Goal: Communication & Community: Answer question/provide support

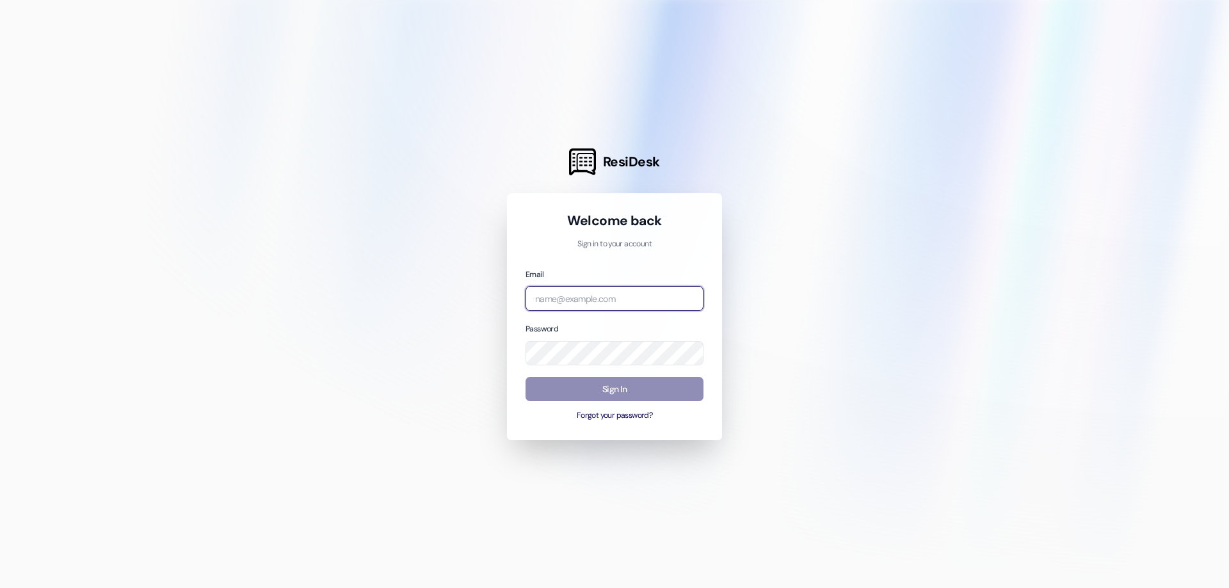
type input "[EMAIL_ADDRESS][DOMAIN_NAME]"
click at [698, 386] on button "Sign In" at bounding box center [615, 389] width 178 height 25
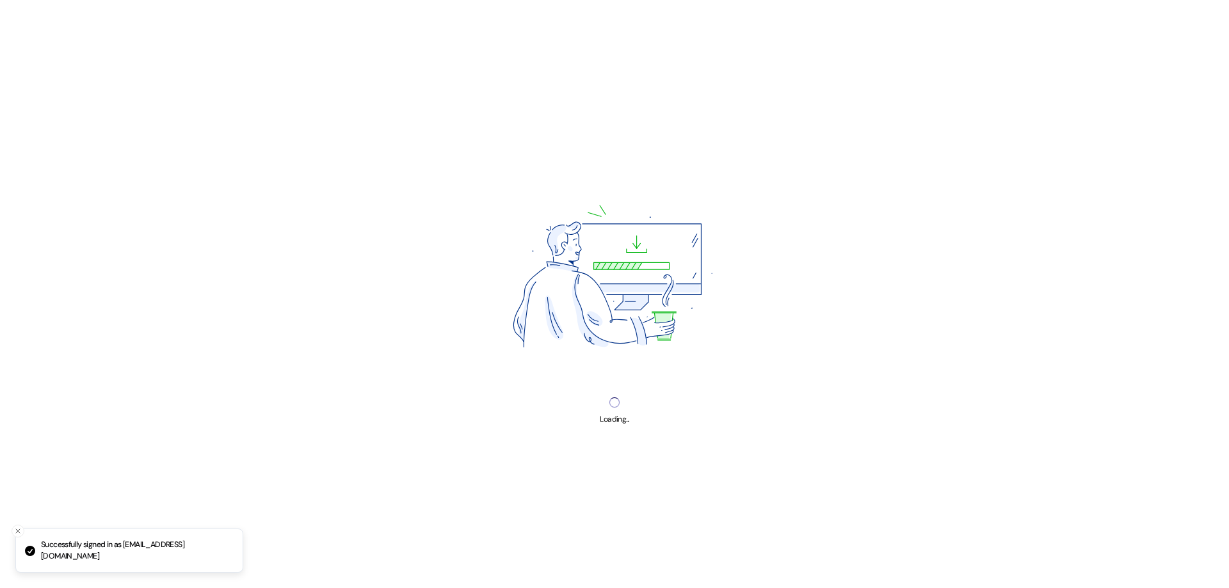
click at [659, 386] on img at bounding box center [615, 281] width 314 height 236
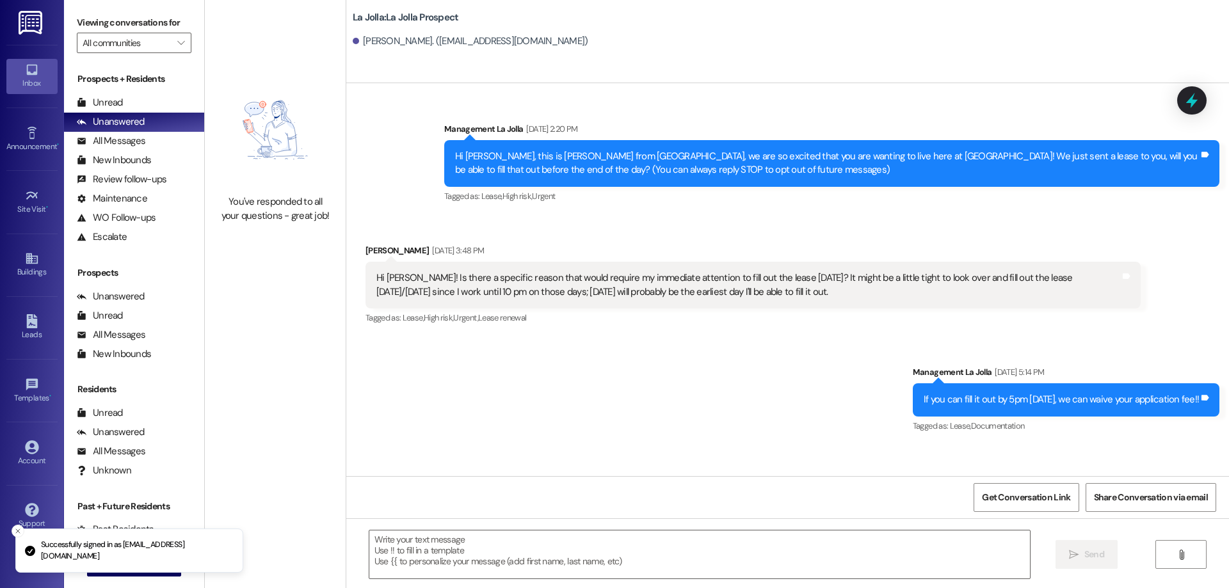
scroll to position [108, 0]
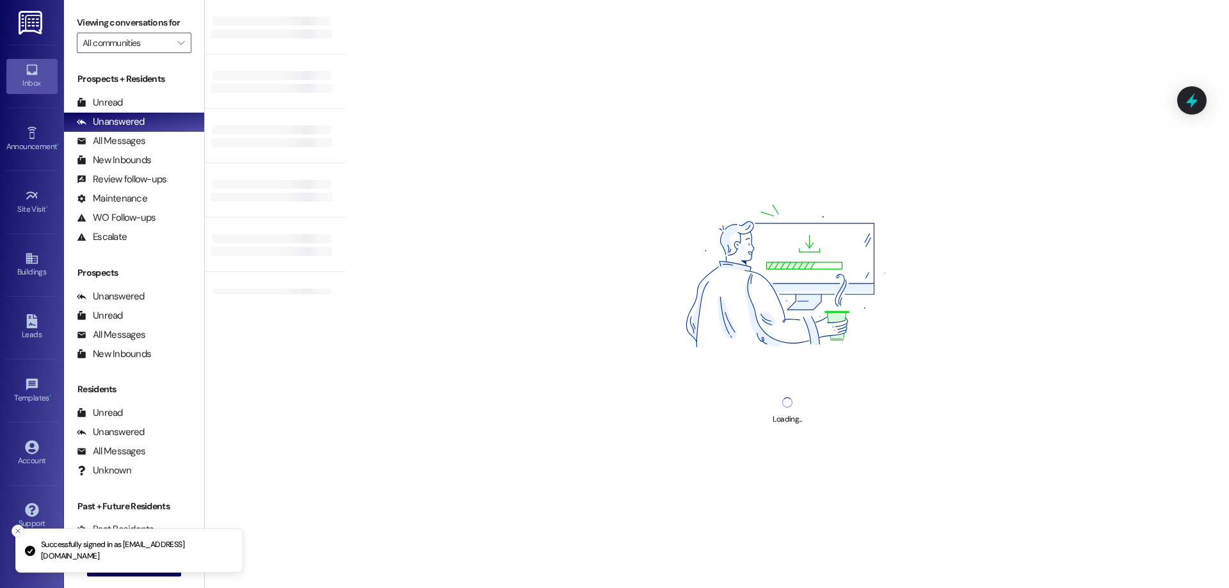
click at [16, 528] on icon "Close toast" at bounding box center [18, 532] width 8 height 8
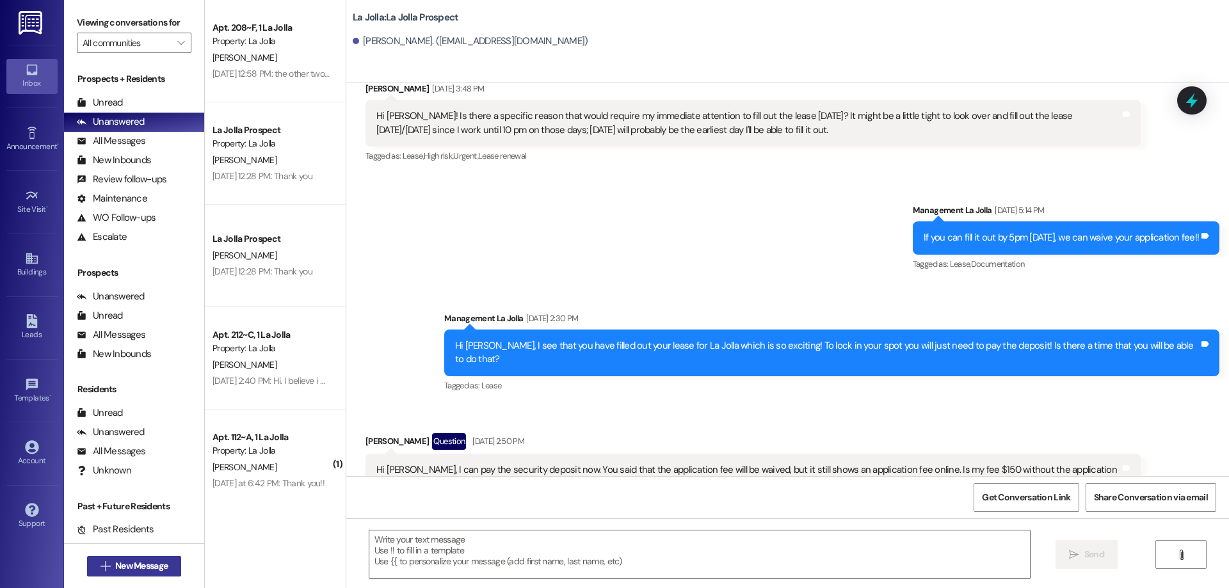
click at [98, 568] on span " New Message" at bounding box center [134, 566] width 73 height 13
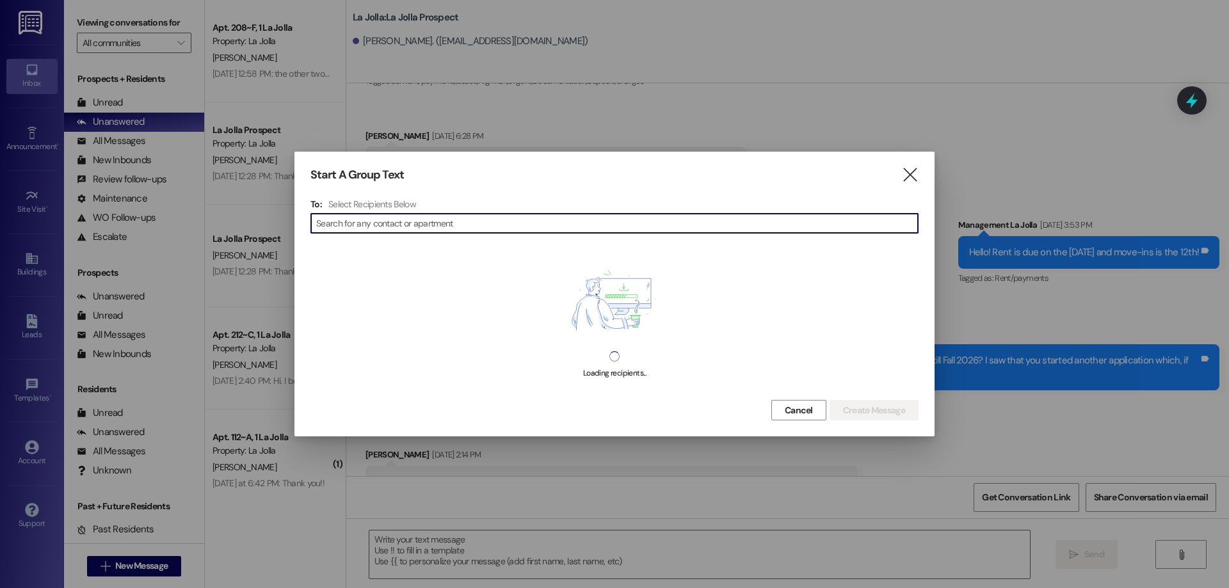
scroll to position [609, 0]
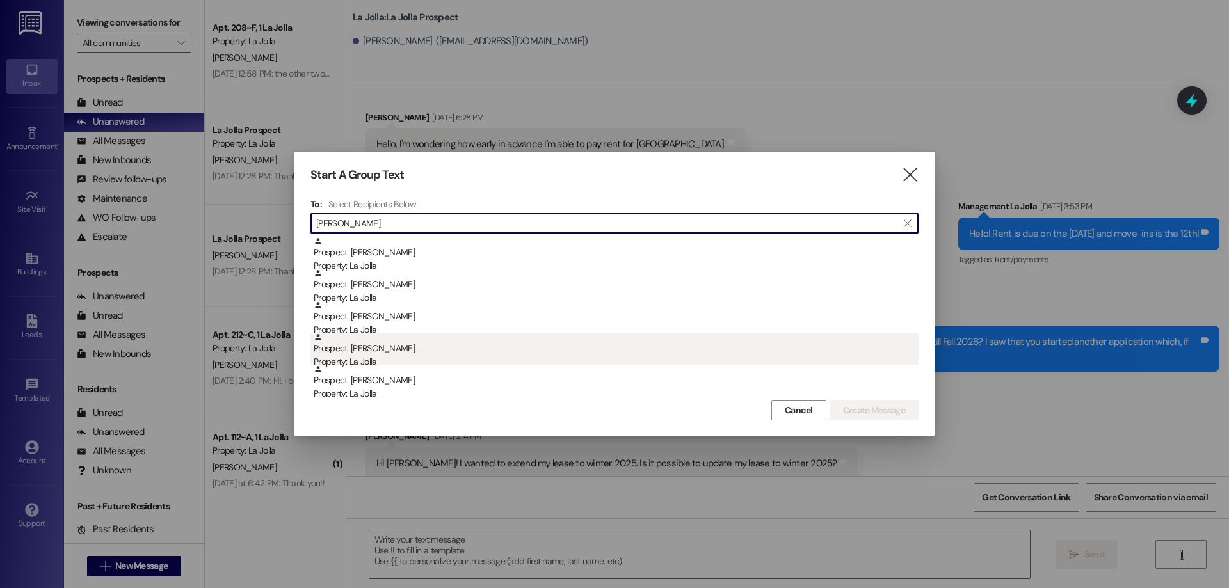
type input "chloe"
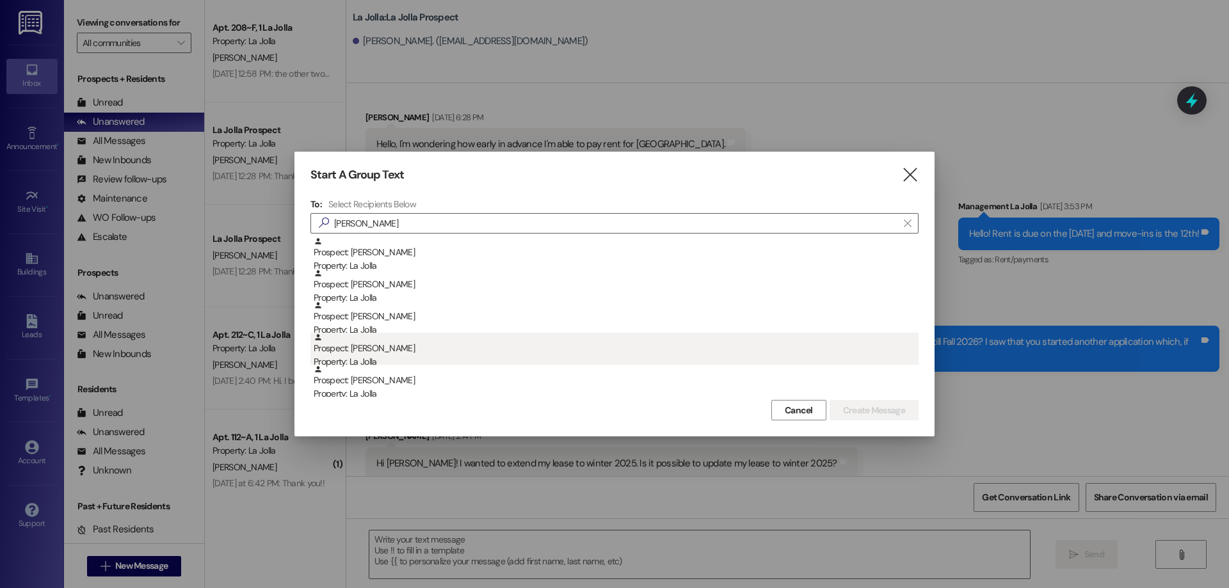
click at [404, 346] on div "Prospect: Chloe King Property: La Jolla" at bounding box center [616, 351] width 605 height 36
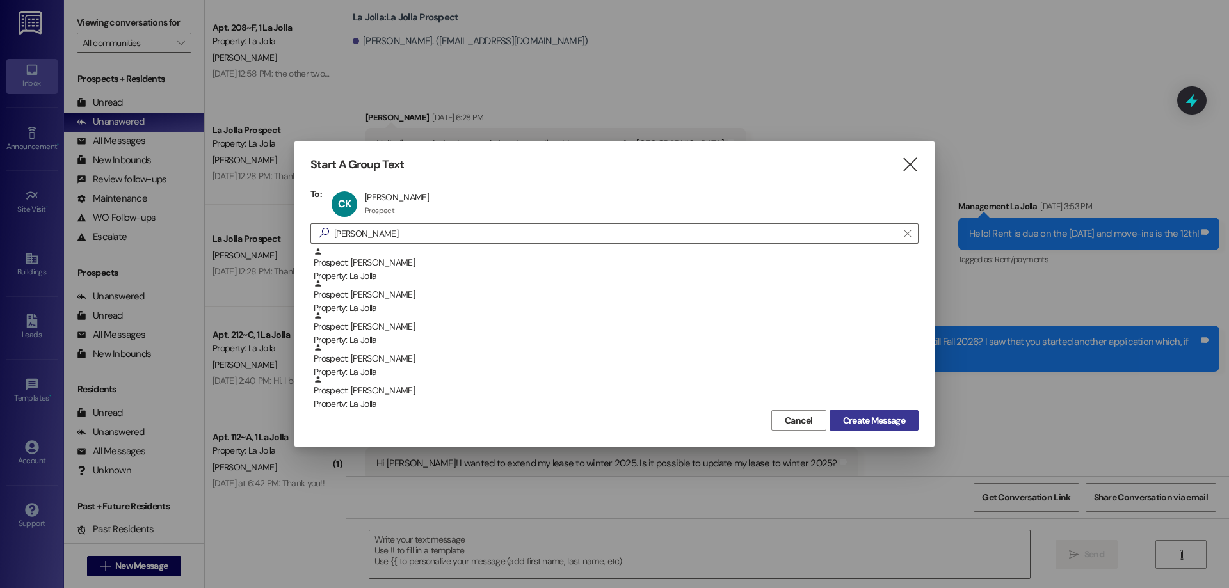
click at [877, 428] on button "Create Message" at bounding box center [874, 420] width 89 height 20
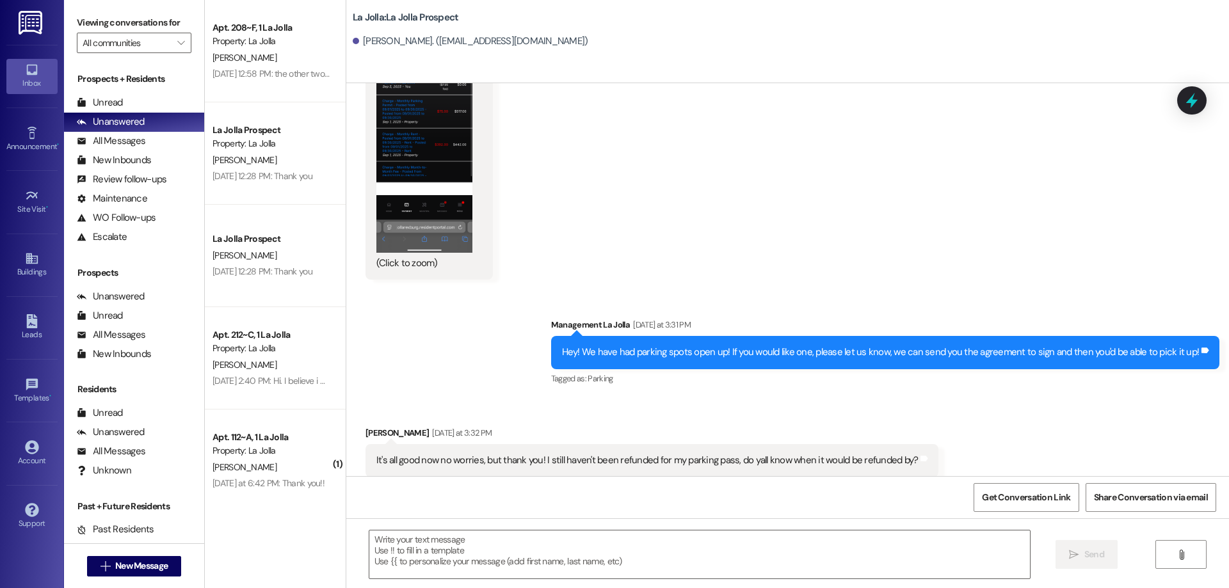
scroll to position [2803, 0]
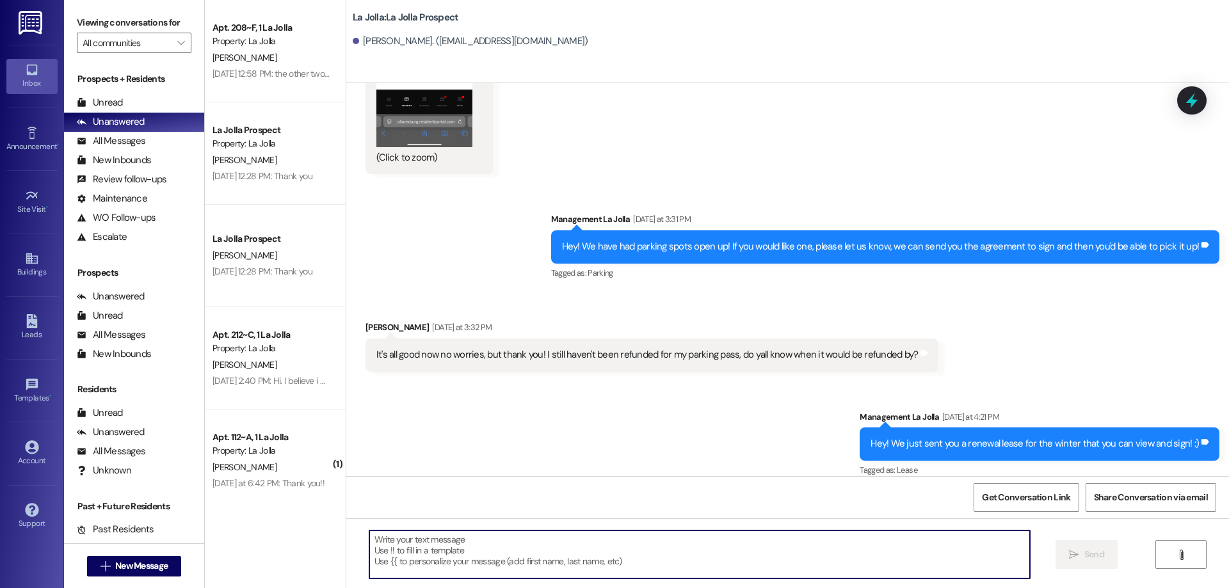
click at [661, 538] on textarea at bounding box center [699, 555] width 661 height 48
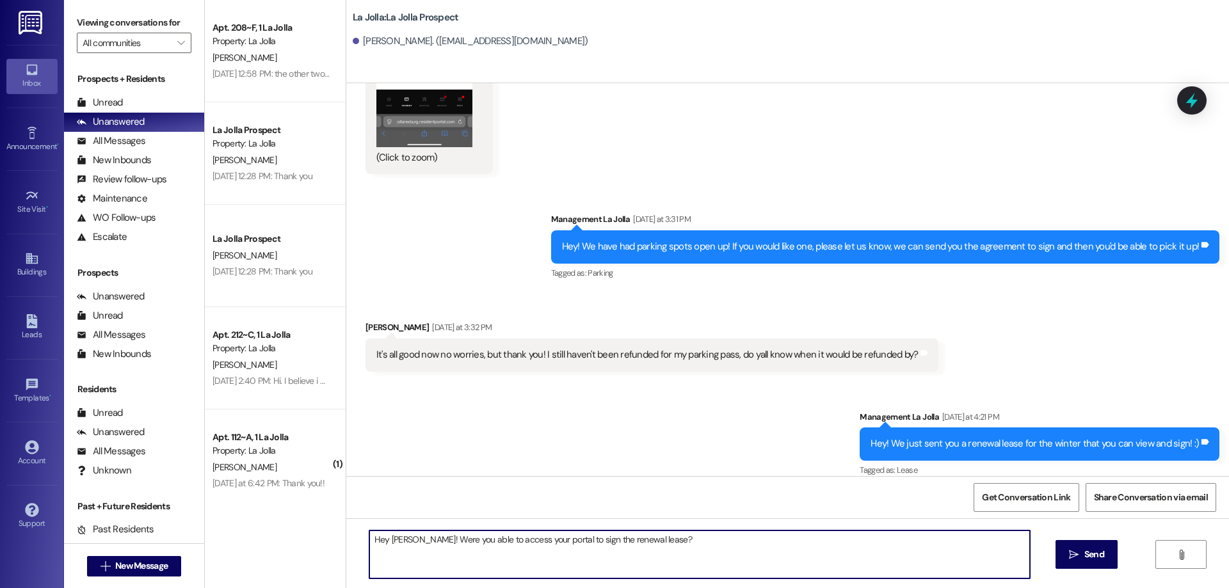
type textarea "Hey Chloe! Were you able to access your portal to sign the renewal lease?"
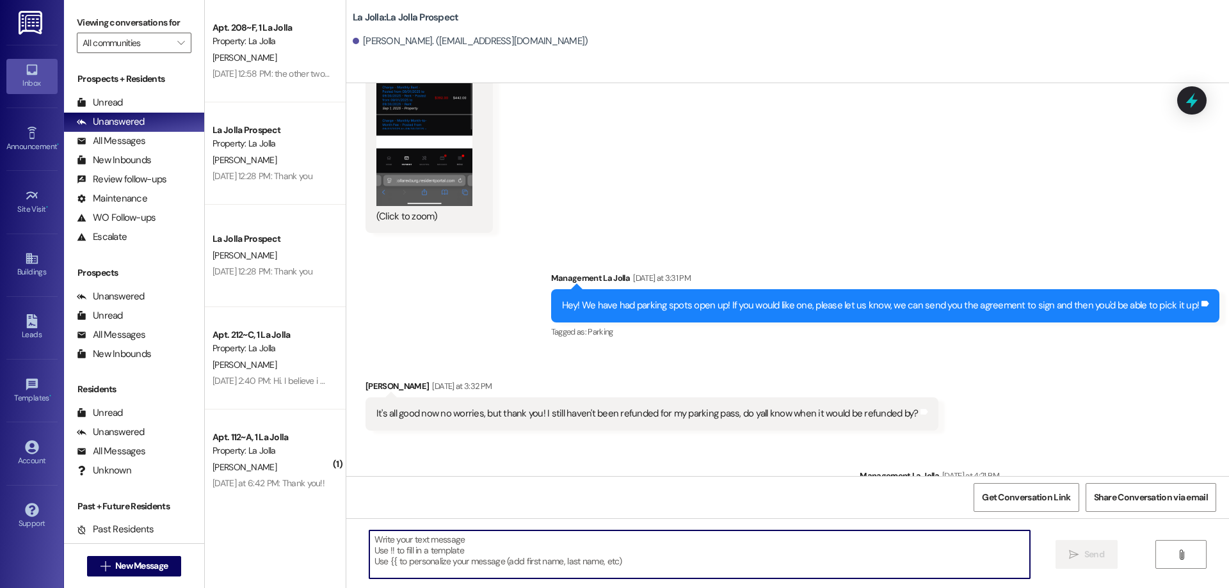
scroll to position [2892, 0]
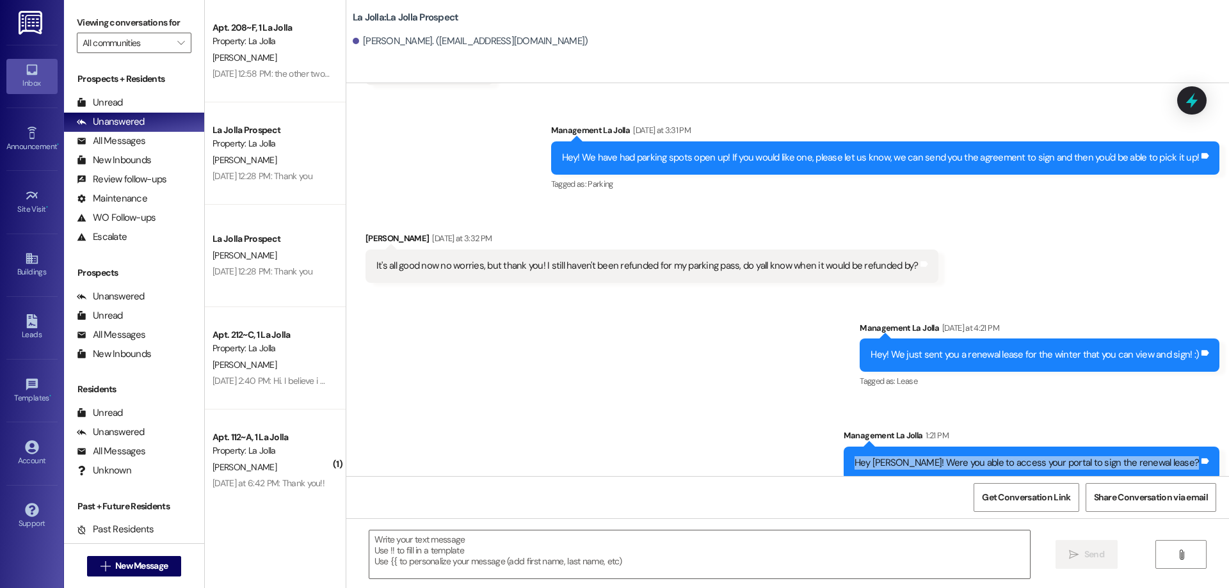
drag, startPoint x: 891, startPoint y: 446, endPoint x: 1222, endPoint y: 456, distance: 331.2
click at [1222, 456] on div "Sent via SMS Management La Jolla 1:21 PM Hey Chloe! Were you able to access you…" at bounding box center [1031, 454] width 395 height 70
copy div "Hey Chloe! Were you able to access your portal to sign the renewal lease? Tags …"
click at [102, 566] on icon "" at bounding box center [106, 566] width 10 height 10
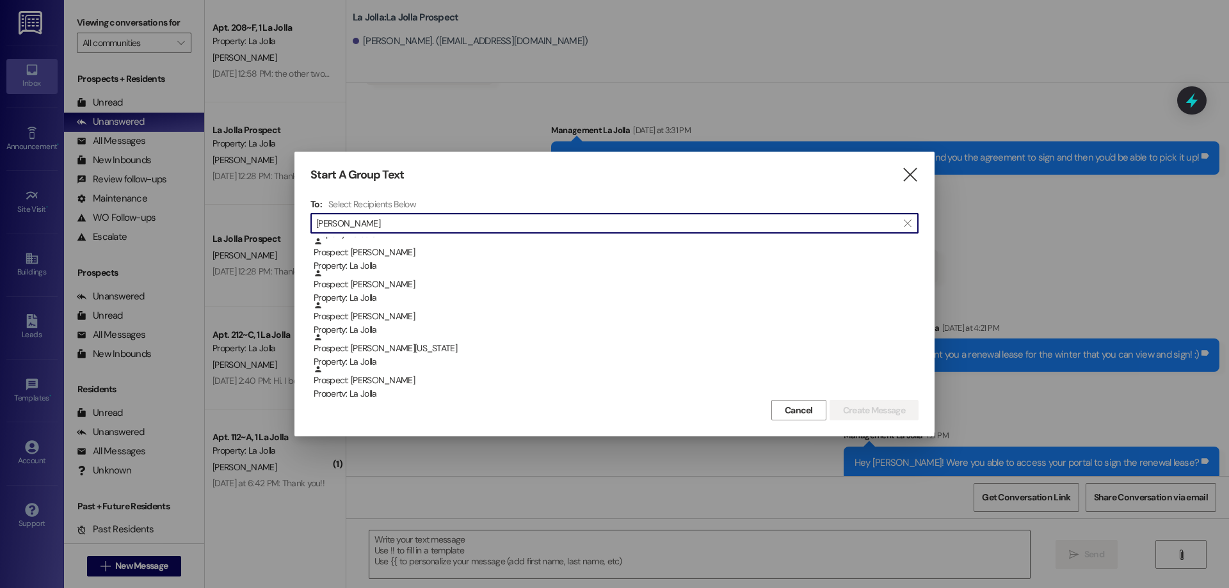
scroll to position [0, 0]
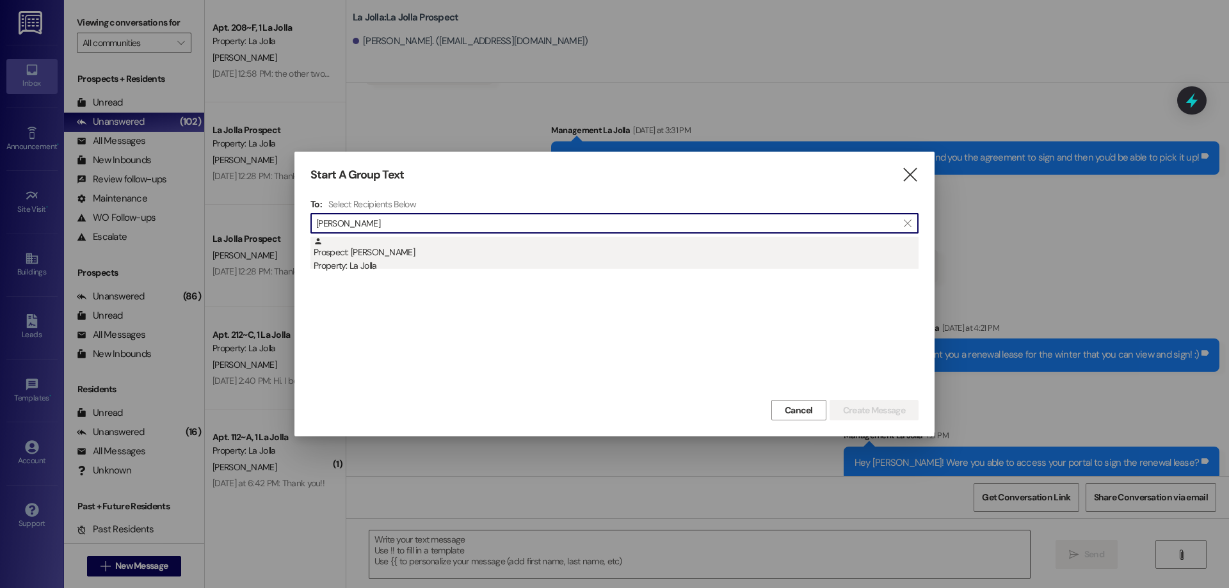
type input "emma wright"
click at [416, 252] on div "Prospect: Emma Wright Property: La Jolla" at bounding box center [616, 255] width 605 height 36
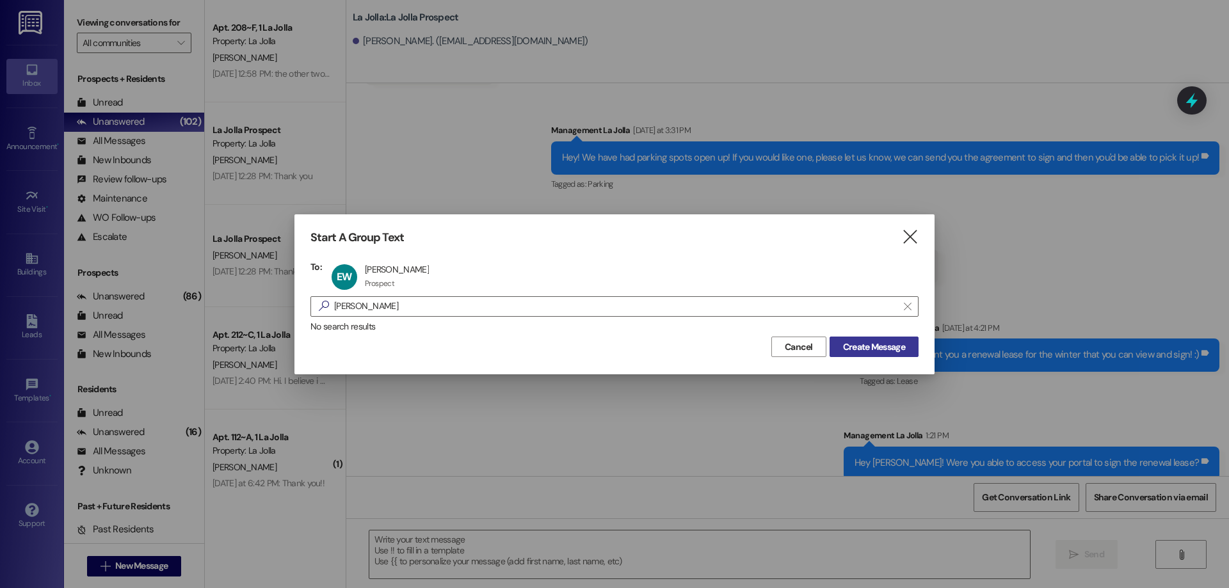
click at [854, 358] on div "Start A Group Text  To: EW Emma Wright Emma Wright Prospect Prospect click to …" at bounding box center [615, 293] width 640 height 159
click at [854, 354] on button "Create Message" at bounding box center [874, 347] width 89 height 20
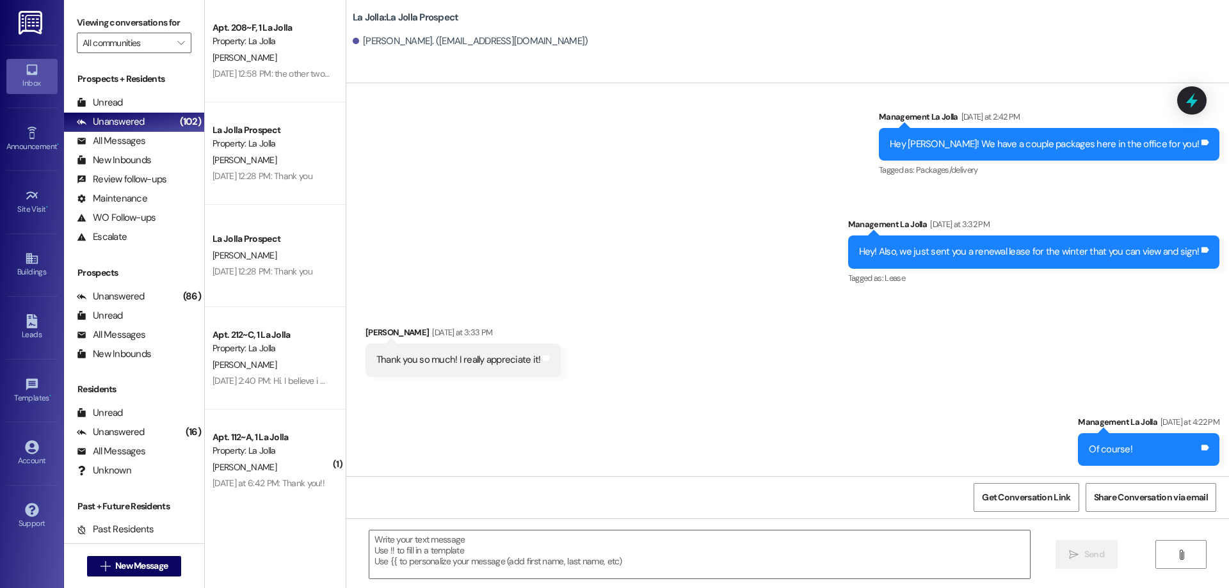
scroll to position [1389, 0]
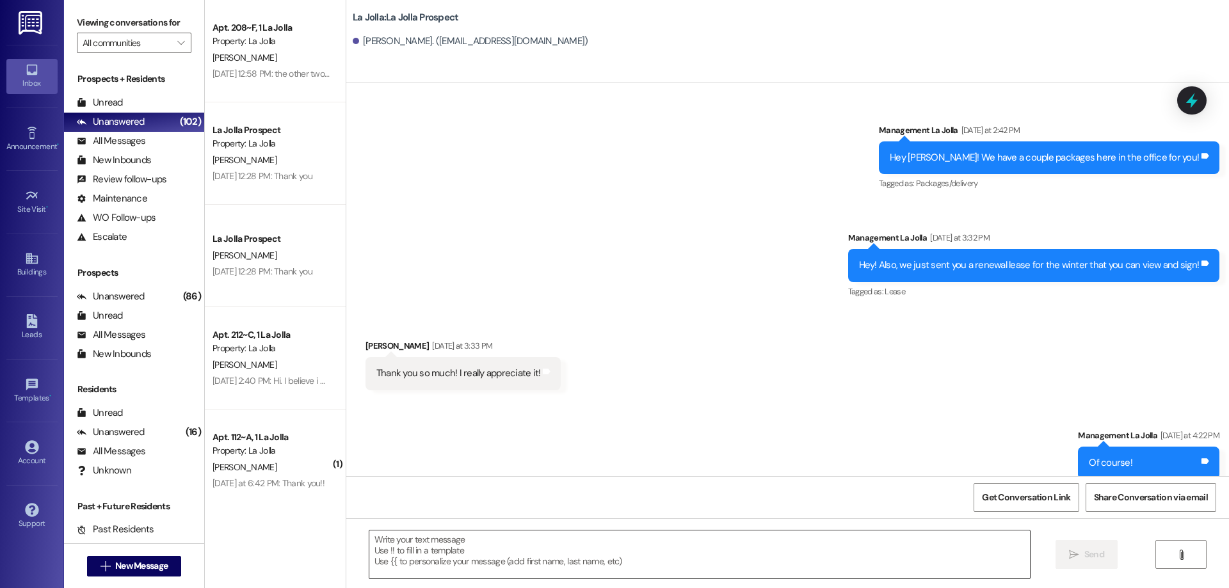
click at [430, 548] on textarea at bounding box center [699, 555] width 661 height 48
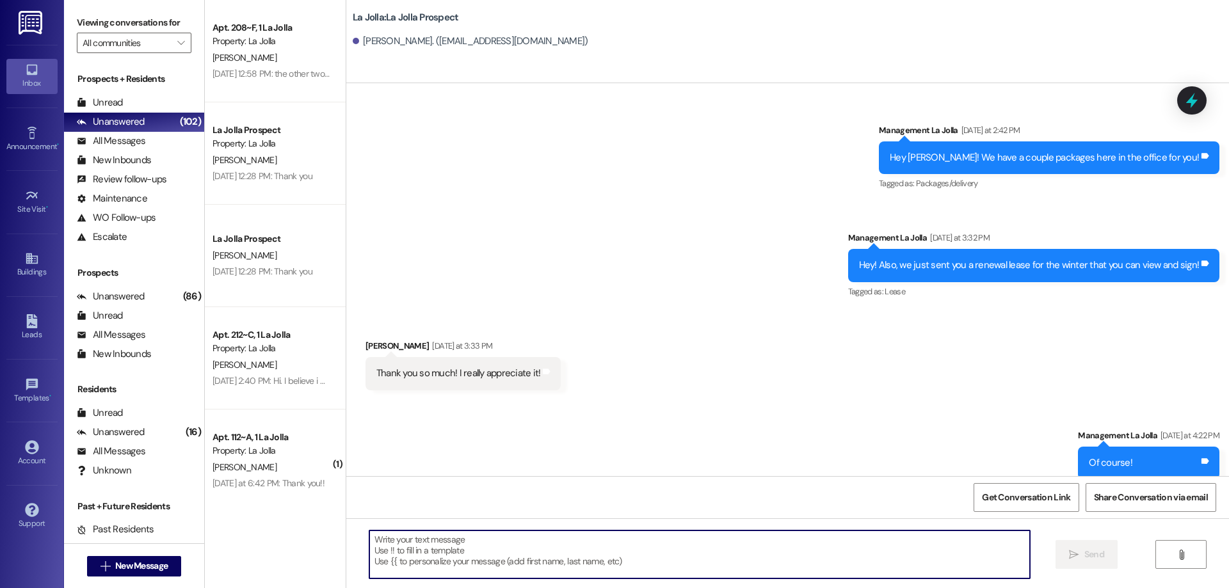
paste textarea "Hey Chloe! Were you able to access your portal to sign the renewal lease?"
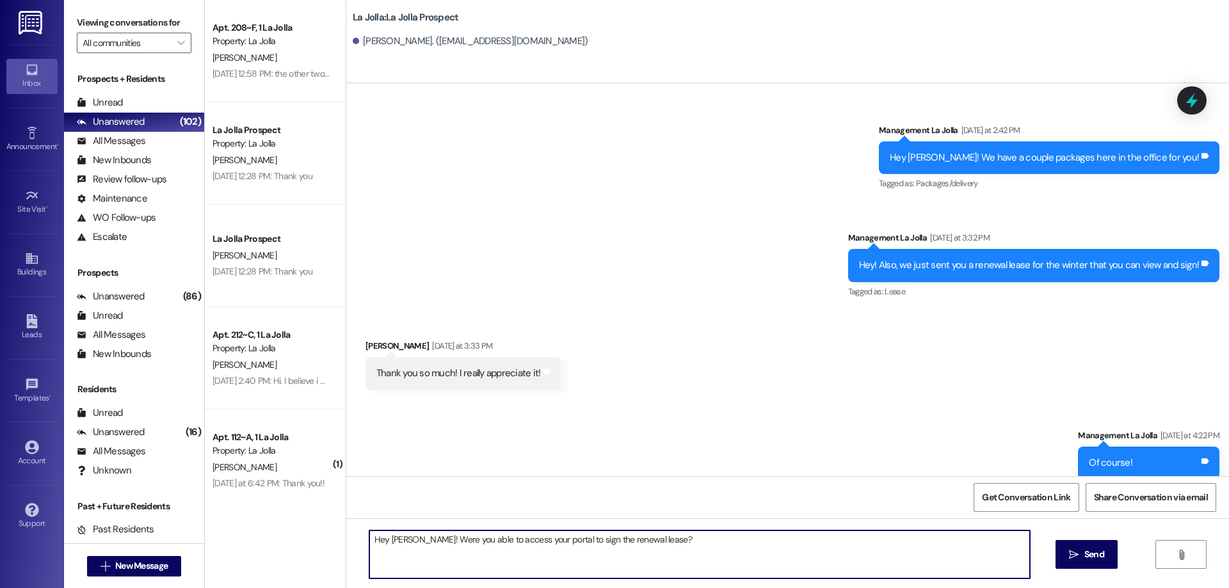
click at [401, 539] on textarea "Hey Chloe! Were you able to access your portal to sign the renewal lease?" at bounding box center [699, 555] width 661 height 48
click at [644, 556] on textarea "Hey Wright! Were you able to access your portal to sign the renewal lease?" at bounding box center [699, 555] width 661 height 48
click at [649, 542] on textarea "Hey Wright! Were you able to access your portal to sign the renewal lease?" at bounding box center [699, 555] width 661 height 48
type textarea "Hey Wright! Were you able to access your portal to sign the renewal lease?"
click at [1107, 560] on button " Send" at bounding box center [1087, 554] width 62 height 29
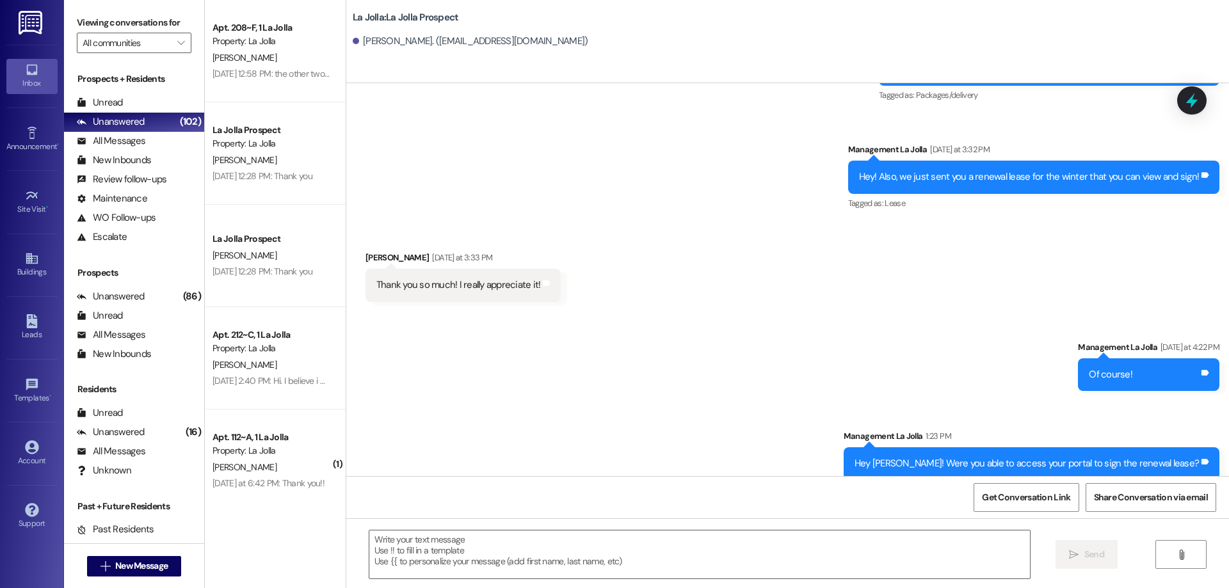
scroll to position [1478, 0]
click at [690, 551] on textarea at bounding box center [699, 555] width 661 height 48
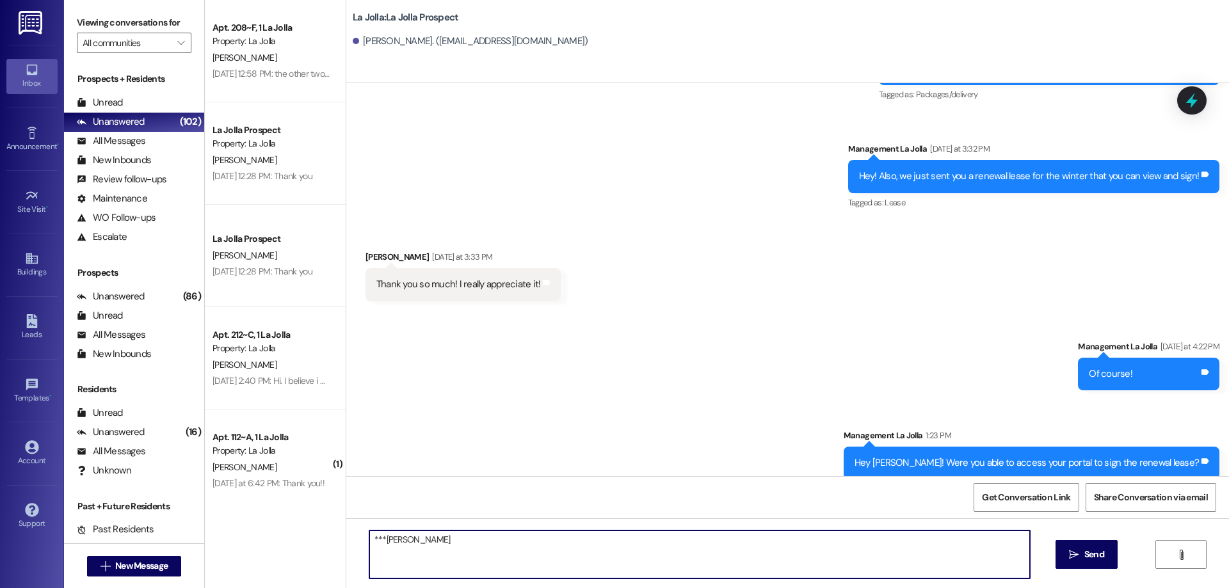
type textarea "**Emma"
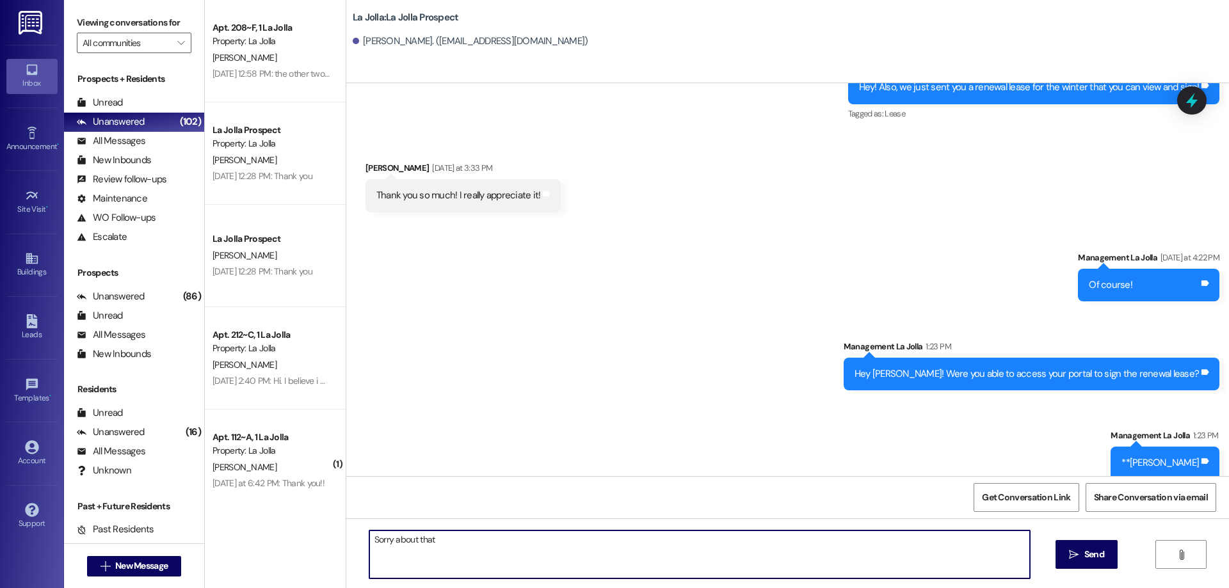
type textarea "Sorry about that!"
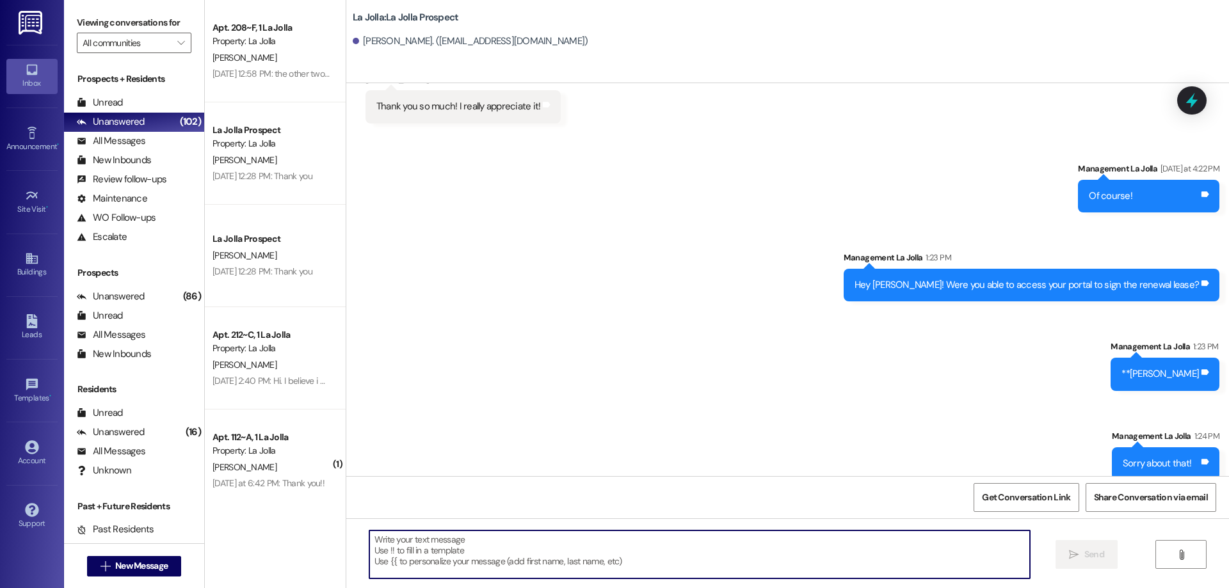
scroll to position [1656, 0]
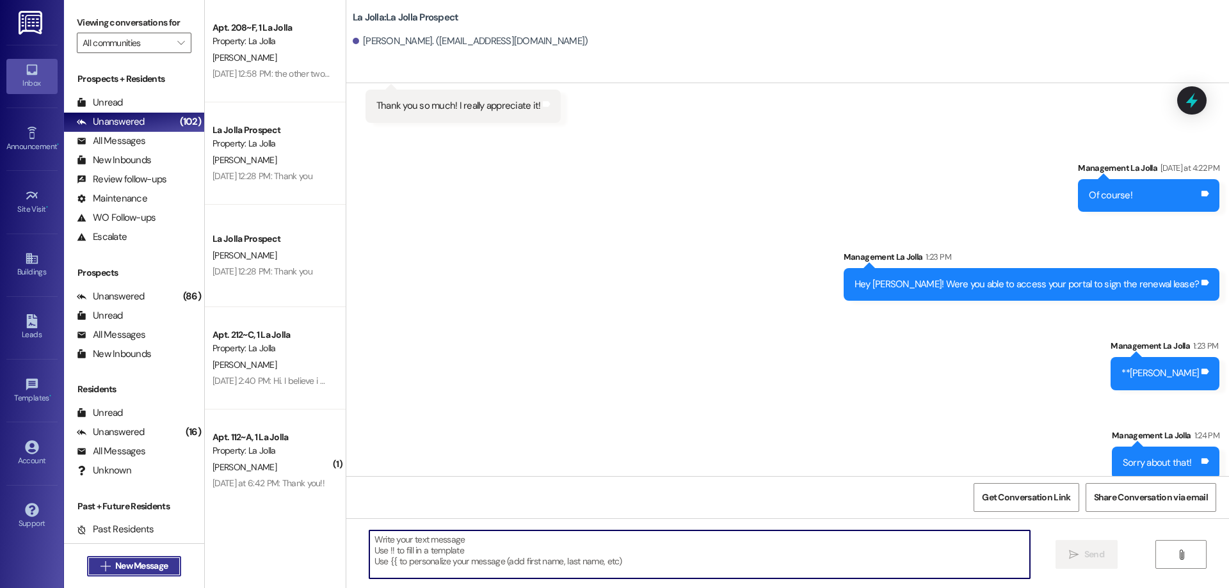
click at [157, 565] on span "New Message" at bounding box center [141, 566] width 52 height 13
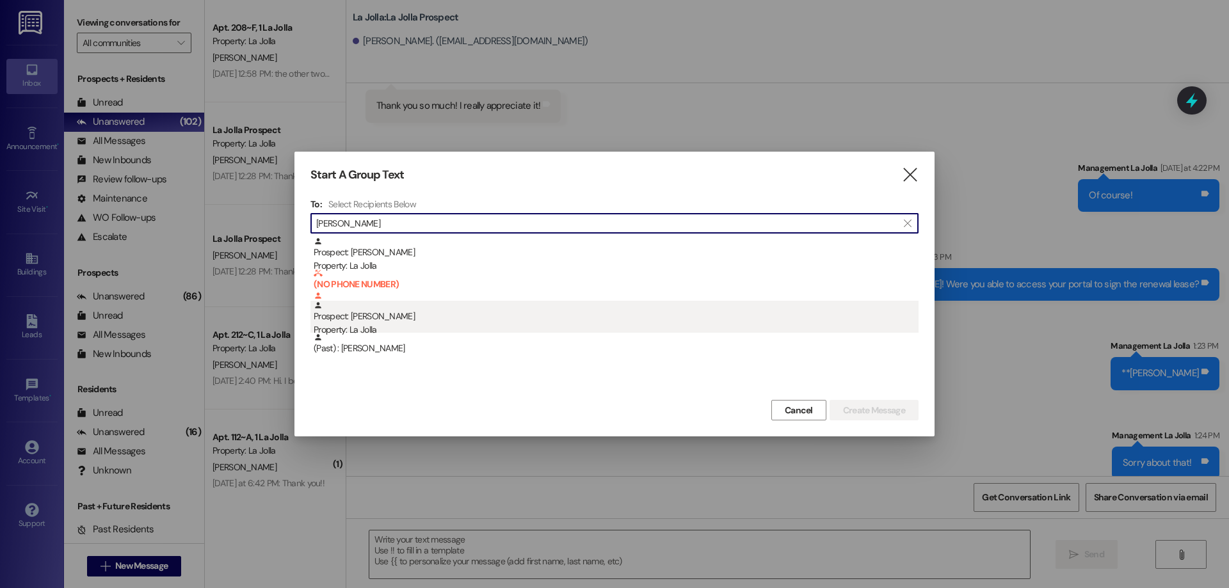
type input "nora"
click at [359, 314] on div "Prospect: Nora Duncombe Property: La Jolla" at bounding box center [616, 319] width 605 height 36
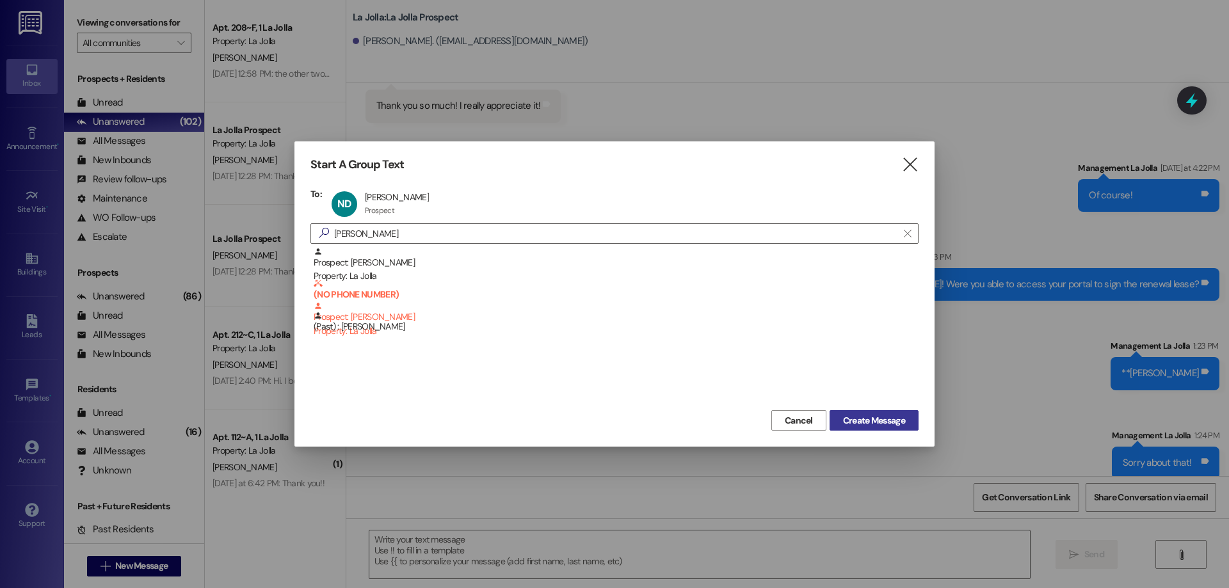
click at [894, 431] on button "Create Message" at bounding box center [874, 420] width 89 height 20
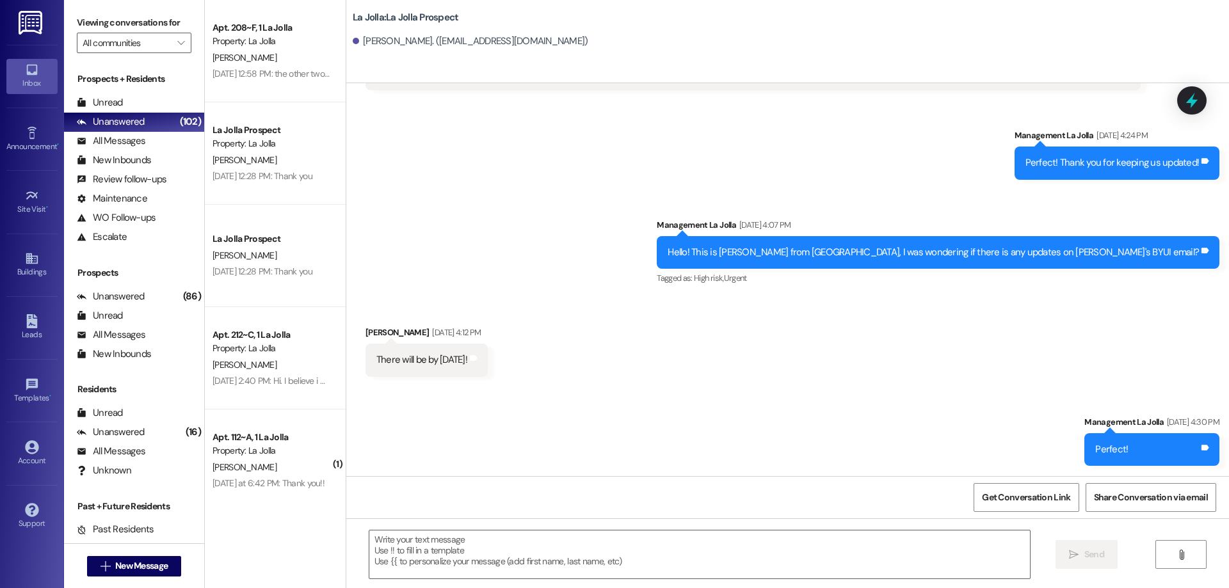
scroll to position [519, 0]
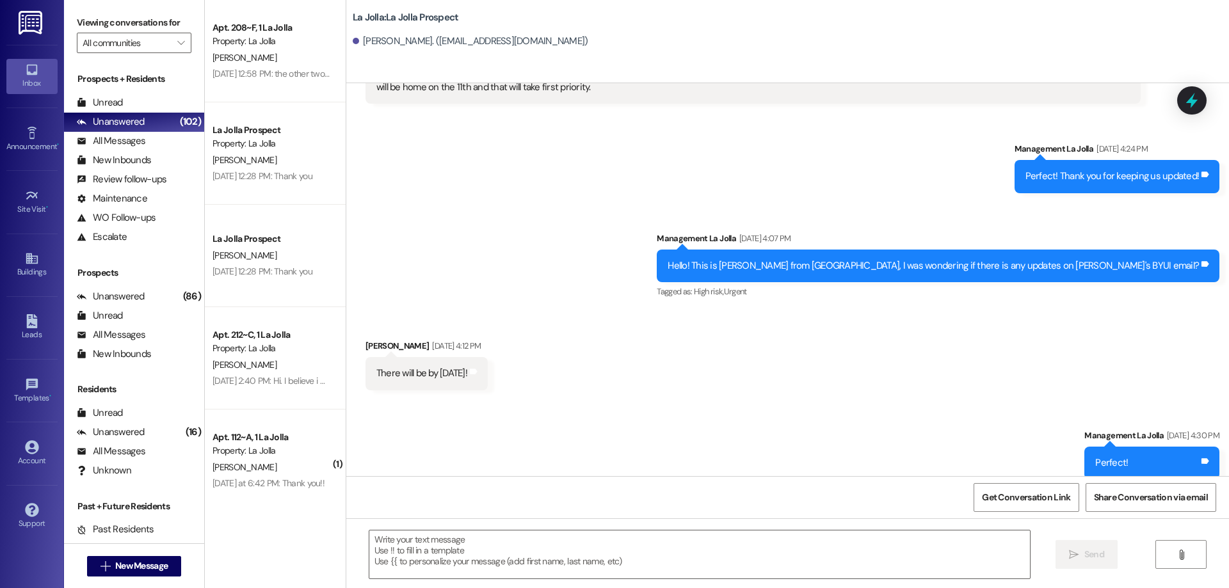
click at [707, 529] on div " Send " at bounding box center [787, 567] width 883 height 96
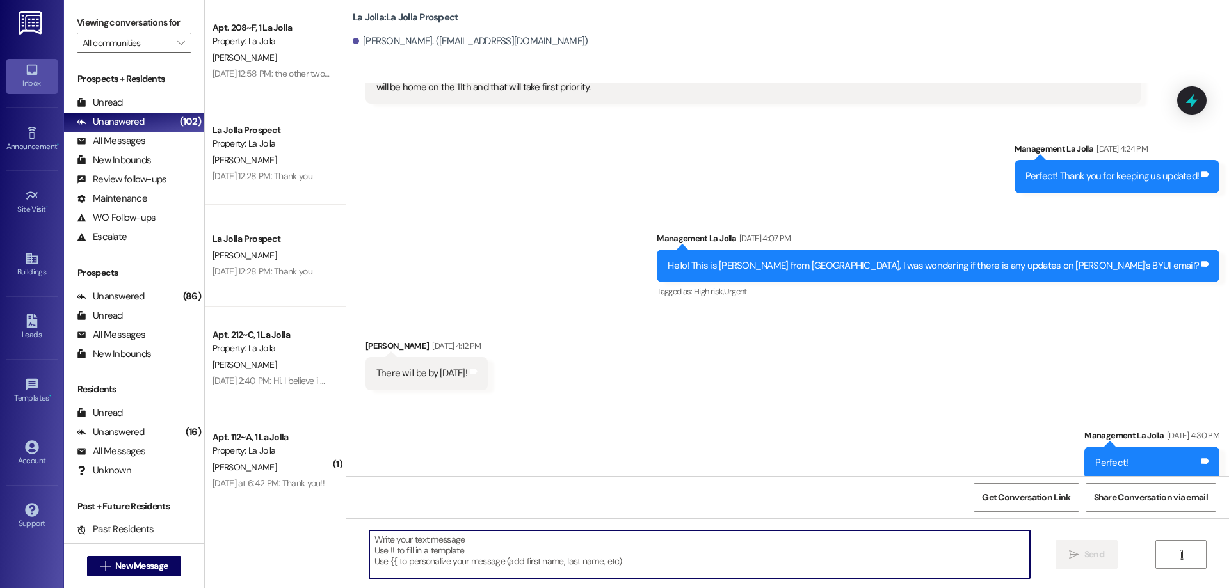
click at [694, 549] on textarea at bounding box center [699, 555] width 661 height 48
click at [585, 540] on textarea at bounding box center [699, 555] width 661 height 48
type textarea "H"
click at [657, 563] on textarea at bounding box center [699, 555] width 661 height 48
drag, startPoint x: 474, startPoint y: 544, endPoint x: 490, endPoint y: 543, distance: 16.0
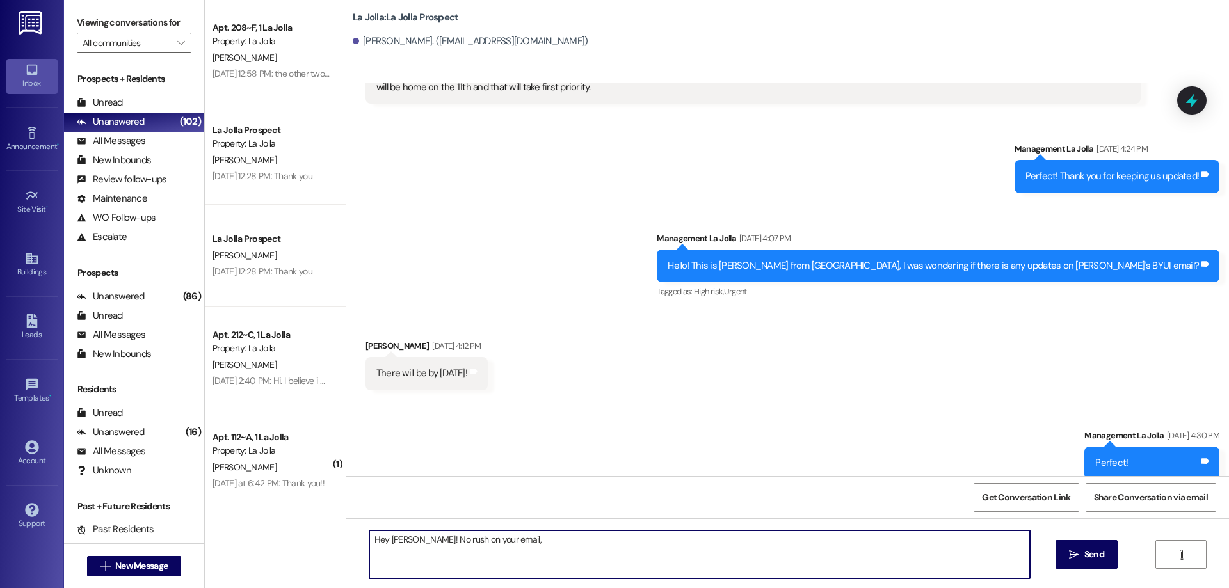
click at [490, 543] on textarea "Hey Nora! No rush on your email," at bounding box center [699, 555] width 661 height 48
click at [495, 542] on textarea "Hey Nora! No rush on receiving you BYU-Idaho email but wanting to check to see …" at bounding box center [699, 555] width 661 height 48
type textarea "Hey Nora! No rush on receiving your BYU-Idaho email but wanting to check to see…"
click at [597, 538] on textarea "Hey Nora! No rush on receiving your BYU-Idaho email but wanting to check to see…" at bounding box center [699, 555] width 661 height 48
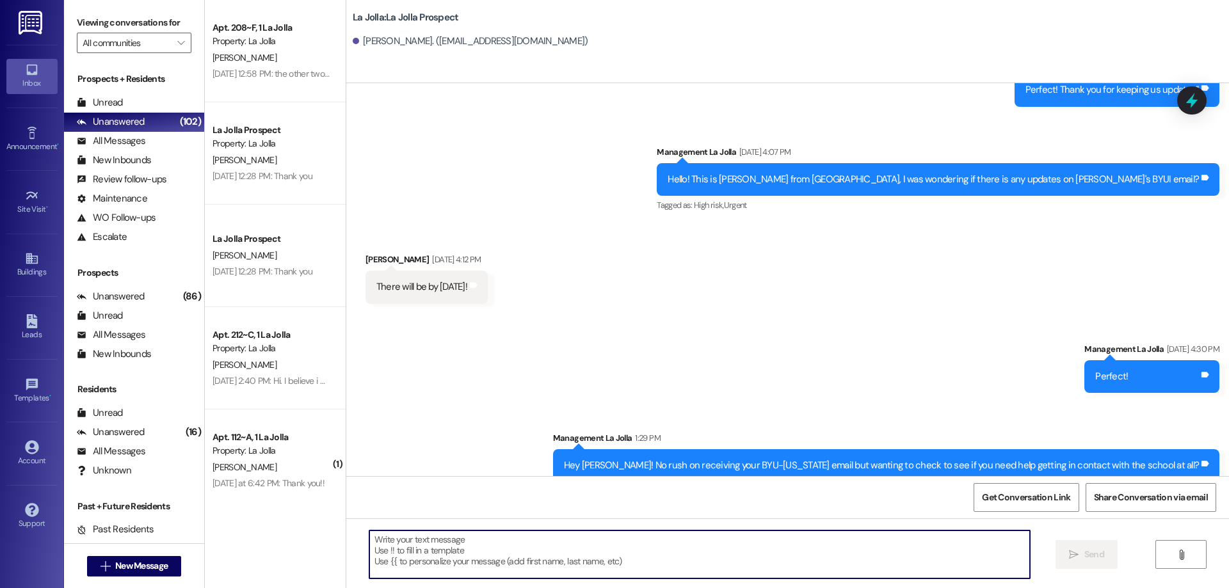
scroll to position [608, 0]
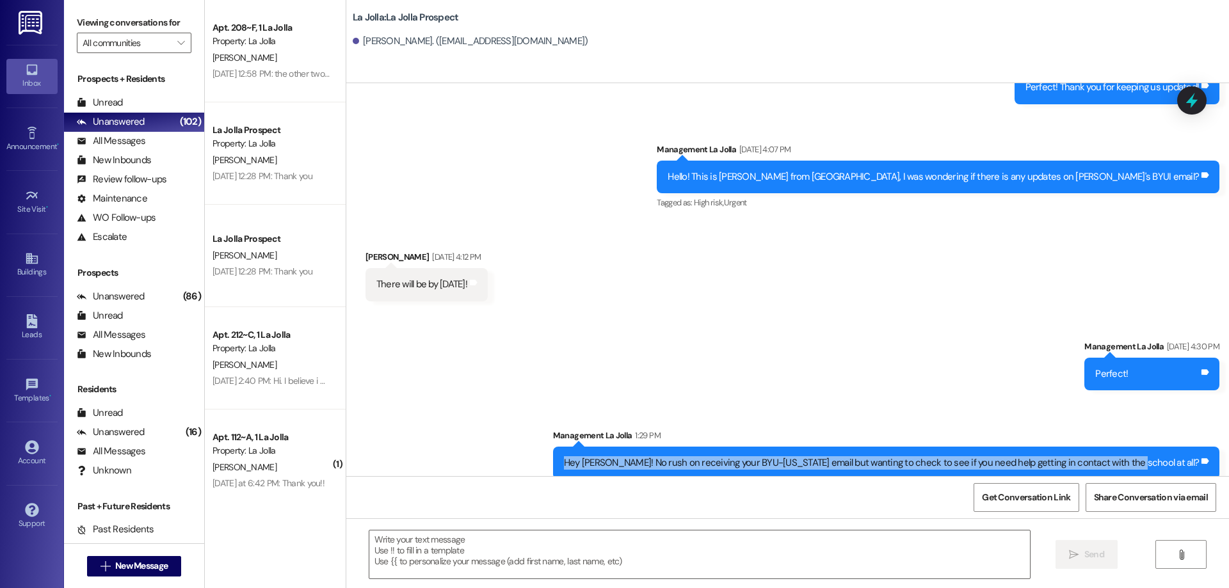
drag, startPoint x: 644, startPoint y: 448, endPoint x: 1193, endPoint y: 450, distance: 549.3
click at [1193, 456] on div "Hey Nora! No rush on receiving your BYU-Idaho email but wanting to check to see…" at bounding box center [882, 462] width 638 height 13
copy div "Hey Nora! No rush on receiving your BYU-Idaho email but wanting to check to see…"
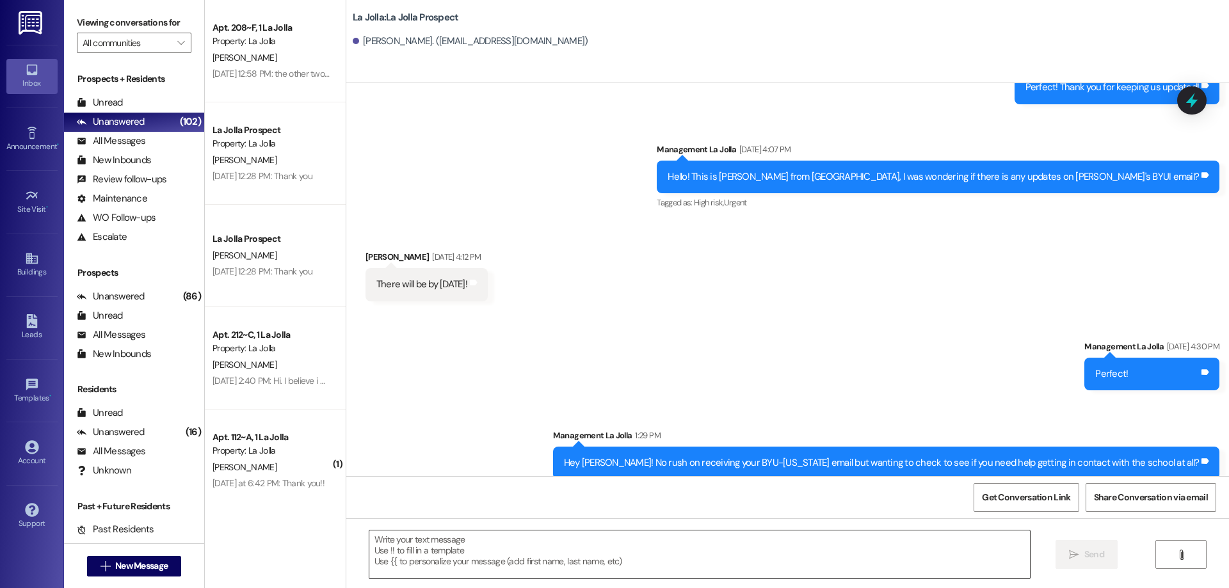
click at [618, 545] on textarea at bounding box center [699, 555] width 661 height 48
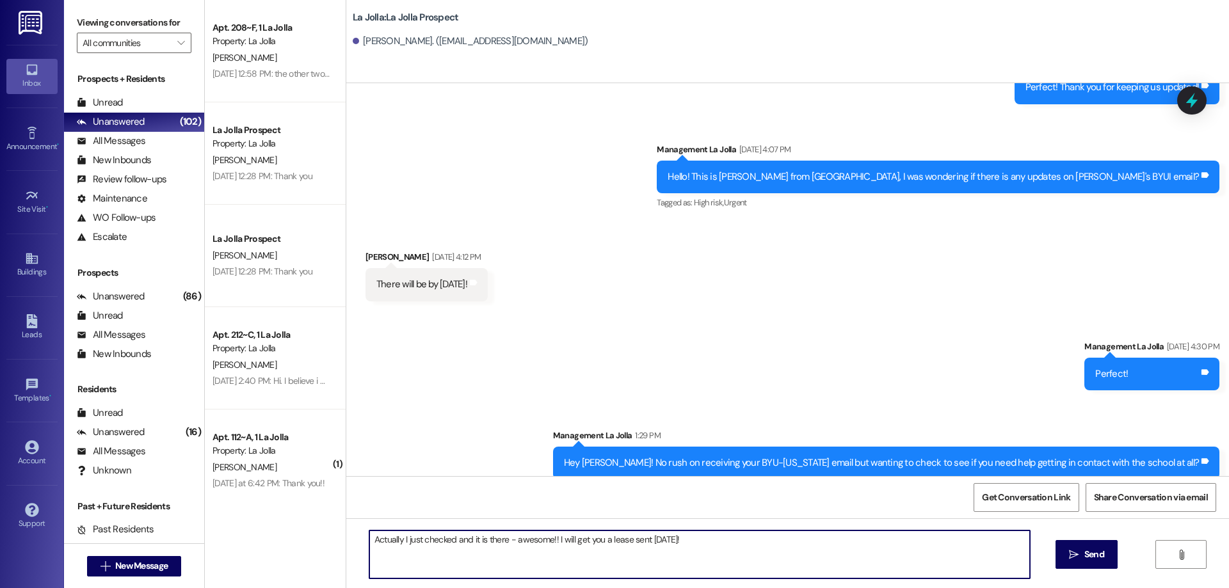
type textarea "Actually I just checked and it is there - awesome!! I will get you a lease sent…"
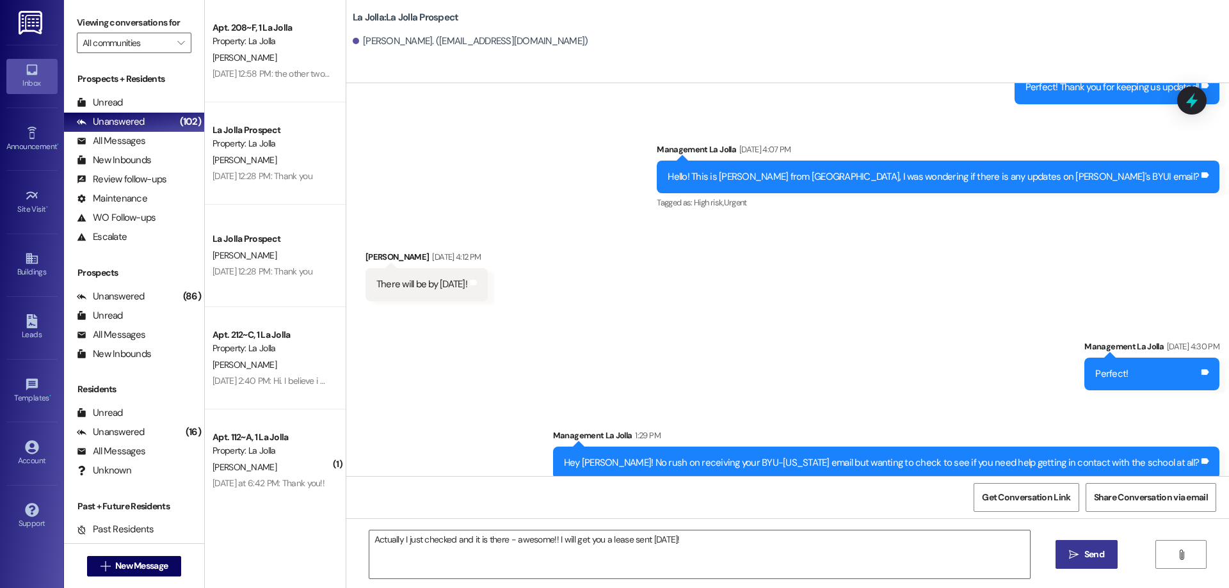
click at [1111, 563] on button " Send" at bounding box center [1087, 554] width 62 height 29
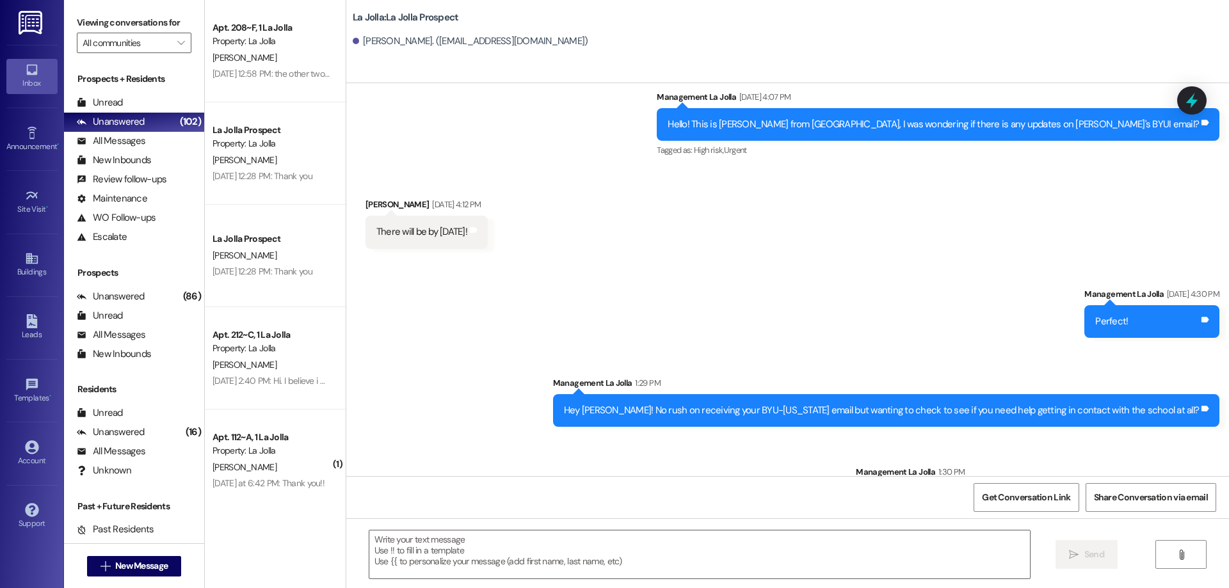
scroll to position [697, 0]
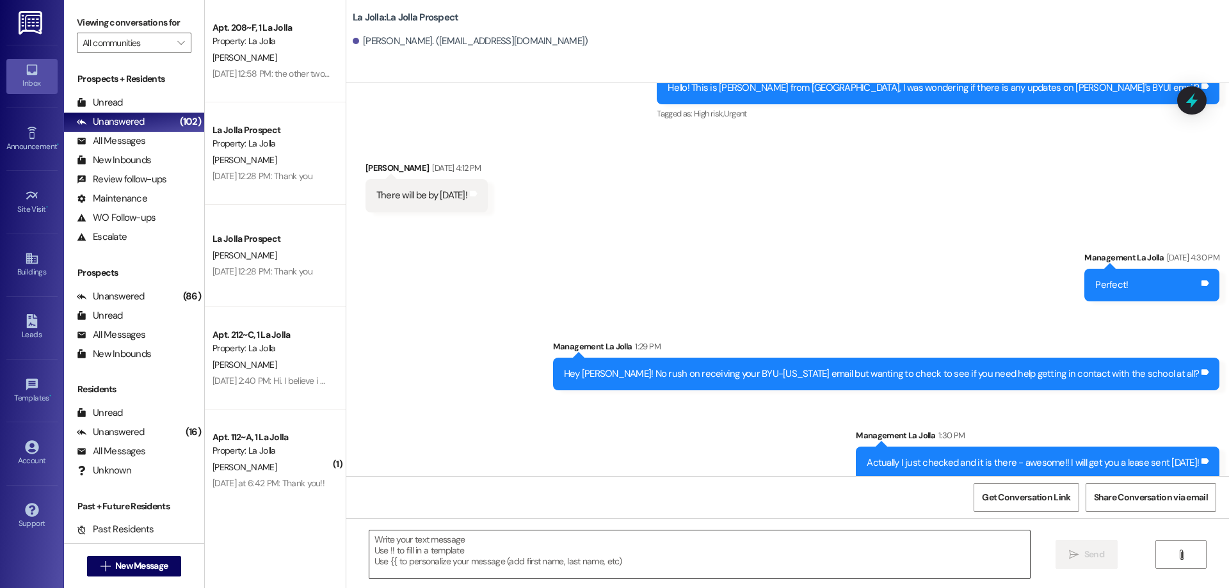
click at [803, 534] on textarea at bounding box center [699, 555] width 661 height 48
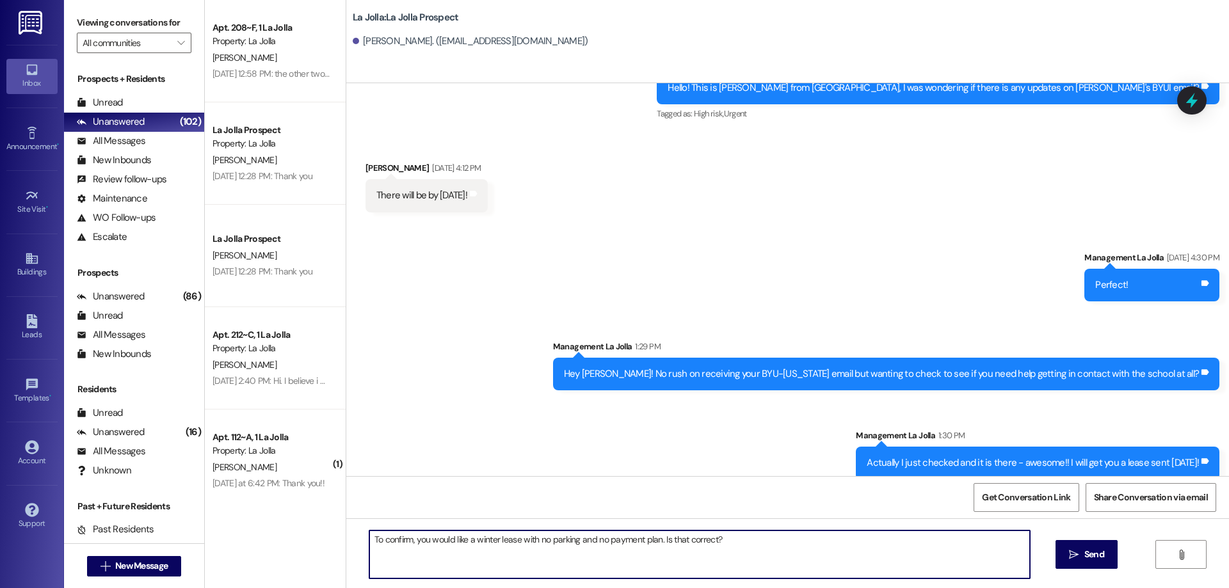
click at [655, 541] on textarea "To confirm, you would like a winter lease with no parking and no payment plan. …" at bounding box center [699, 555] width 661 height 48
click at [481, 570] on textarea "To confirm, you would like a winter lease with no parking and no payment plan. …" at bounding box center [699, 555] width 661 height 48
drag, startPoint x: 654, startPoint y: 541, endPoint x: 588, endPoint y: 538, distance: 66.0
click at [588, 538] on textarea "To confirm, you would like a winter lease with no parking and no payment plan. …" at bounding box center [699, 555] width 661 height 48
drag, startPoint x: 660, startPoint y: 542, endPoint x: 734, endPoint y: 545, distance: 74.4
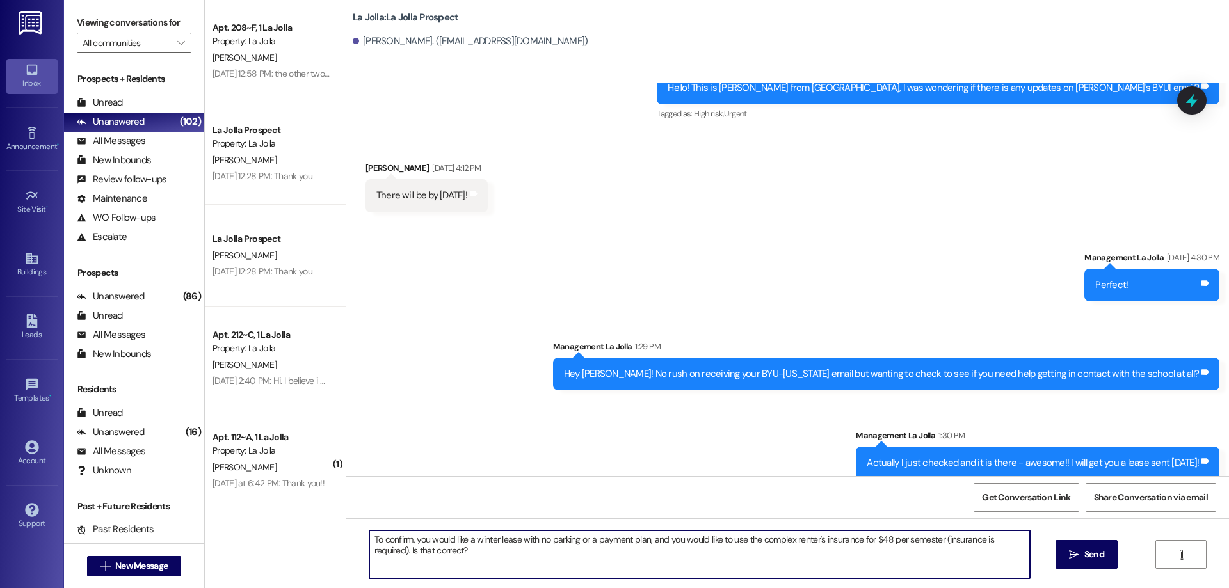
click at [734, 545] on textarea "To confirm, you would like a winter lease with no parking or a payment plan, an…" at bounding box center [699, 555] width 661 height 48
click at [729, 553] on textarea "To confirm, you would like a winter lease with no parking or a payment plan, an…" at bounding box center [699, 555] width 661 height 48
drag, startPoint x: 407, startPoint y: 542, endPoint x: 431, endPoint y: 555, distance: 27.5
click at [431, 555] on textarea "To confirm, you would like a winter lease with no parking or a payment plan, an…" at bounding box center [699, 555] width 661 height 48
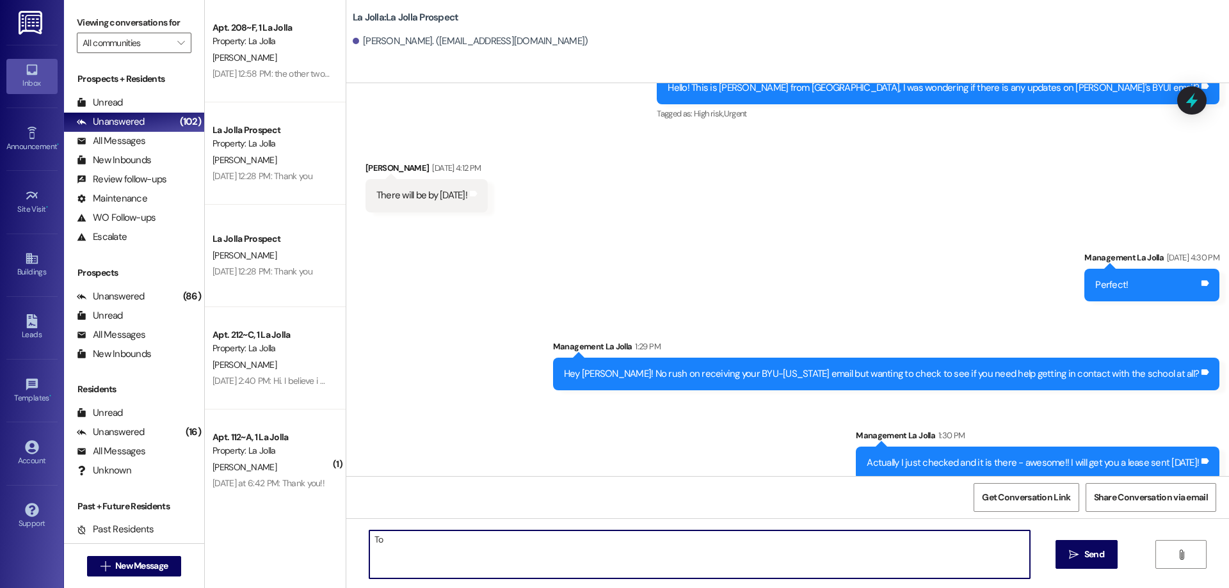
type textarea "T"
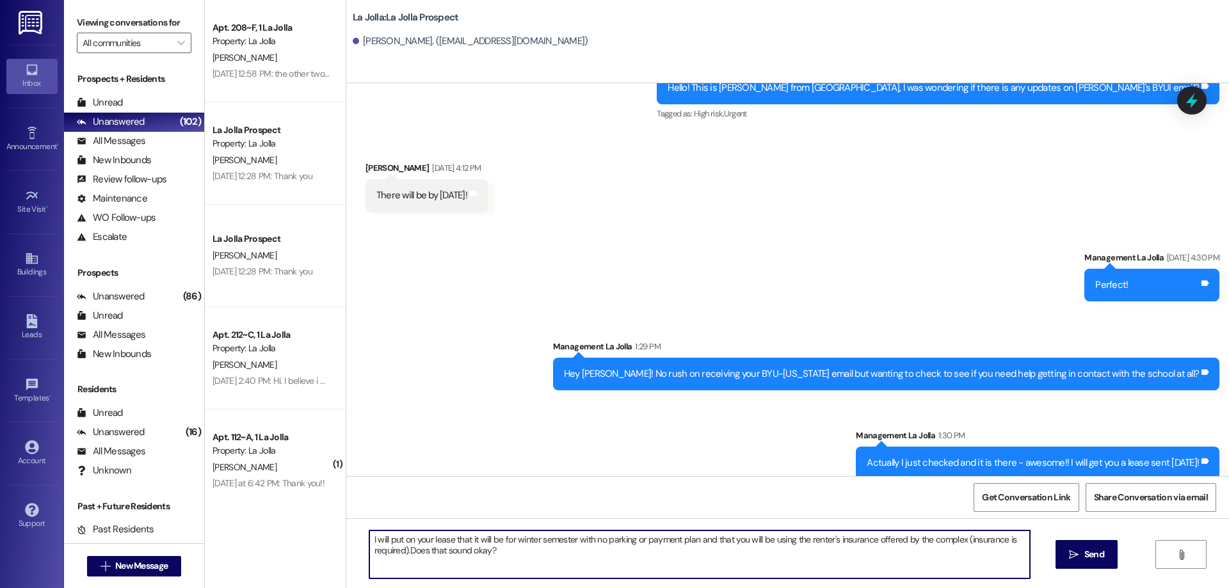
type textarea "I will put on your lease that it will be for winter semester with no parking or…"
click at [539, 554] on textarea "I will put on your lease that it will be for winter semester with no parking or…" at bounding box center [699, 555] width 661 height 48
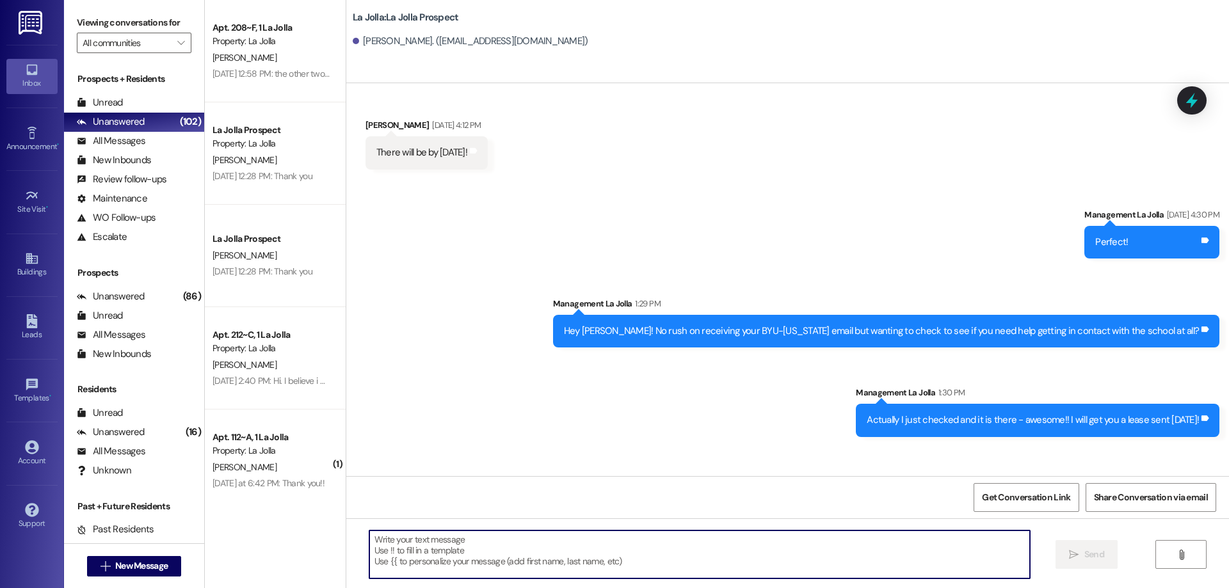
scroll to position [800, 0]
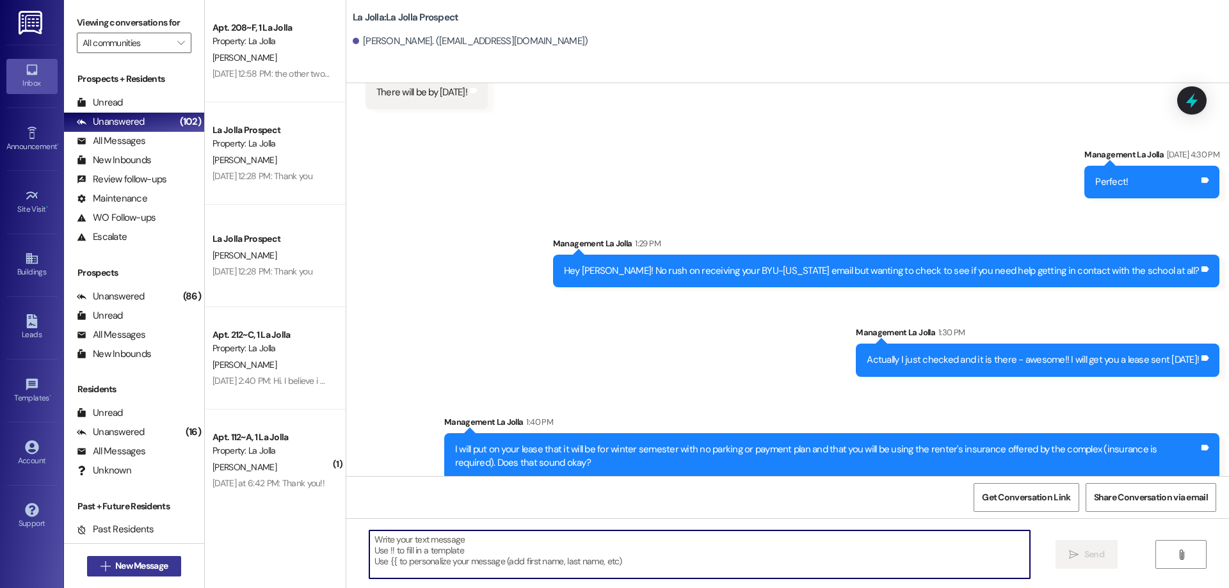
click at [162, 559] on button " New Message" at bounding box center [134, 566] width 95 height 20
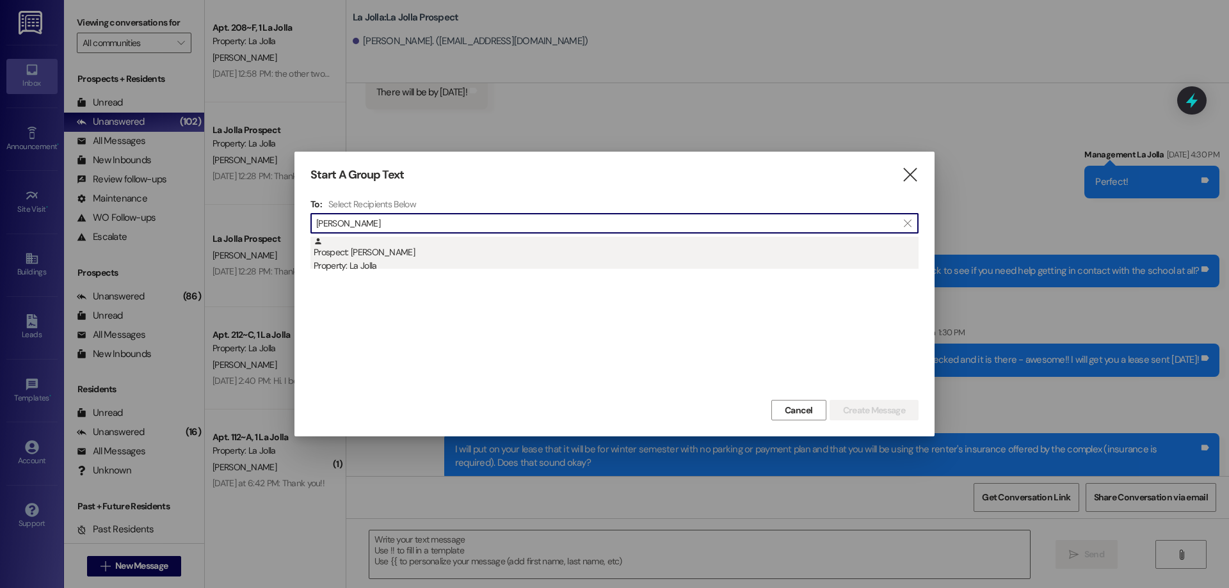
type input "eve collin"
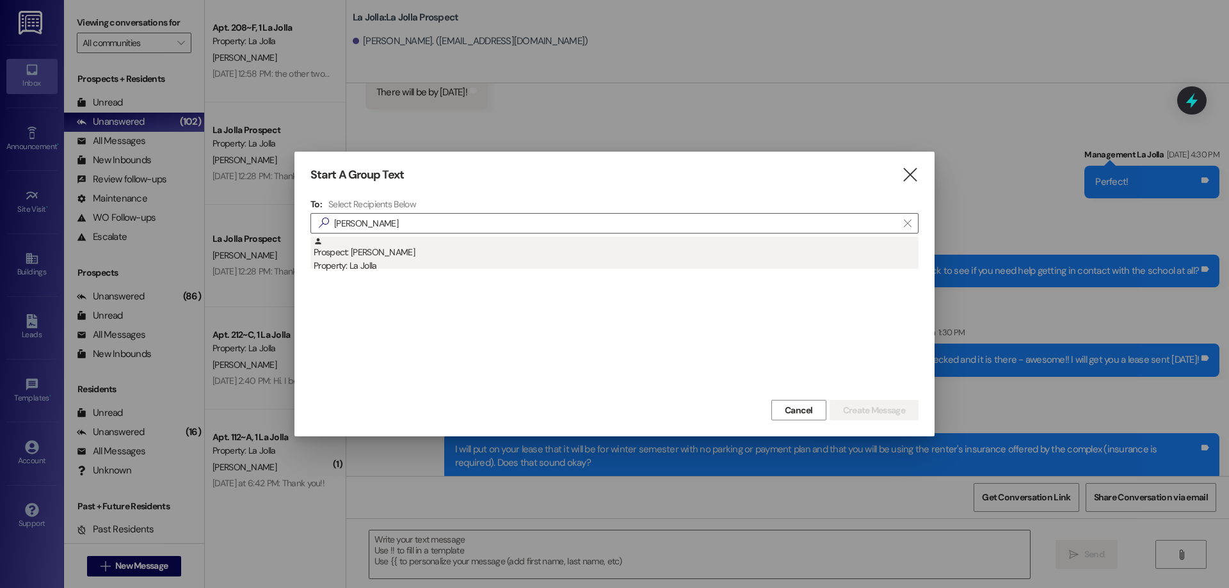
click at [520, 270] on div "Property: La Jolla" at bounding box center [616, 265] width 605 height 13
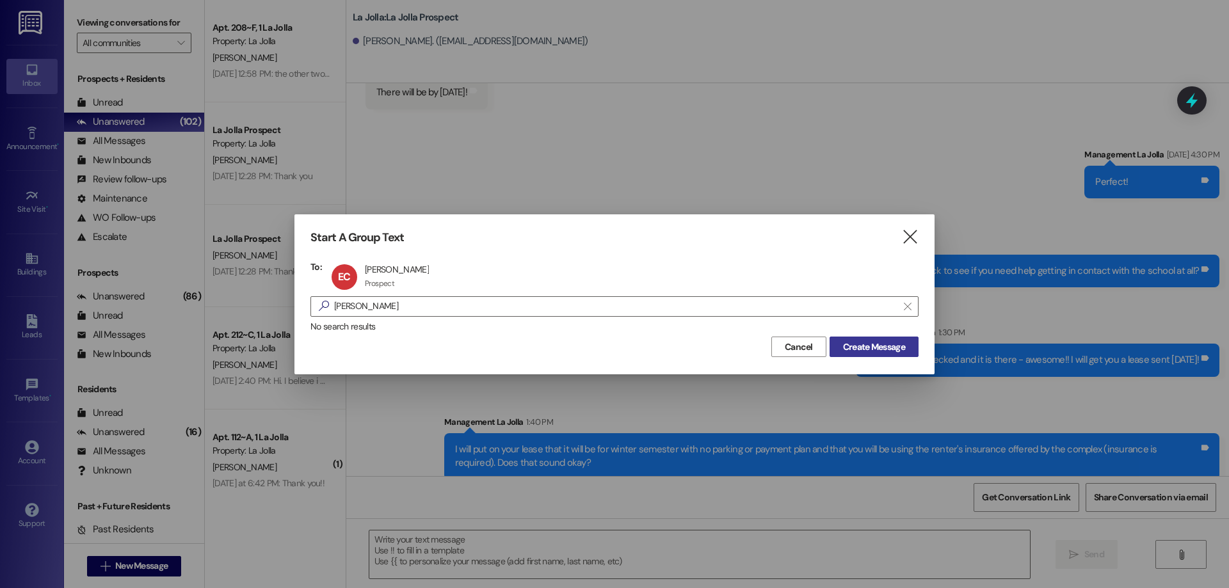
click at [830, 349] on button "Create Message" at bounding box center [874, 347] width 89 height 20
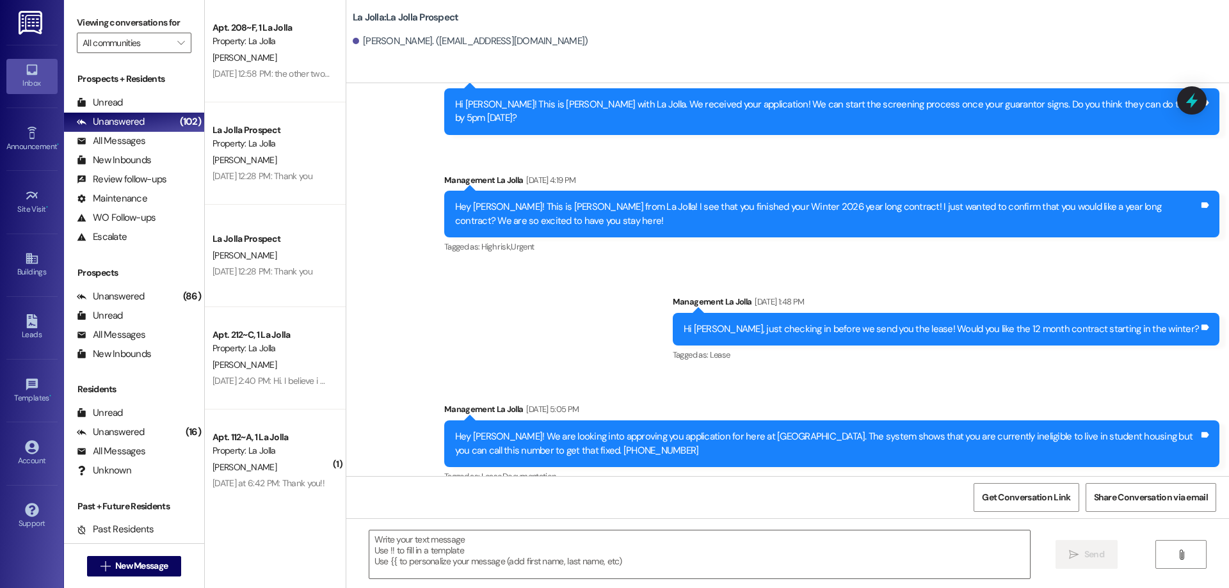
scroll to position [725, 0]
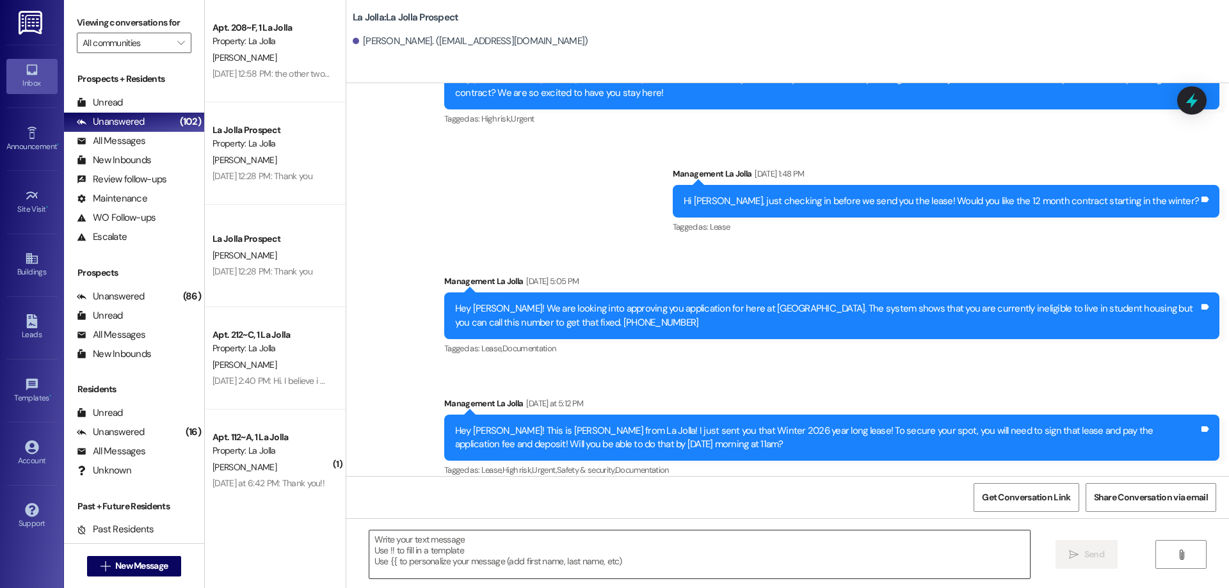
click at [522, 534] on textarea at bounding box center [699, 555] width 661 height 48
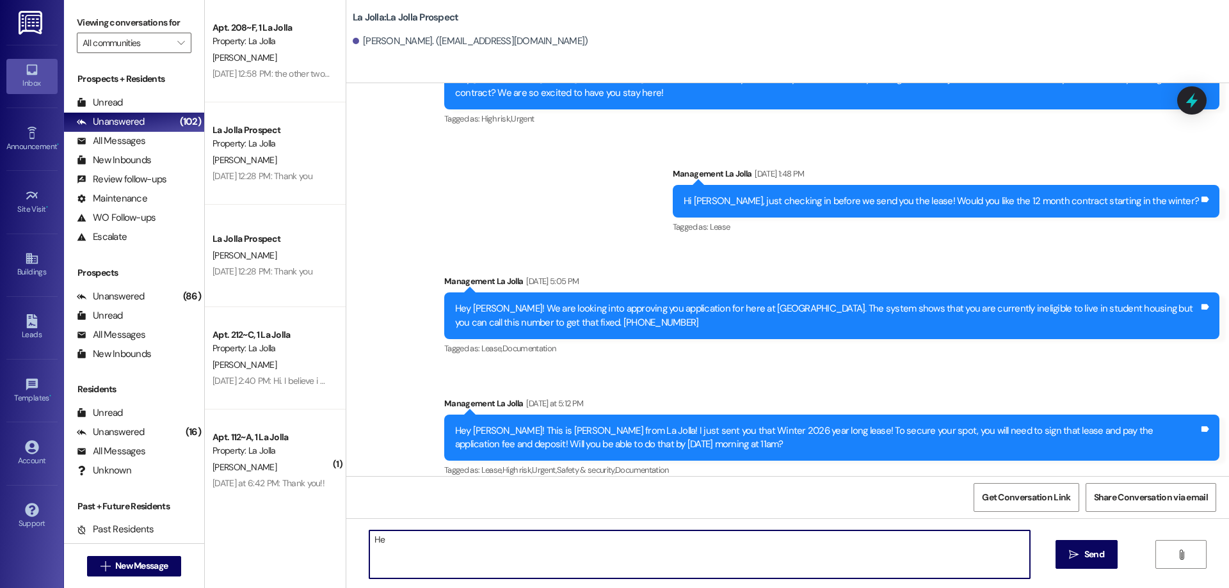
type textarea "H"
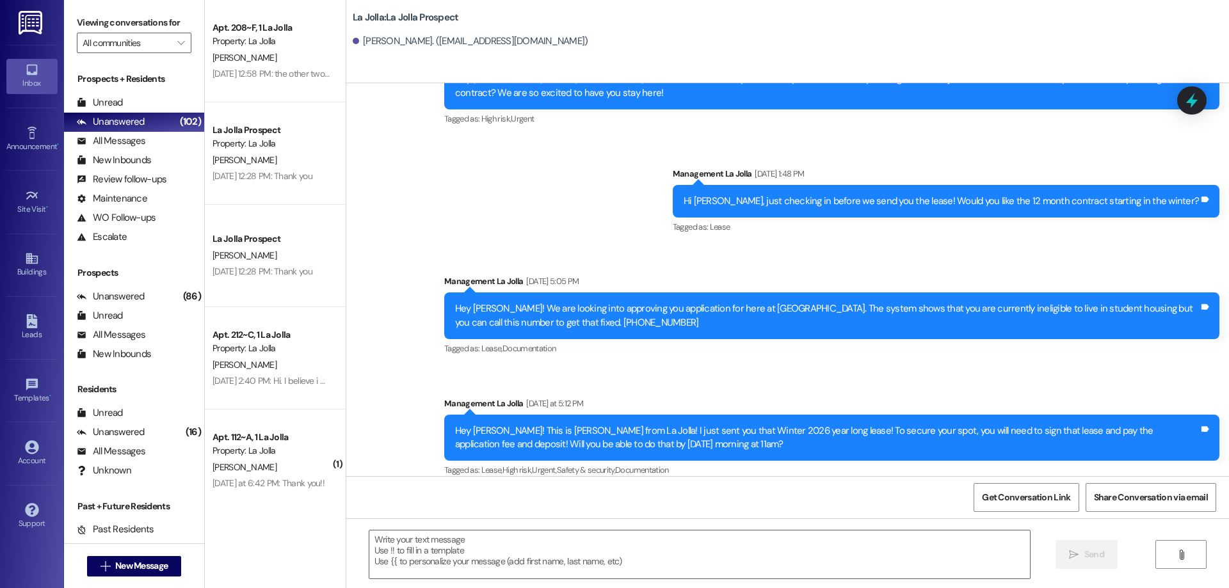
click at [114, 577] on div " New Message" at bounding box center [134, 567] width 95 height 32
click at [121, 567] on span "New Message" at bounding box center [141, 566] width 52 height 13
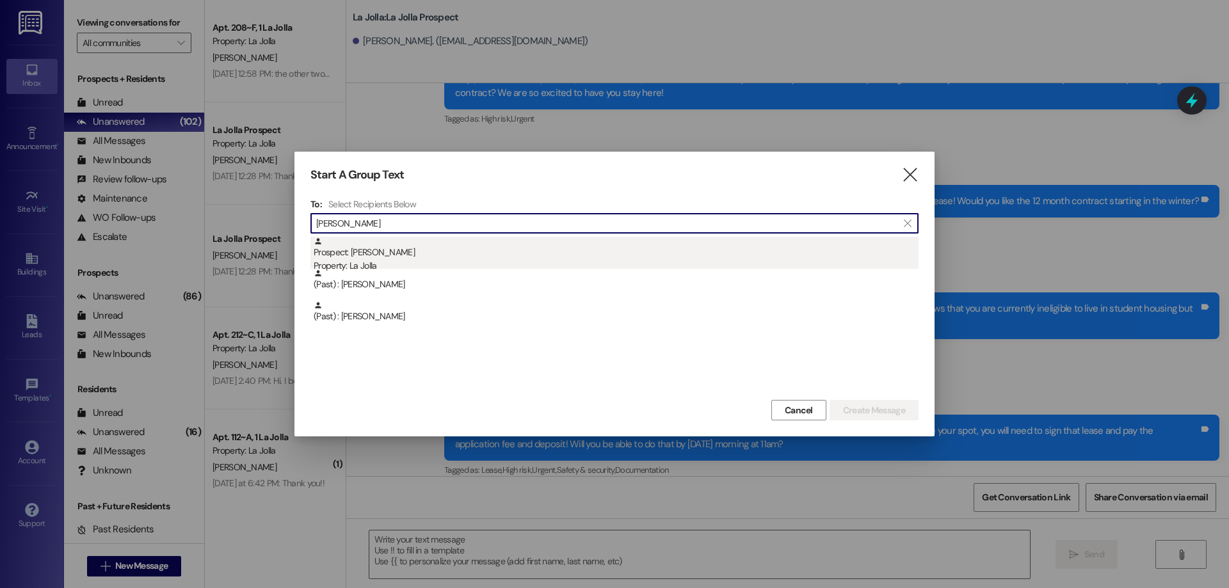
type input "melissa"
click at [455, 254] on div "Prospect: Melissa Marin Rivas Property: La Jolla" at bounding box center [616, 255] width 605 height 36
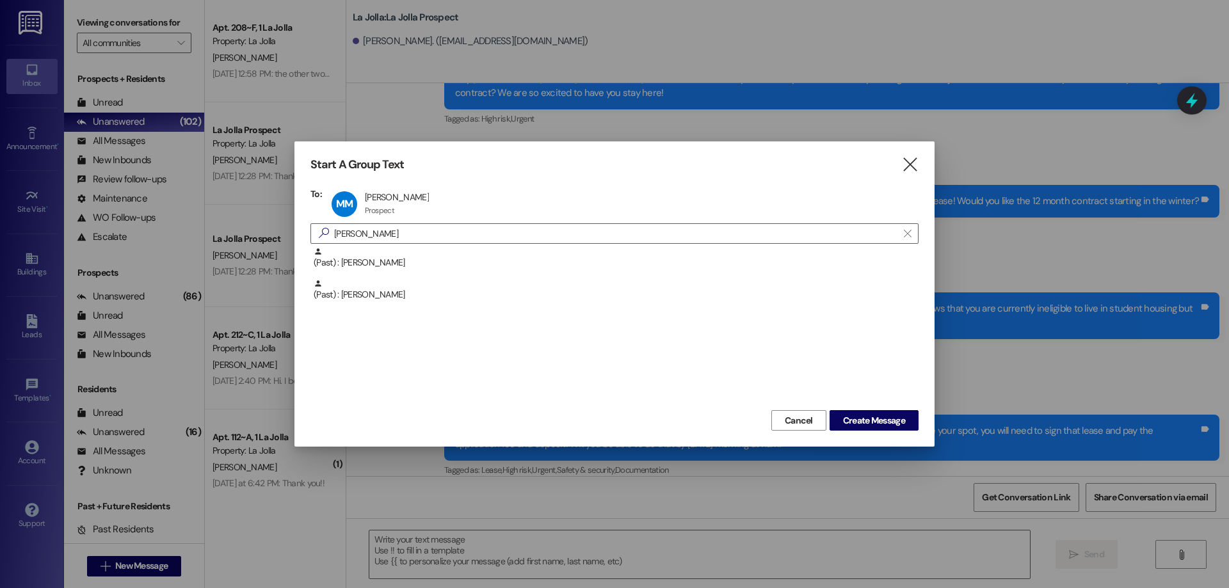
drag, startPoint x: 897, startPoint y: 414, endPoint x: 896, endPoint y: 405, distance: 9.1
click at [896, 412] on button "Create Message" at bounding box center [874, 420] width 89 height 20
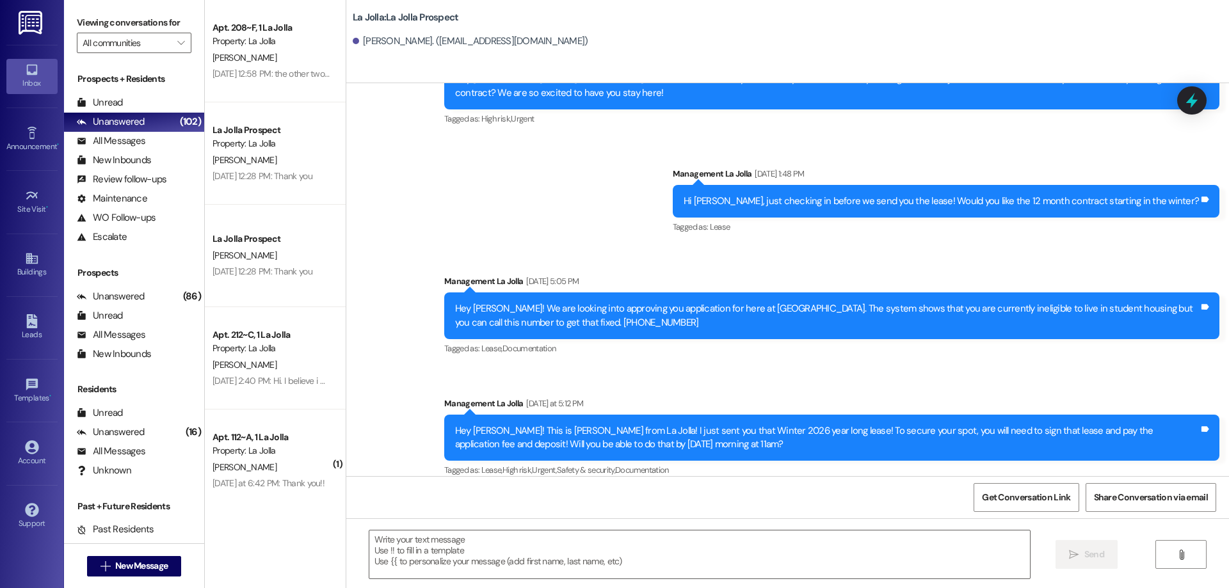
scroll to position [342, 0]
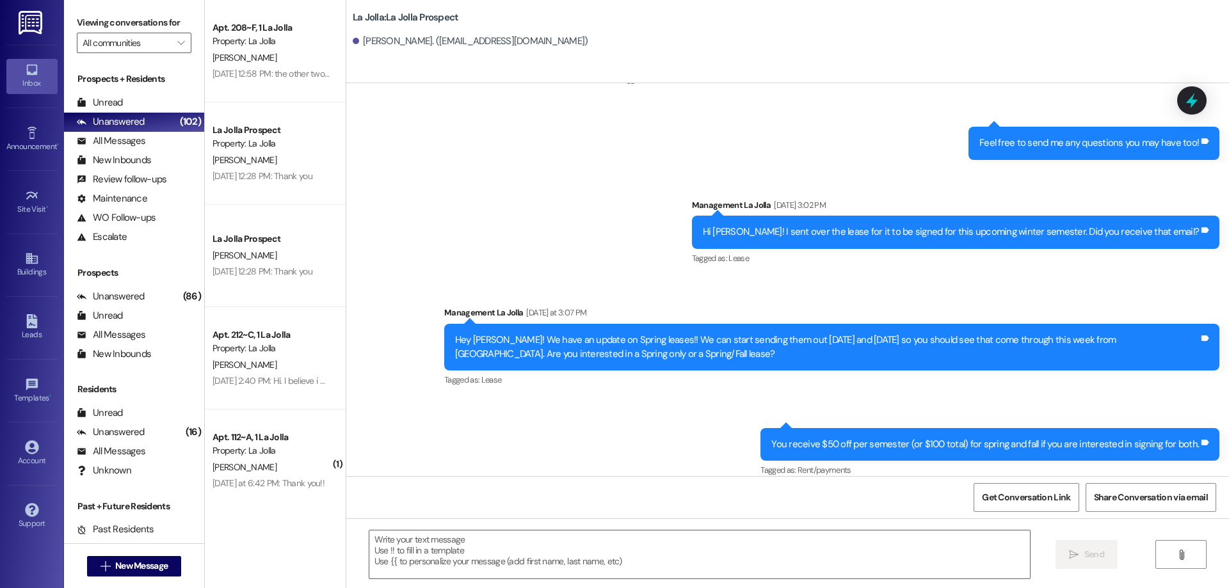
click at [714, 528] on div " Send " at bounding box center [787, 567] width 883 height 96
drag, startPoint x: 519, startPoint y: 338, endPoint x: 628, endPoint y: 344, distance: 109.0
click at [628, 344] on div "Hey Melissa! We have an update on Spring leases!! We can start sending them out…" at bounding box center [827, 348] width 744 height 28
click at [135, 568] on span "New Message" at bounding box center [141, 566] width 52 height 13
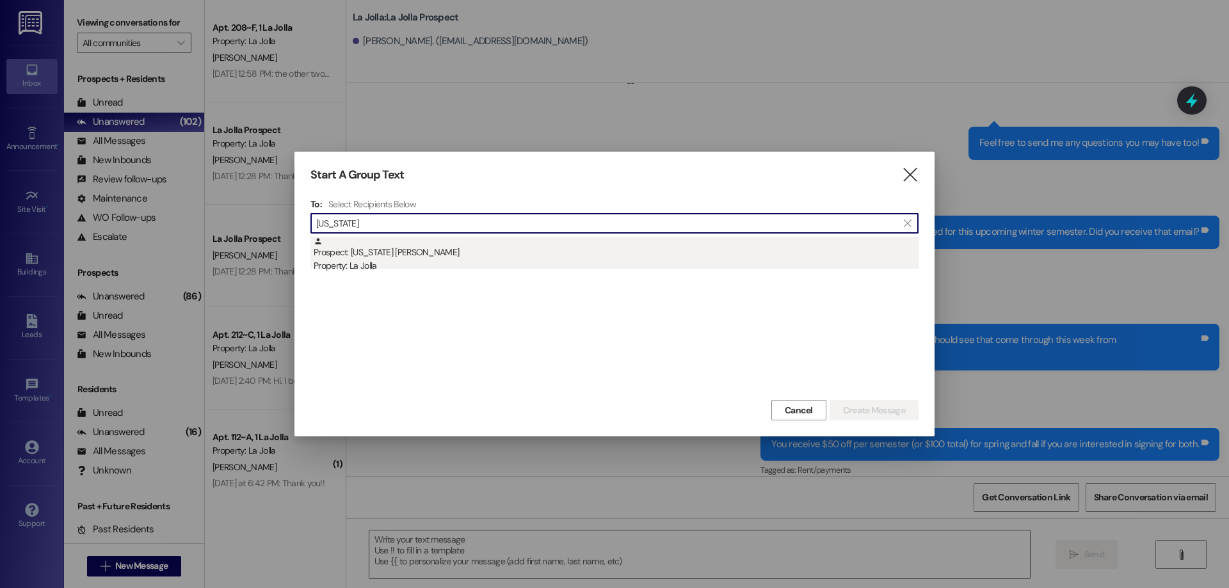
type input "montana"
click at [403, 257] on div "Prospect: Montana Boyce Property: La Jolla" at bounding box center [616, 255] width 605 height 36
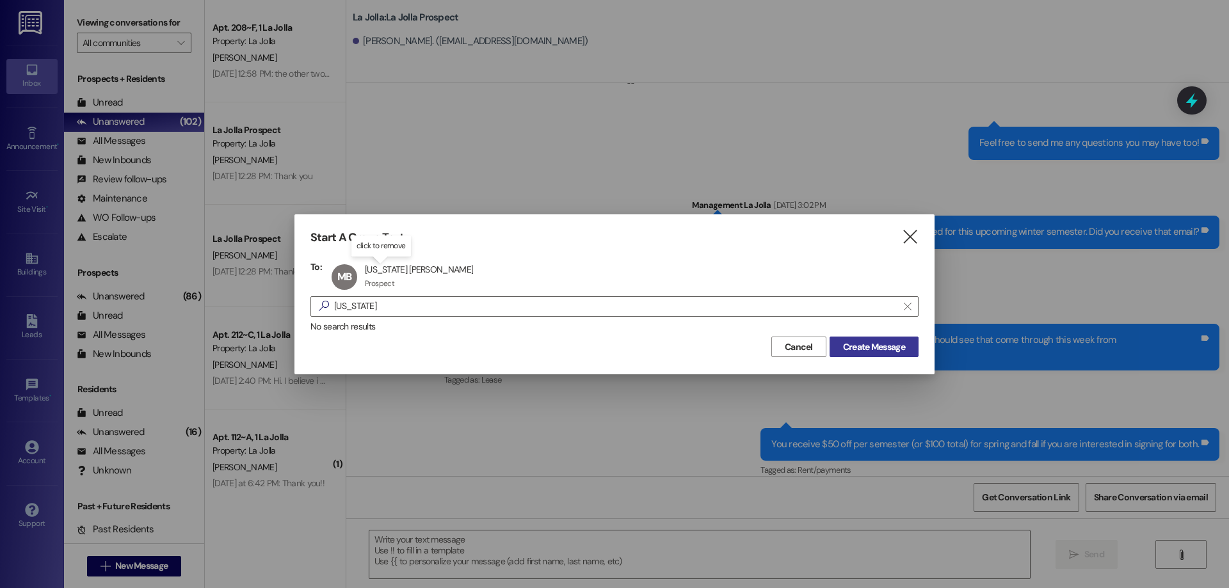
click at [859, 350] on span "Create Message" at bounding box center [874, 347] width 62 height 13
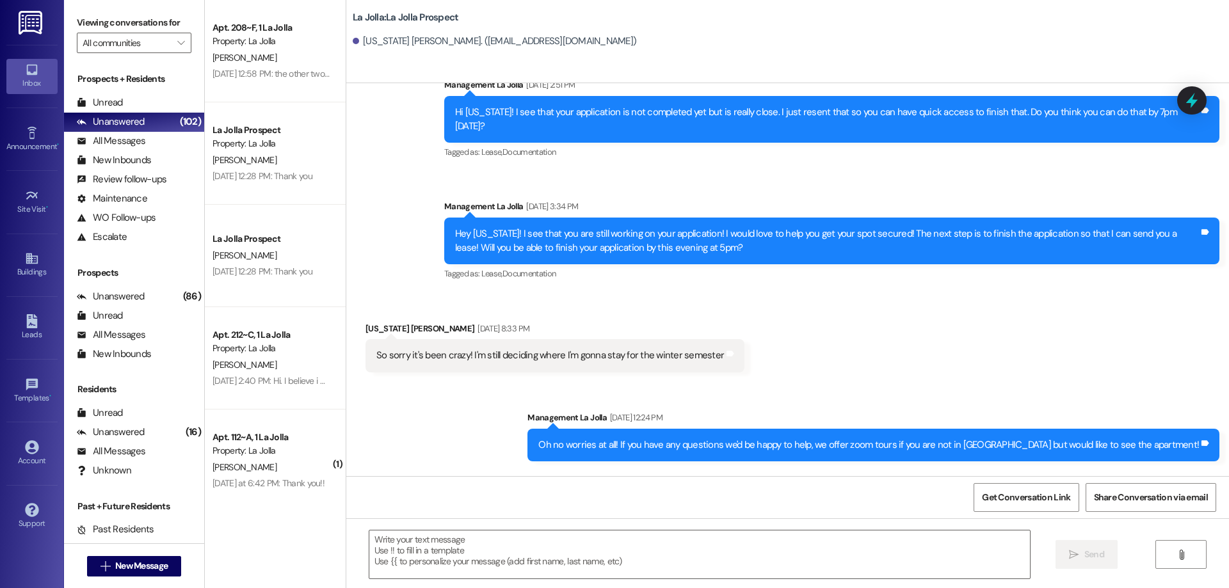
scroll to position [1941, 0]
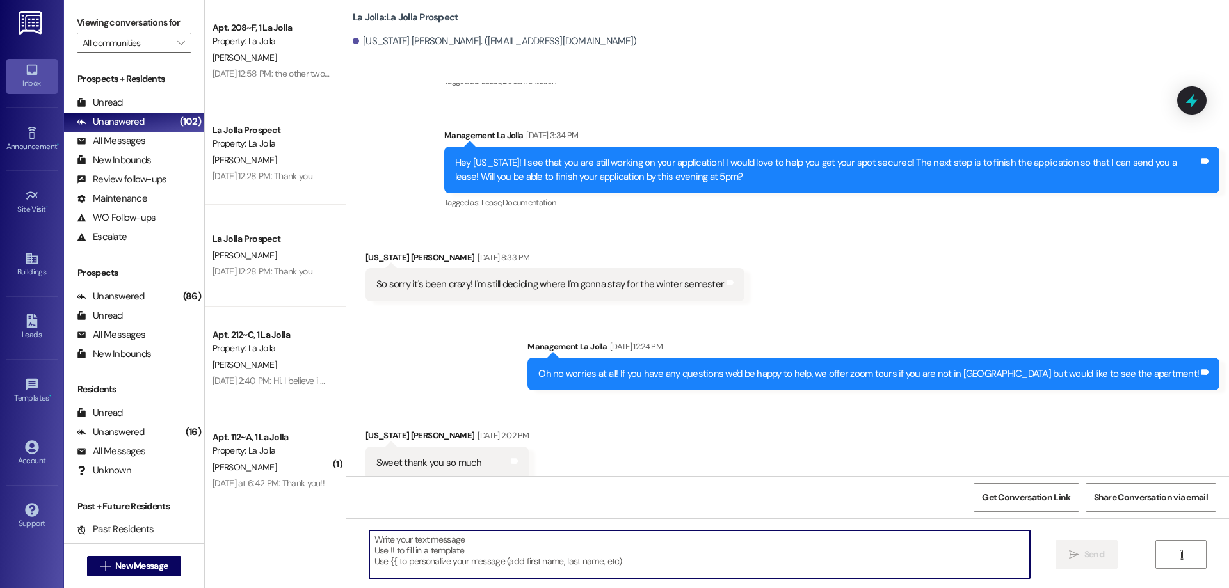
click at [603, 533] on textarea at bounding box center [699, 555] width 661 height 48
type textarea "H"
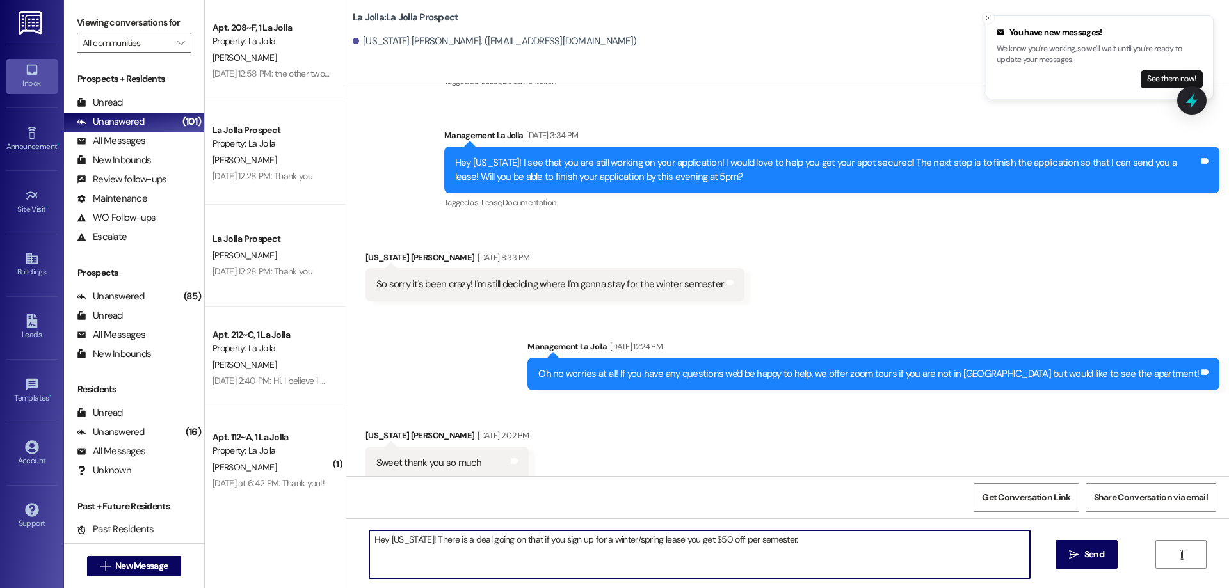
click at [418, 537] on textarea "Hey Montana! There is a deal going on that if you sign up for a winter/spring l…" at bounding box center [699, 555] width 661 height 48
click at [777, 545] on textarea "Hey Montana! There is a deal going on that if you sign up for a winter/spring l…" at bounding box center [699, 555] width 661 height 48
click at [419, 541] on textarea "Hey Montana! There is a deal going on that if you sign up for a winter/spring l…" at bounding box center [699, 555] width 661 height 48
click at [987, 18] on icon "Close toast" at bounding box center [989, 18] width 8 height 8
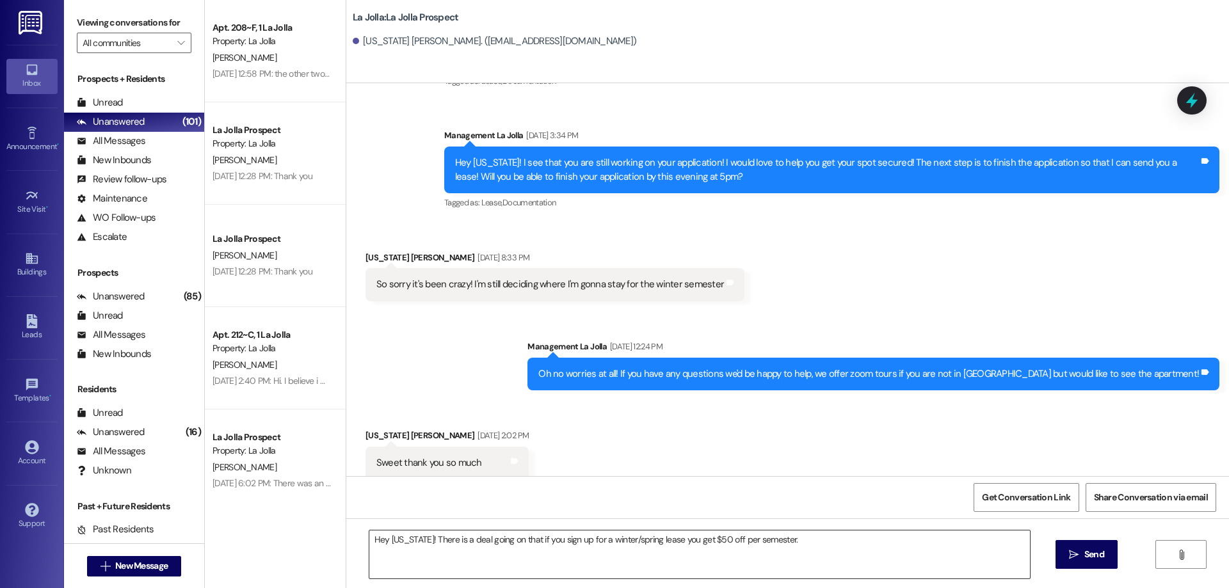
click at [420, 538] on textarea "Hey Montana! There is a deal going on that if you sign up for a winter/spring l…" at bounding box center [699, 555] width 661 height 48
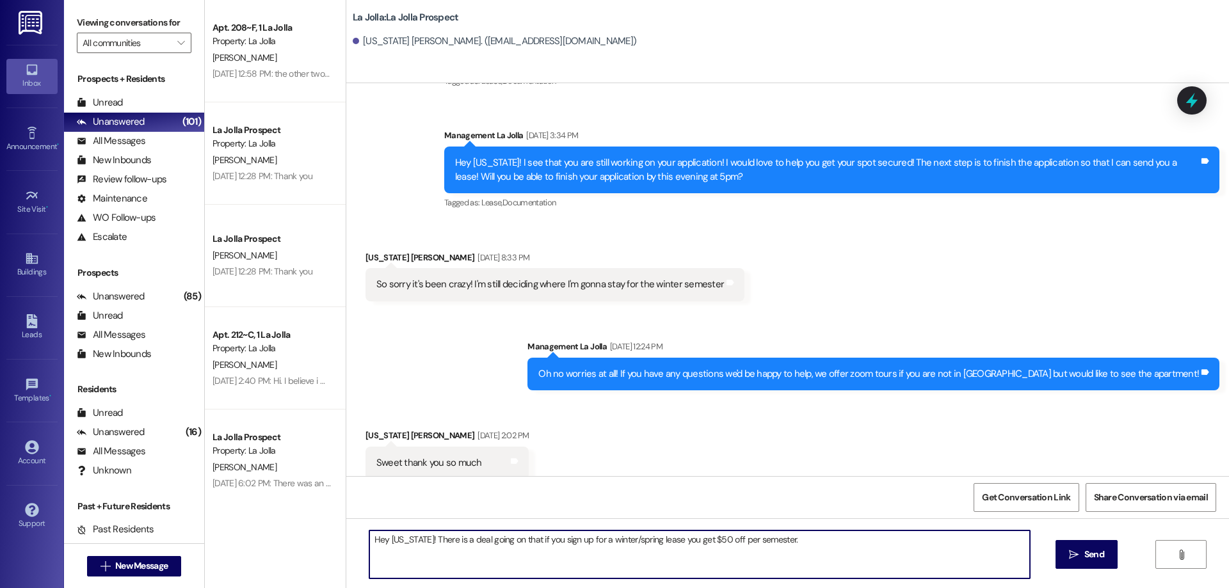
click at [773, 540] on textarea "Hey Montana! There is a deal going on that if you sign up for a winter/spring l…" at bounding box center [699, 555] width 661 height 48
click at [781, 542] on textarea "Hey Montana! There is a deal going on that if you sign up for a winter/spring l…" at bounding box center [699, 555] width 661 height 48
drag, startPoint x: 777, startPoint y: 543, endPoint x: 420, endPoint y: 533, distance: 357.4
click at [420, 533] on textarea "Hey Montana! There is a deal going on that if you sign up for a winter/spring l…" at bounding box center [699, 555] width 661 height 48
click at [819, 540] on textarea "Hey Montana! There is a deal going on that if you sign up for a winter/spring l…" at bounding box center [699, 555] width 661 height 48
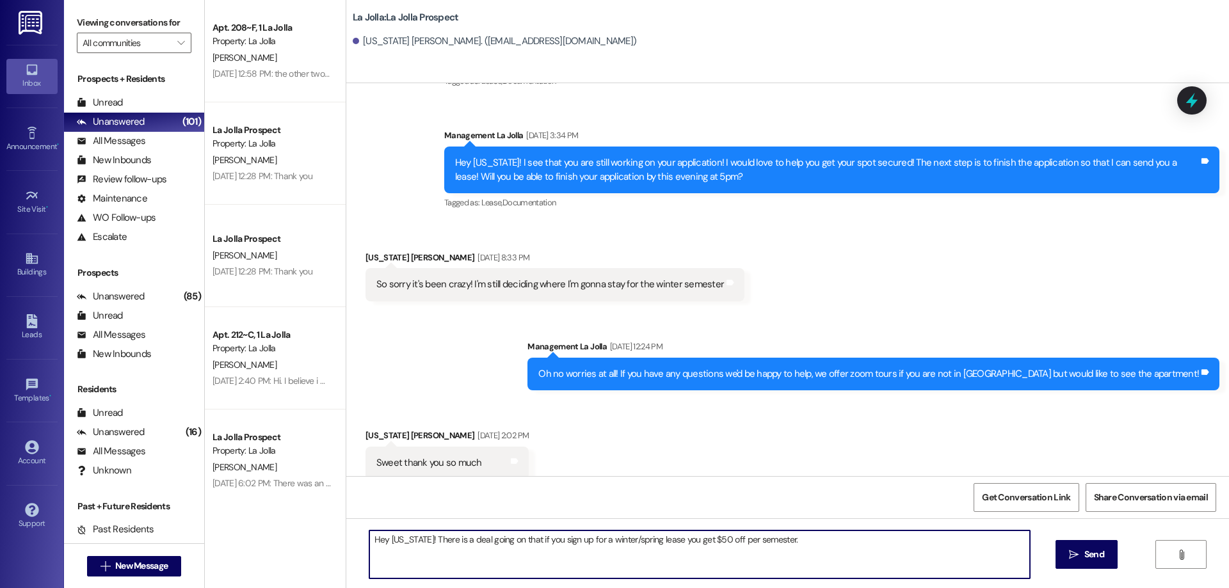
click at [417, 542] on textarea "Hey Montana! There is a deal going on that if you sign up for a winter/spring l…" at bounding box center [699, 555] width 661 height 48
click at [782, 540] on textarea "Hey Montana! There is a deal going on that if you sign up for a winter/spring l…" at bounding box center [699, 555] width 661 height 48
click at [418, 545] on textarea "Hey Montana! There is a deal going on that if you sign up for a winter/spring l…" at bounding box center [699, 555] width 661 height 48
click at [423, 540] on textarea "Hey Montana! Currently winter semester is going a cost of $1260/semester! There…" at bounding box center [699, 555] width 661 height 48
click at [781, 542] on textarea "Hey Montana! To update you on our end, winter semester is currently going at a …" at bounding box center [699, 555] width 661 height 48
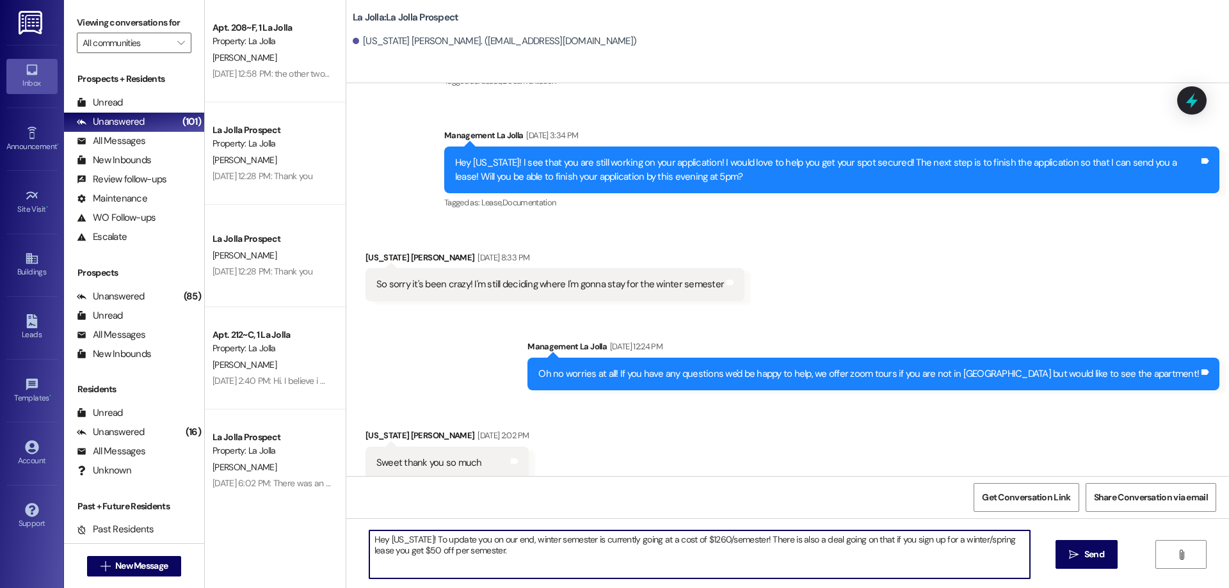
click at [592, 562] on textarea "Hey Montana! To update you on our end, winter semester is currently going at a …" at bounding box center [699, 555] width 661 height 48
click at [660, 546] on textarea "Hey Montana! To update you on our end, winter semester is currently going at a …" at bounding box center [699, 555] width 661 height 48
click at [697, 564] on textarea "Hey Montana! To update you on our end, winter semester is currently going at a …" at bounding box center [699, 555] width 661 height 48
type textarea "Hey Montana! To update you on our end, winter semester is currently going at a …"
click at [1072, 556] on icon "" at bounding box center [1074, 555] width 10 height 10
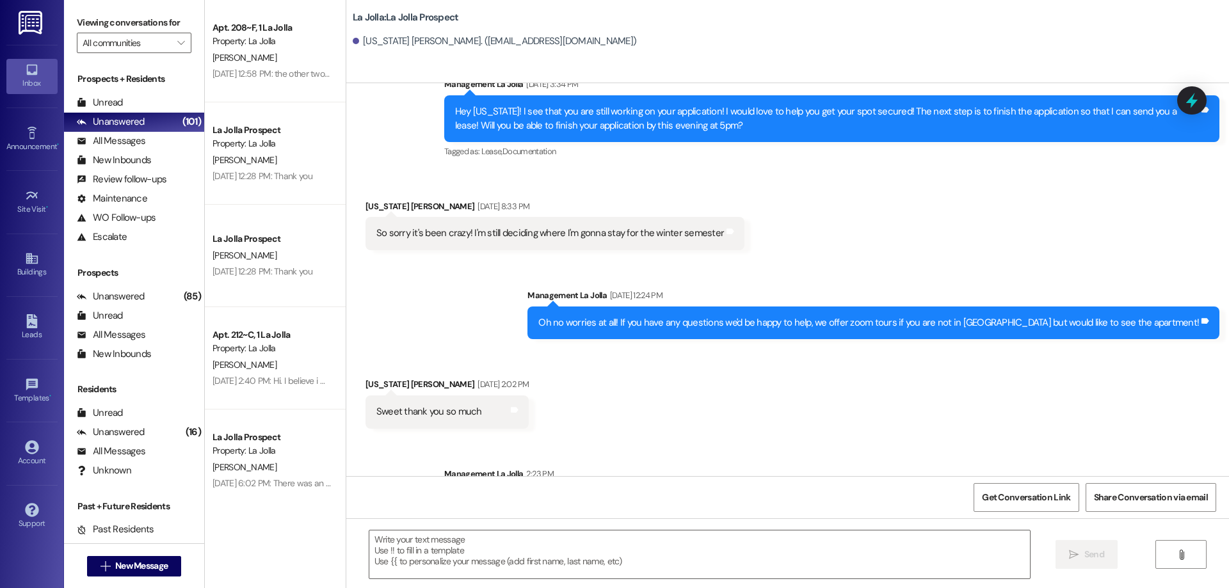
scroll to position [2044, 0]
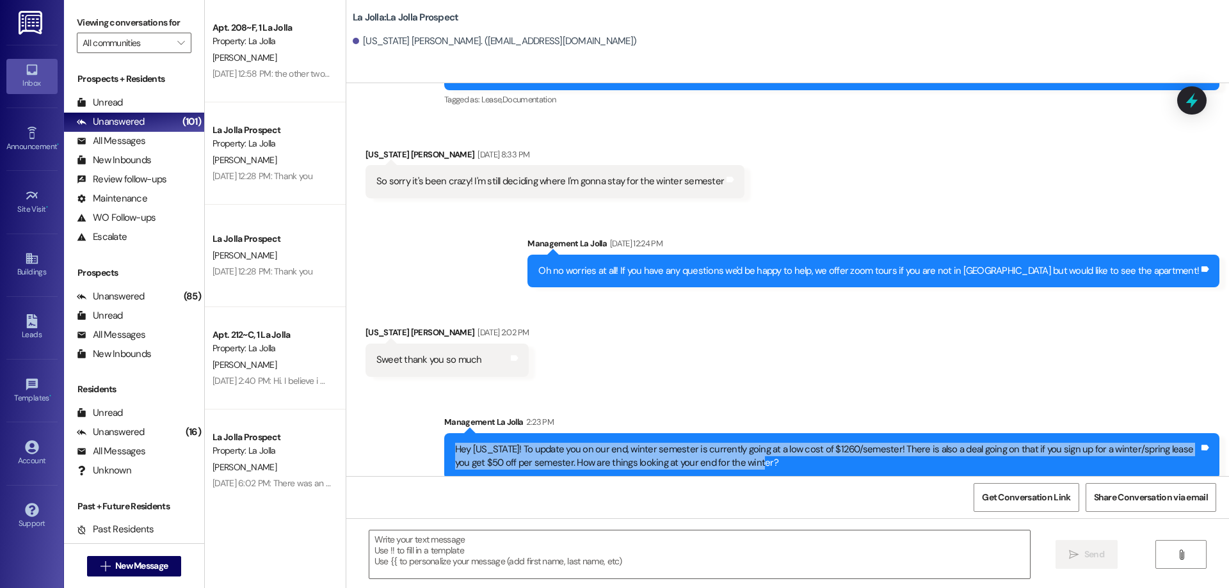
drag, startPoint x: 734, startPoint y: 451, endPoint x: 444, endPoint y: 433, distance: 290.5
click at [444, 433] on div "Hey Montana! To update you on our end, winter semester is currently going at a …" at bounding box center [831, 456] width 775 height 47
copy div "Hey Montana! To update you on our end, winter semester is currently going at a …"
click at [155, 564] on span "New Message" at bounding box center [141, 566] width 52 height 13
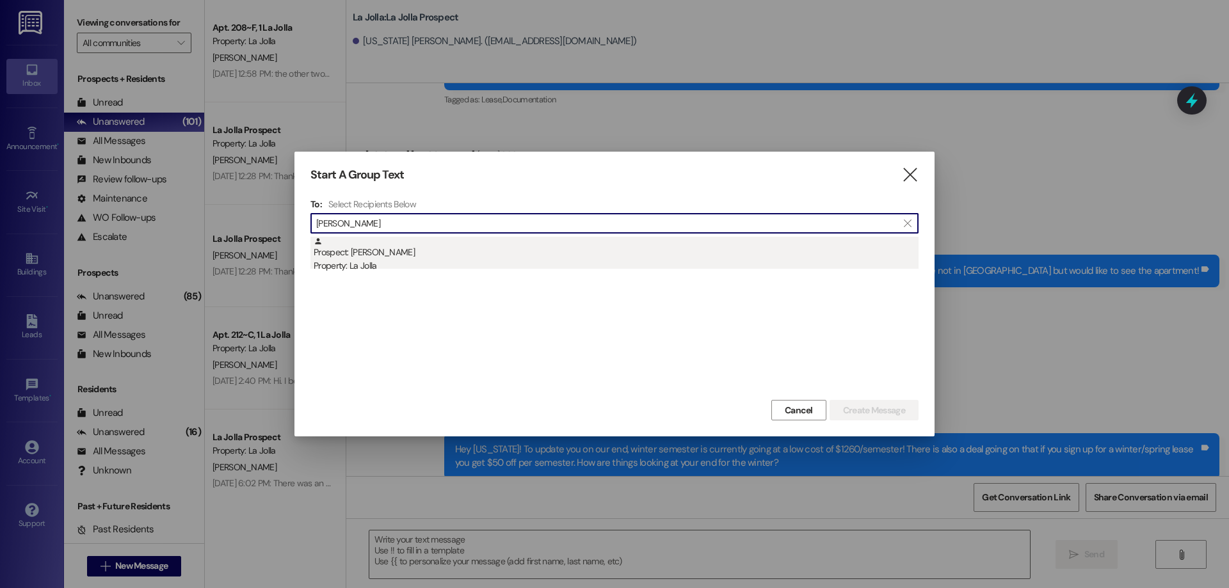
type input "elias"
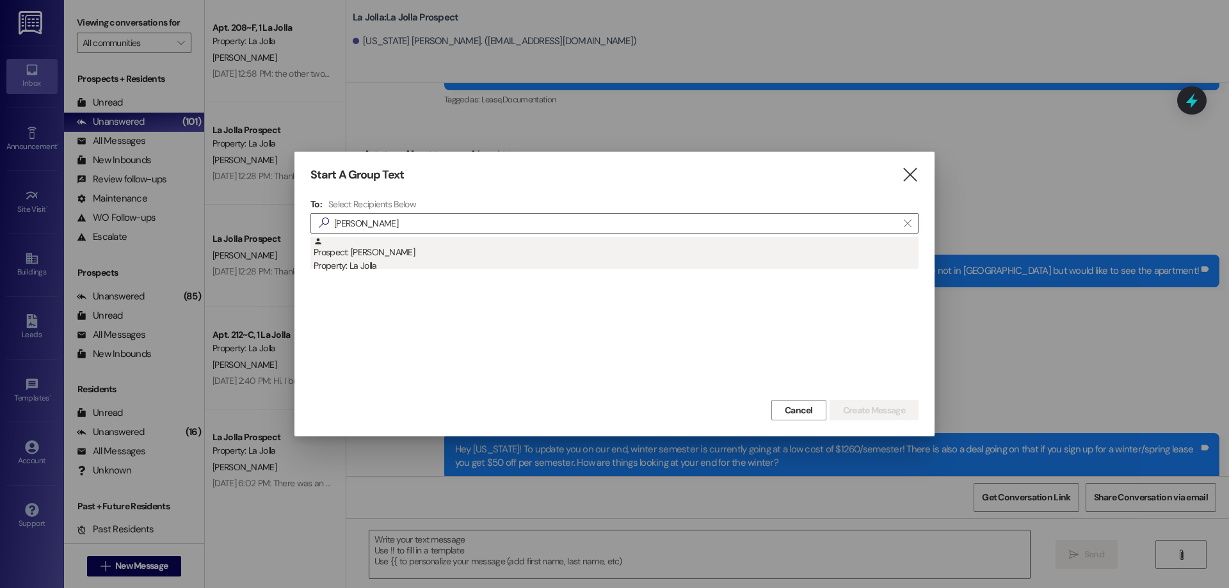
click at [378, 271] on div "Property: La Jolla" at bounding box center [616, 265] width 605 height 13
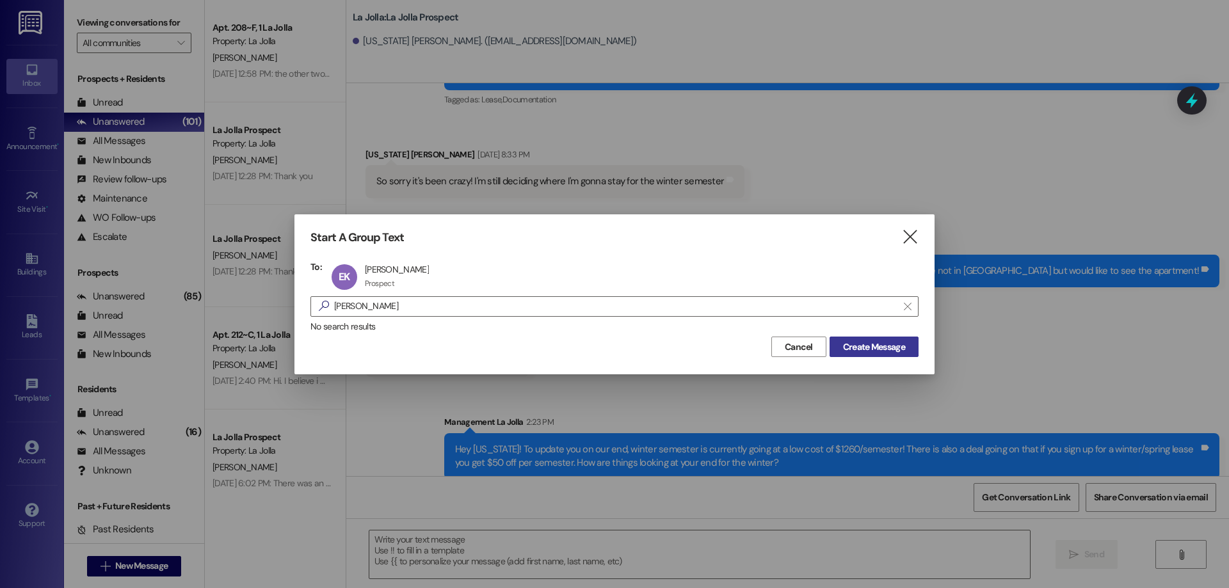
click at [880, 356] on button "Create Message" at bounding box center [874, 347] width 89 height 20
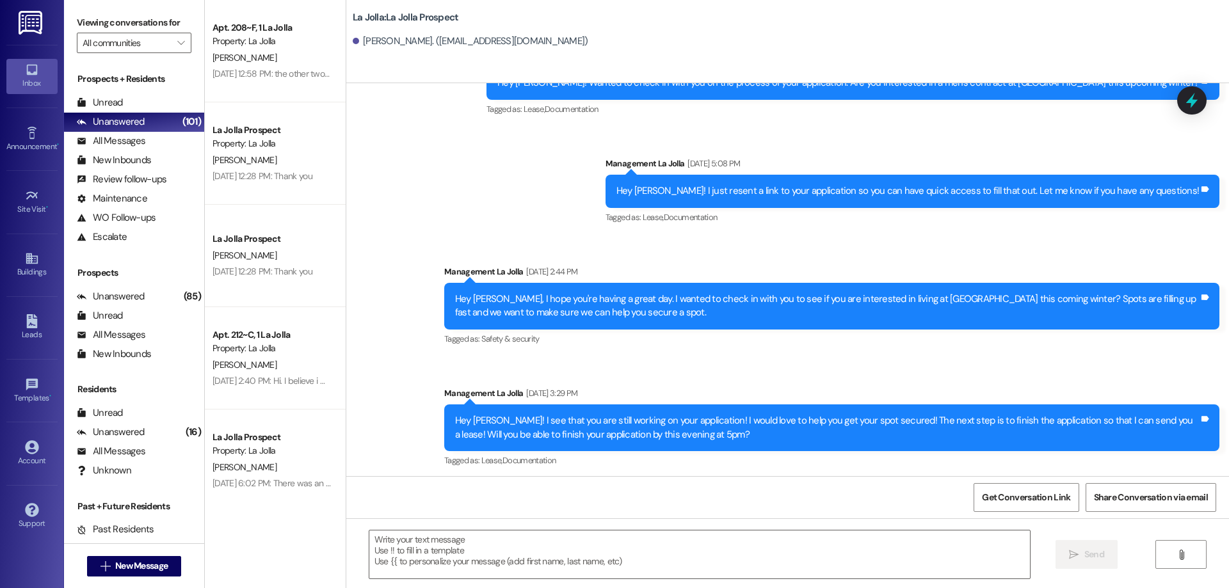
scroll to position [442, 0]
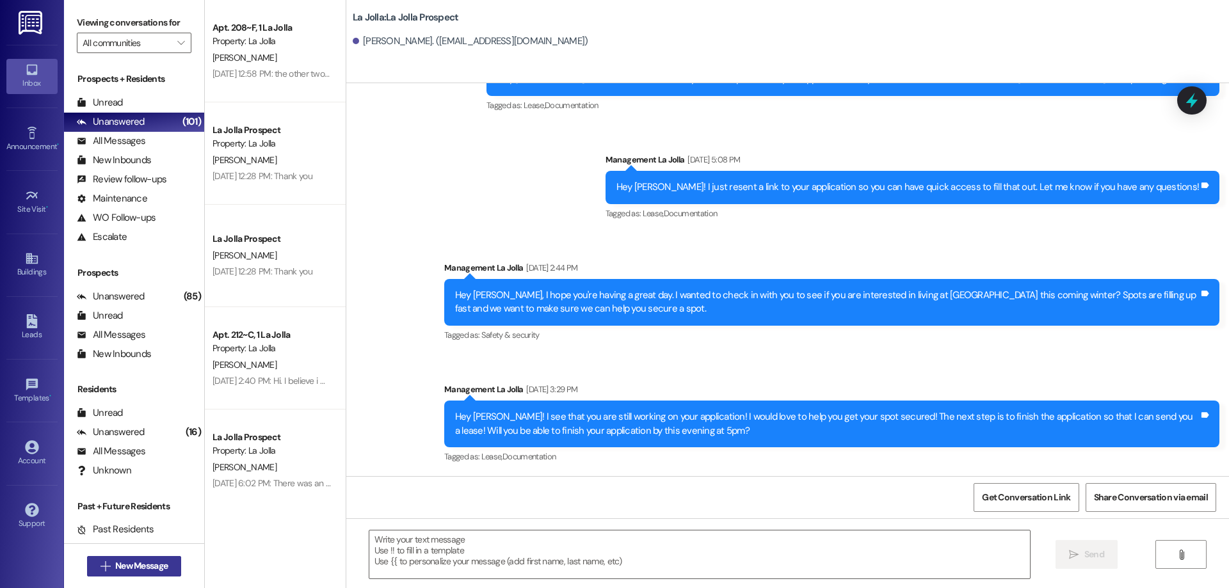
click at [162, 564] on span "New Message" at bounding box center [141, 566] width 52 height 13
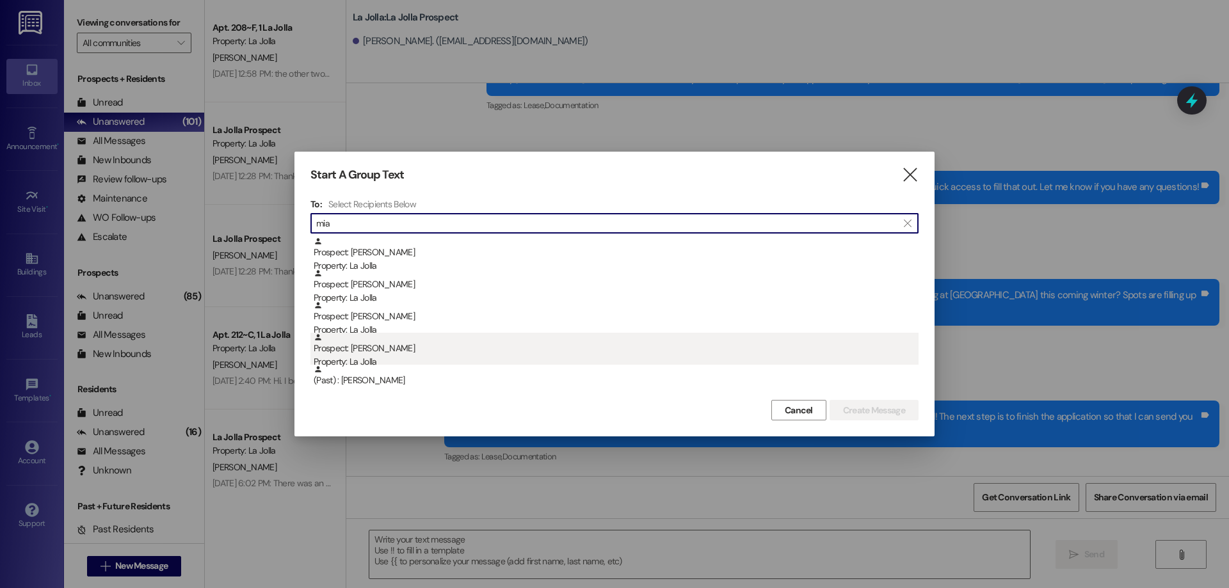
type input "mia"
click at [450, 342] on div "Prospect: Mia Shumway Property: La Jolla" at bounding box center [616, 351] width 605 height 36
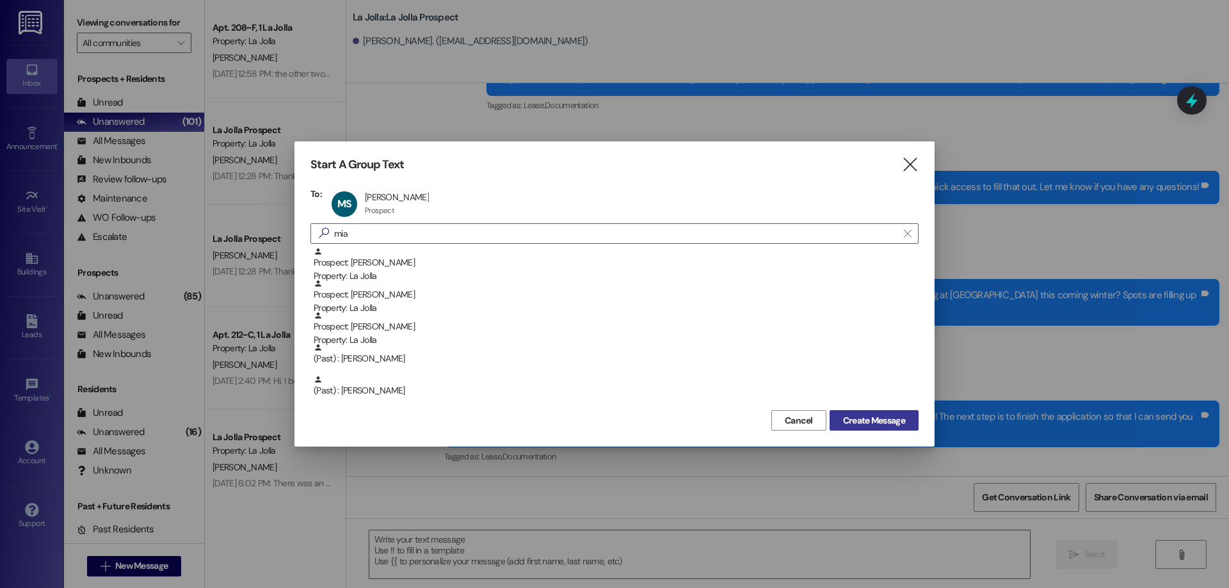
click at [865, 417] on span "Create Message" at bounding box center [874, 420] width 62 height 13
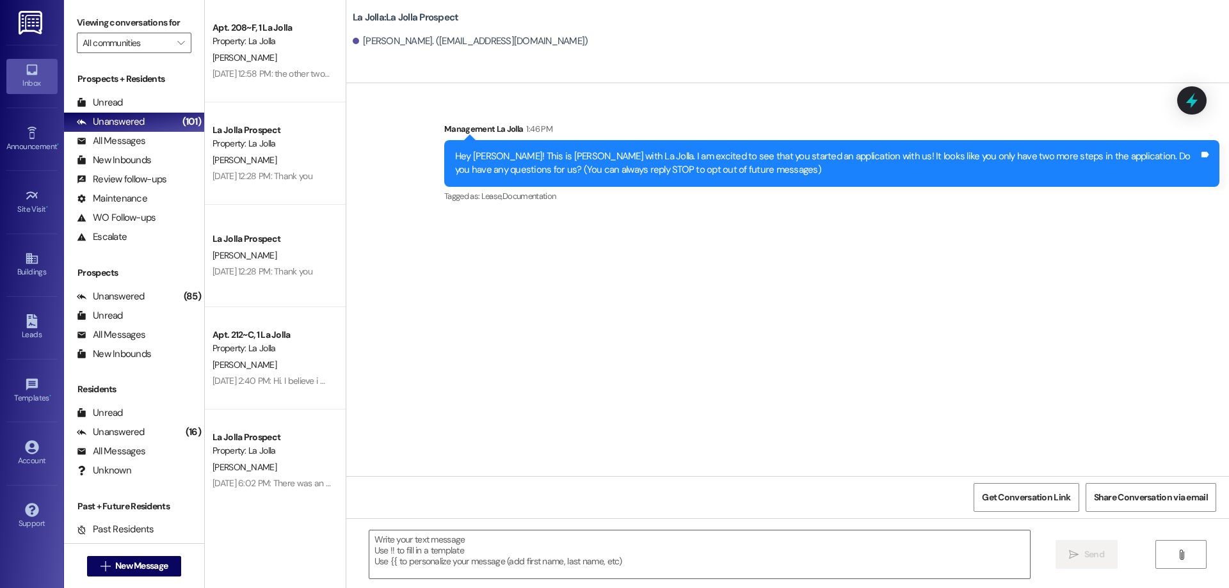
scroll to position [0, 0]
click at [476, 548] on textarea at bounding box center [699, 555] width 661 height 48
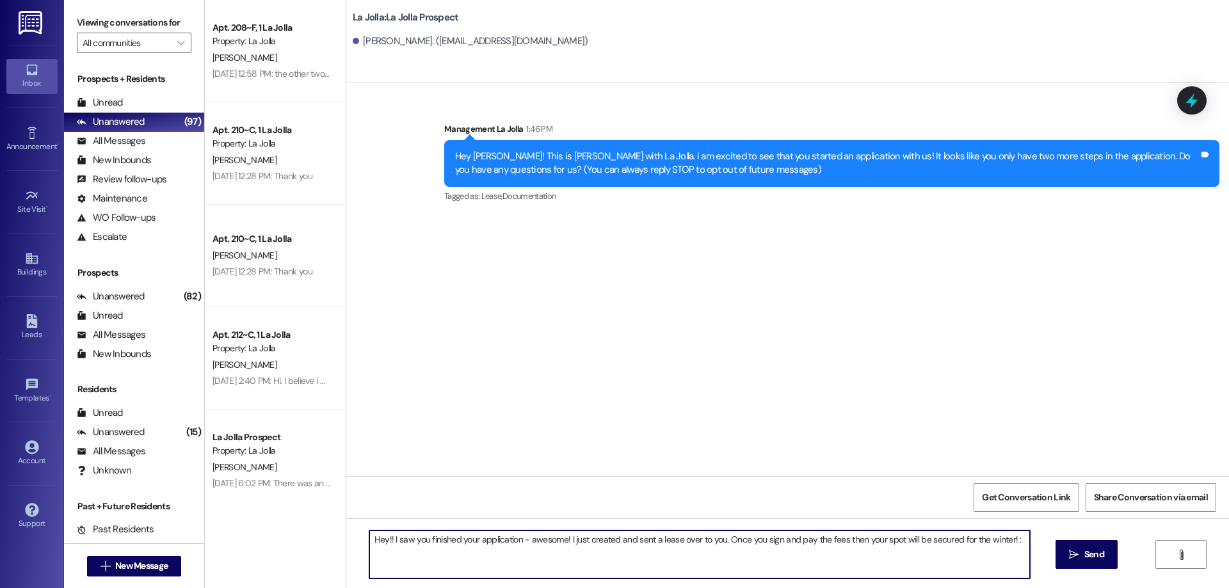
type textarea "Hey!! I saw you finished your application - awesome! I just created and sent a …"
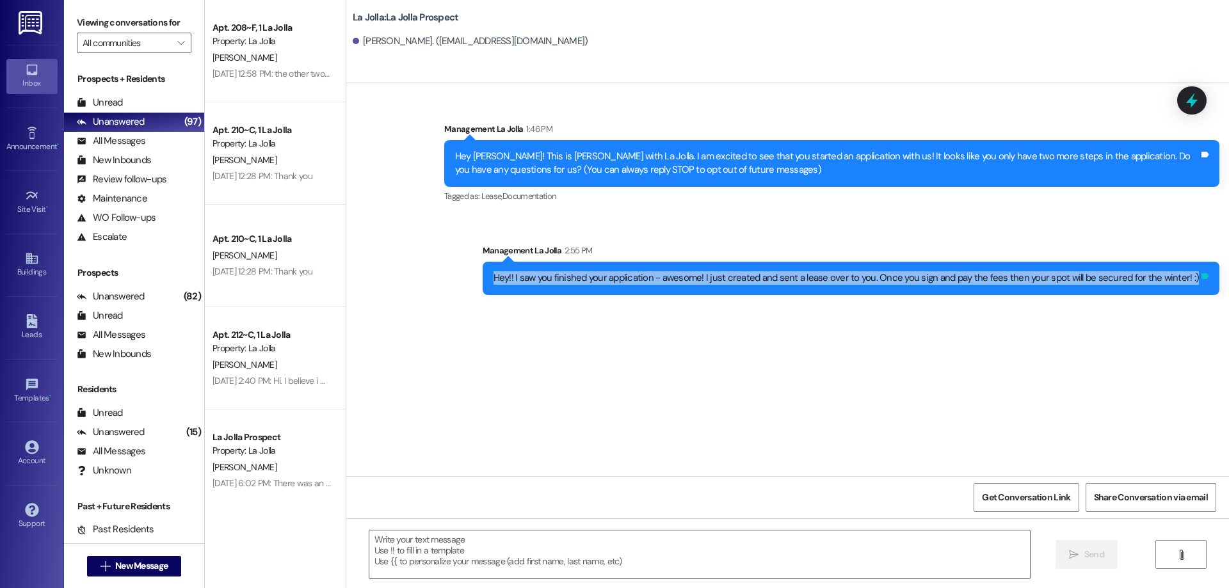
drag, startPoint x: 503, startPoint y: 273, endPoint x: 1207, endPoint y: 282, distance: 704.3
click at [1207, 282] on div "Hey!! I saw you finished your application - awesome! I just created and sent a …" at bounding box center [852, 278] width 738 height 33
copy div "Hey!! I saw you finished your application - awesome! I just created and sent a …"
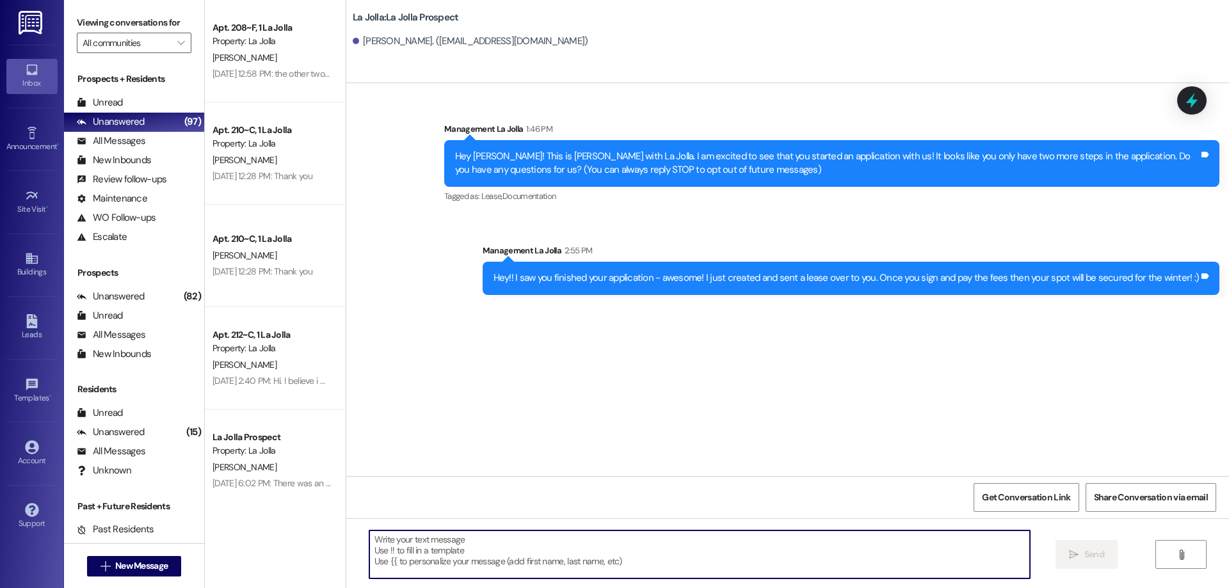
paste textarea "[URL][DOMAIN_NAME]"
type textarea "[URL][DOMAIN_NAME]"
click at [1092, 547] on button " Send" at bounding box center [1087, 554] width 62 height 29
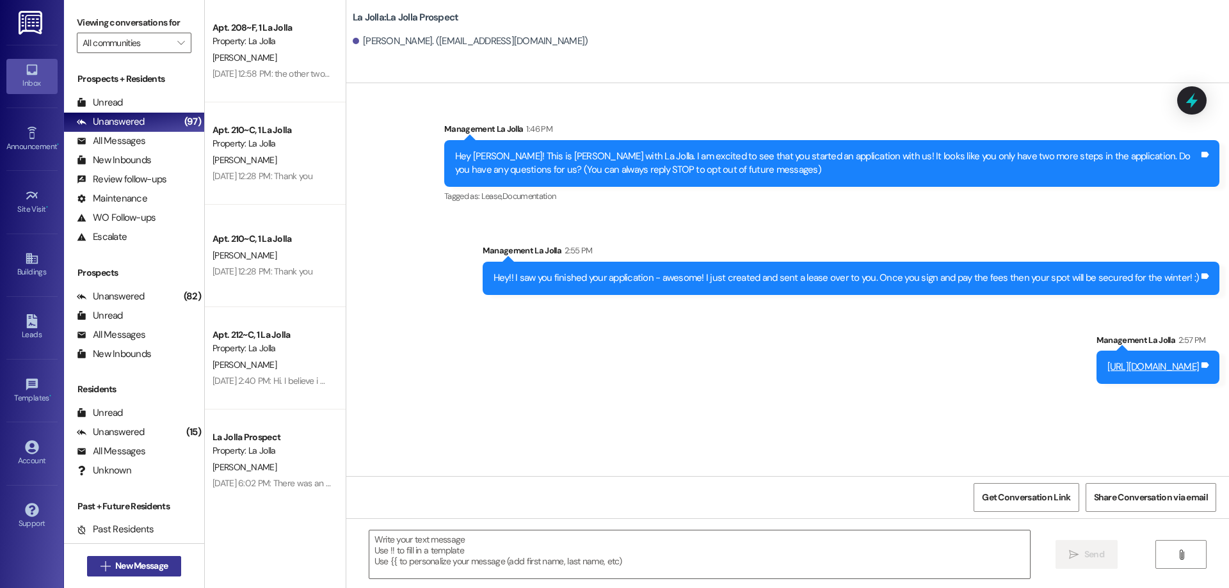
click at [146, 569] on span "New Message" at bounding box center [141, 566] width 52 height 13
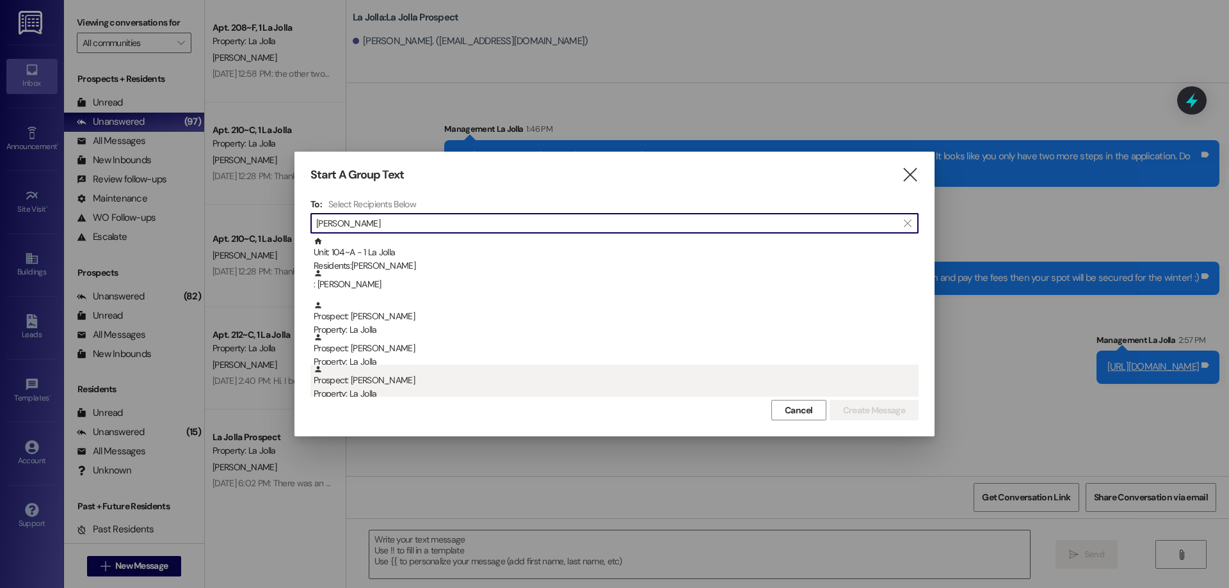
type input "todd"
click at [366, 383] on div "Prospect: Todd Nielsen Property: La Jolla" at bounding box center [616, 383] width 605 height 36
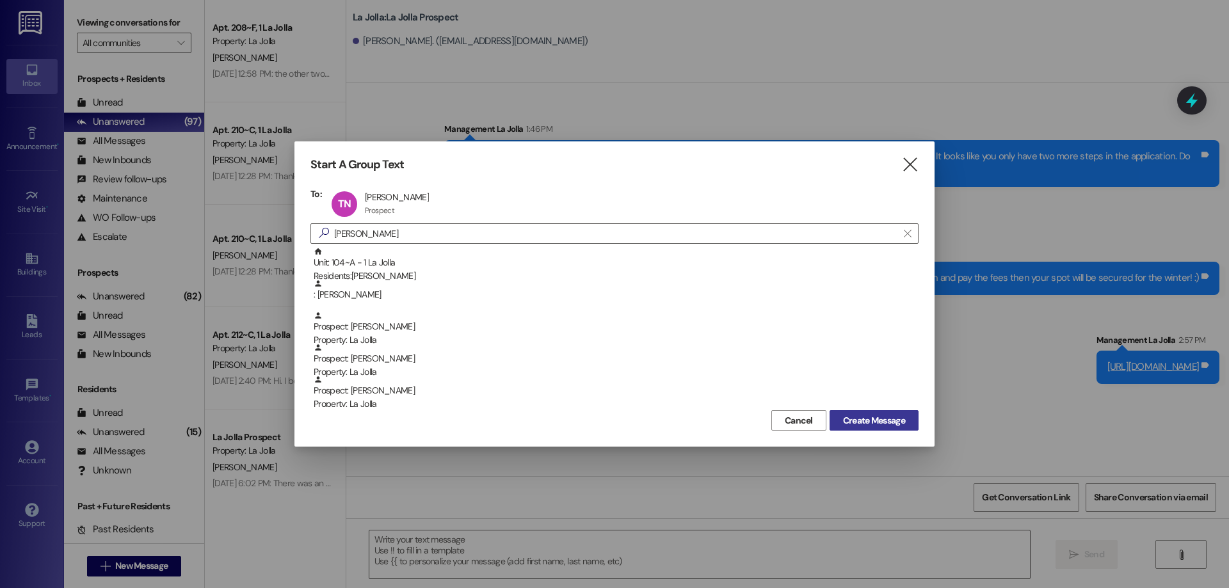
click at [851, 417] on span "Create Message" at bounding box center [874, 420] width 62 height 13
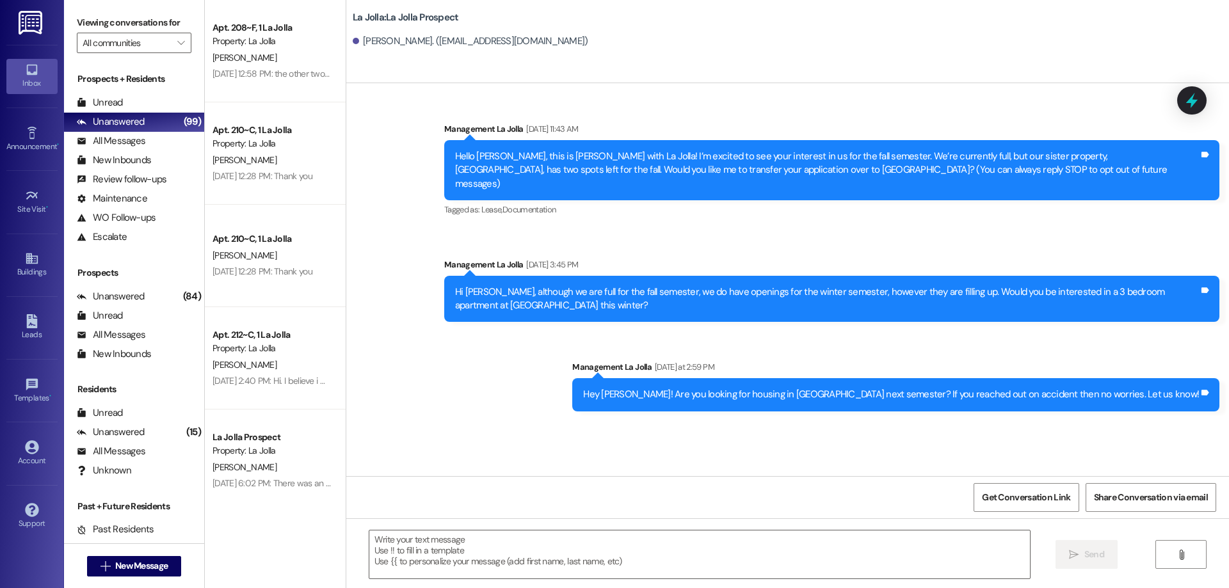
click at [149, 577] on div " New Message" at bounding box center [134, 567] width 95 height 32
click at [154, 564] on span "New Message" at bounding box center [141, 566] width 52 height 13
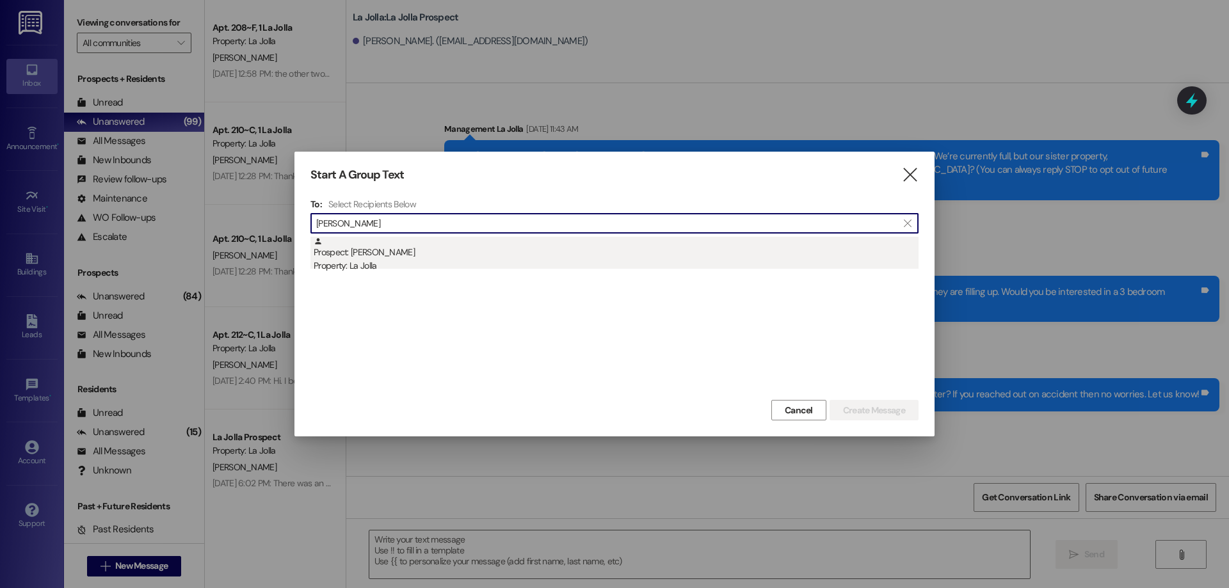
type input "cyrus"
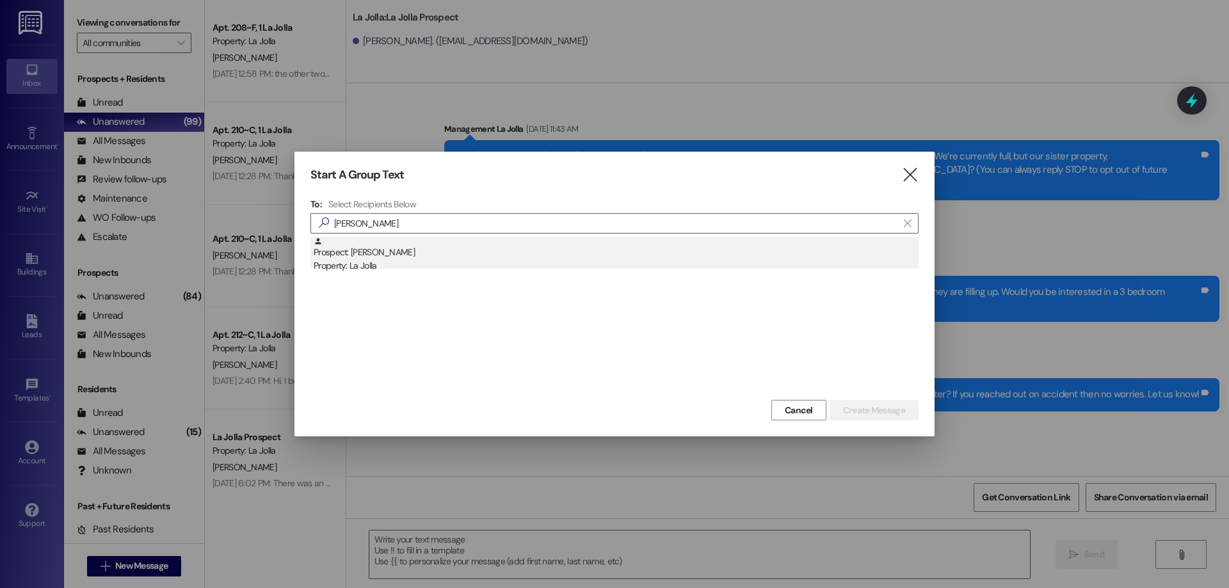
click at [392, 259] on div "Prospect: Cyrus Price Property: La Jolla" at bounding box center [616, 255] width 605 height 36
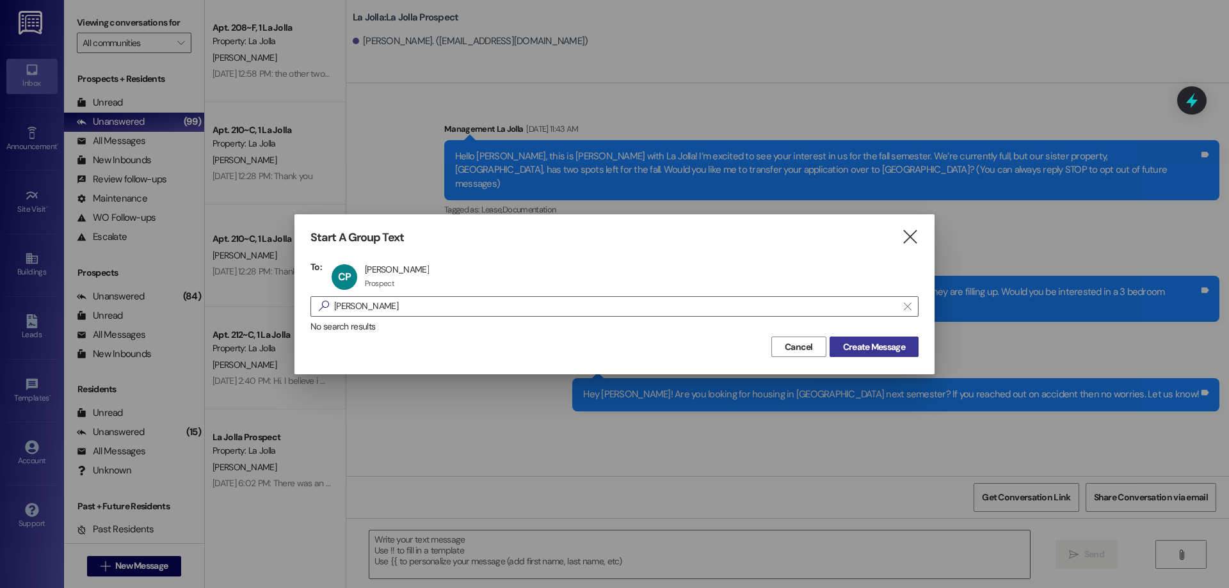
click at [859, 350] on span "Create Message" at bounding box center [874, 347] width 62 height 13
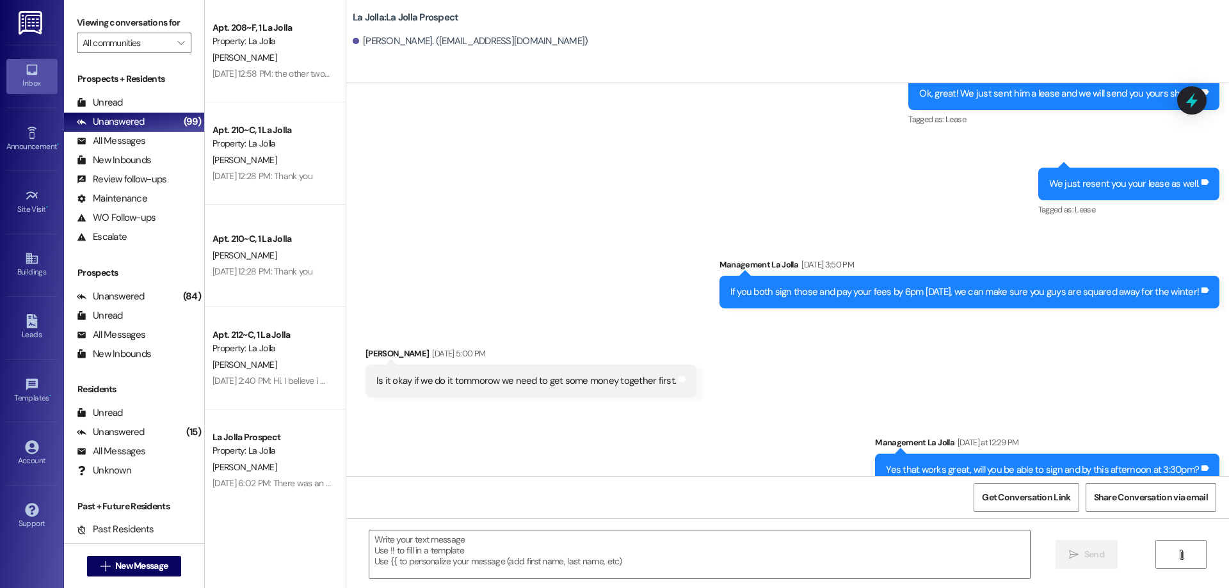
scroll to position [1386, 0]
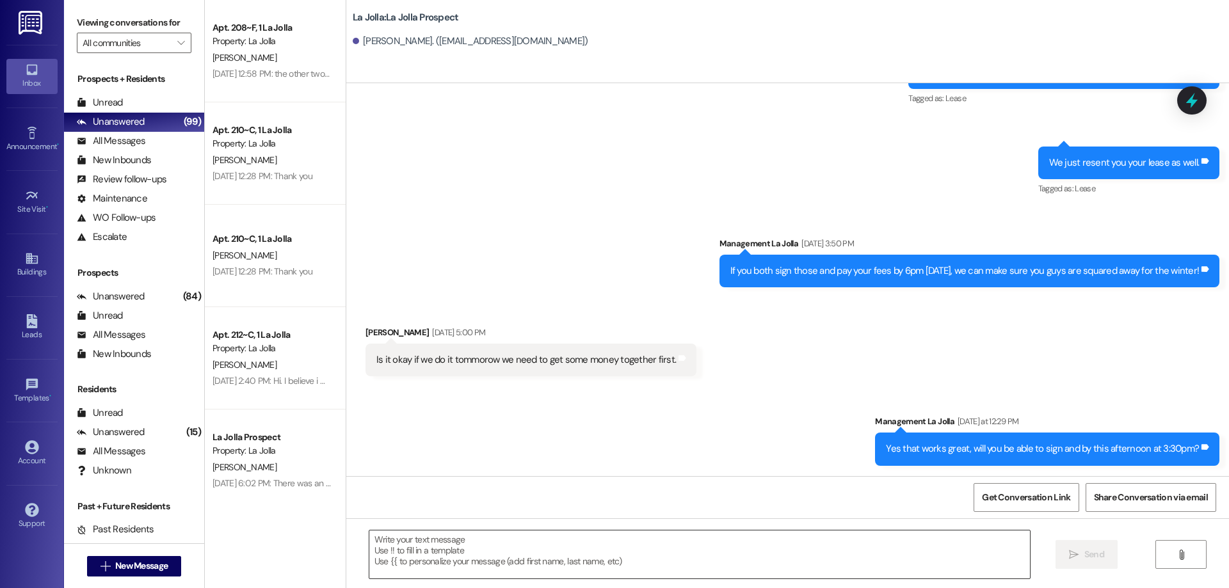
click at [620, 555] on textarea at bounding box center [699, 555] width 661 height 48
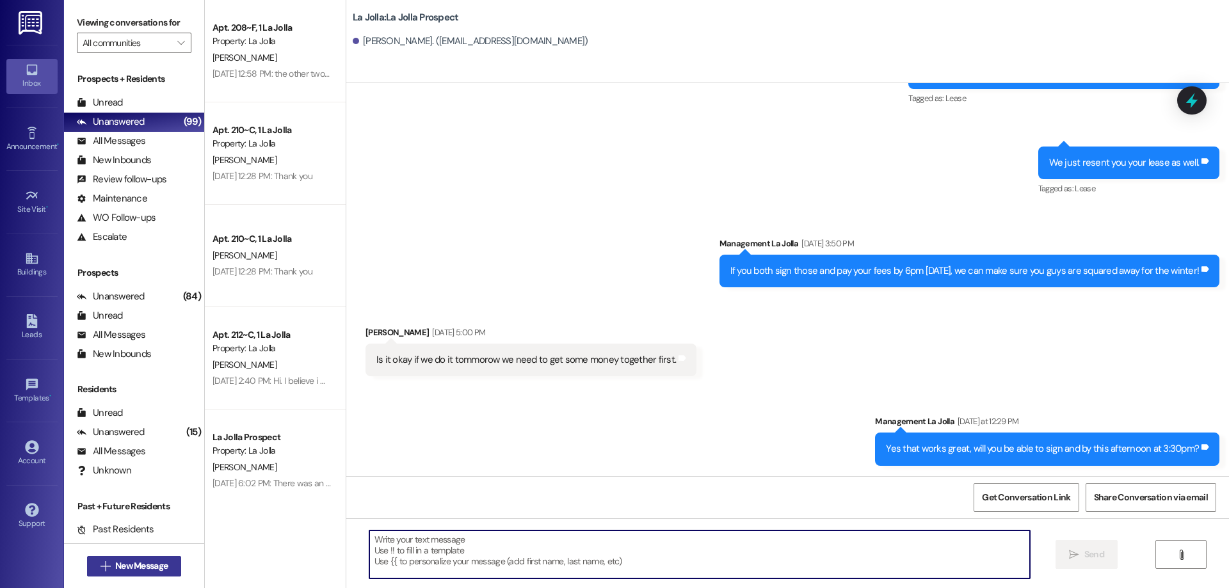
click at [153, 567] on span "New Message" at bounding box center [141, 566] width 52 height 13
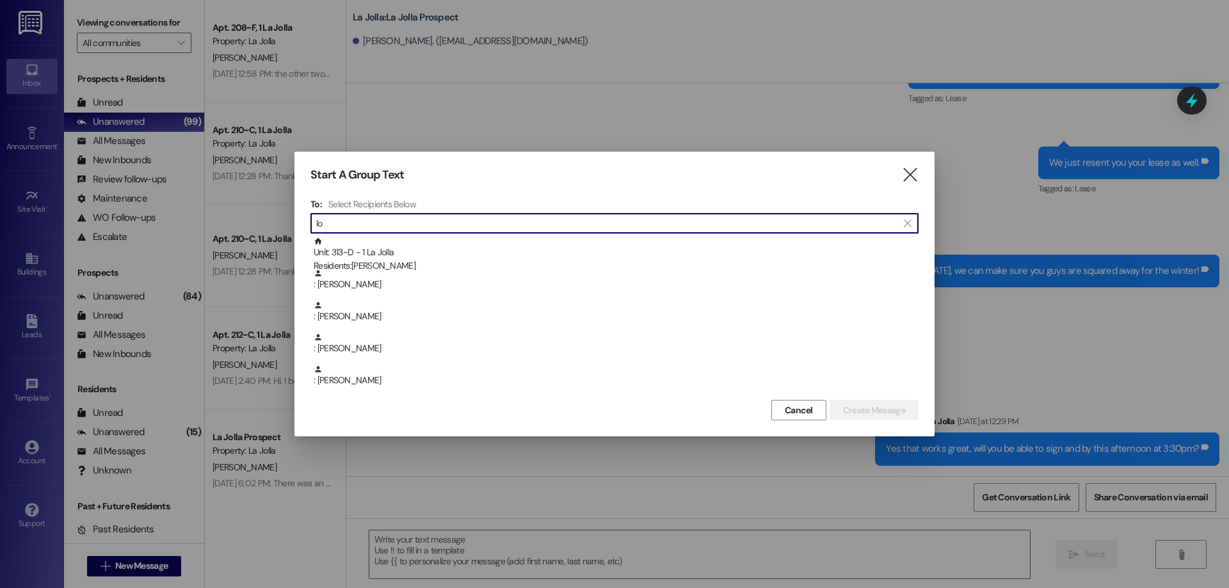
type input "l"
type input "o"
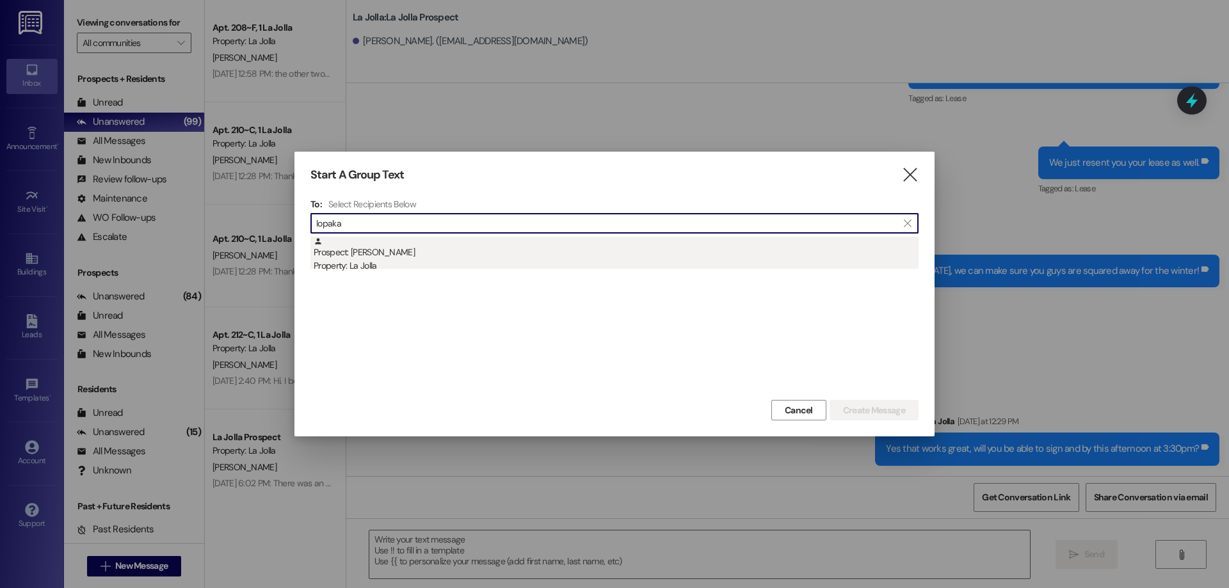
type input "lopaka"
click at [400, 257] on div "Prospect: Lopaka Keoni Perez Property: La Jolla" at bounding box center [616, 255] width 605 height 36
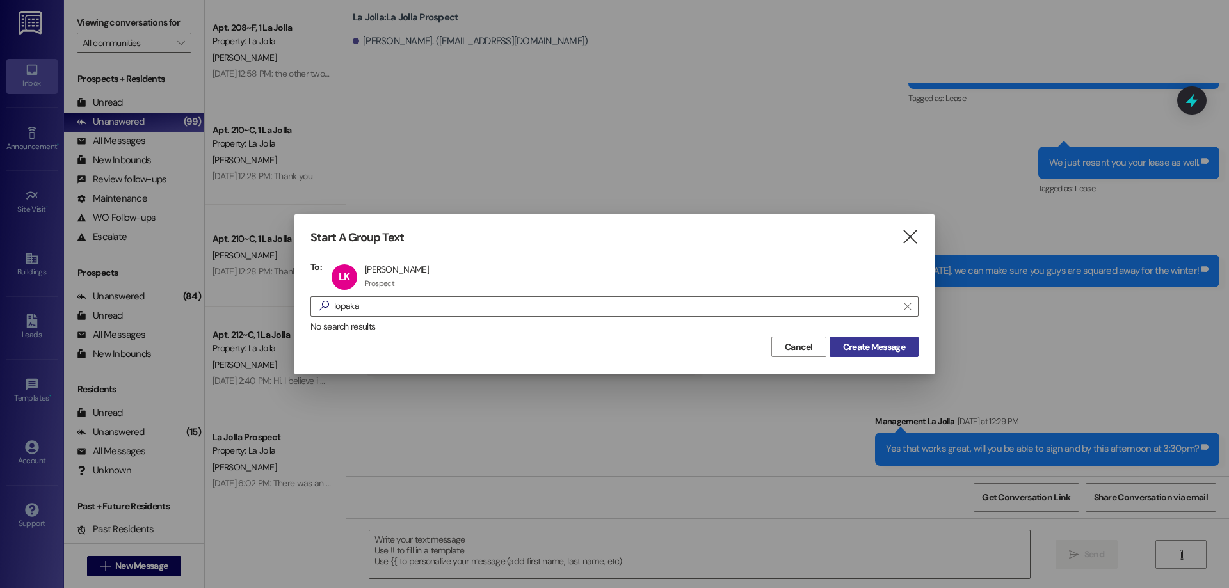
click at [860, 353] on span "Create Message" at bounding box center [874, 347] width 62 height 13
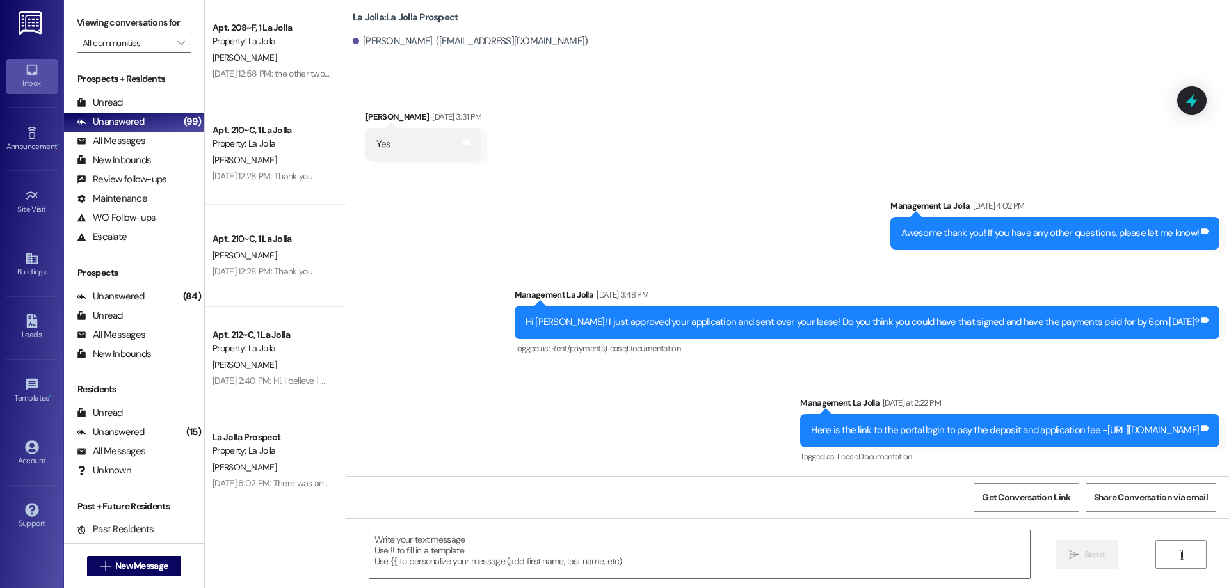
scroll to position [345, 0]
click at [535, 539] on textarea at bounding box center [699, 555] width 661 height 48
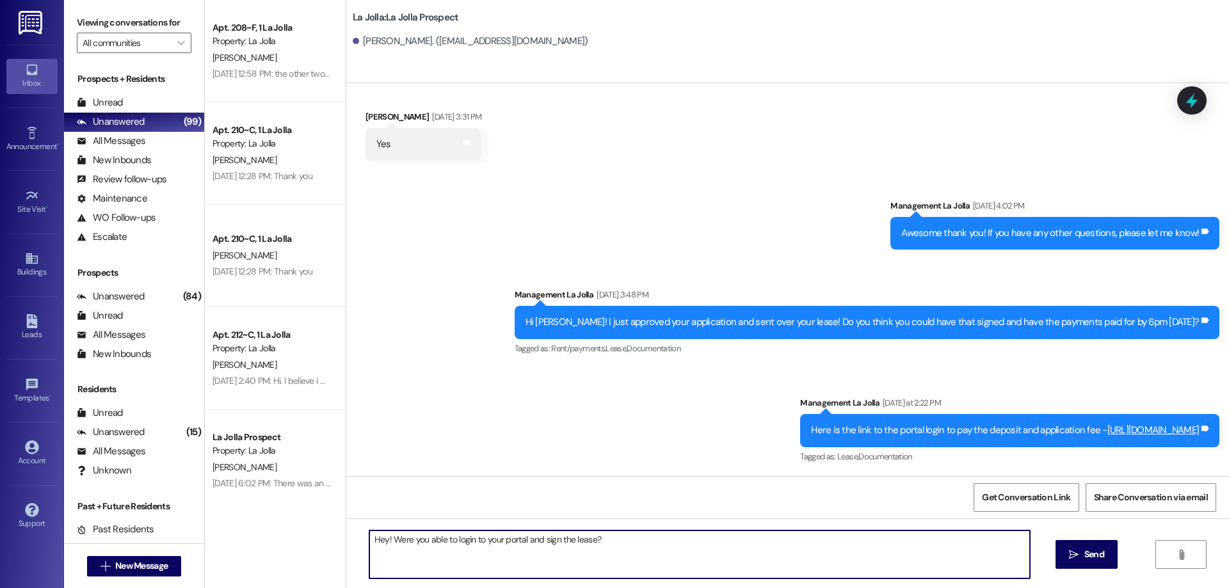
drag, startPoint x: 600, startPoint y: 544, endPoint x: 521, endPoint y: 533, distance: 79.5
click at [521, 533] on textarea "Hey! Were you able to login to your portal and sign the lease?" at bounding box center [699, 555] width 661 height 48
click at [378, 543] on textarea "Hey! Were you able to see where to sign the lease on your portal?" at bounding box center [699, 555] width 661 height 48
click at [382, 537] on textarea "Hey!! Were you able to see where to sign the lease on your portal?" at bounding box center [699, 555] width 661 height 48
click at [383, 538] on textarea "Hey!! Were you able to see where to sign the lease on your portal?" at bounding box center [699, 555] width 661 height 48
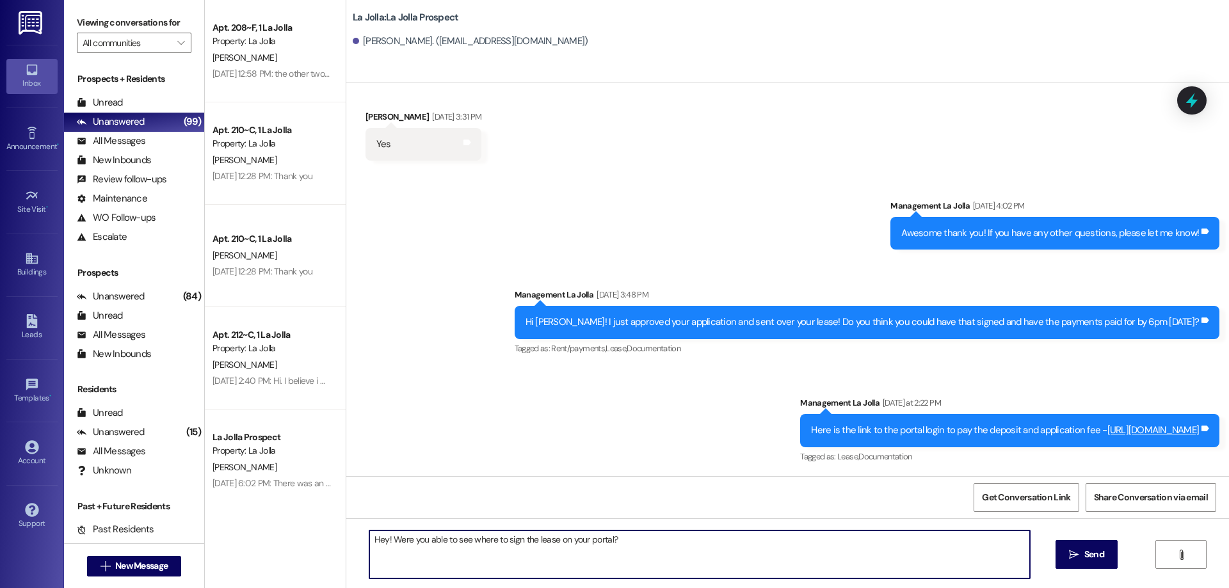
click at [615, 540] on textarea "Hey! Were you able to see where to sign the lease on your portal?" at bounding box center [699, 555] width 661 height 48
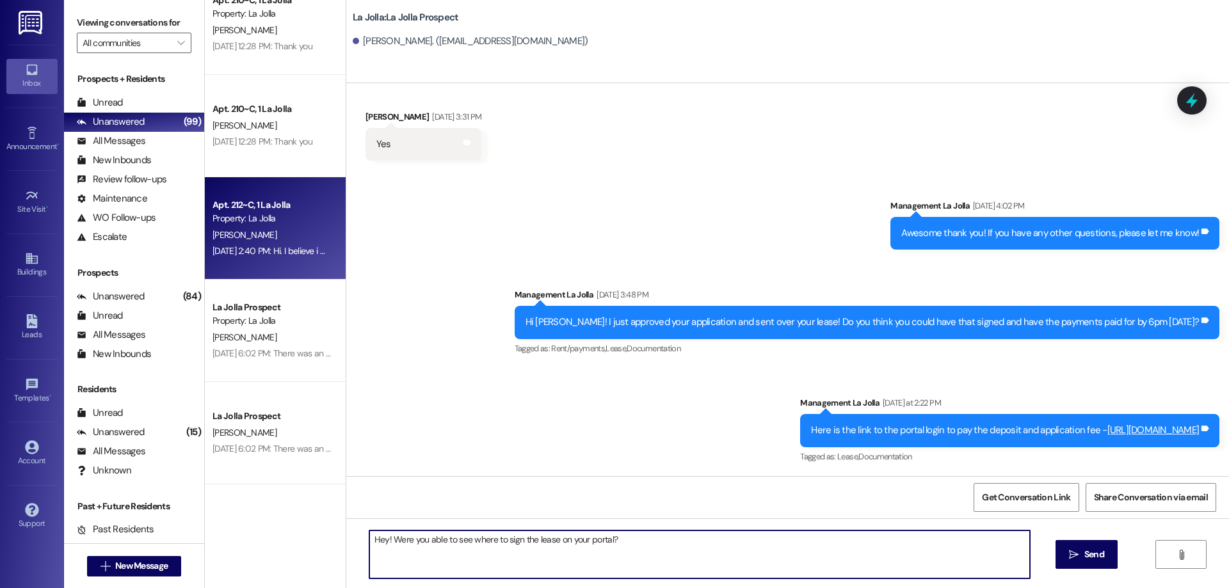
scroll to position [0, 0]
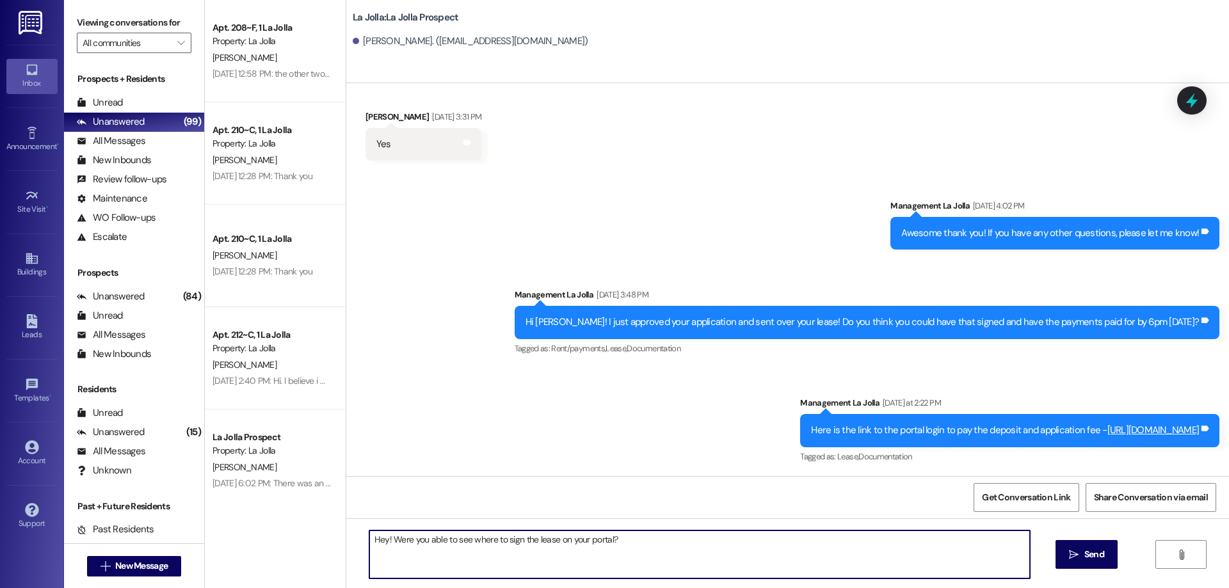
type textarea "Hey! Were you able to see where to sign the lease on your portal?"
click at [164, 118] on div "Unanswered (99)" at bounding box center [134, 122] width 140 height 19
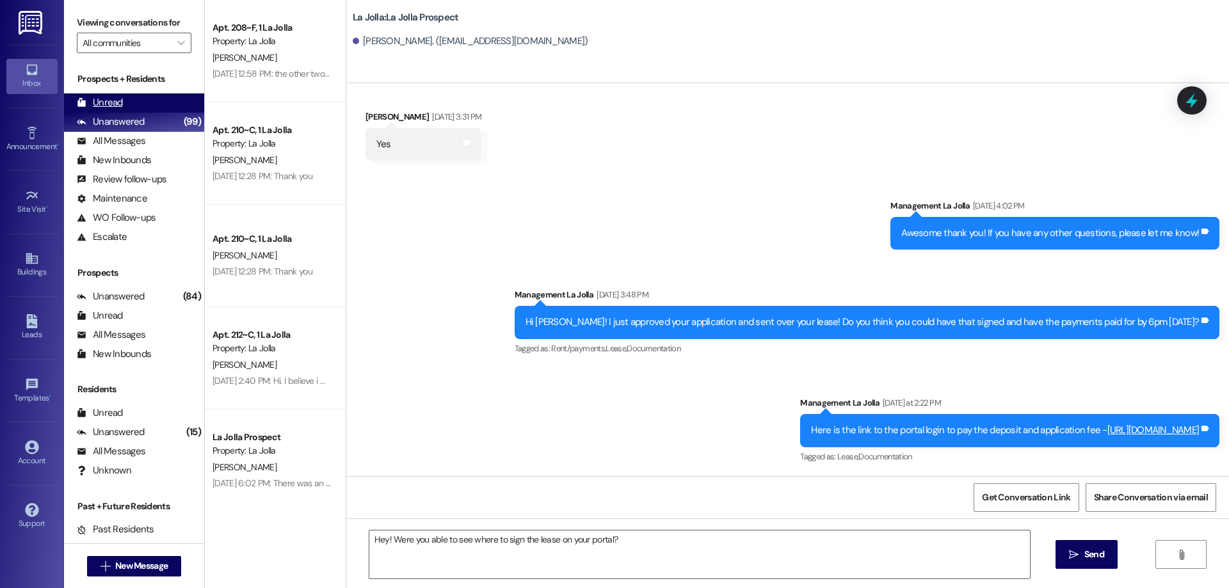
click at [147, 95] on div "Unread (0)" at bounding box center [134, 102] width 140 height 19
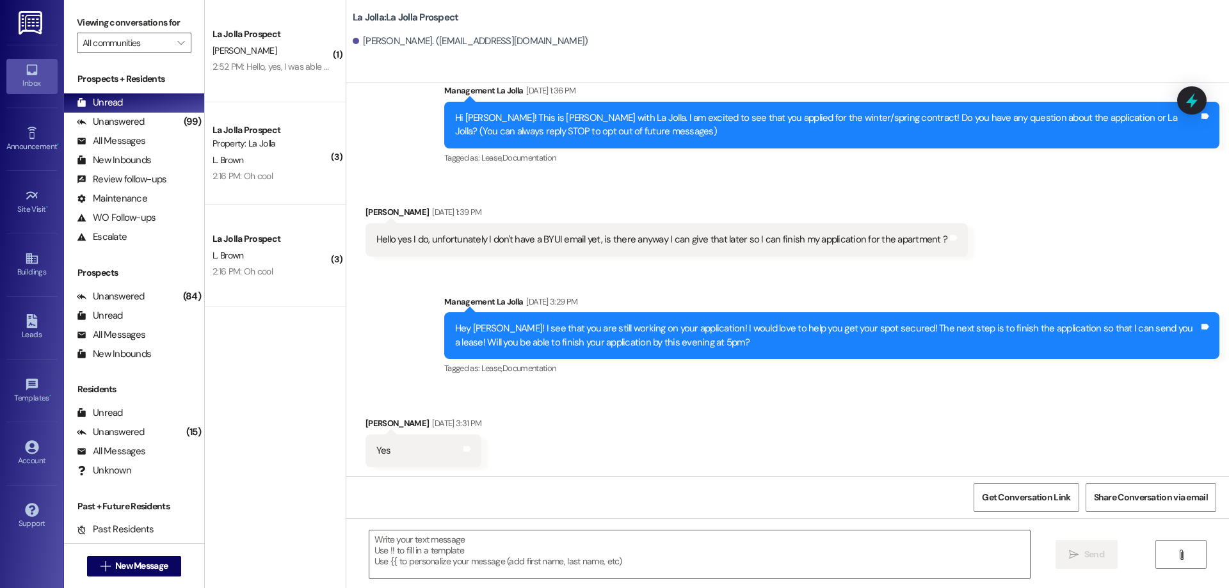
scroll to position [39, 0]
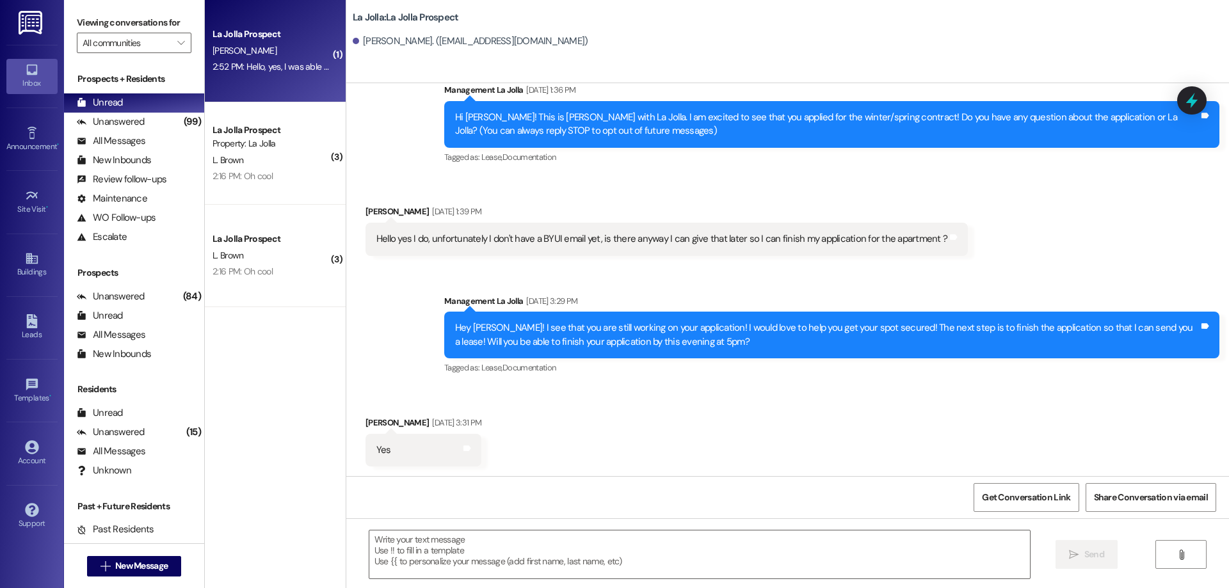
click at [287, 85] on div "La Jolla Prospect K. Ho 2:52 PM: Hello, yes, I was able to access my portal. I …" at bounding box center [275, 51] width 141 height 102
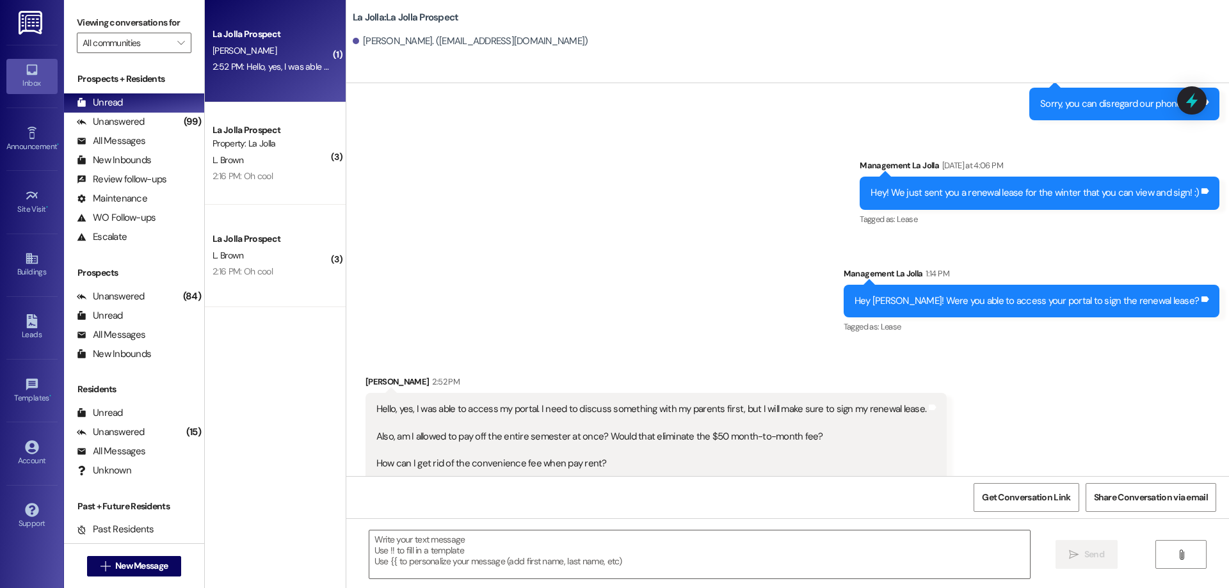
scroll to position [1149, 0]
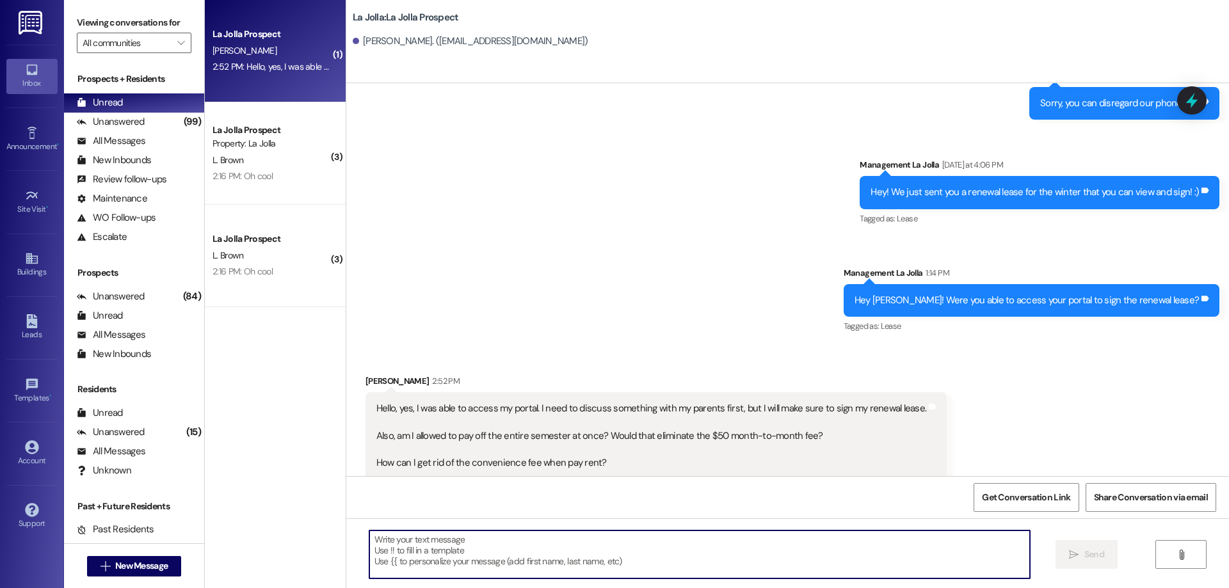
click at [649, 545] on textarea at bounding box center [699, 555] width 661 height 48
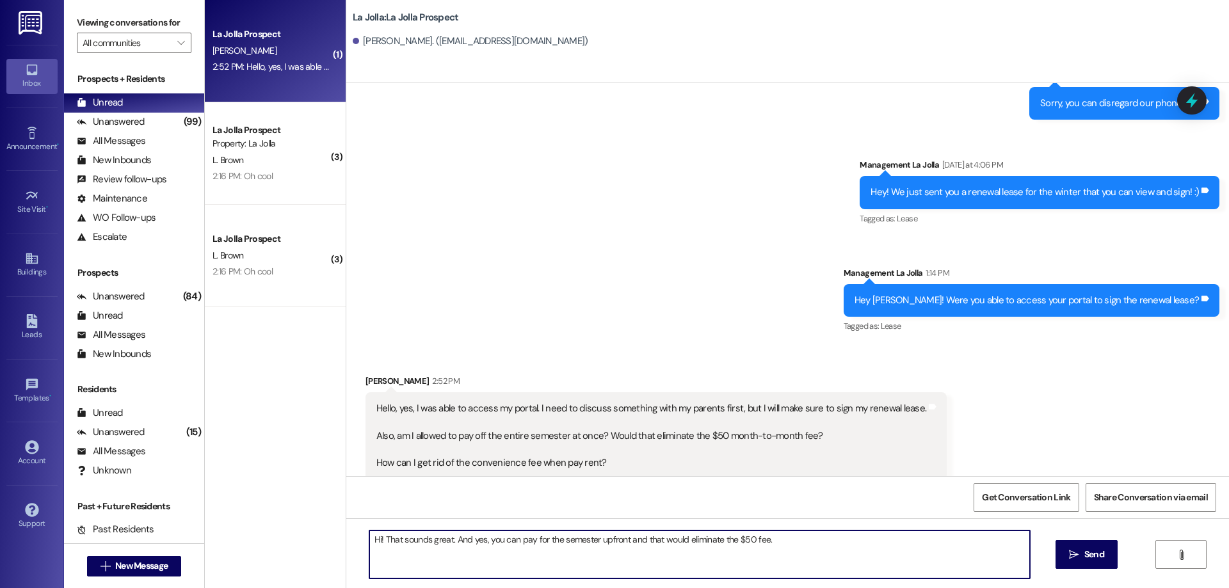
type textarea "Hi! That sounds great. And yes, you can pay for the semester upfront and that w…"
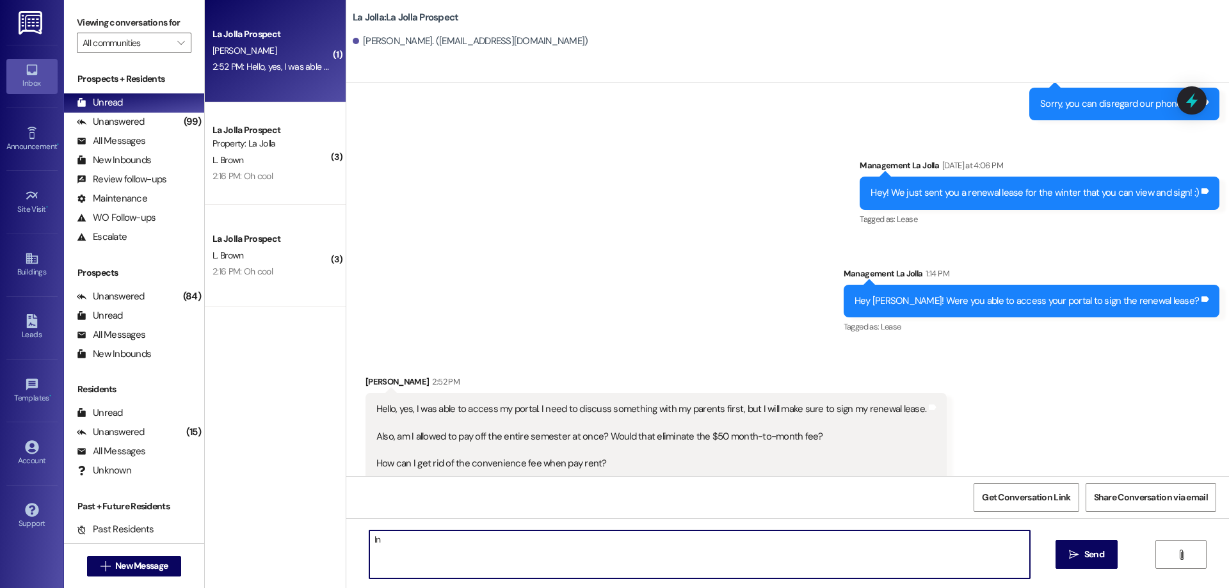
type textarea "I"
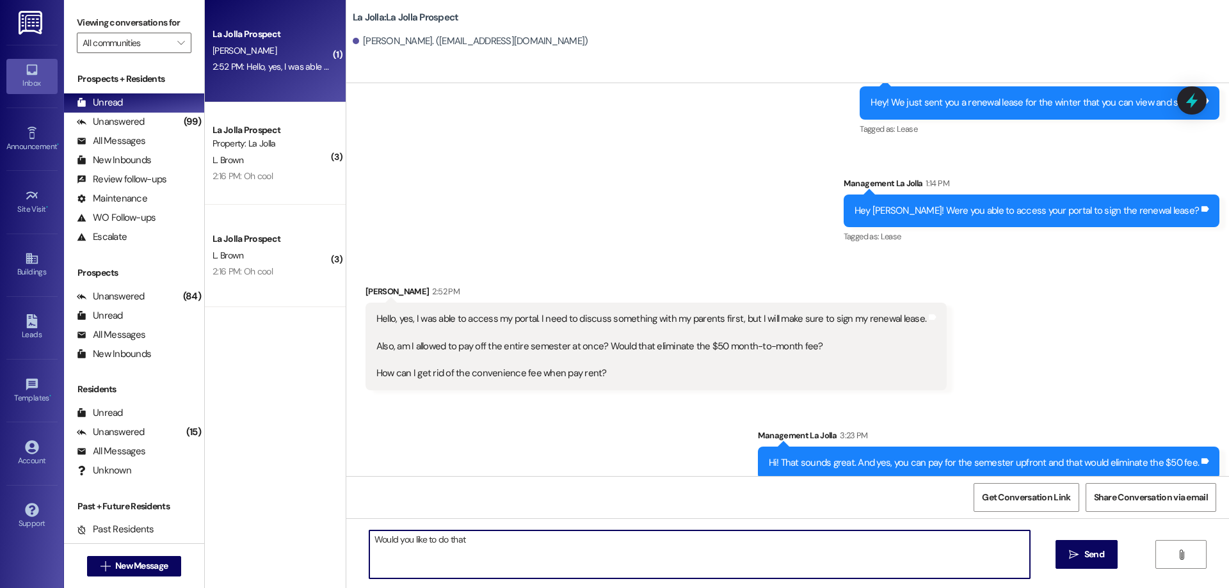
type textarea "Would you like to do that?"
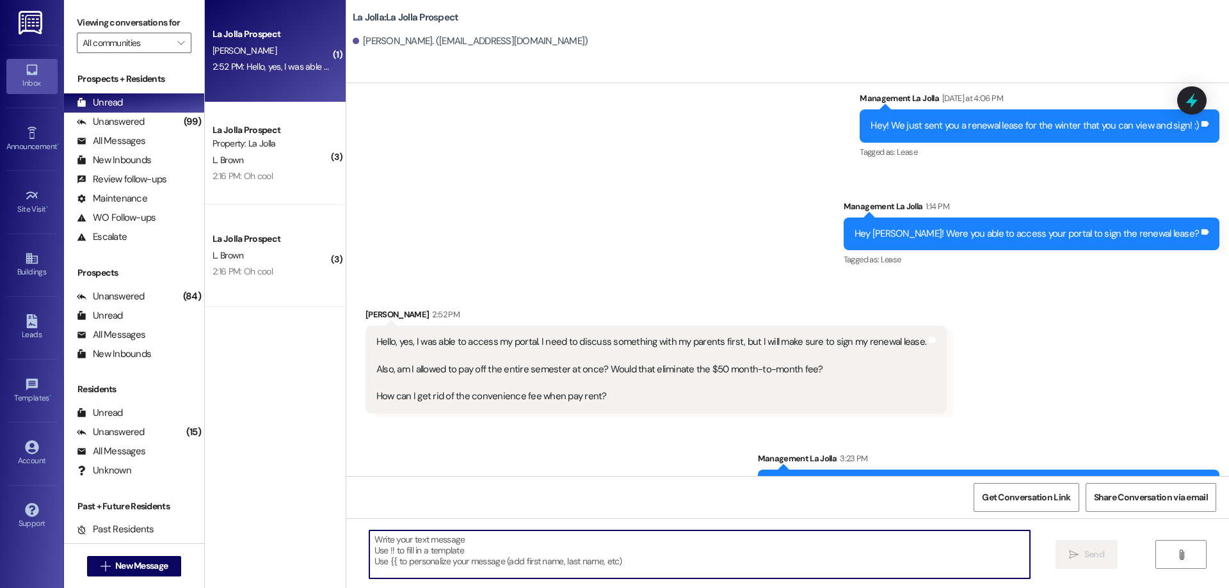
scroll to position [1328, 0]
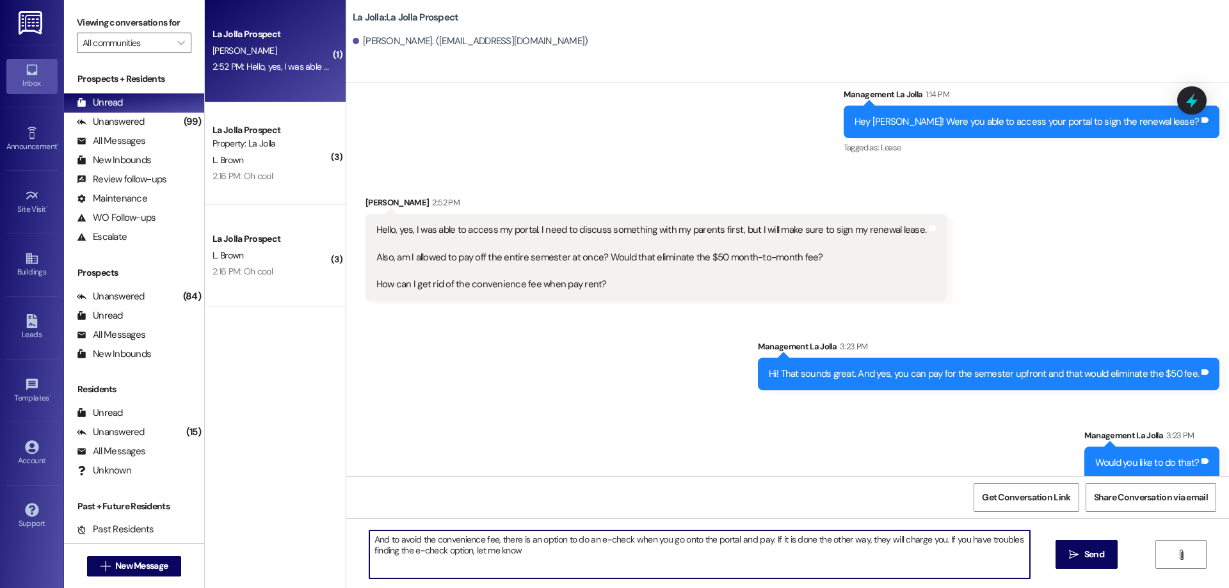
type textarea "And to avoid the convenience fee, there is an option to do an e-check when you …"
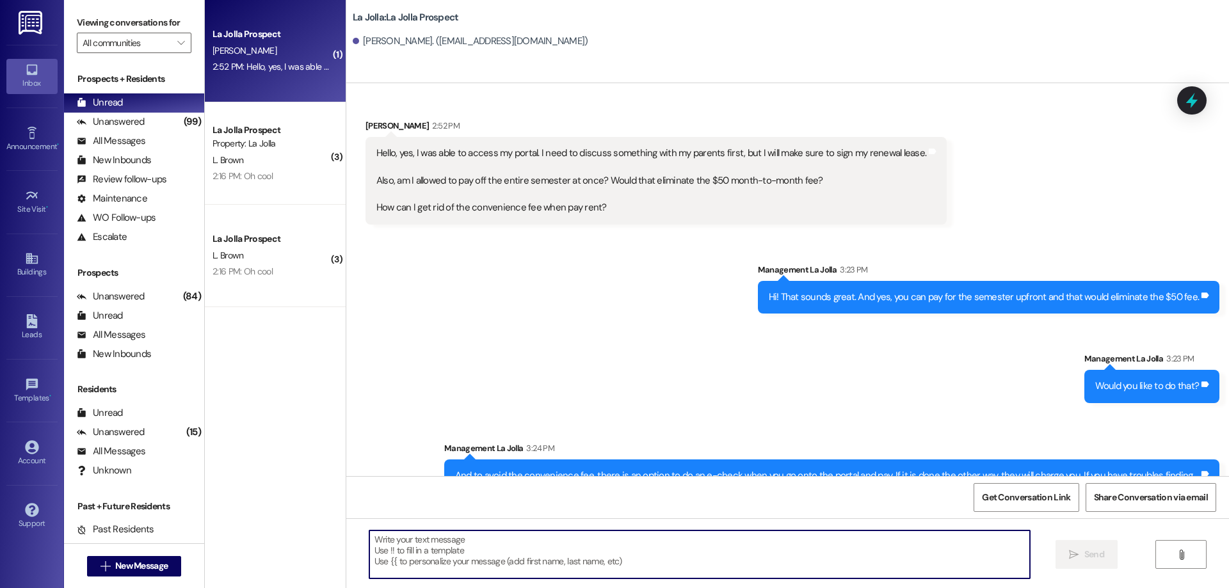
scroll to position [1431, 0]
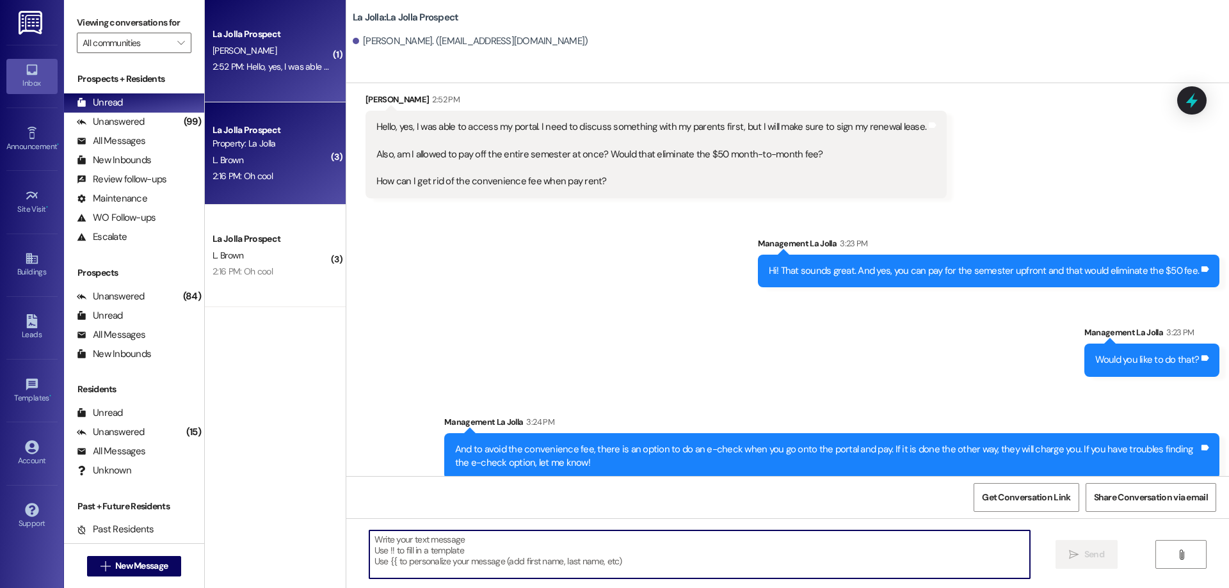
click at [268, 181] on div "2:16 PM: Oh cool 2:16 PM: Oh cool" at bounding box center [271, 176] width 121 height 16
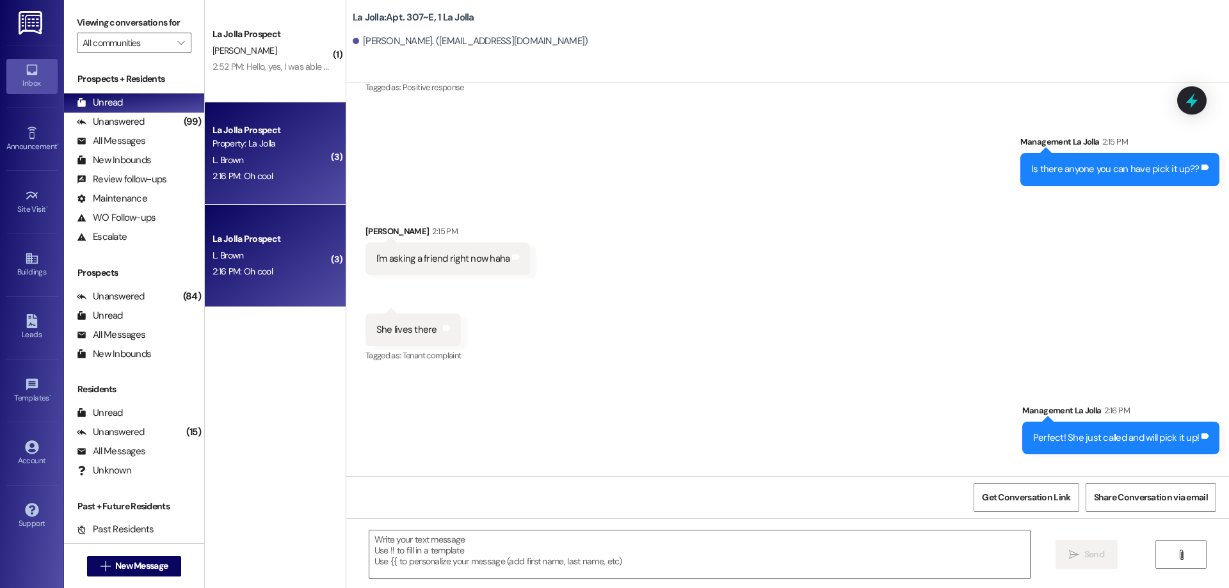
scroll to position [20841, 0]
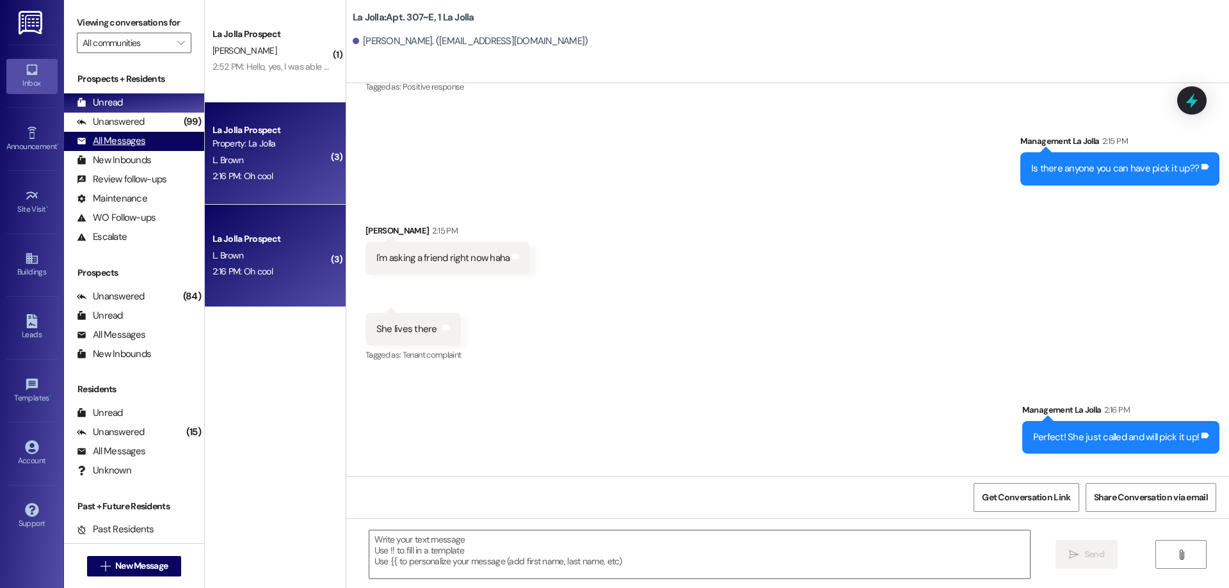
click at [154, 143] on div "All Messages (undefined)" at bounding box center [134, 141] width 140 height 19
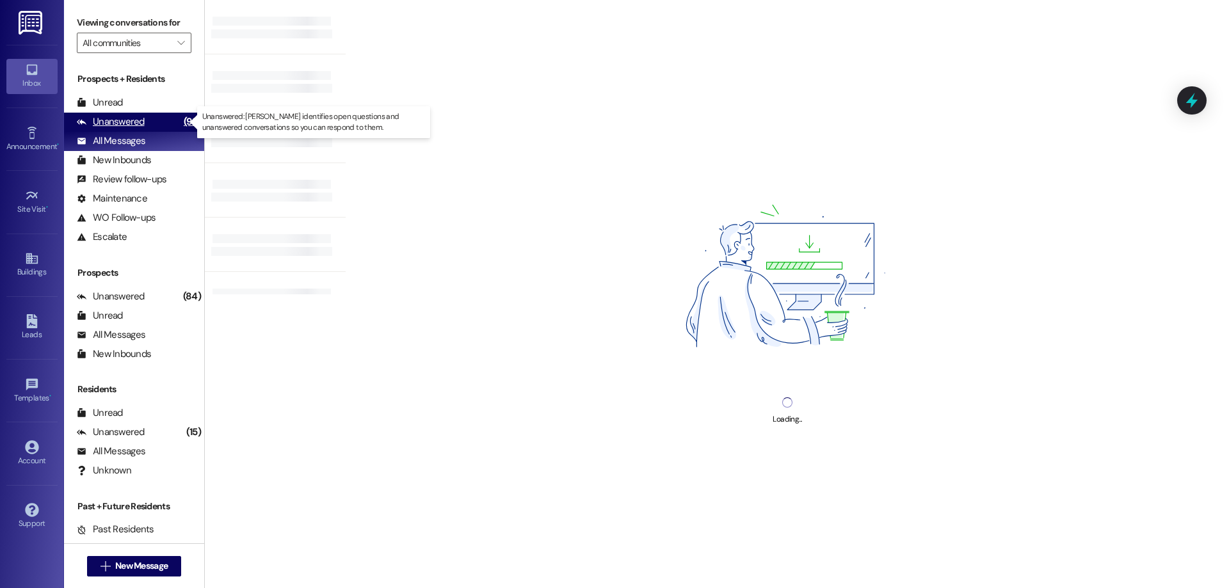
click at [147, 119] on div "Unanswered (99)" at bounding box center [134, 122] width 140 height 19
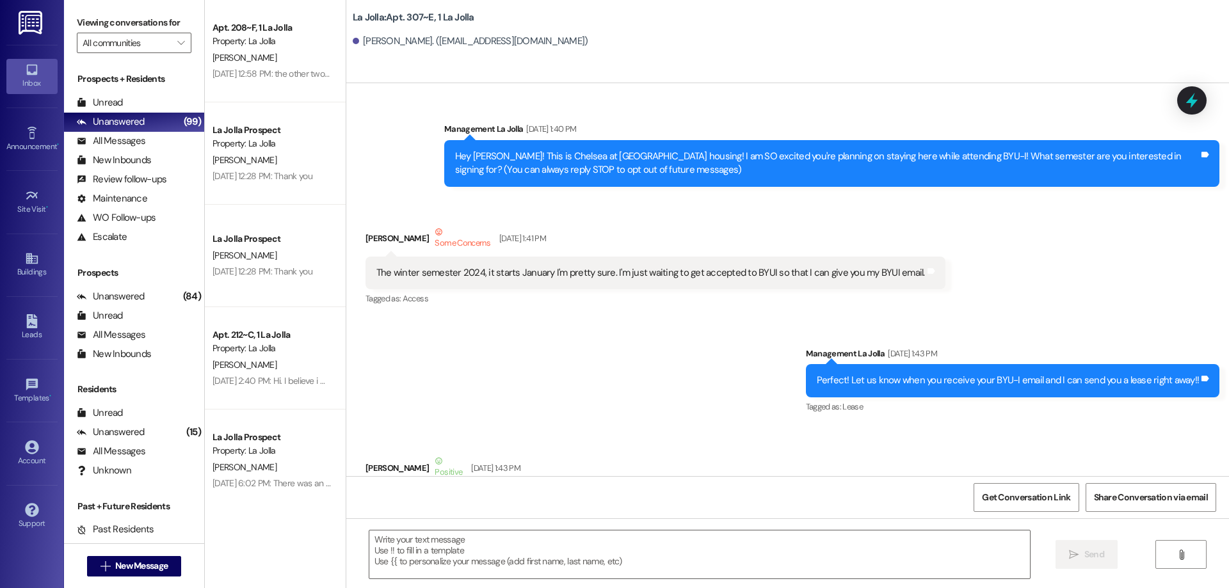
scroll to position [20840, 0]
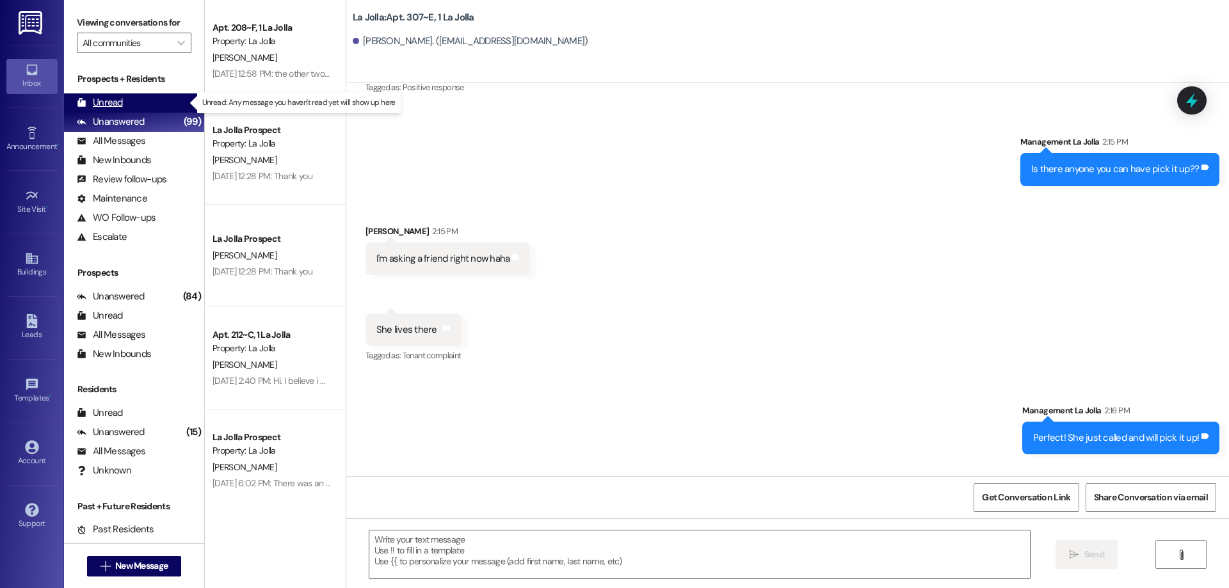
click at [134, 102] on div "Unread (0)" at bounding box center [134, 102] width 140 height 19
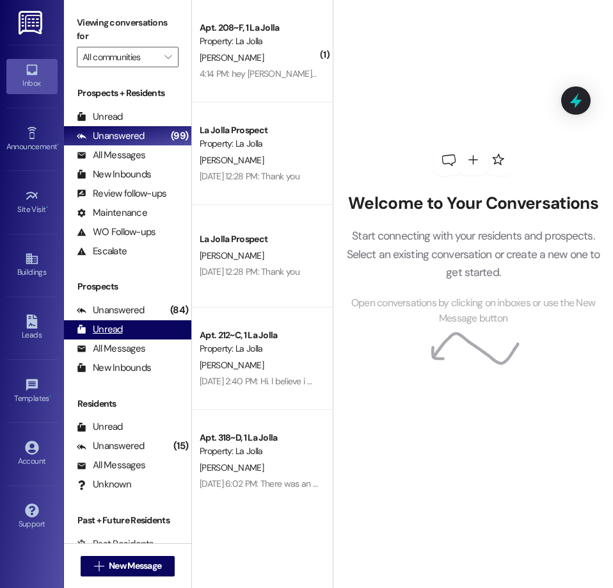
scroll to position [42, 0]
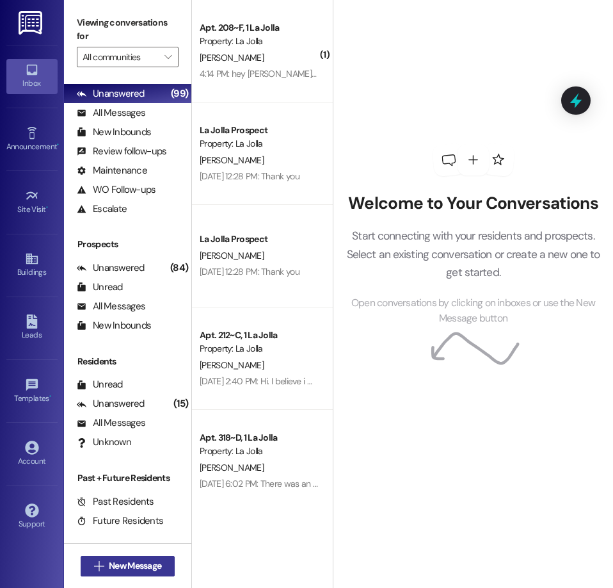
click at [120, 561] on span "New Message" at bounding box center [135, 565] width 52 height 13
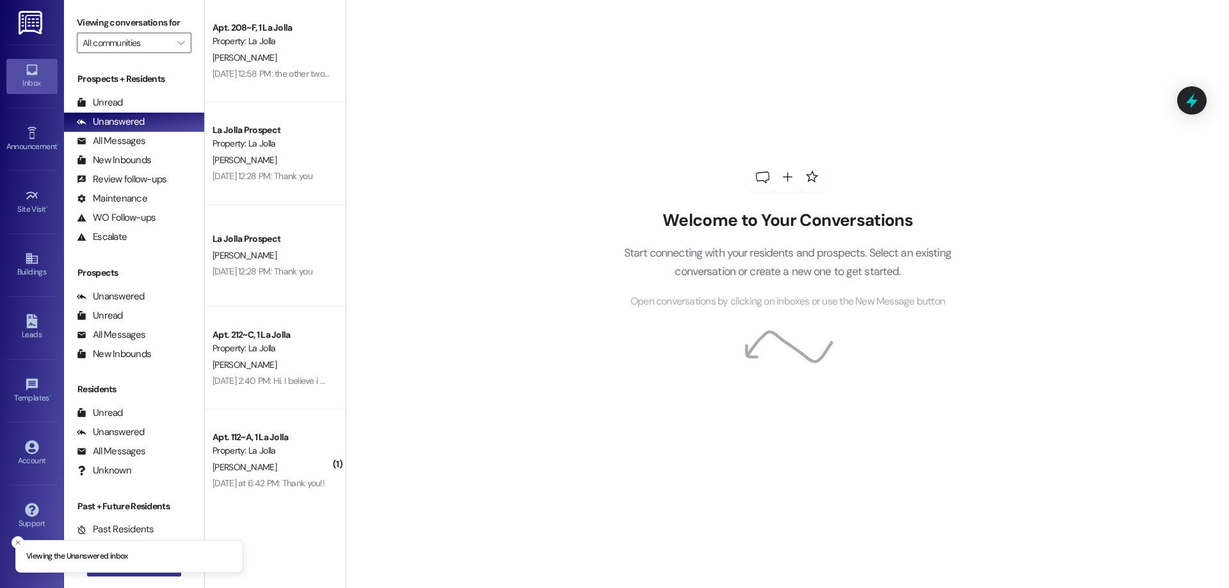
click at [102, 573] on button " New Message" at bounding box center [134, 566] width 95 height 20
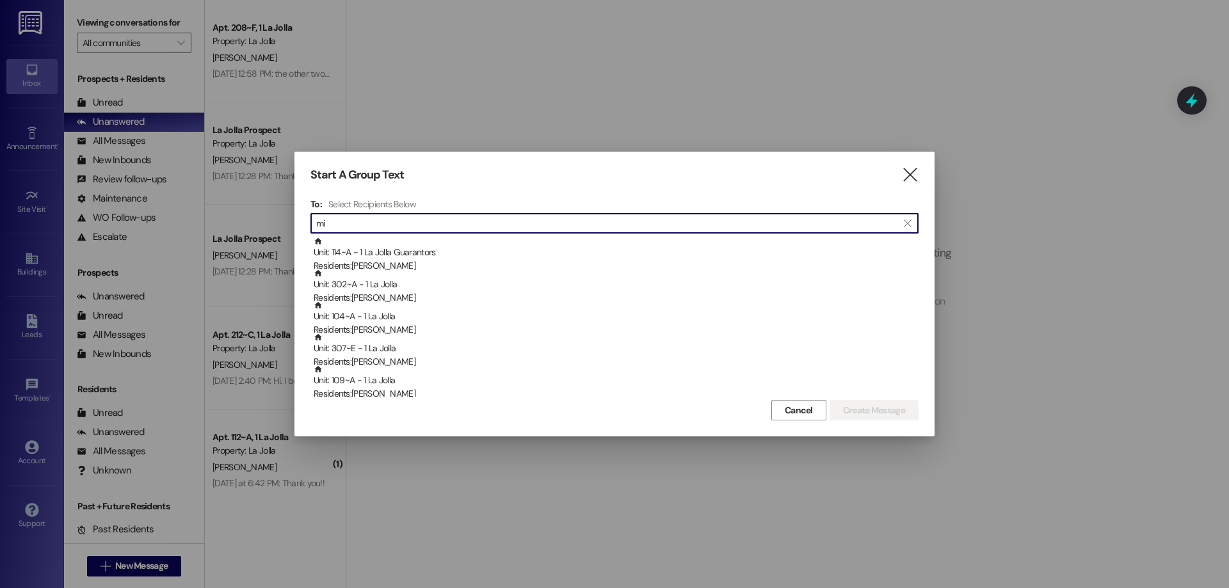
type input "m"
type input "c"
type input "shum"
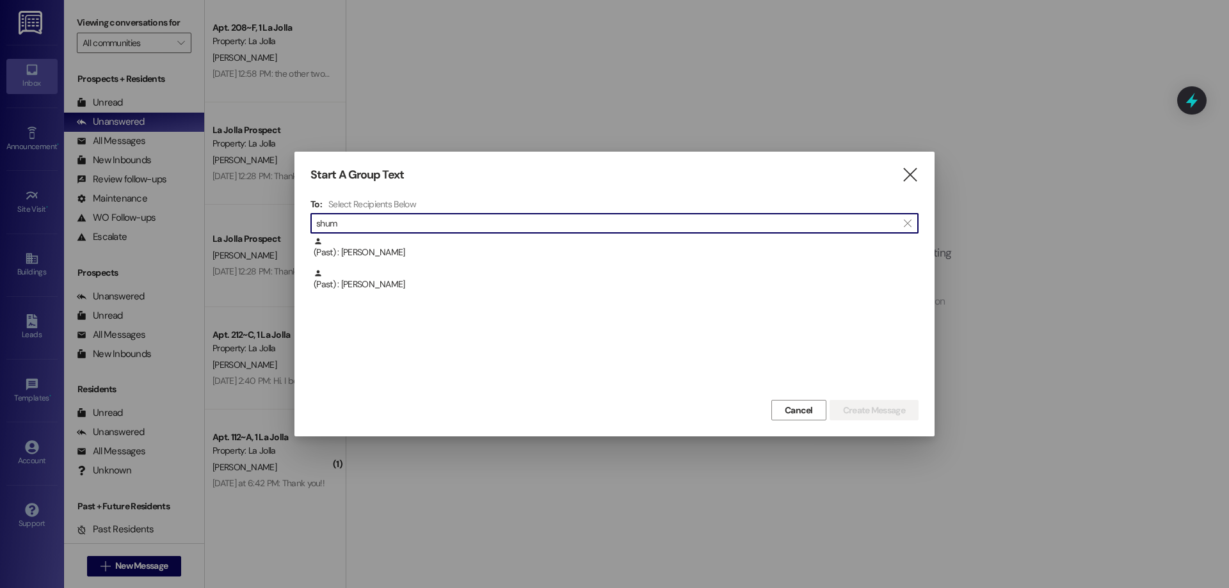
drag, startPoint x: 351, startPoint y: 219, endPoint x: 312, endPoint y: 222, distance: 39.2
click at [312, 222] on div " shum " at bounding box center [615, 223] width 608 height 20
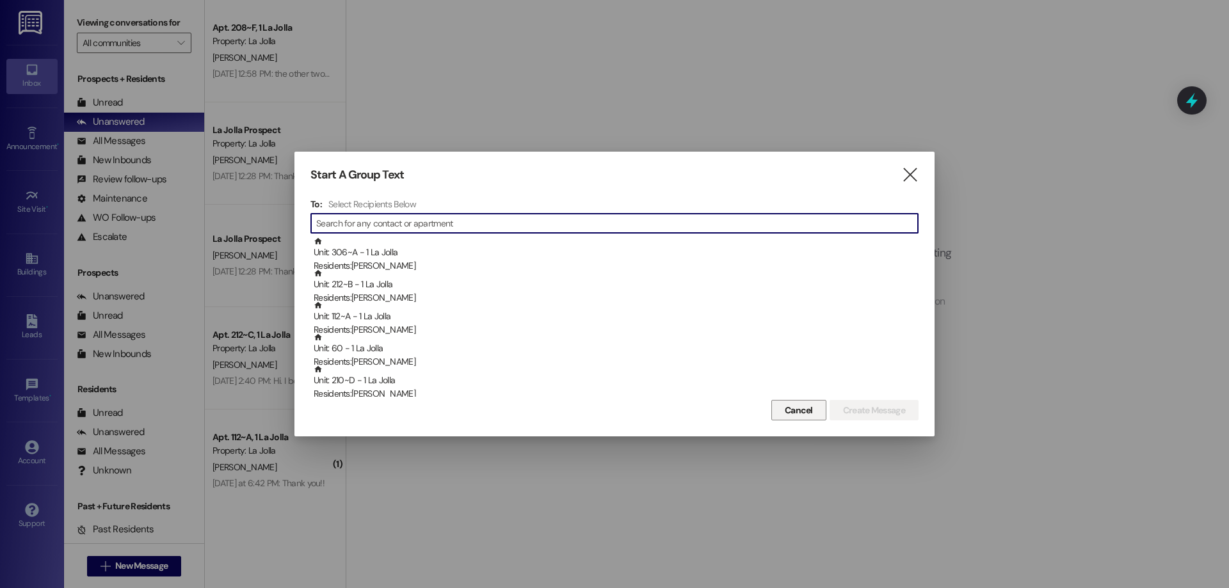
click at [811, 409] on span "Cancel" at bounding box center [798, 410] width 33 height 13
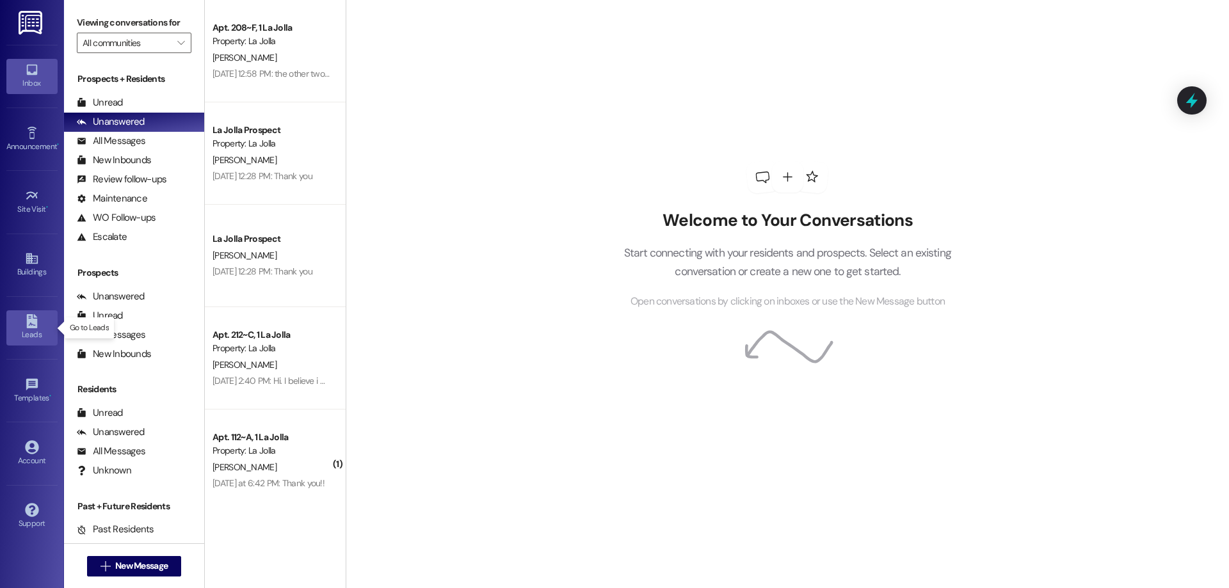
click at [29, 324] on icon at bounding box center [31, 321] width 11 height 14
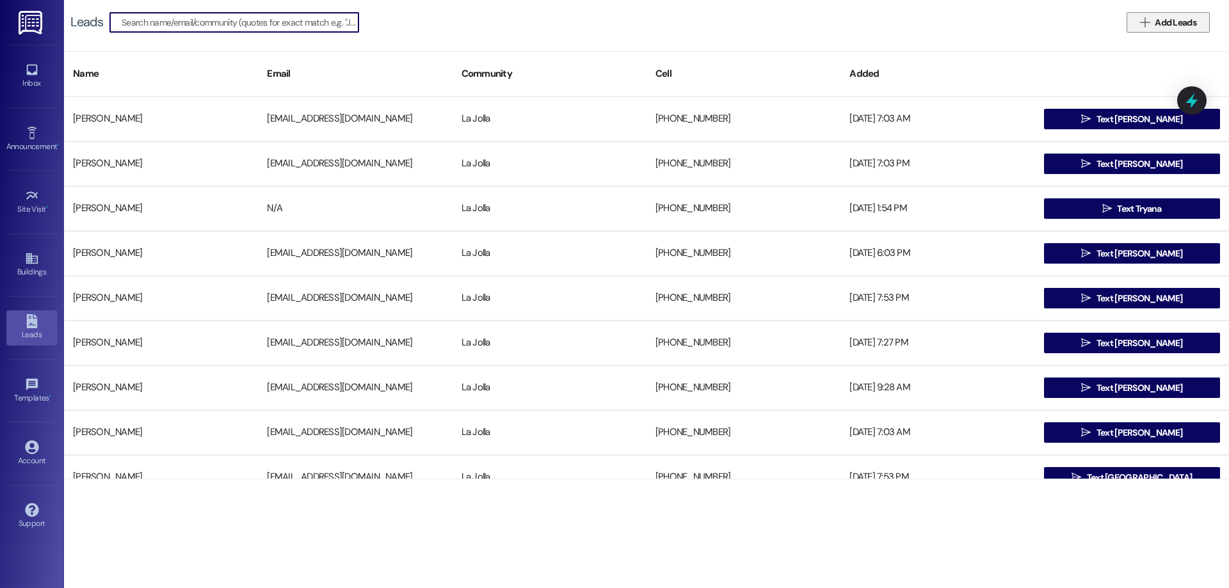
click at [1140, 24] on icon "" at bounding box center [1145, 22] width 10 height 10
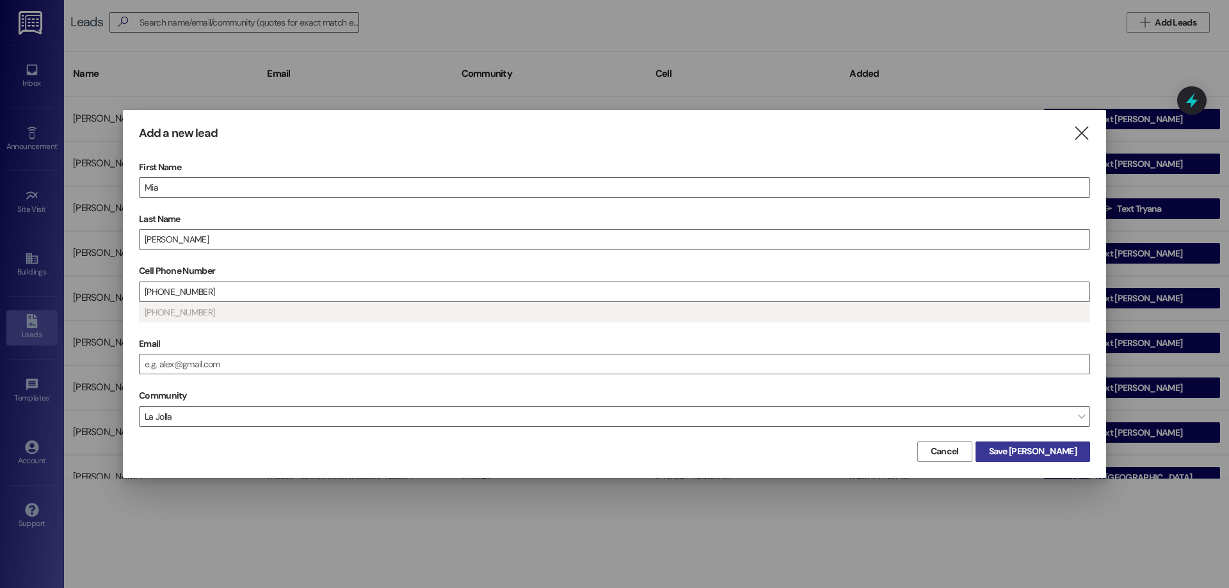
click at [1051, 446] on span "Save Mia" at bounding box center [1033, 451] width 88 height 13
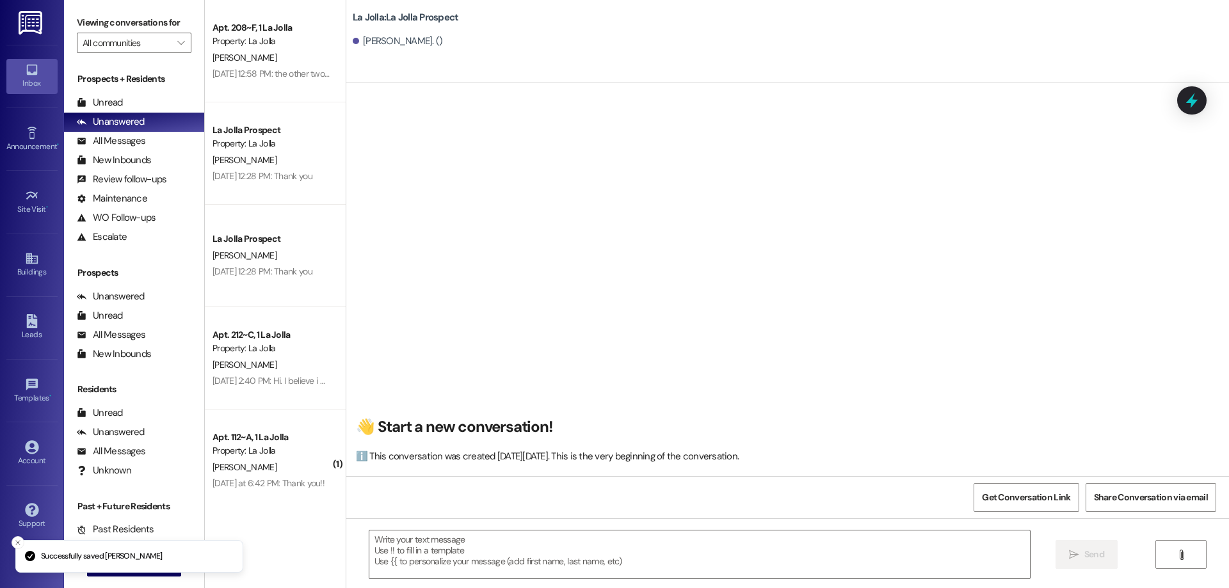
scroll to position [1, 0]
click at [451, 546] on textarea at bounding box center [699, 555] width 661 height 48
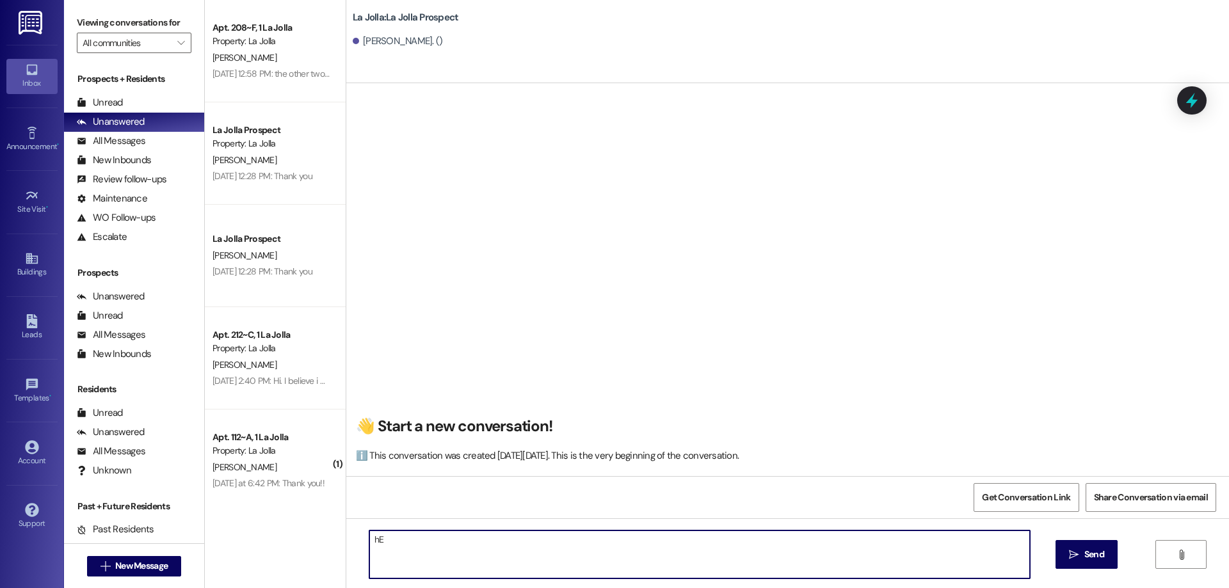
type textarea "h"
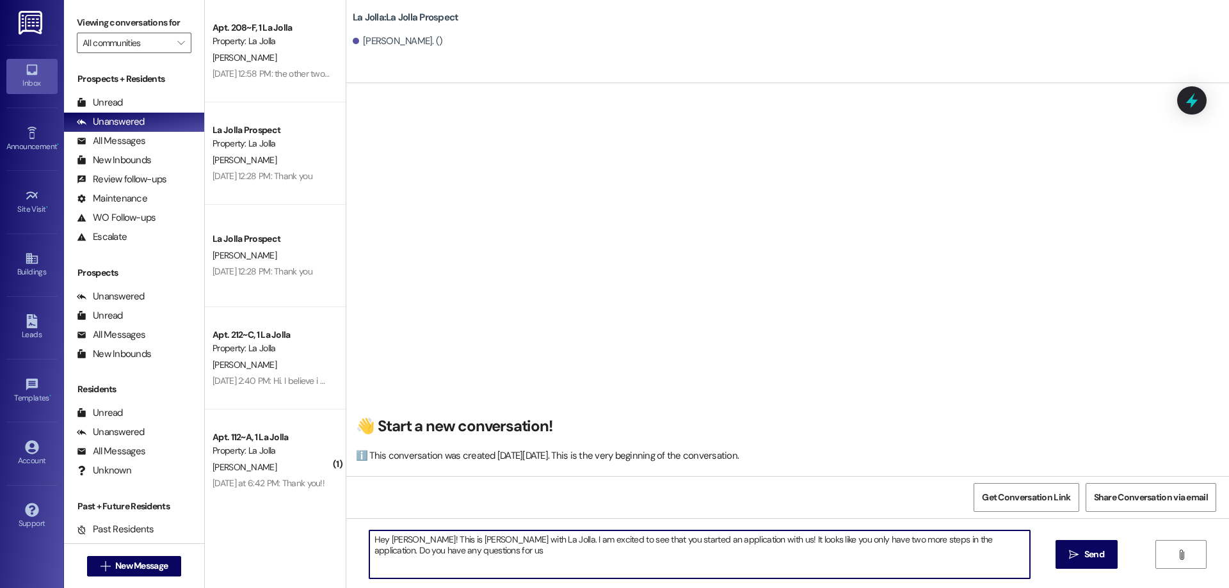
type textarea "Hey Mia! This is Addie with La Jolla. I am excited to see that you started an a…"
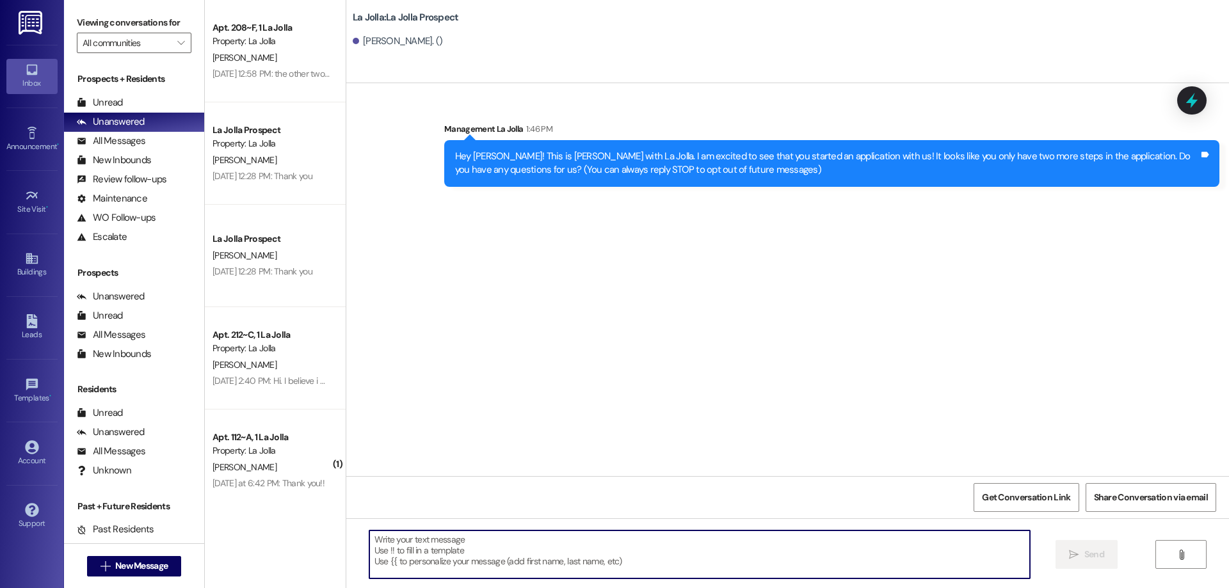
scroll to position [0, 0]
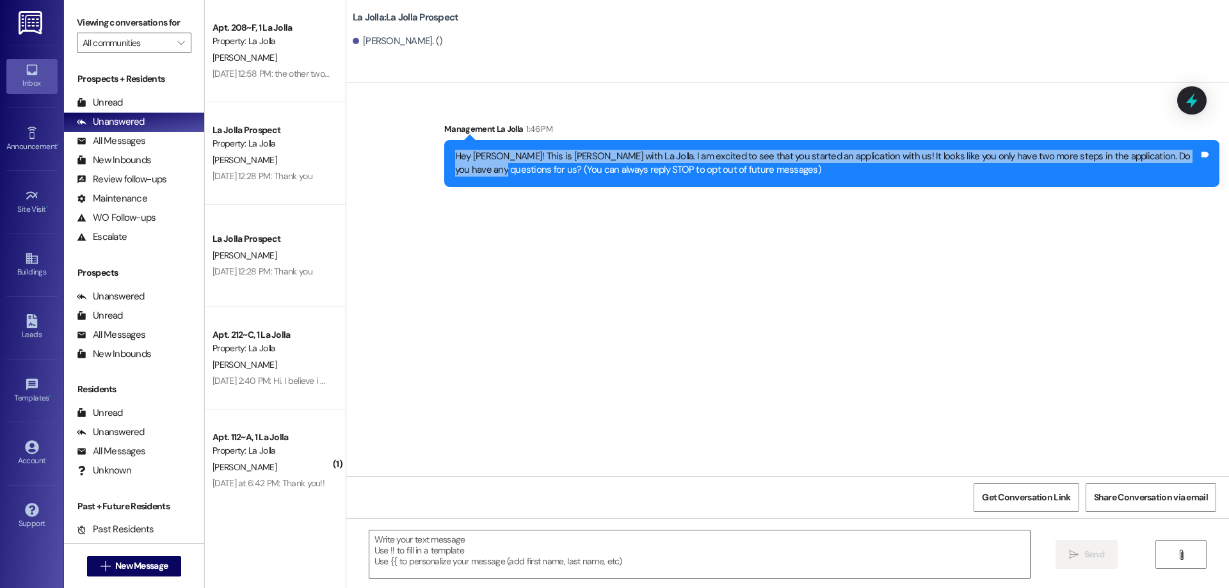
drag, startPoint x: 446, startPoint y: 151, endPoint x: 1192, endPoint y: 155, distance: 745.9
click at [1192, 155] on div "Hey Mia! This is Addie with La Jolla. I am excited to see that you started an a…" at bounding box center [827, 164] width 744 height 28
copy div "Hey Mia! This is Addie with La Jolla. I am excited to see that you started an a…"
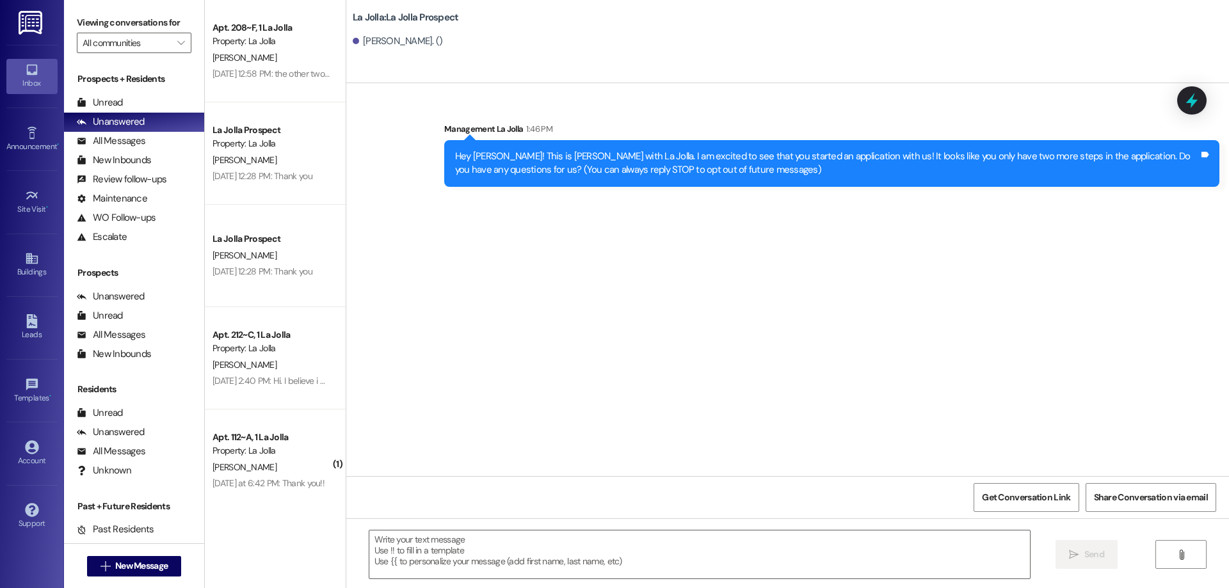
click at [911, 249] on div "Sent via SMS Management La Jolla 1:46 PM Hey Mia! This is Addie with La Jolla. …" at bounding box center [787, 279] width 883 height 393
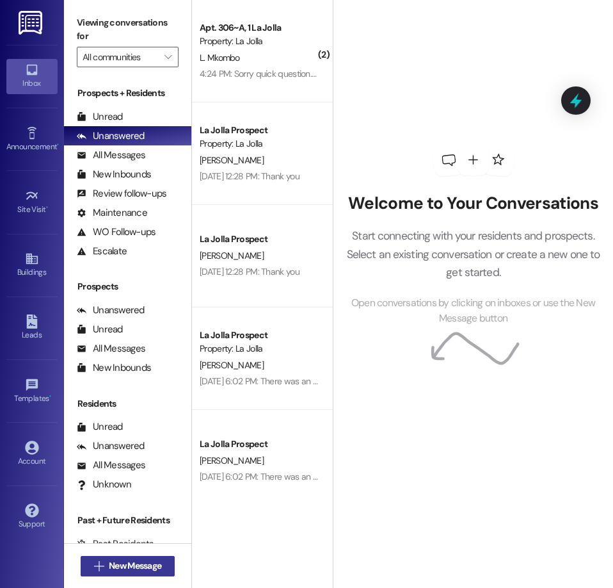
click at [135, 572] on span "New Message" at bounding box center [135, 565] width 52 height 13
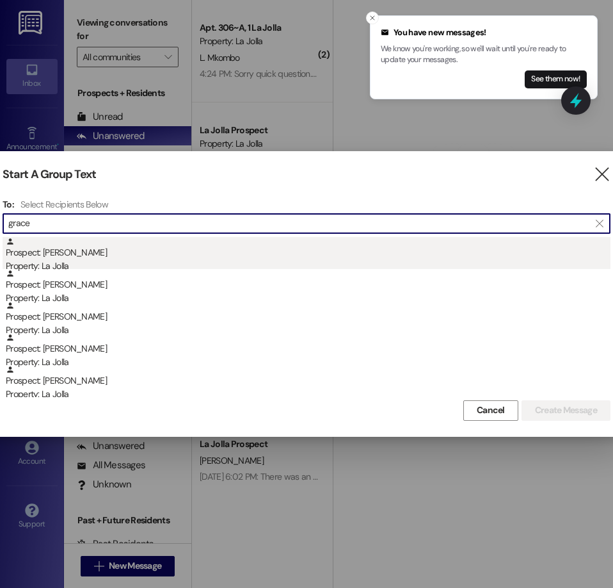
type input "grace"
click at [344, 246] on div "Prospect: [PERSON_NAME] Property: La Jolla" at bounding box center [308, 255] width 605 height 36
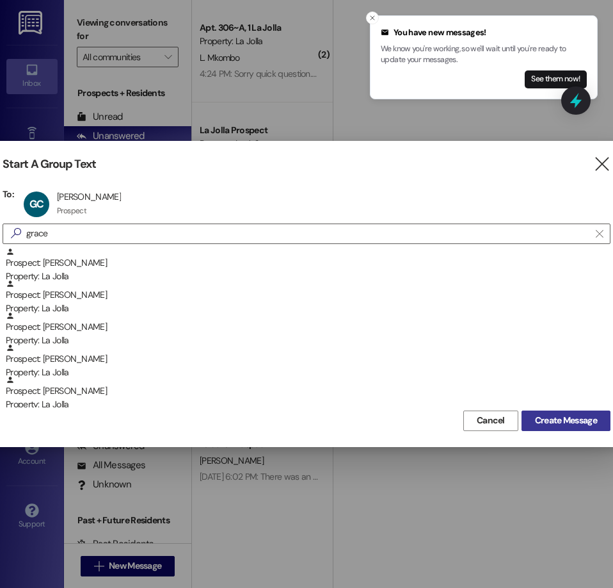
click at [571, 416] on span "Create Message" at bounding box center [566, 420] width 62 height 13
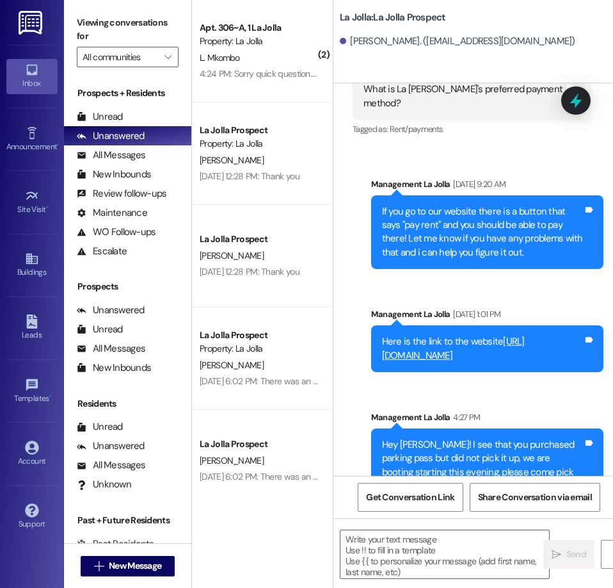
scroll to position [1437, 0]
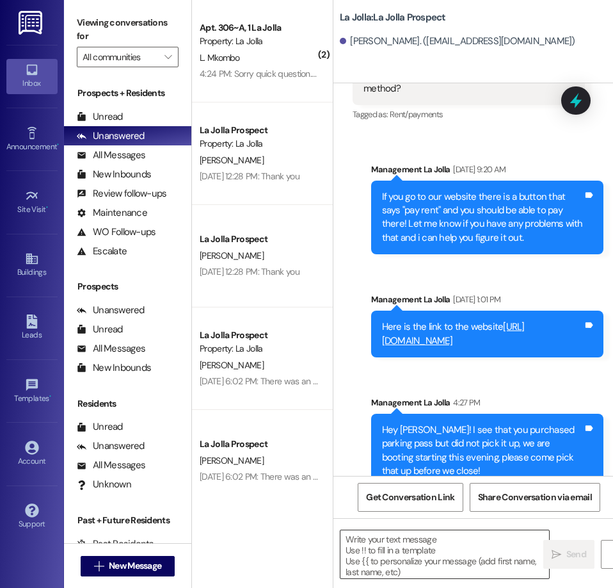
click at [447, 536] on textarea at bounding box center [445, 554] width 209 height 48
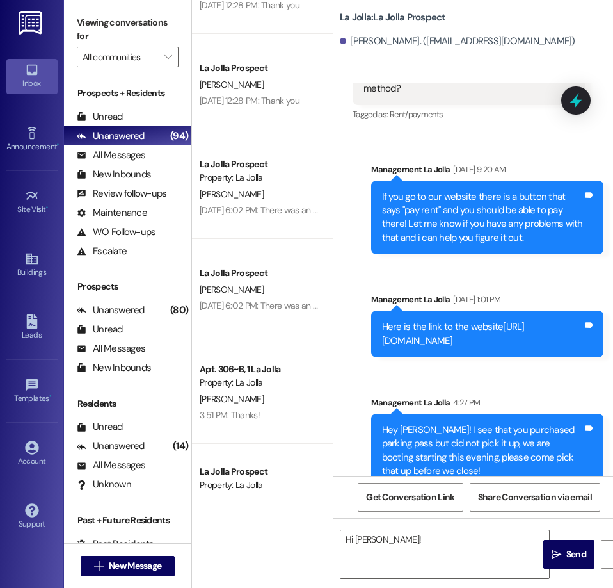
scroll to position [0, 0]
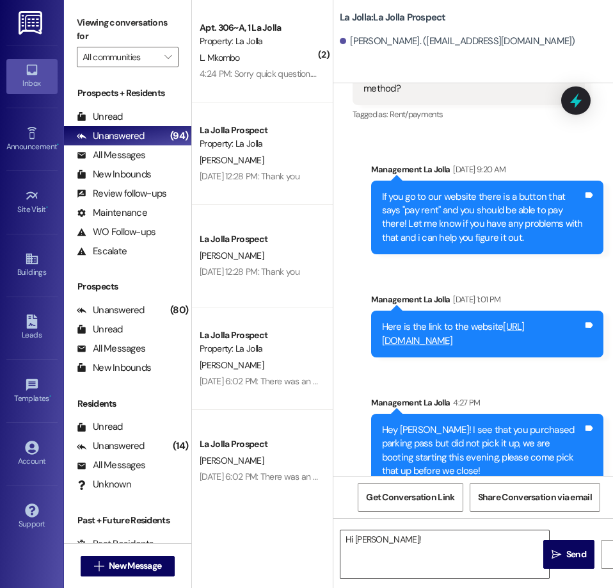
click at [419, 538] on textarea "Hi [PERSON_NAME]!" at bounding box center [445, 554] width 209 height 48
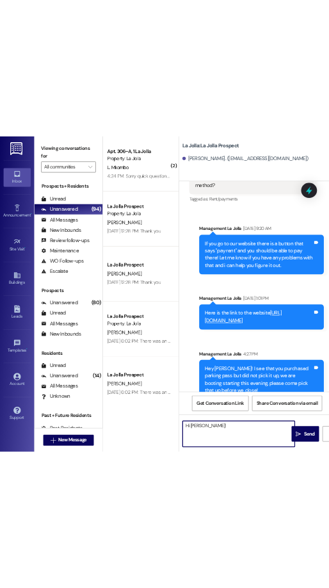
scroll to position [1437, 0]
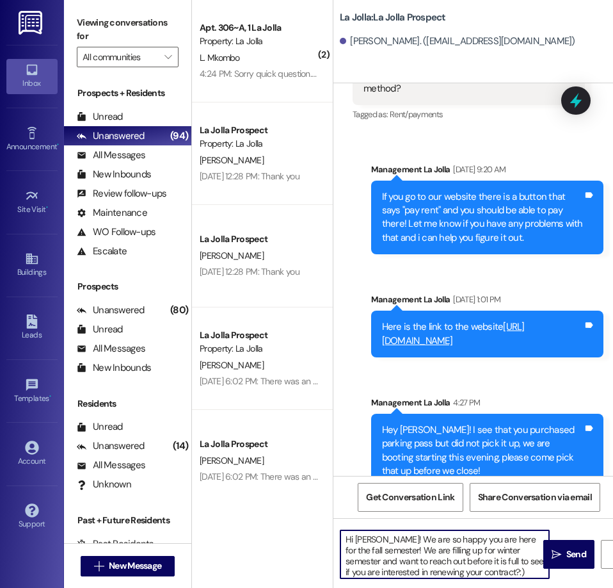
type textarea "Hi [PERSON_NAME]! We are so happy you are here for the fall semester! We are fi…"
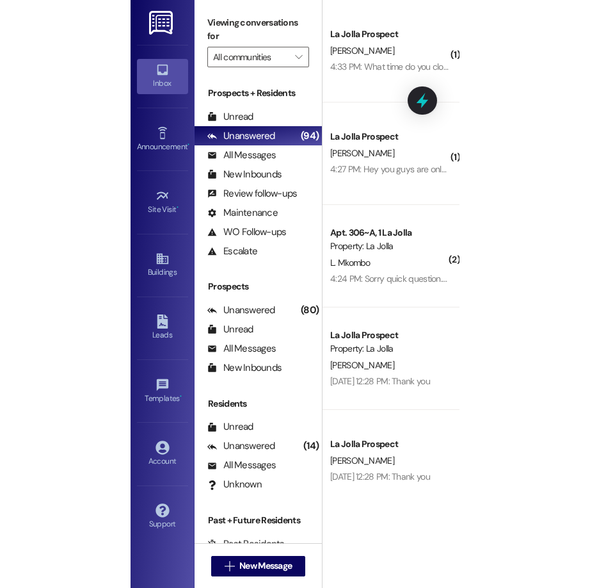
scroll to position [1533, 0]
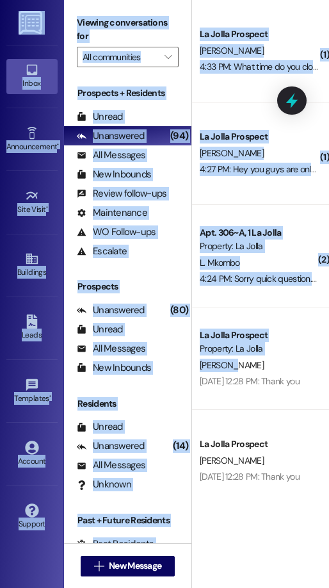
click at [329, 368] on html "Inbox Go to Inbox Announcement • Send A Text Announcement Site Visit • Go to Si…" at bounding box center [164, 294] width 329 height 588
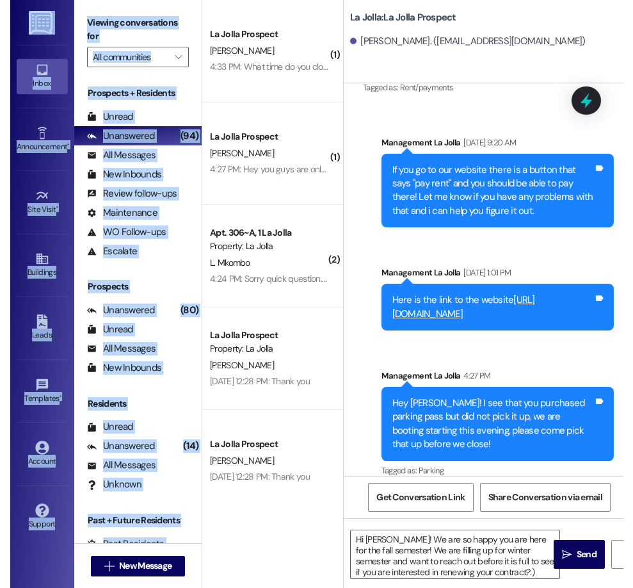
scroll to position [1423, 0]
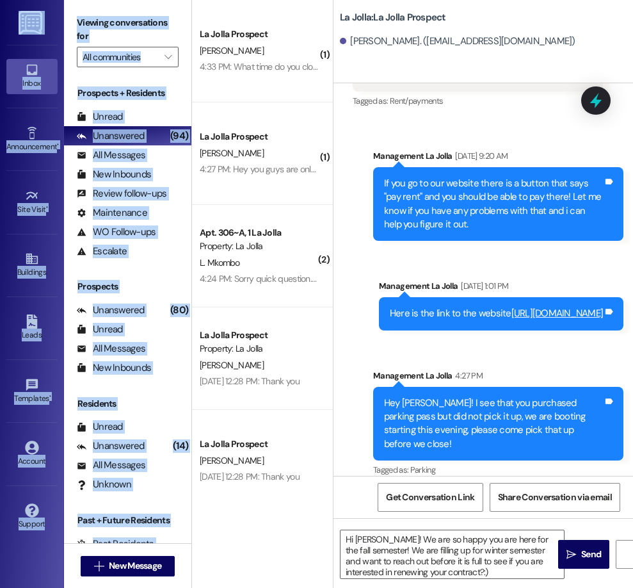
click at [524, 369] on div "Management La Jolla 4:27 PM" at bounding box center [498, 378] width 250 height 18
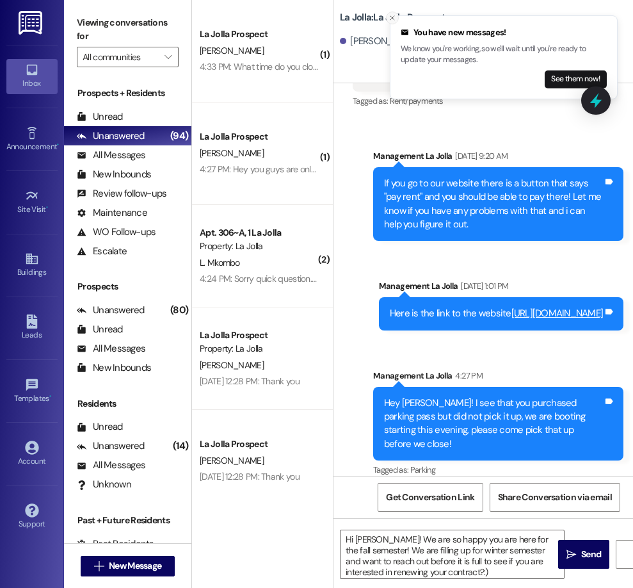
click at [395, 19] on icon "Close toast" at bounding box center [393, 18] width 8 height 8
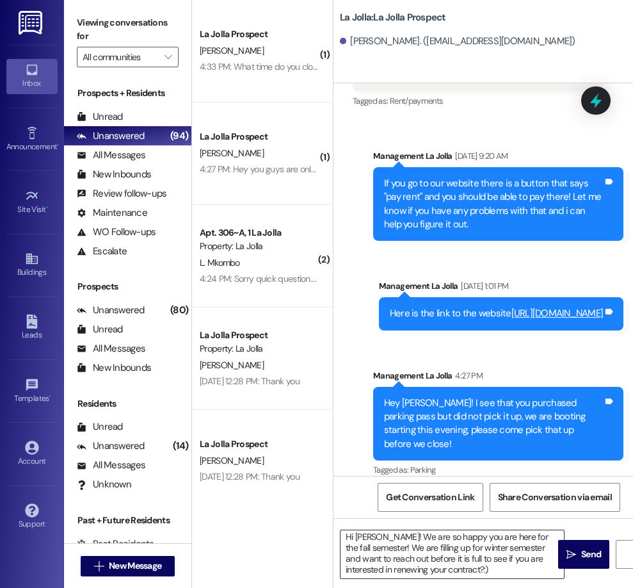
scroll to position [0, 0]
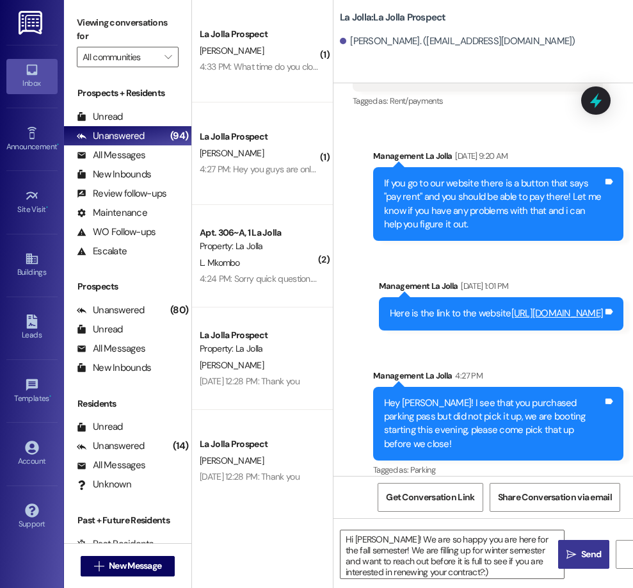
click at [575, 545] on button " Send" at bounding box center [583, 554] width 51 height 29
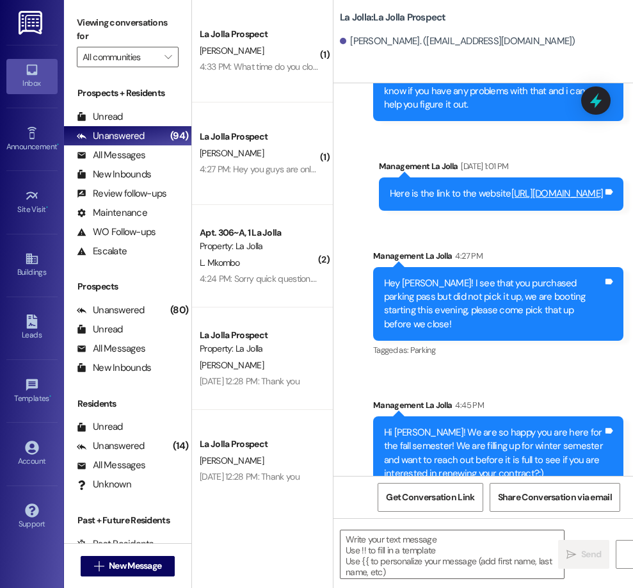
scroll to position [1553, 0]
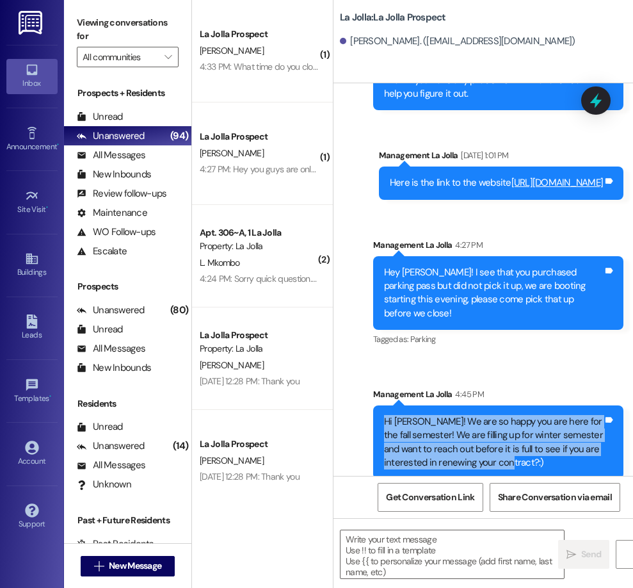
drag, startPoint x: 538, startPoint y: 458, endPoint x: 360, endPoint y: 408, distance: 184.7
click at [360, 408] on div "Sent via SMS Management La Jolla [DATE] 9:20 AM If you go to our website there …" at bounding box center [484, 239] width 300 height 499
copy div "Hi [PERSON_NAME]! We are so happy you are here for the fall semester! We are fi…"
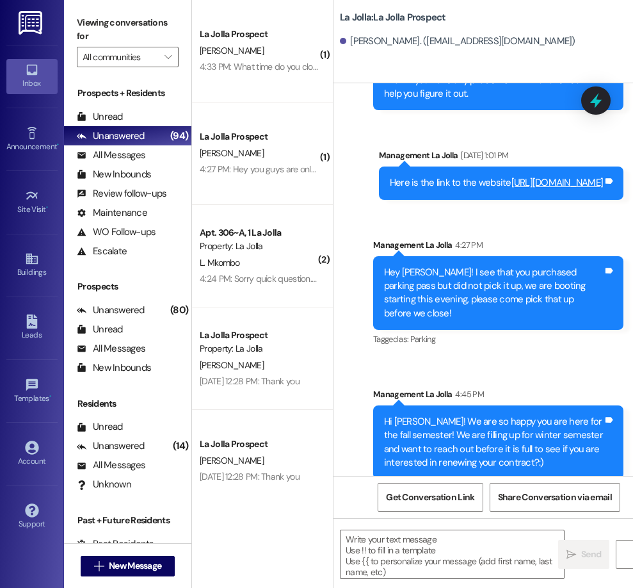
click at [469, 361] on div "Sent via SMS Management La Jolla [DATE] 9:20 AM If you go to our website there …" at bounding box center [484, 239] width 300 height 499
click at [149, 556] on button " New Message" at bounding box center [128, 566] width 95 height 20
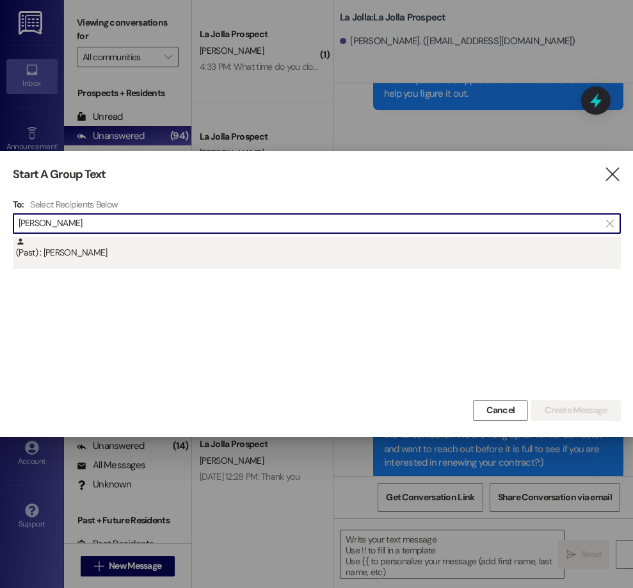
type input "[PERSON_NAME]"
click at [137, 261] on div "(Past) : [PERSON_NAME]" at bounding box center [317, 253] width 608 height 32
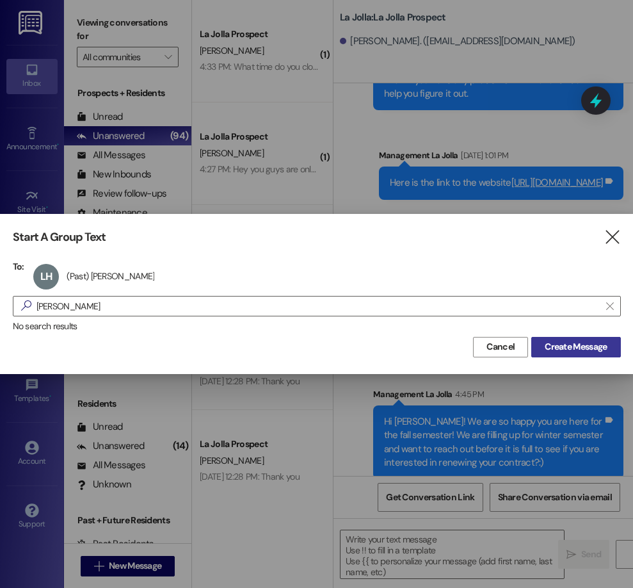
click at [589, 342] on span "Create Message" at bounding box center [576, 346] width 62 height 13
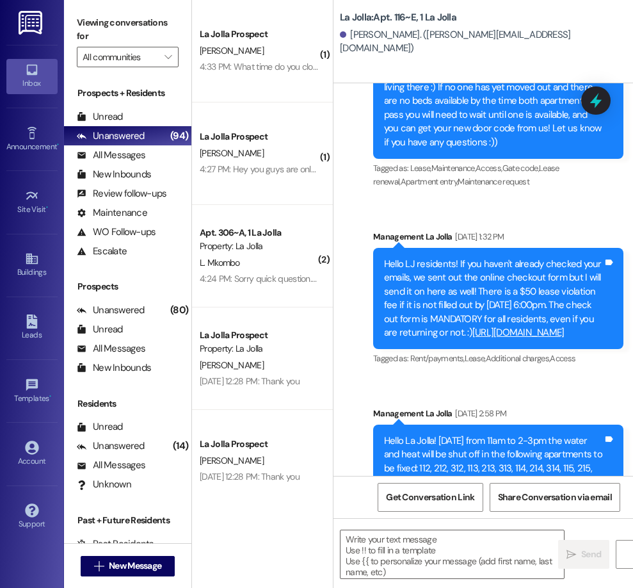
scroll to position [8525, 0]
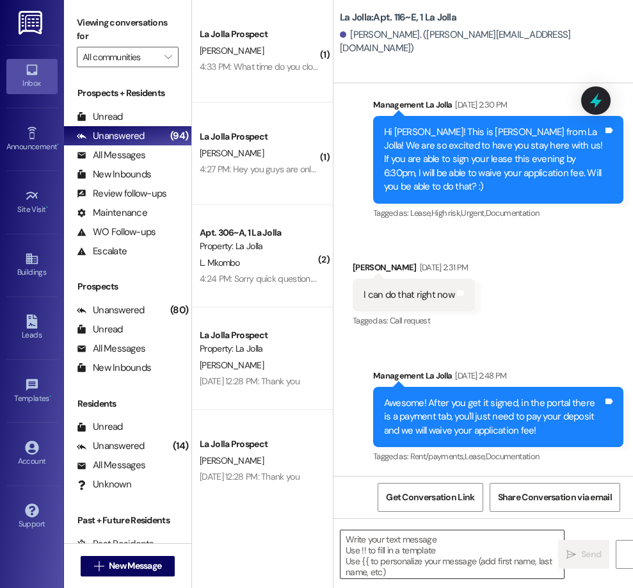
click at [377, 537] on textarea at bounding box center [452, 554] width 223 height 48
paste textarea "Hi [PERSON_NAME]! We are so happy you are here for the fall semester! We are fi…"
type textarea "Hi [PERSON_NAME]! We are so happy you are here for the fall semester! We are fi…"
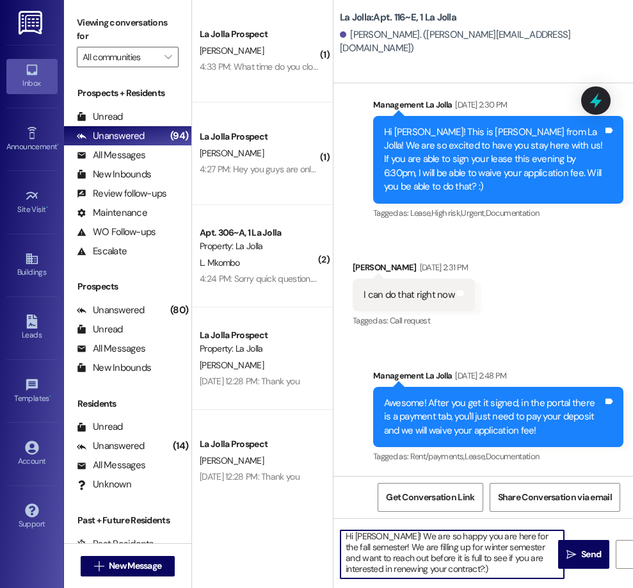
scroll to position [0, 0]
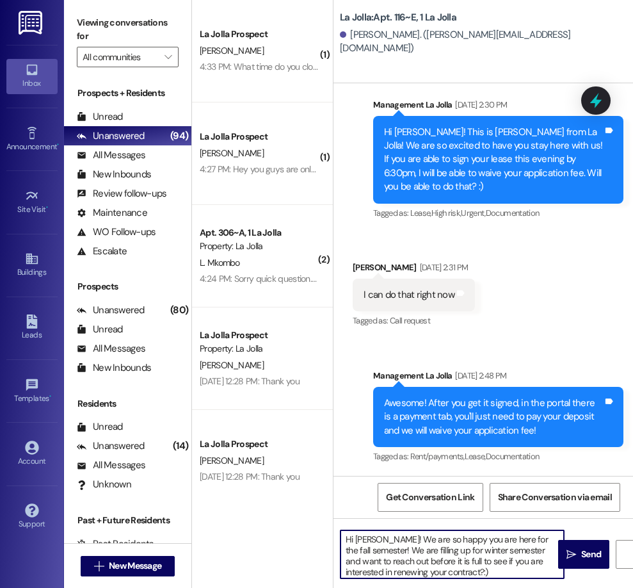
drag, startPoint x: 454, startPoint y: 567, endPoint x: 343, endPoint y: 535, distance: 115.5
click at [343, 535] on textarea "Hi [PERSON_NAME]! We are so happy you are here for the fall semester! We are fi…" at bounding box center [452, 554] width 223 height 48
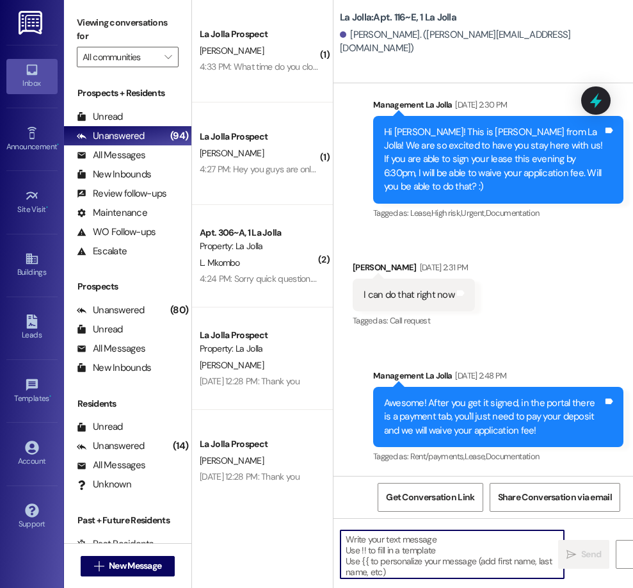
paste textarea "Hi [PERSON_NAME]! We are so happy you are here for the fall semester! We are fi…"
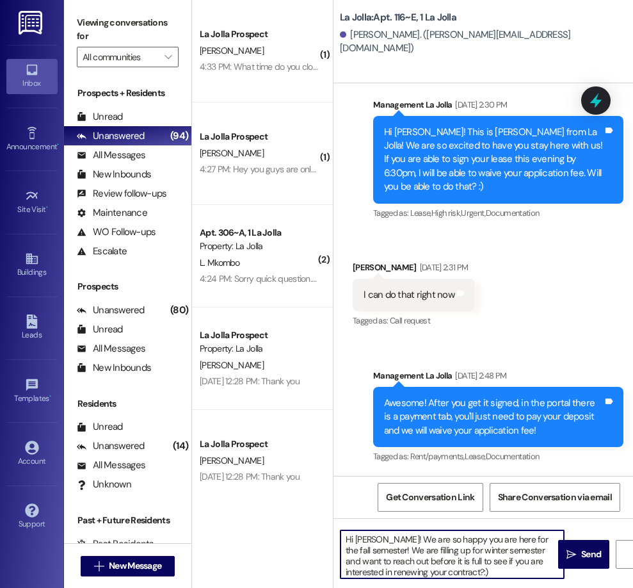
click at [376, 536] on textarea "Hi [PERSON_NAME]! We are so happy you are here for the fall semester! We are fi…" at bounding box center [452, 554] width 223 height 48
click at [473, 577] on textarea "Hi [PERSON_NAME]! We are so happy you are here for the fall semester! We are fi…" at bounding box center [452, 554] width 223 height 48
type textarea "Hi [PERSON_NAME]! We are so happy you are here for the fall semester! We are fi…"
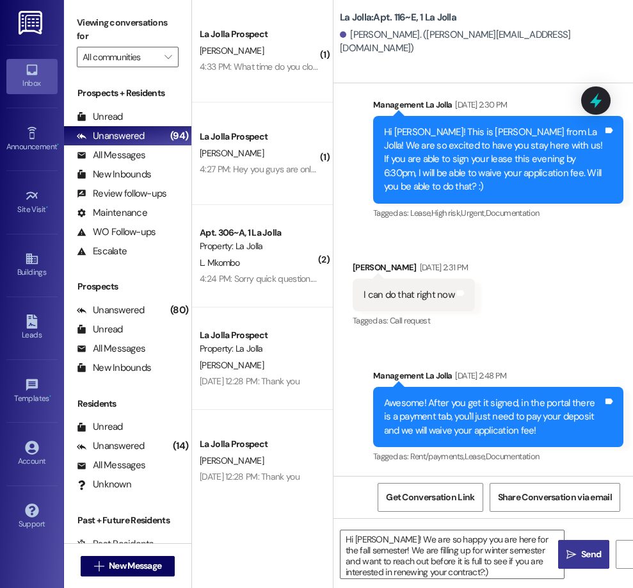
click at [587, 559] on span "Send" at bounding box center [591, 553] width 20 height 13
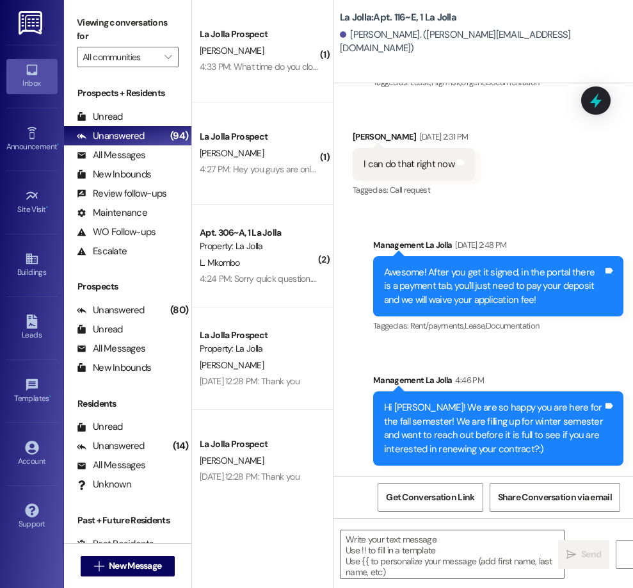
scroll to position [8655, 0]
click at [129, 569] on span "New Message" at bounding box center [135, 565] width 52 height 13
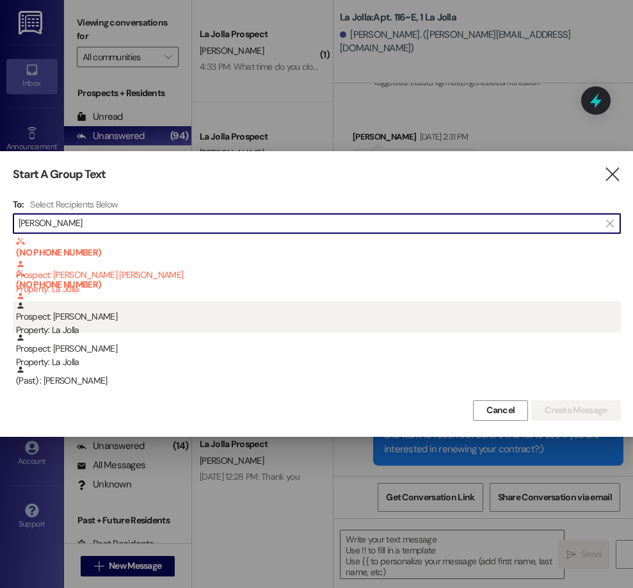
type input "[PERSON_NAME]"
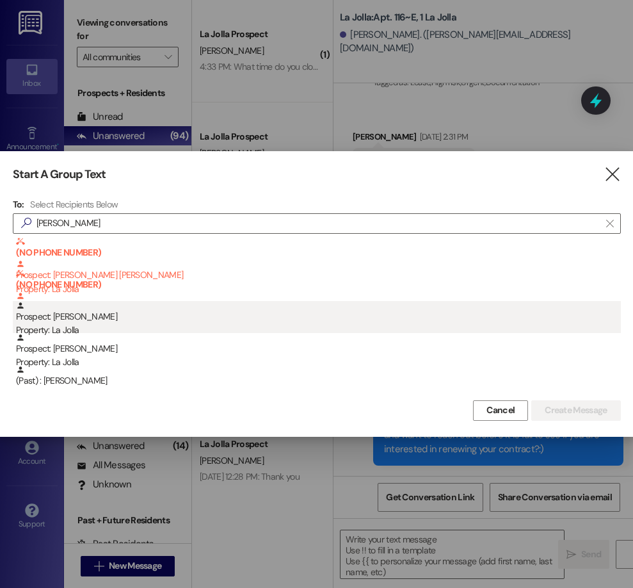
click at [158, 329] on div "Property: La Jolla" at bounding box center [318, 329] width 605 height 13
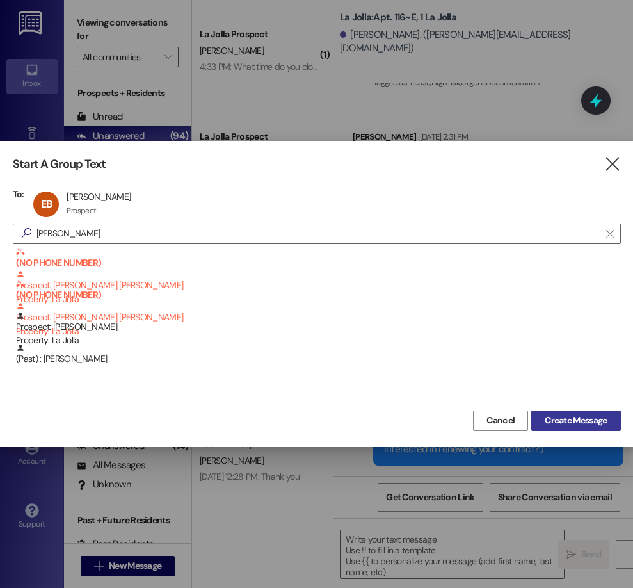
click at [569, 425] on span "Create Message" at bounding box center [576, 420] width 62 height 13
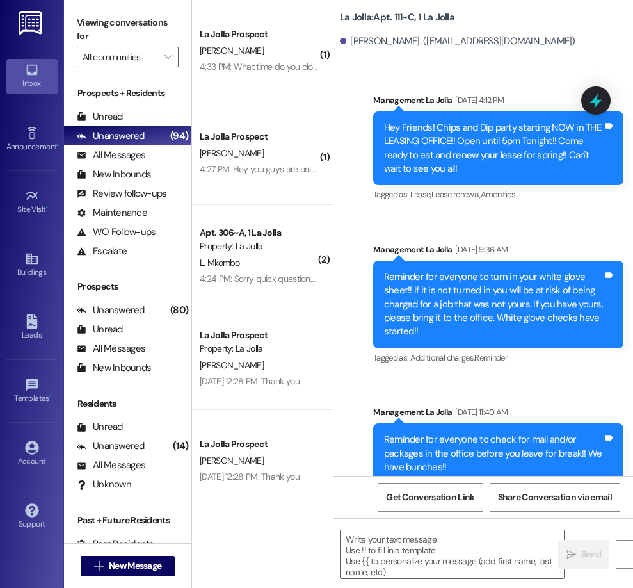
scroll to position [7718, 0]
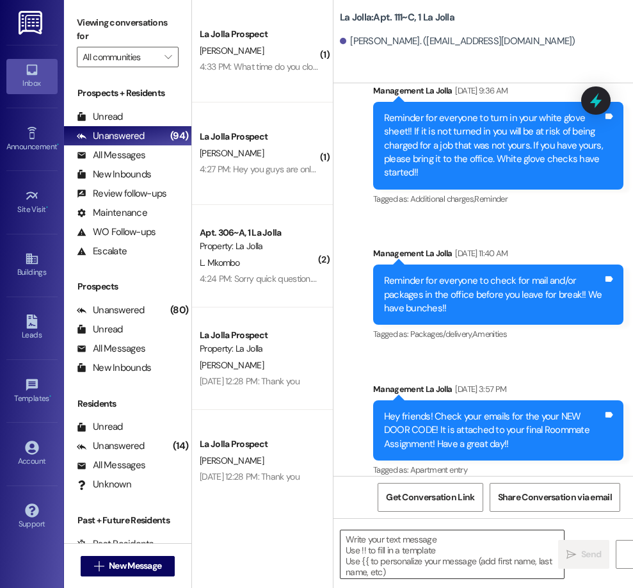
click at [509, 536] on textarea at bounding box center [452, 554] width 223 height 48
paste textarea "Hi [PERSON_NAME]! We are so happy you are here for the fall semester! We are fi…"
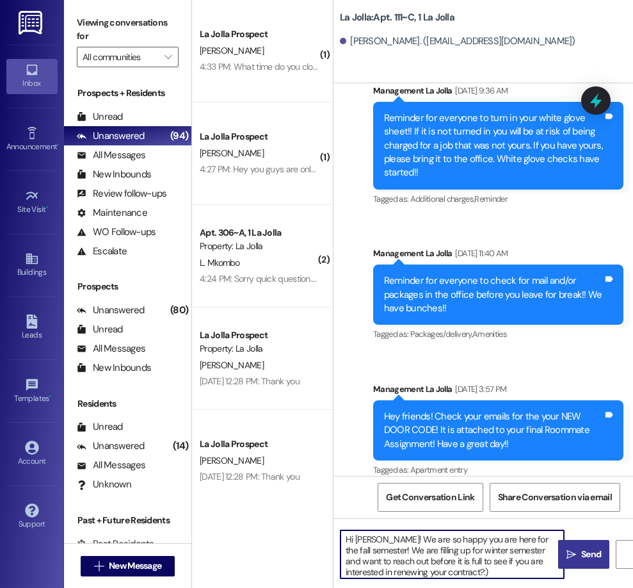
click at [377, 540] on textarea "Hi [PERSON_NAME]! We are so happy you are here for the fall semester! We are fi…" at bounding box center [452, 554] width 223 height 48
type textarea "Hi [PERSON_NAME]! We are so happy you are here for the fall semester! We are fi…"
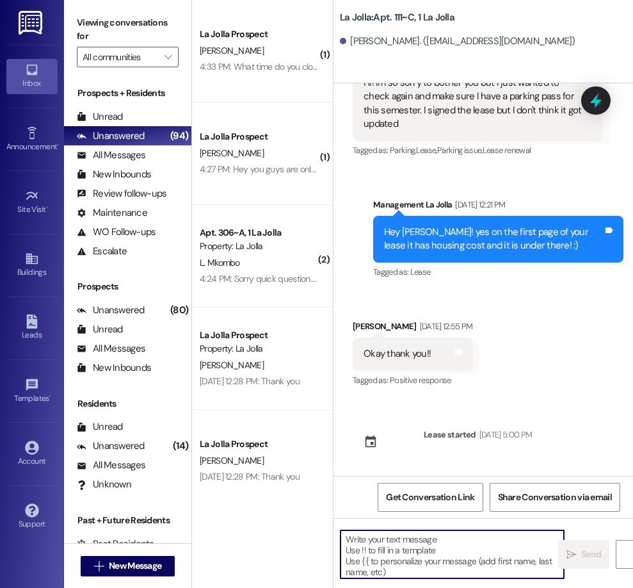
scroll to position [950, 0]
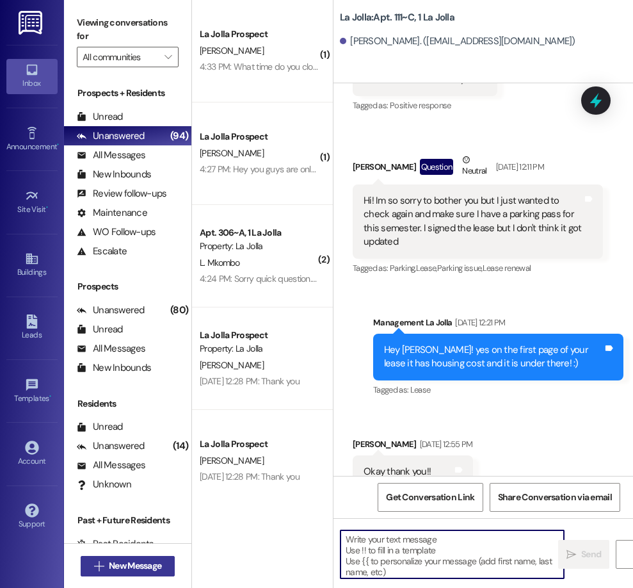
click at [136, 567] on span "New Message" at bounding box center [135, 565] width 52 height 13
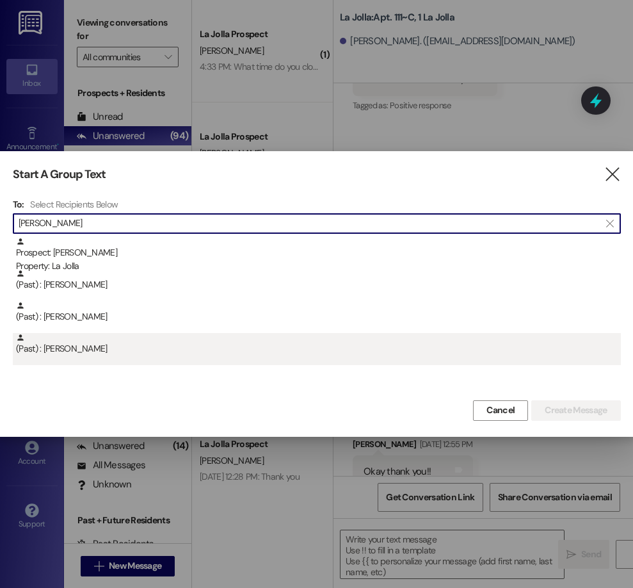
type input "[PERSON_NAME]"
click at [184, 337] on div "(Past) : [PERSON_NAME]" at bounding box center [318, 344] width 605 height 22
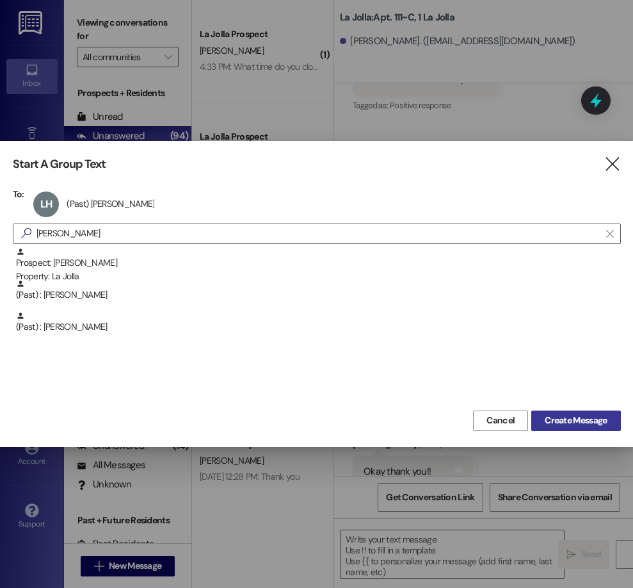
click at [583, 418] on span "Create Message" at bounding box center [576, 420] width 62 height 13
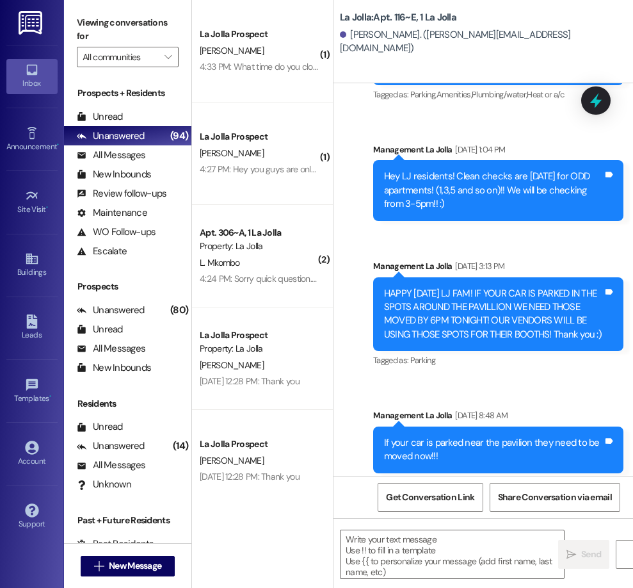
scroll to position [8655, 0]
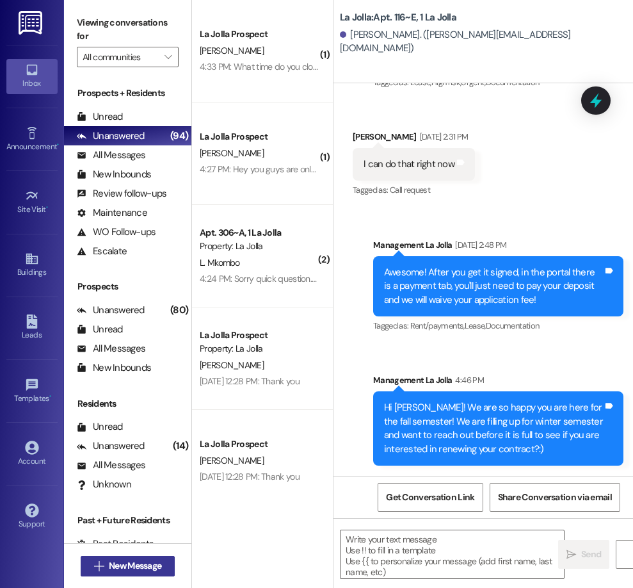
click at [104, 567] on span " New Message" at bounding box center [128, 565] width 73 height 13
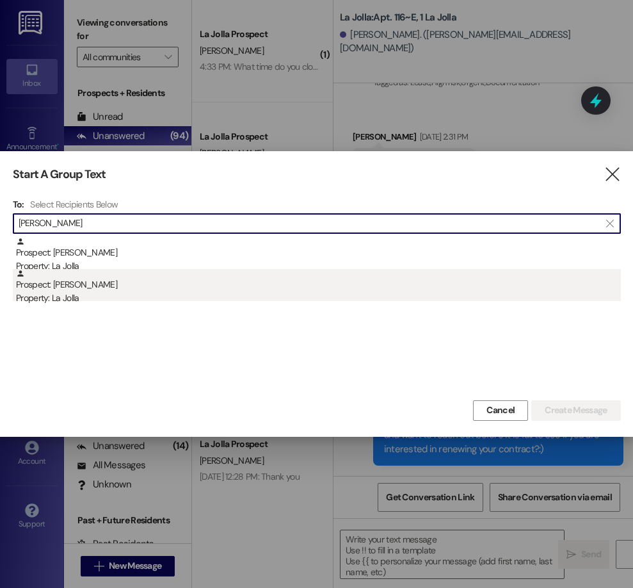
type input "[PERSON_NAME]"
click at [88, 300] on div "Property: La Jolla" at bounding box center [318, 297] width 605 height 13
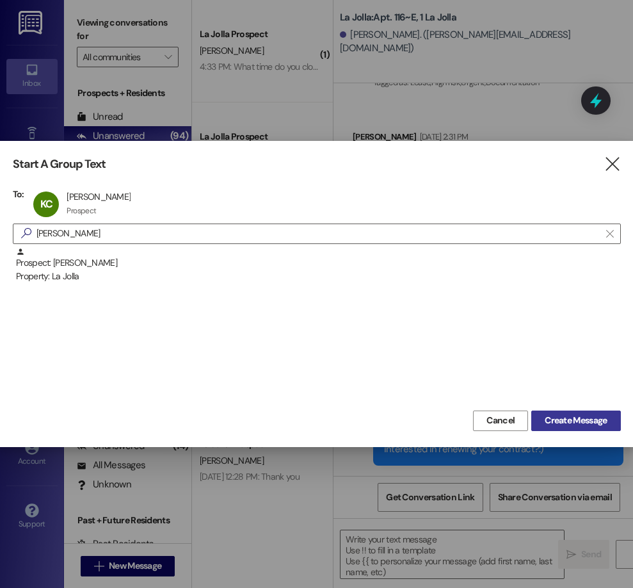
click at [552, 416] on span "Create Message" at bounding box center [576, 420] width 62 height 13
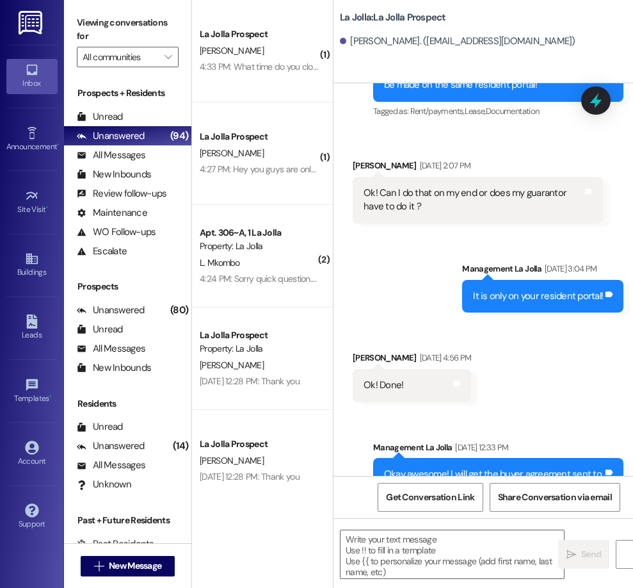
scroll to position [624, 0]
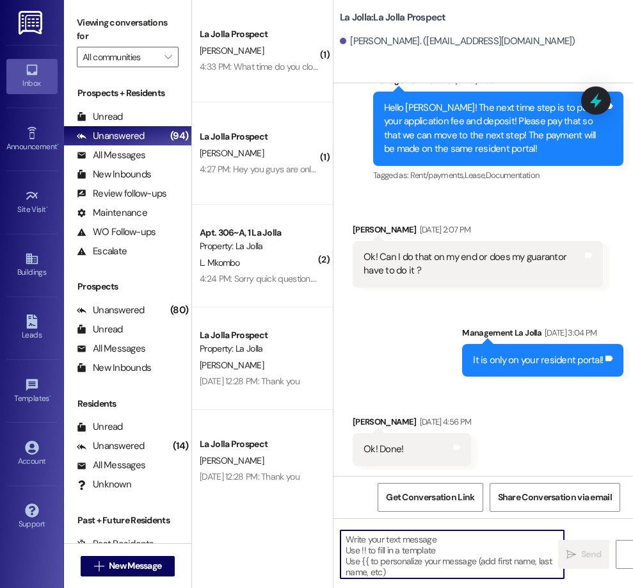
click at [400, 532] on textarea at bounding box center [452, 554] width 223 height 48
paste textarea "Hi [PERSON_NAME]! We are so happy you are here for the fall semester! We are fi…"
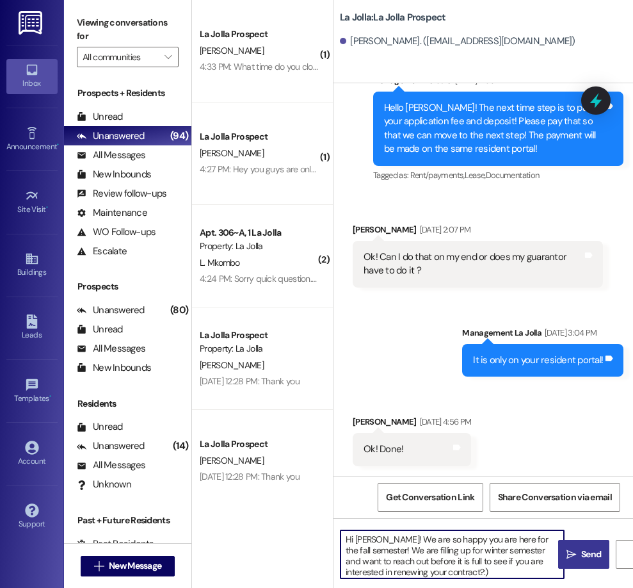
click at [377, 533] on textarea "Hi [PERSON_NAME]! We are so happy you are here for the fall semester! We are fi…" at bounding box center [452, 554] width 223 height 48
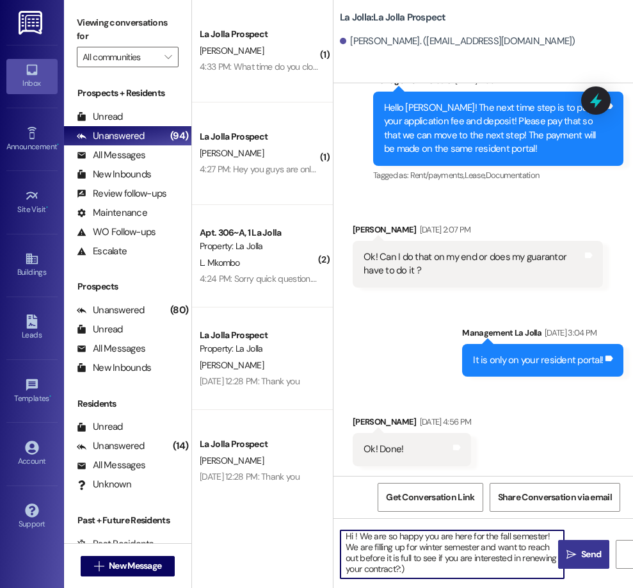
scroll to position [0, 0]
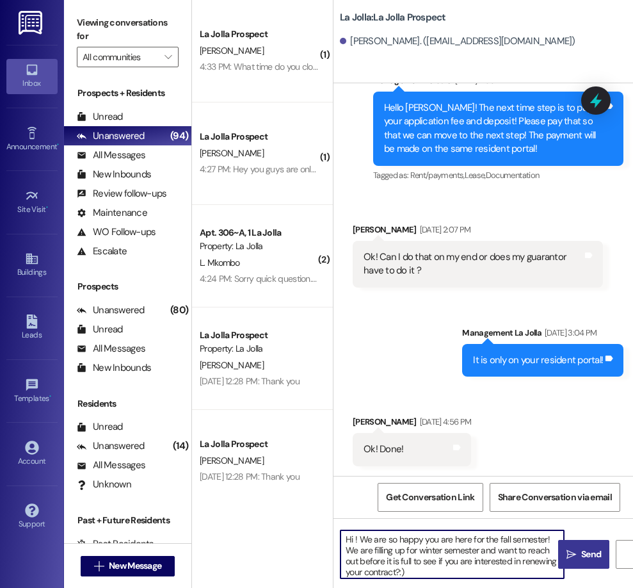
drag, startPoint x: 453, startPoint y: 575, endPoint x: 341, endPoint y: 532, distance: 120.6
click at [341, 532] on textarea "Hi ! We are so happy you are here for the fall semester! We are filling up for …" at bounding box center [452, 554] width 223 height 48
click at [353, 540] on textarea "Hi ! We are so happy you are here for the fall semester! We are filling up for …" at bounding box center [452, 554] width 223 height 48
type textarea "Hi [PERSON_NAME]! We are so happy you are here for the fall semester! We are fi…"
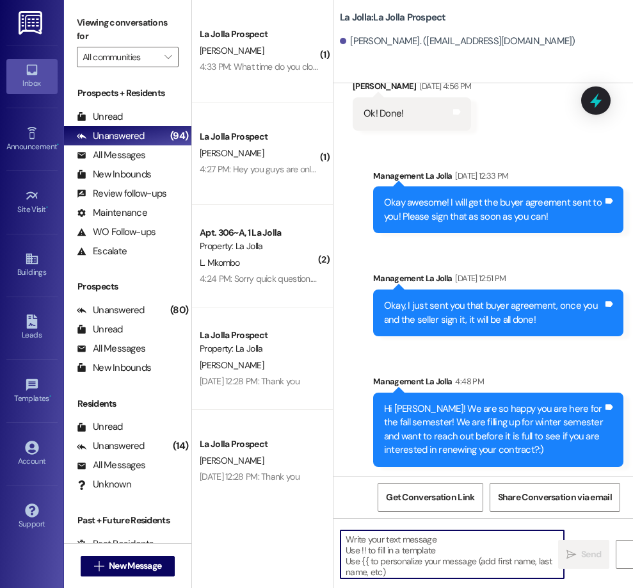
scroll to position [961, 0]
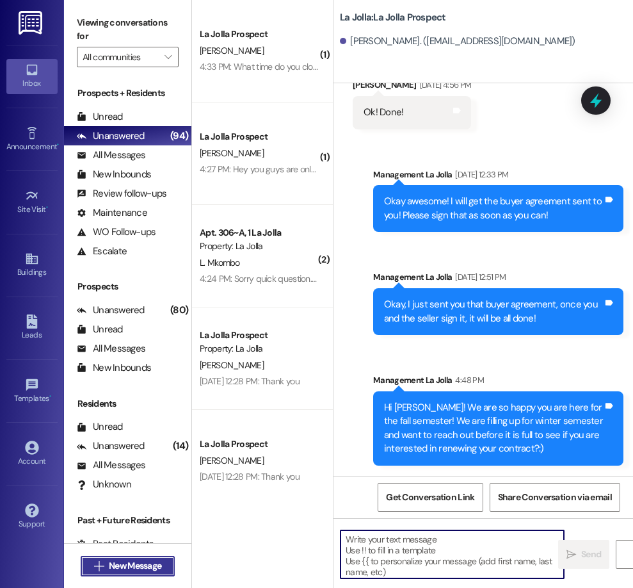
click at [97, 572] on span " New Message" at bounding box center [128, 565] width 73 height 13
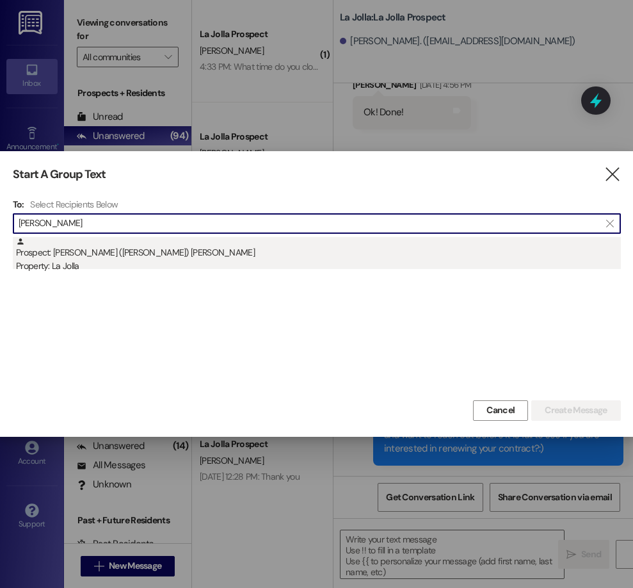
type input "[PERSON_NAME]"
click at [99, 259] on div "Prospect: [PERSON_NAME] (AJ) [PERSON_NAME] Property: [GEOGRAPHIC_DATA]" at bounding box center [318, 255] width 605 height 36
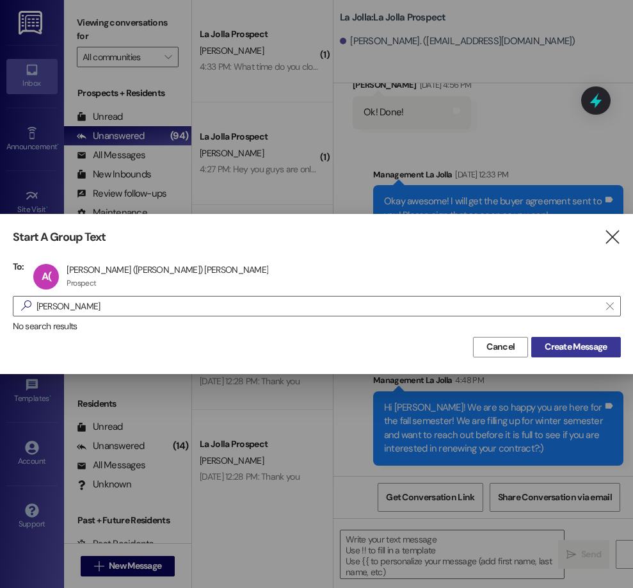
click at [560, 356] on button "Create Message" at bounding box center [575, 347] width 89 height 20
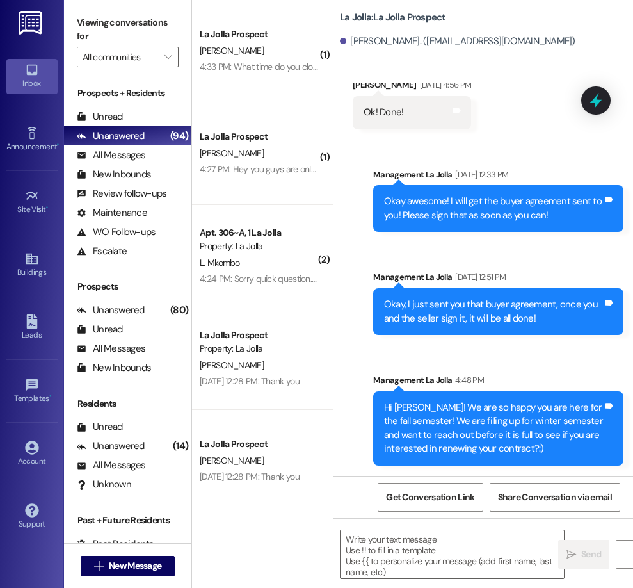
scroll to position [219, 0]
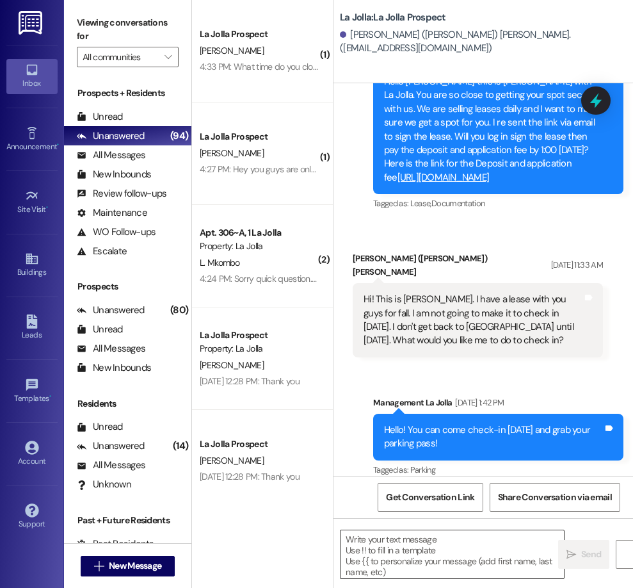
click at [398, 535] on textarea at bounding box center [452, 554] width 223 height 48
paste textarea "Hi ! We are so happy you are here for the fall semester! We are filling up for …"
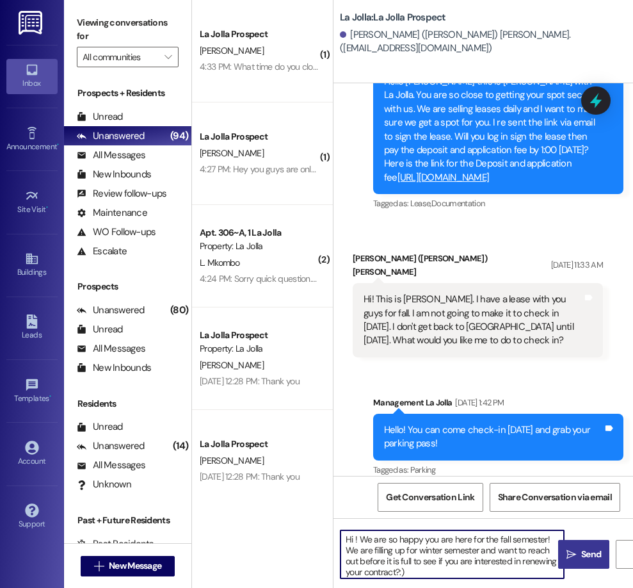
click at [355, 540] on textarea "Hi ! We are so happy you are here for the fall semester! We are filling up for …" at bounding box center [452, 554] width 223 height 48
type textarea "Hey [PERSON_NAME]! We are so happy you are here for the fall semester! We are f…"
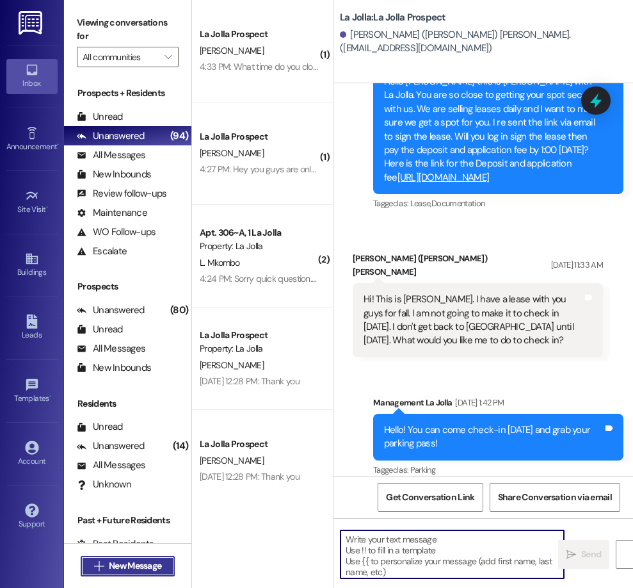
click at [129, 573] on button " New Message" at bounding box center [128, 566] width 95 height 20
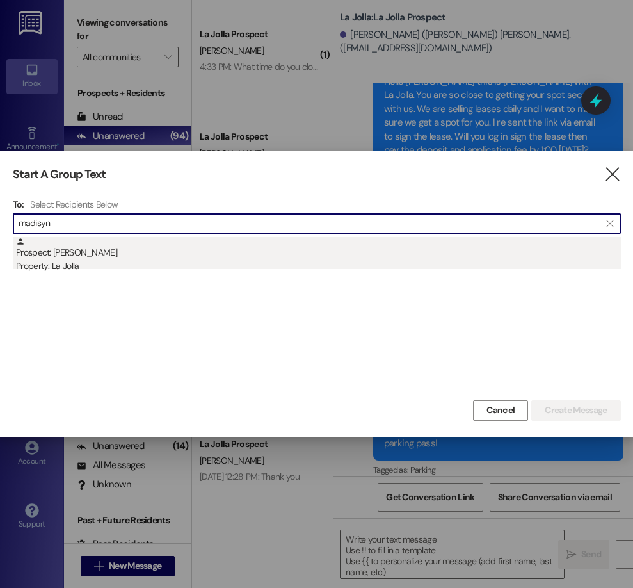
type input "madisyn"
click at [116, 255] on div "Prospect: [PERSON_NAME] Property: [GEOGRAPHIC_DATA]" at bounding box center [318, 255] width 605 height 36
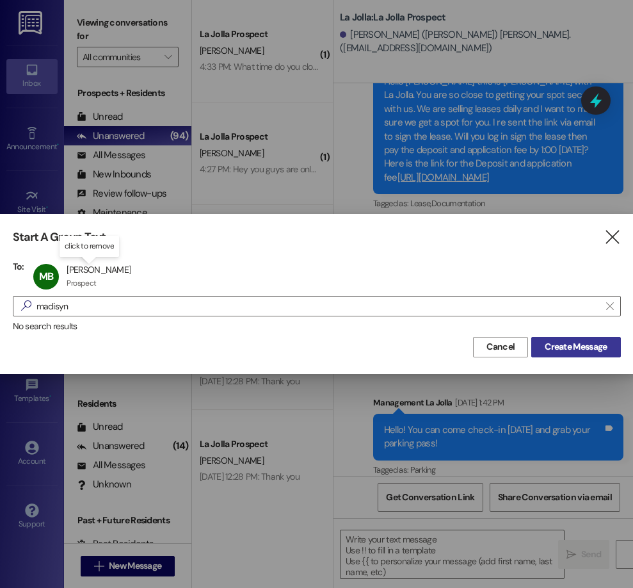
click at [563, 351] on span "Create Message" at bounding box center [576, 346] width 62 height 13
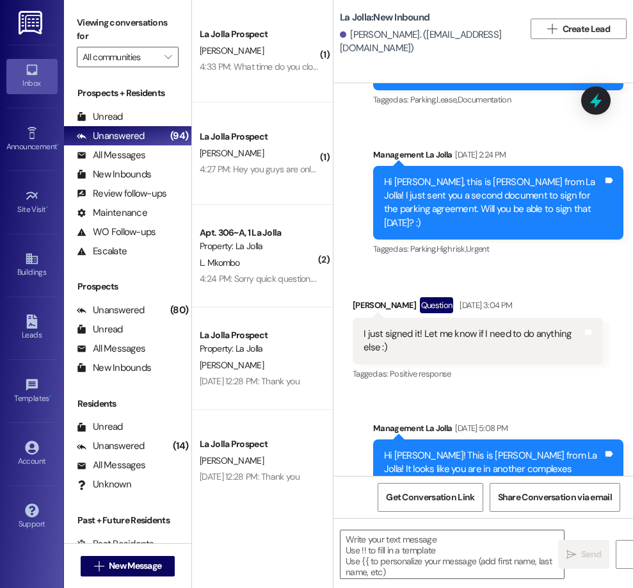
scroll to position [259, 0]
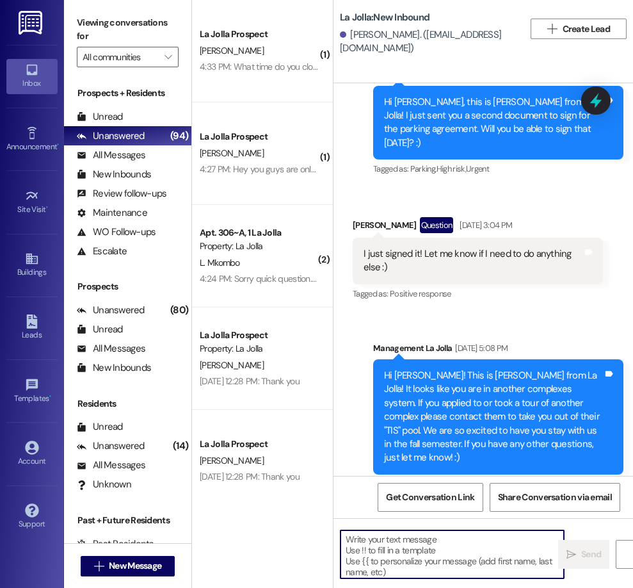
click at [455, 535] on textarea at bounding box center [452, 554] width 223 height 48
paste textarea "Hi ! We are so happy you are here for the fall semester! We are filling up for …"
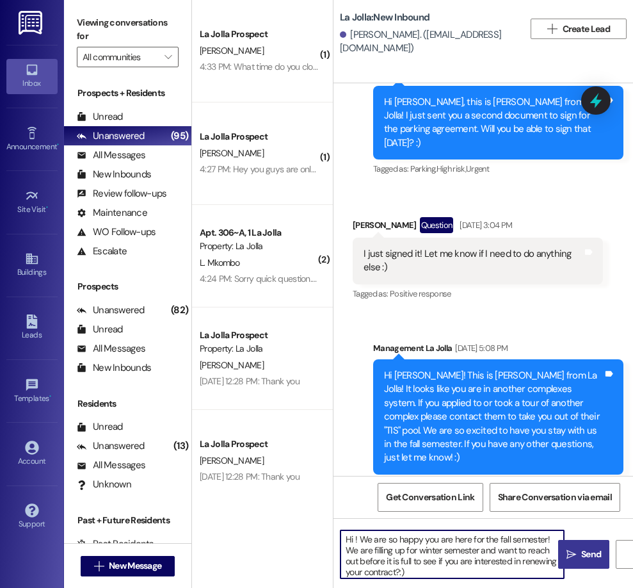
click at [353, 543] on textarea "Hi ! We are so happy you are here for the fall semester! We are filling up for …" at bounding box center [452, 554] width 223 height 48
type textarea "Hi [PERSON_NAME]! We are so happy you are here for the fall semester! We are fi…"
click at [561, 553] on button " Send" at bounding box center [583, 554] width 51 height 29
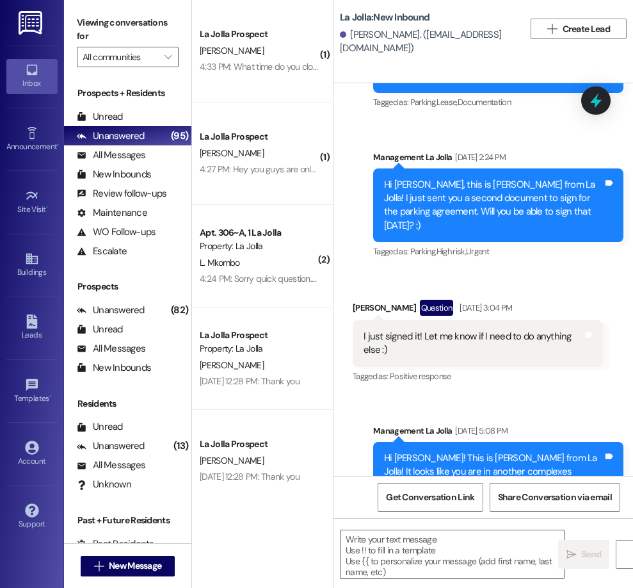
scroll to position [82, 0]
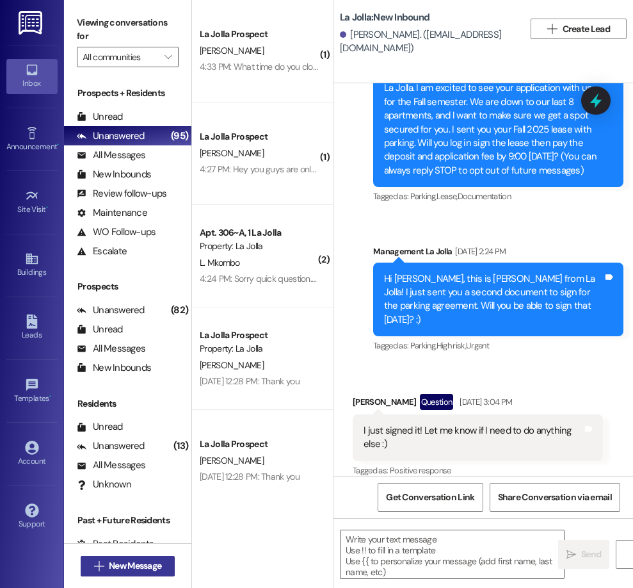
click at [106, 561] on span "New Message" at bounding box center [135, 565] width 58 height 13
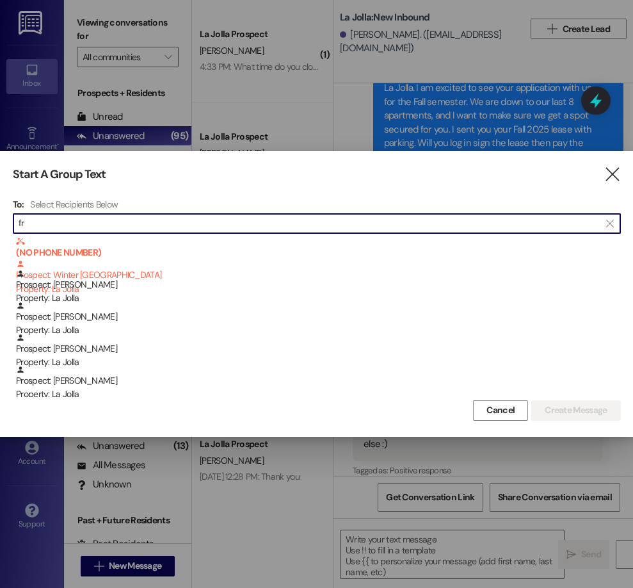
type input "f"
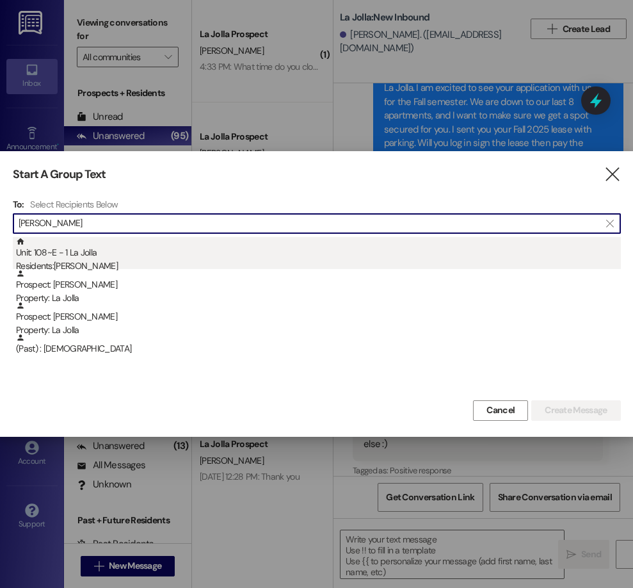
type input "[PERSON_NAME]"
click at [125, 266] on div "Residents: [PERSON_NAME]" at bounding box center [318, 265] width 605 height 13
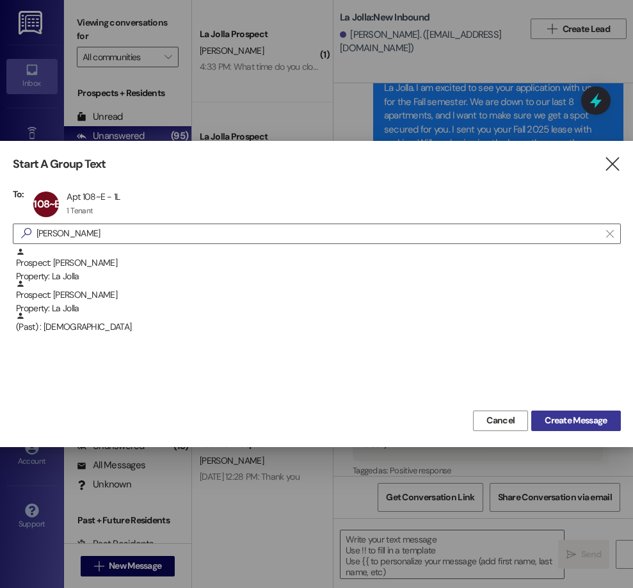
click at [551, 411] on button "Create Message" at bounding box center [575, 420] width 89 height 20
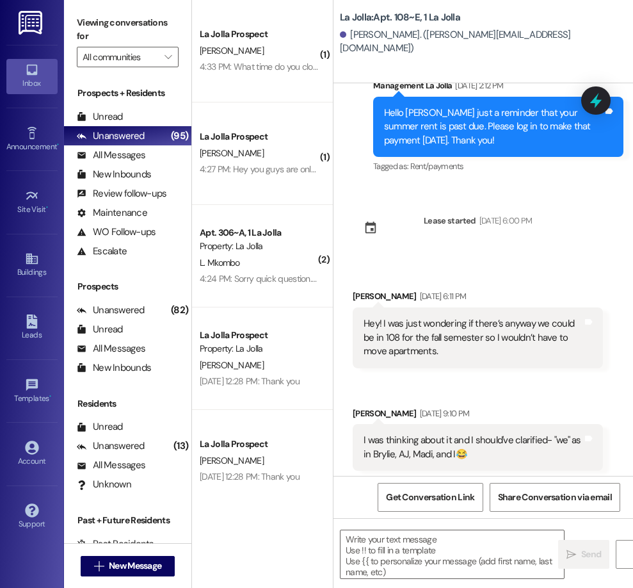
scroll to position [692, 0]
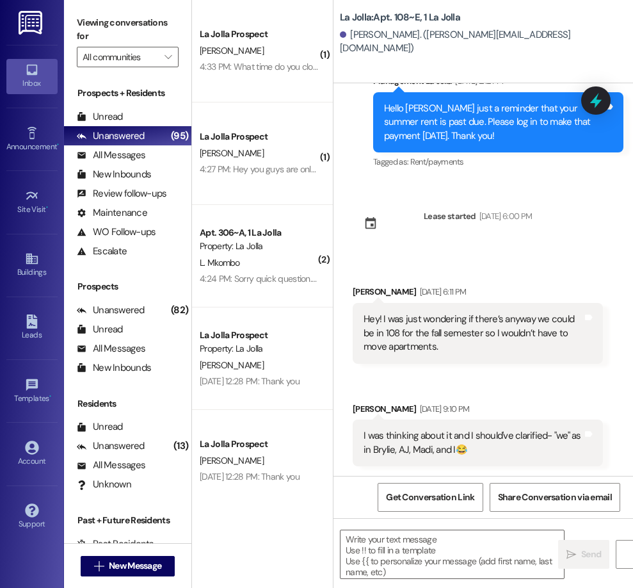
click at [439, 529] on div " Send " at bounding box center [484, 566] width 300 height 96
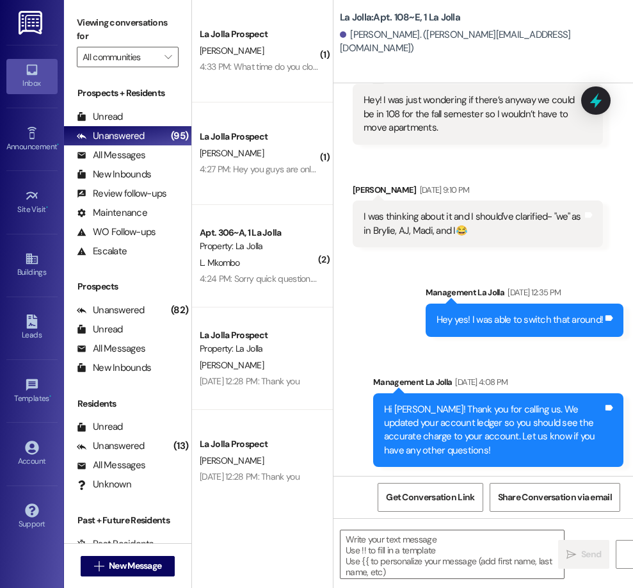
scroll to position [912, 0]
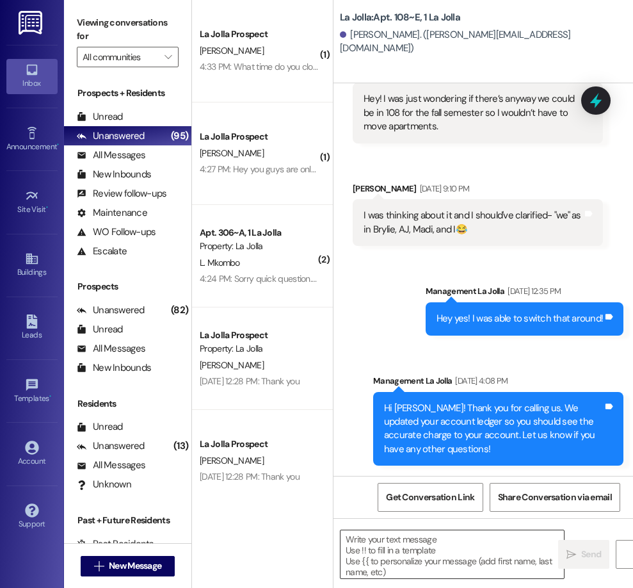
click at [474, 535] on textarea at bounding box center [452, 554] width 223 height 48
paste textarea "Hi ! We are so happy you are here for the fall semester! We are filling up for …"
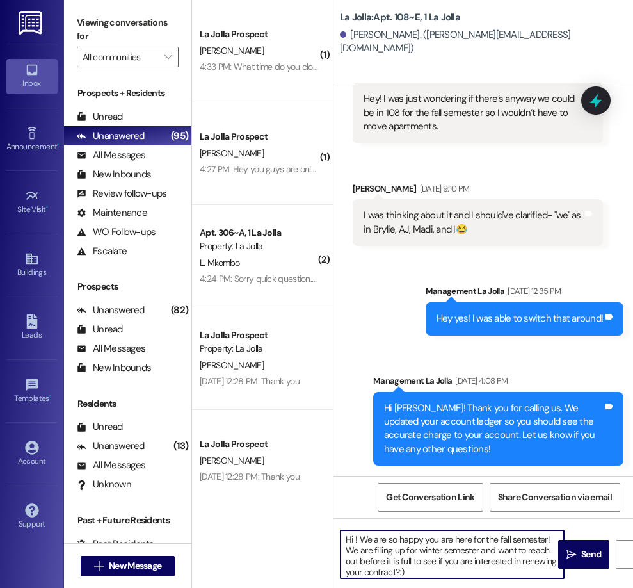
click at [355, 538] on textarea "Hi ! We are so happy you are here for the fall semester! We are filling up for …" at bounding box center [452, 554] width 223 height 48
type textarea "Hey [PERSON_NAME]! We are so happy you are here for the fall semester! We are f…"
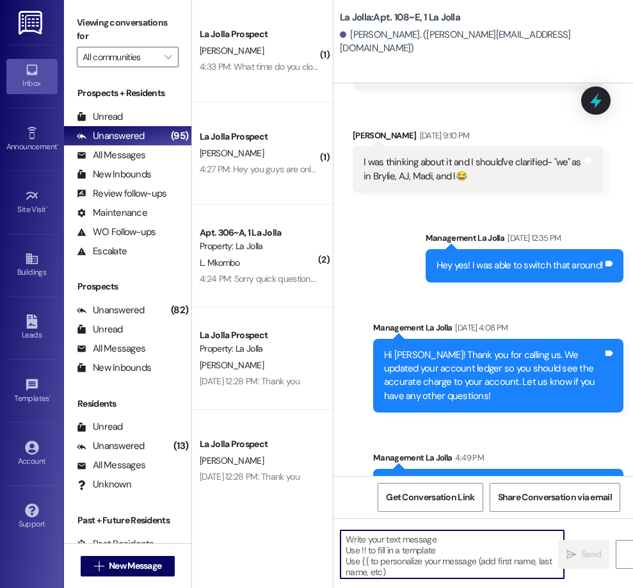
scroll to position [1043, 0]
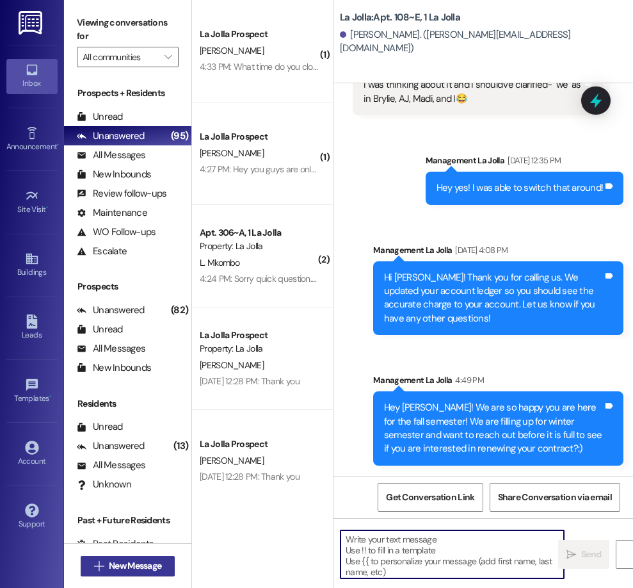
click at [138, 561] on span "New Message" at bounding box center [135, 565] width 52 height 13
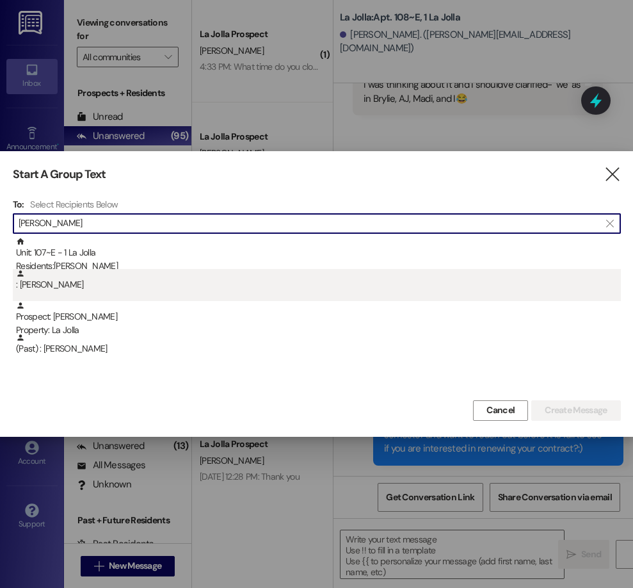
type input "[PERSON_NAME]"
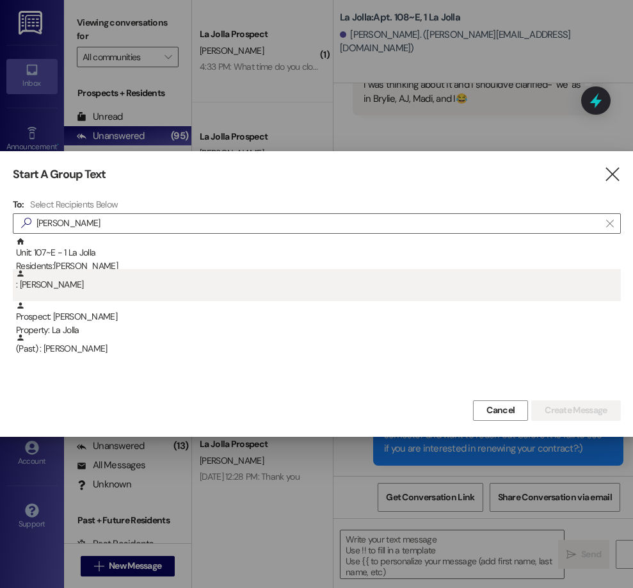
click at [74, 286] on div ": [PERSON_NAME]" at bounding box center [318, 280] width 605 height 22
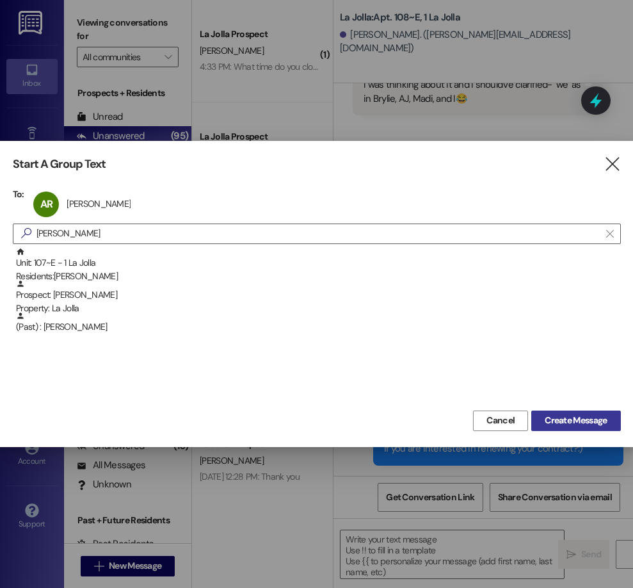
click at [592, 428] on button "Create Message" at bounding box center [575, 420] width 89 height 20
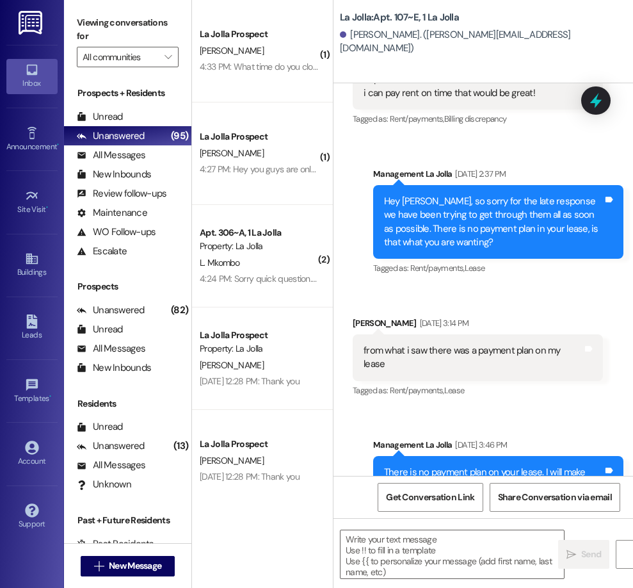
scroll to position [1866, 0]
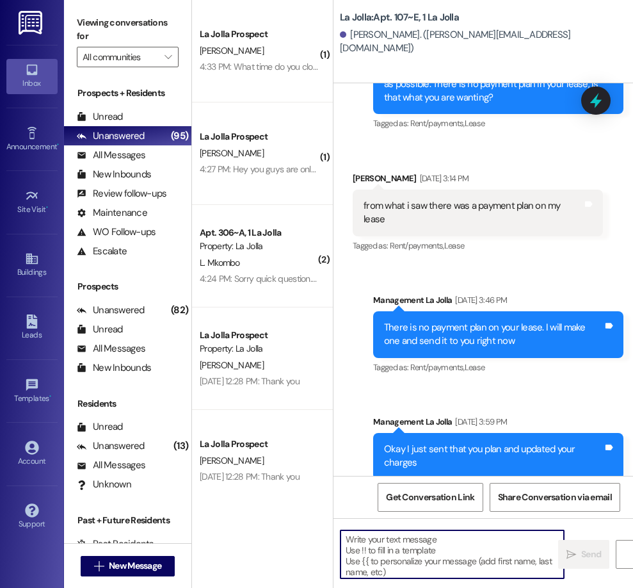
click at [448, 537] on textarea at bounding box center [452, 554] width 223 height 48
paste textarea "Hi ! We are so happy you are here for the fall semester! We are filling up for …"
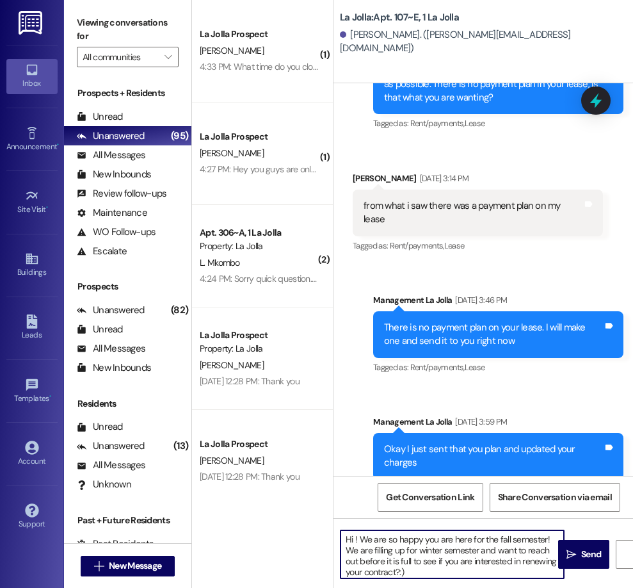
click at [355, 545] on textarea "Hi ! We are so happy you are here for the fall semester! We are filling up for …" at bounding box center [452, 554] width 223 height 48
type textarea "Hey [PERSON_NAME]! We are so happy you are here for the fall semester! We are f…"
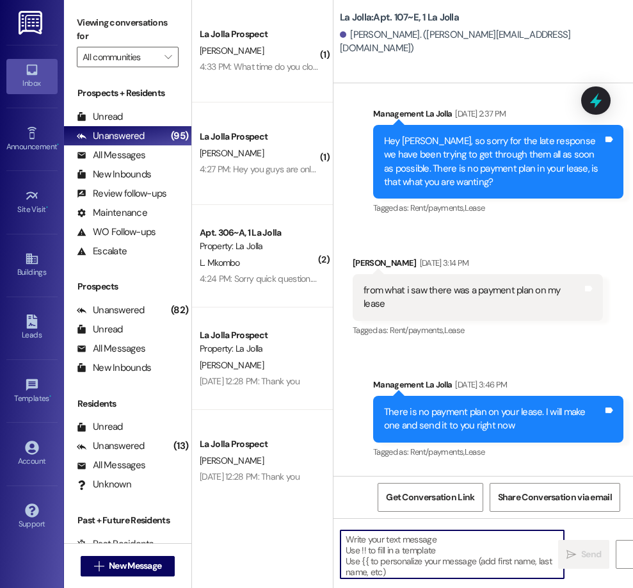
scroll to position [1642, 0]
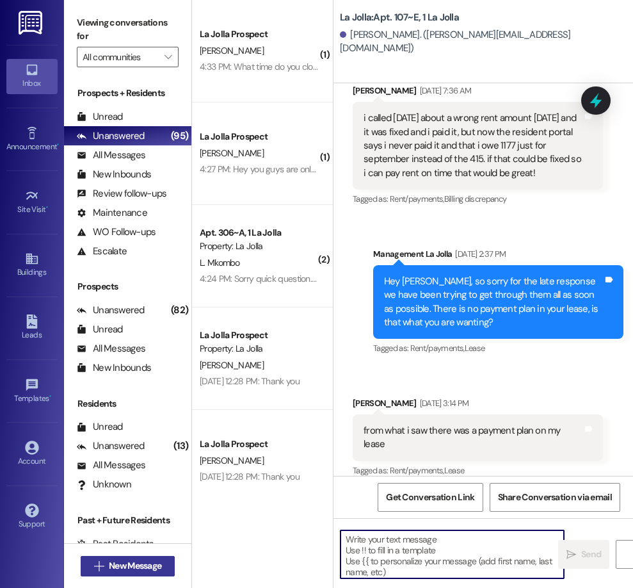
click at [149, 565] on span "New Message" at bounding box center [135, 565] width 52 height 13
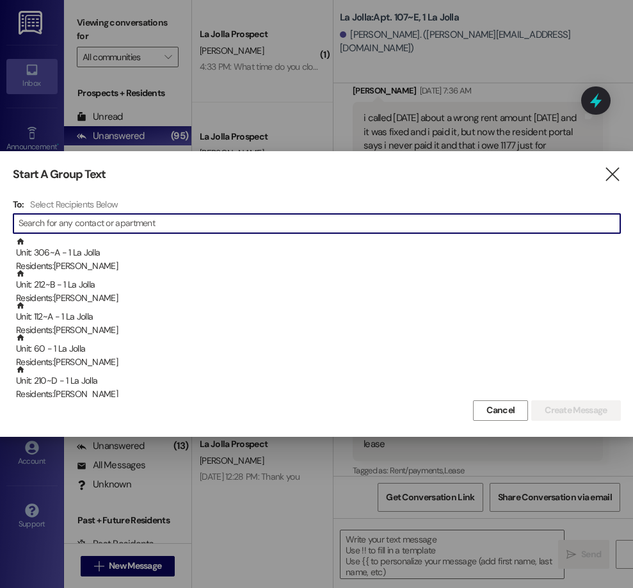
type input "a"
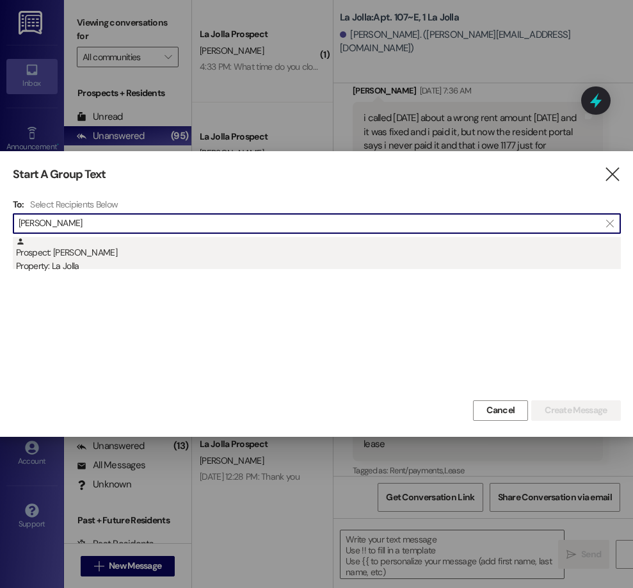
type input "[PERSON_NAME]"
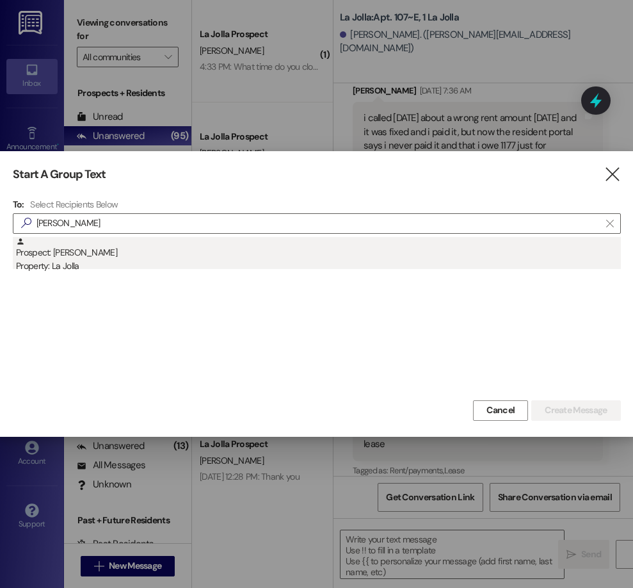
click at [227, 243] on div "Prospect: [PERSON_NAME] Property: [GEOGRAPHIC_DATA]" at bounding box center [318, 255] width 605 height 36
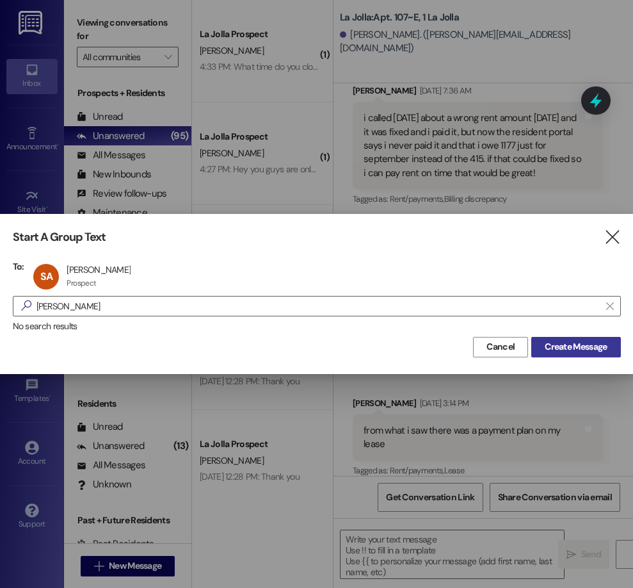
click at [595, 353] on span "Create Message" at bounding box center [576, 346] width 62 height 13
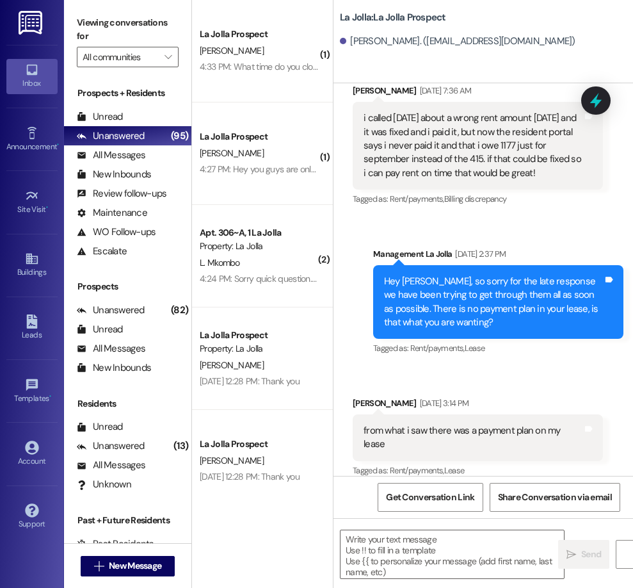
scroll to position [983, 0]
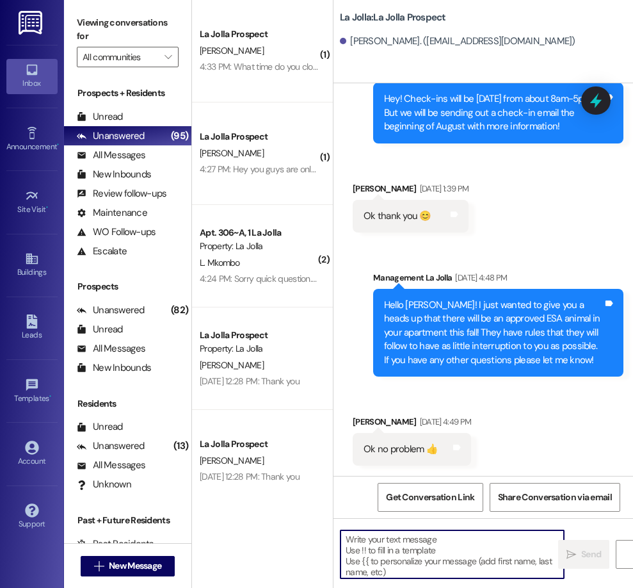
click at [441, 537] on textarea at bounding box center [452, 554] width 223 height 48
paste textarea "Hi ! We are so happy you are here for the fall semester! We are filling up for …"
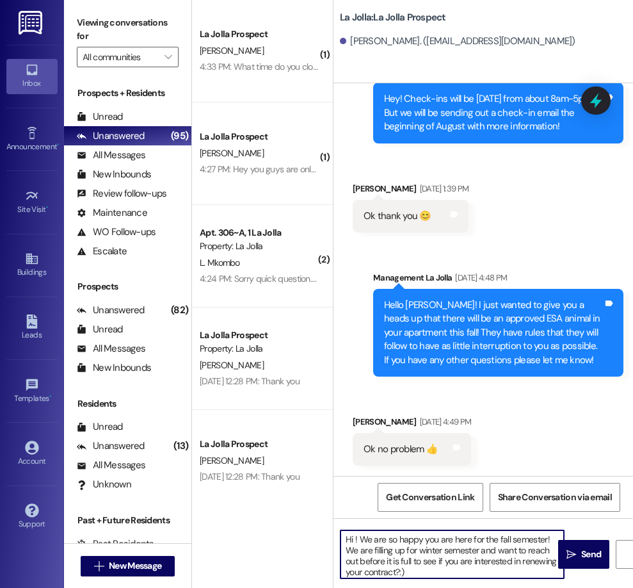
click at [354, 539] on textarea "Hi ! We are so happy you are here for the fall semester! We are filling up for …" at bounding box center [452, 554] width 223 height 48
type textarea "Hi [PERSON_NAME]! We are so happy you are here for the fall semester! We are fi…"
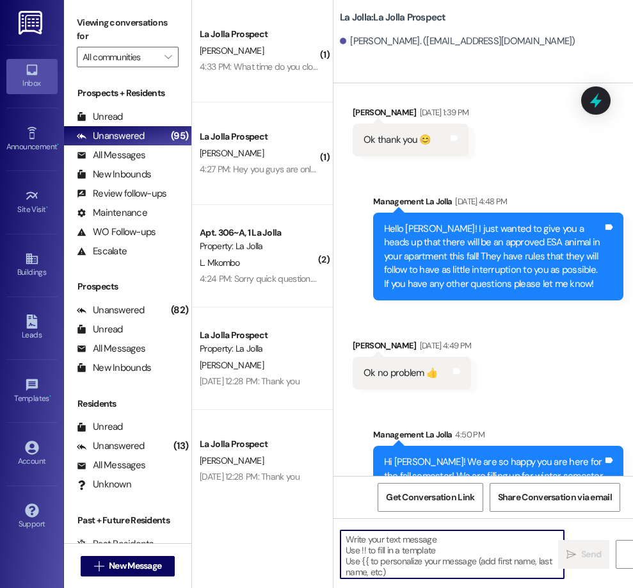
scroll to position [1113, 0]
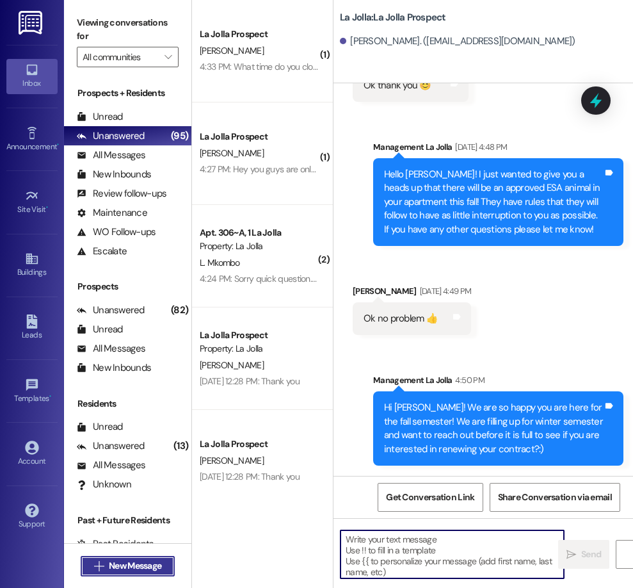
click at [152, 560] on span "New Message" at bounding box center [135, 565] width 52 height 13
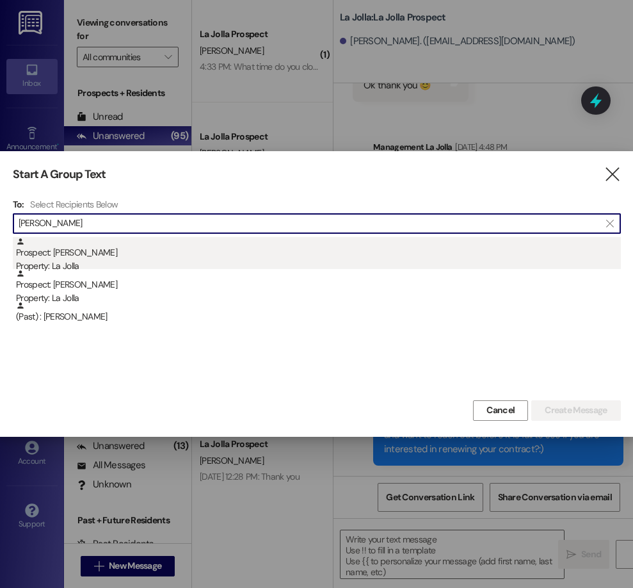
type input "[PERSON_NAME]"
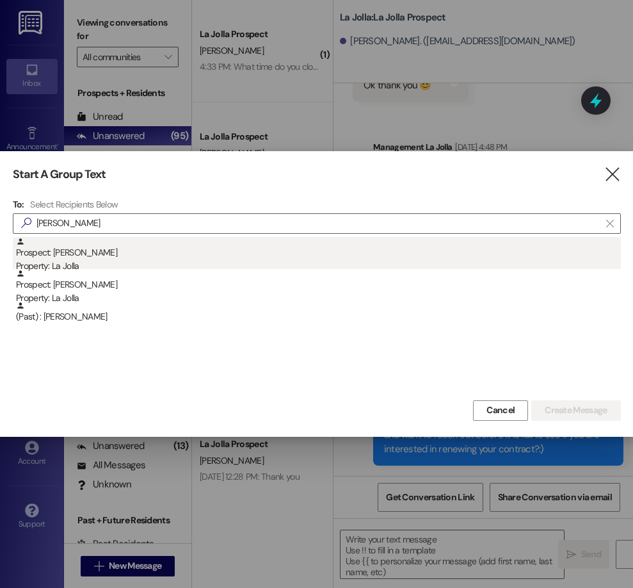
click at [113, 246] on div "Prospect: [PERSON_NAME] Property: La Jolla" at bounding box center [318, 255] width 605 height 36
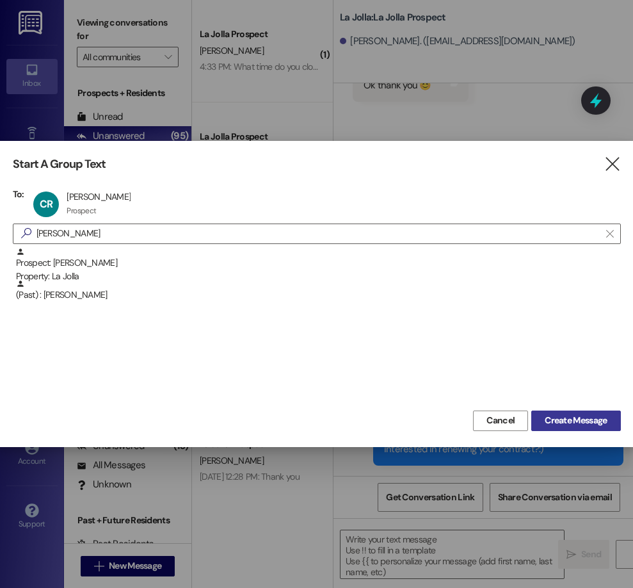
click at [608, 419] on span "Create Message" at bounding box center [575, 420] width 67 height 13
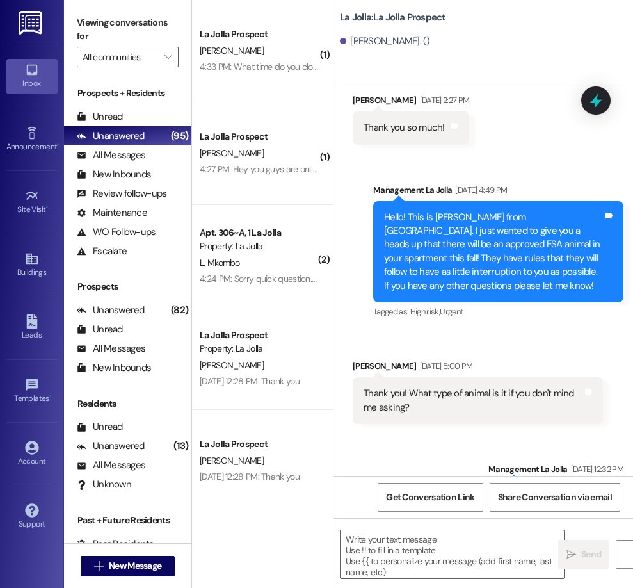
scroll to position [1366, 0]
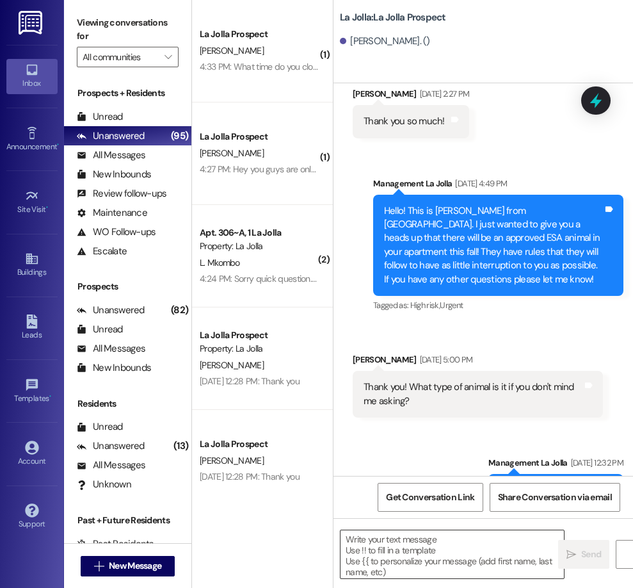
click at [426, 539] on textarea at bounding box center [452, 554] width 223 height 48
paste textarea "Hi ! We are so happy you are here for the fall semester! We are filling up for …"
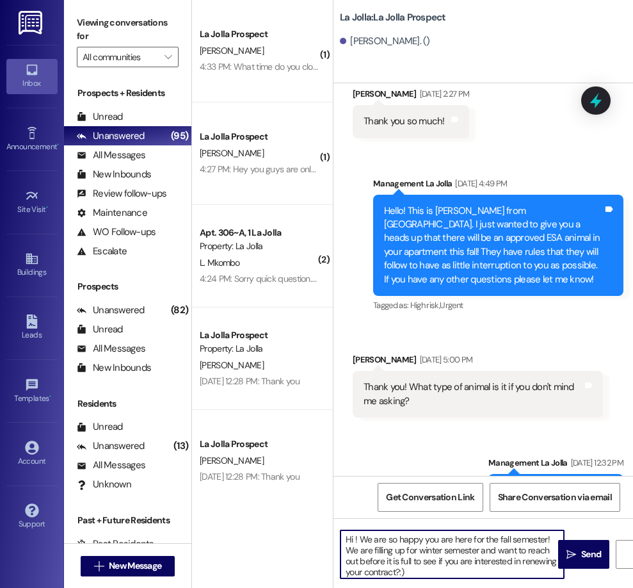
click at [355, 541] on textarea "Hi ! We are so happy you are here for the fall semester! We are filling up for …" at bounding box center [452, 554] width 223 height 48
click at [527, 544] on textarea "Hi [PERSON_NAME]! We are so happy you are here for the fall semester! We are fi…" at bounding box center [452, 554] width 223 height 48
type textarea "Hi [PERSON_NAME]! We are so happy you are here for fall semester! We are fillin…"
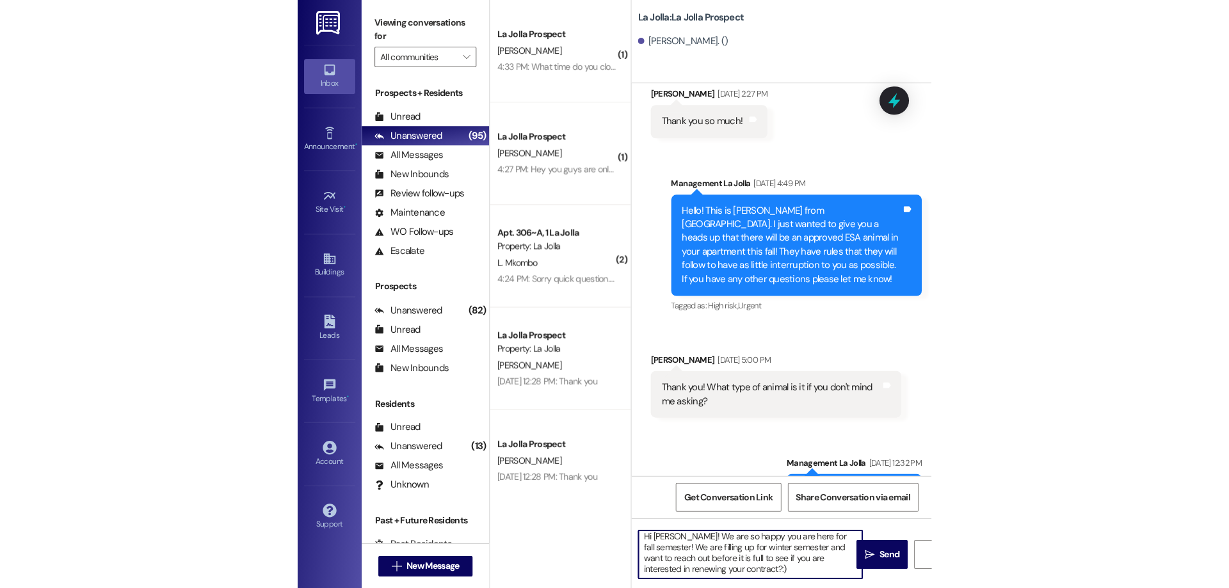
scroll to position [0, 0]
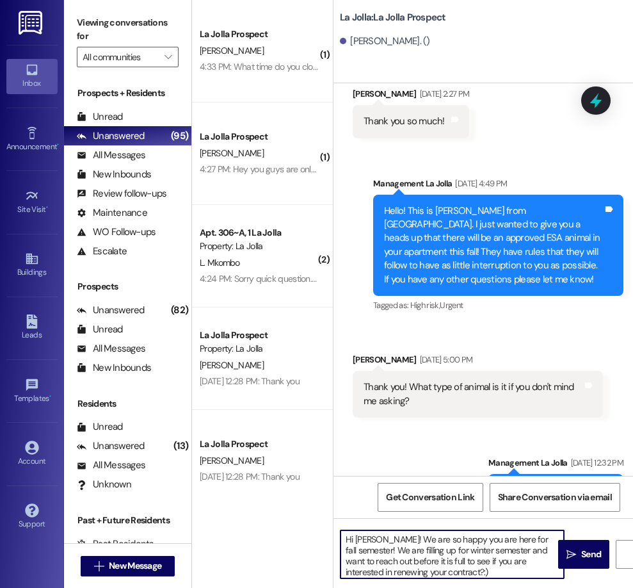
drag, startPoint x: 446, startPoint y: 574, endPoint x: 387, endPoint y: 538, distance: 69.8
click at [387, 538] on textarea "Hi [PERSON_NAME]! We are so happy you are here for fall semester! We are fillin…" at bounding box center [452, 554] width 223 height 48
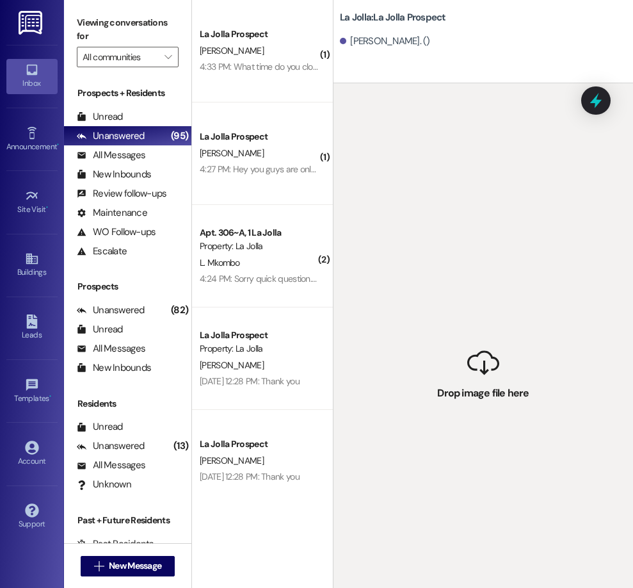
click at [476, 316] on div " Drop image file here" at bounding box center [484, 377] width 300 height 588
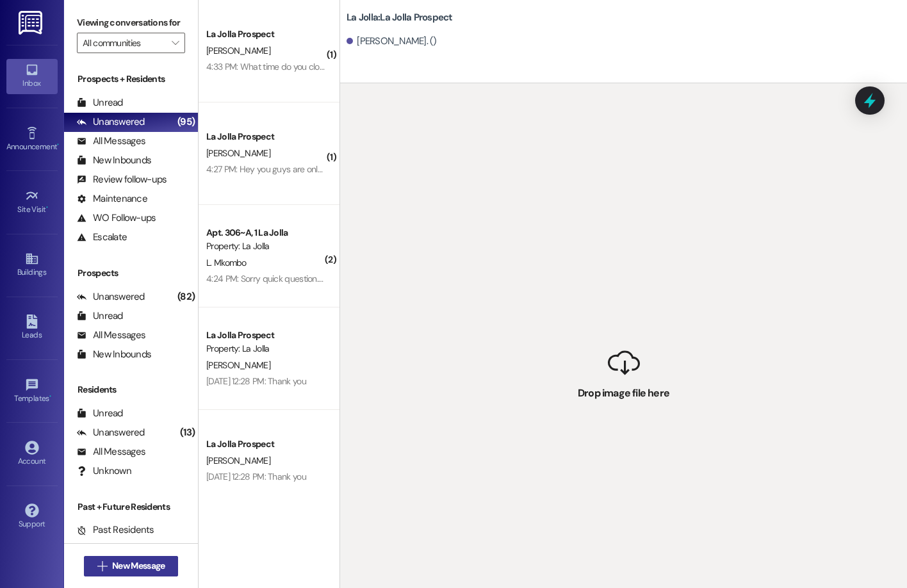
click at [145, 560] on span "New Message" at bounding box center [138, 565] width 52 height 13
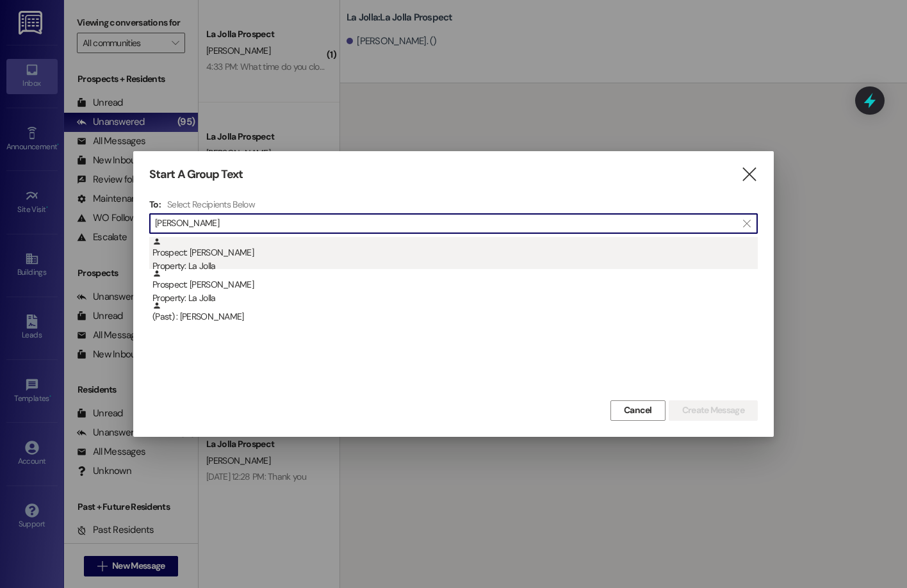
type input "[PERSON_NAME]"
click at [272, 259] on div "Prospect: [PERSON_NAME] Property: La Jolla" at bounding box center [454, 255] width 605 height 36
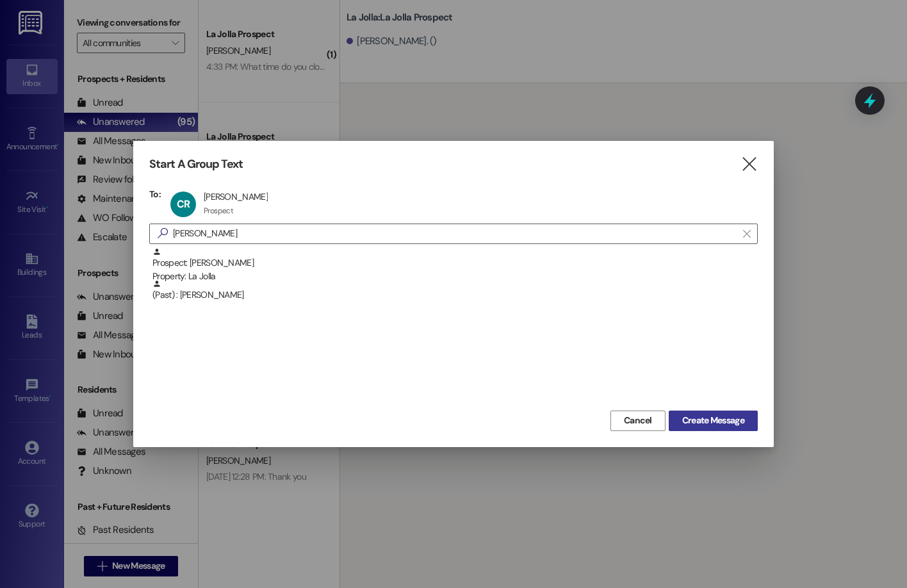
click at [613, 412] on button "Create Message" at bounding box center [712, 420] width 89 height 20
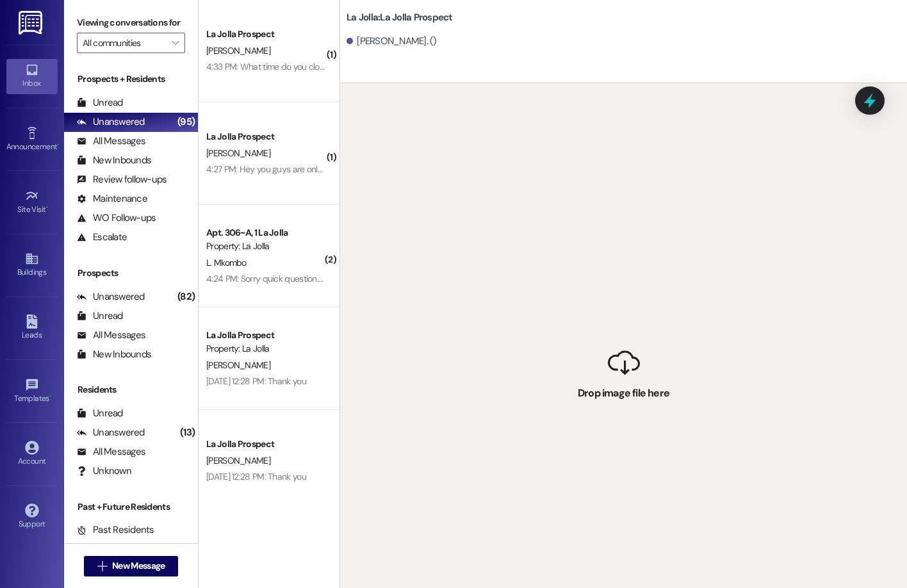
click at [613, 375] on div " Drop image file here" at bounding box center [623, 377] width 567 height 588
click at [613, 365] on div " Drop image file here" at bounding box center [623, 377] width 567 height 588
drag, startPoint x: 631, startPoint y: 365, endPoint x: 607, endPoint y: 315, distance: 55.5
click at [607, 315] on div " Drop image file here" at bounding box center [623, 377] width 567 height 588
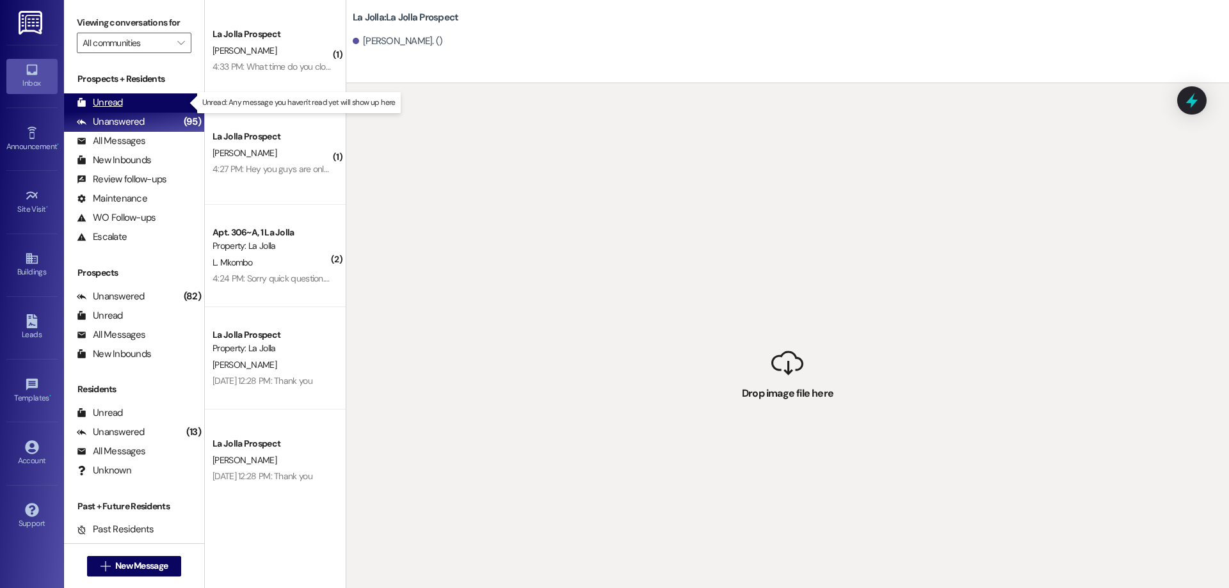
click at [161, 102] on div "Unread (0)" at bounding box center [134, 102] width 140 height 19
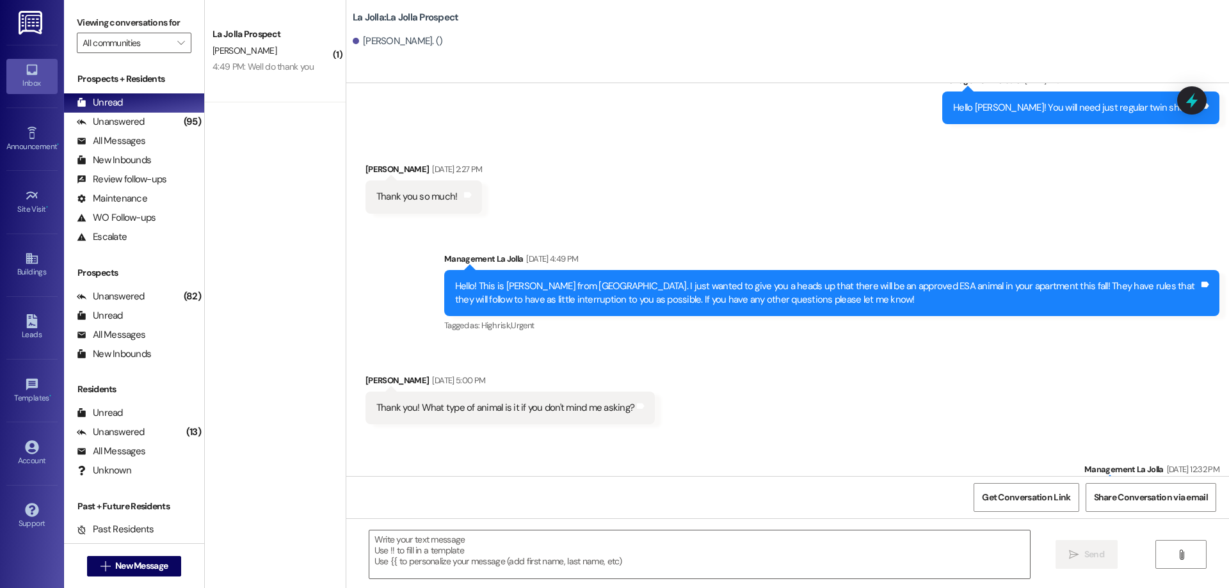
scroll to position [1118, 0]
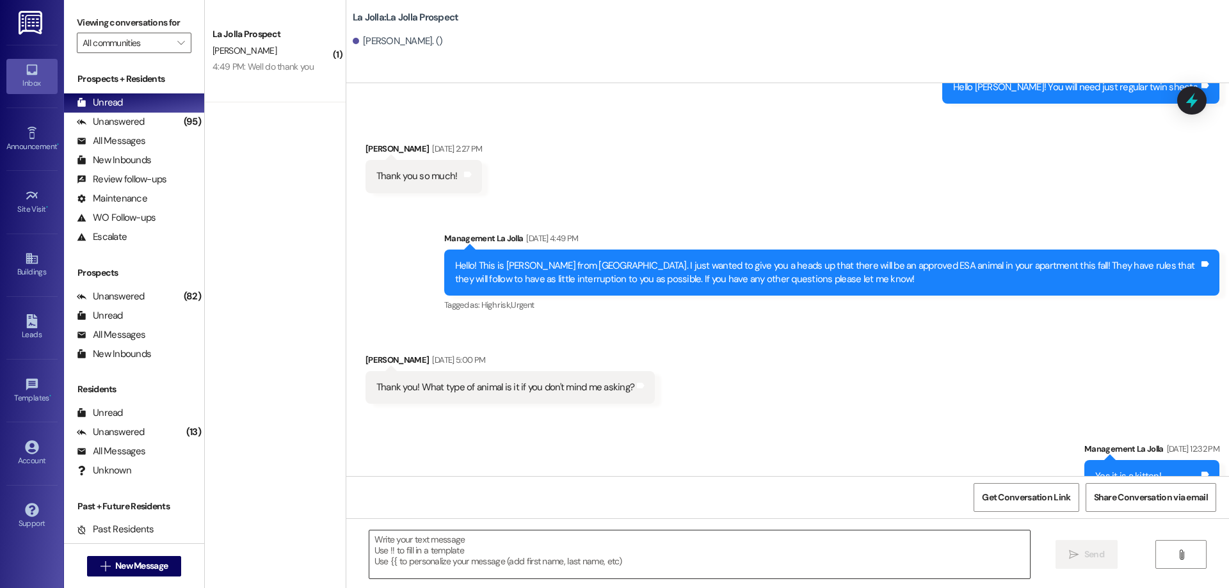
click at [504, 541] on textarea at bounding box center [699, 555] width 661 height 48
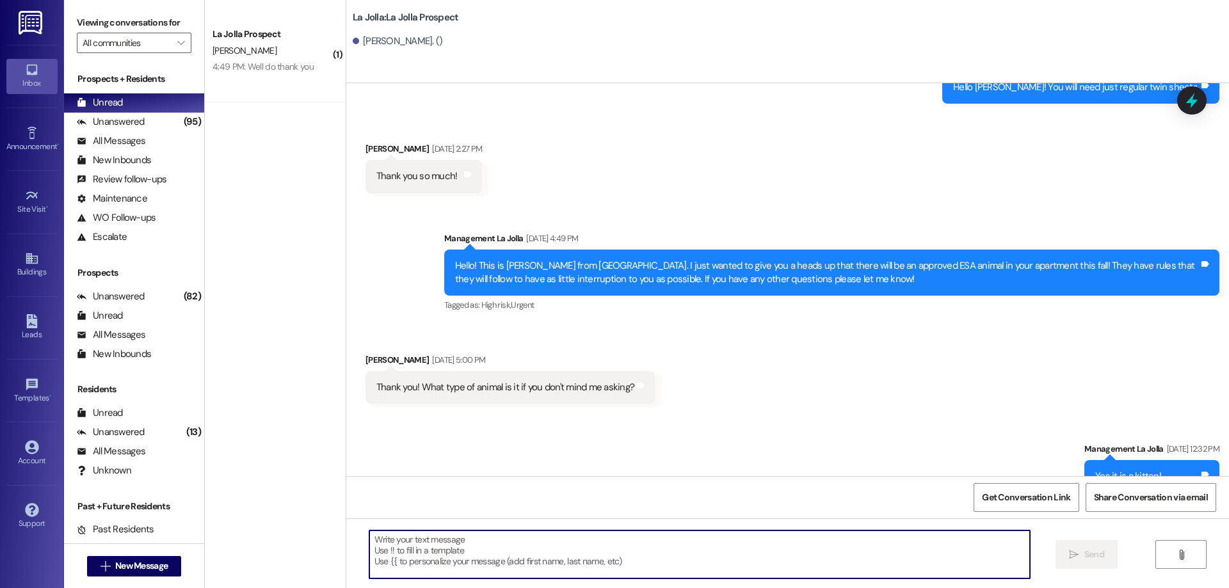
paste textarea "Hi ! We are so happy you are here for the fall semester! We are filling up for …"
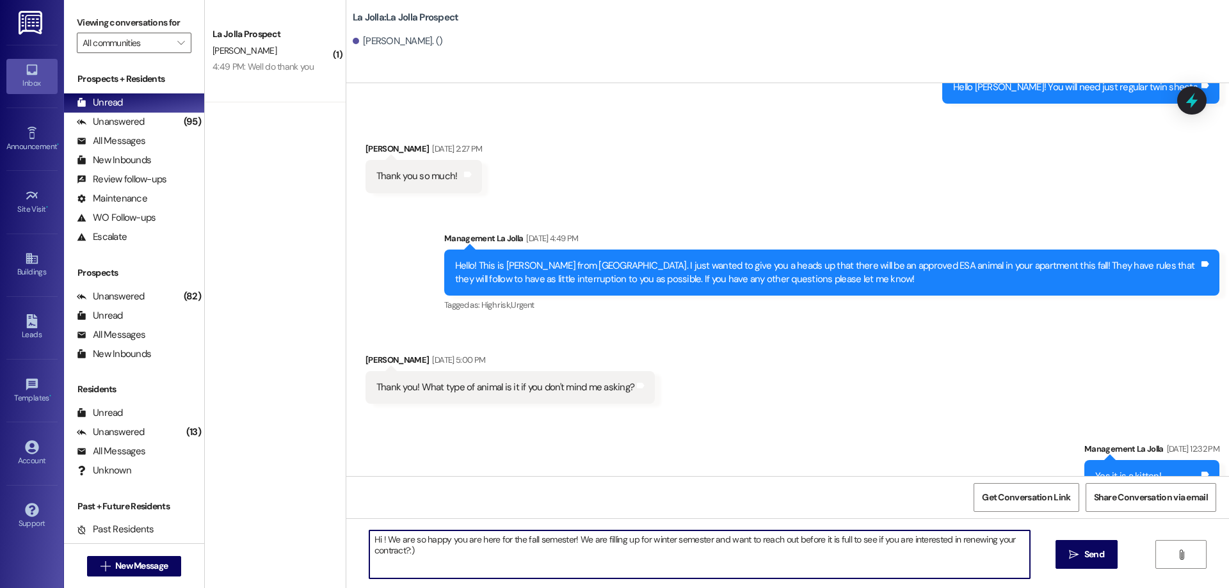
click at [373, 544] on textarea "Hi ! We are so happy you are here for the fall semester! We are filling up for …" at bounding box center [699, 555] width 661 height 48
click at [514, 544] on textarea "Hi ! We are so happy you are here for the fall semester! We are filling up for …" at bounding box center [699, 555] width 661 height 48
click at [373, 540] on textarea "Hi ! We are so happy you are here for fall semester! We are filling up for wint…" at bounding box center [699, 555] width 661 height 48
drag, startPoint x: 414, startPoint y: 560, endPoint x: 323, endPoint y: 521, distance: 99.8
click at [323, 521] on div "( 1 ) La Jolla Prospect [PERSON_NAME] 4:49 PM: Well do thank you 4:49 PM: Well …" at bounding box center [717, 294] width 1024 height 588
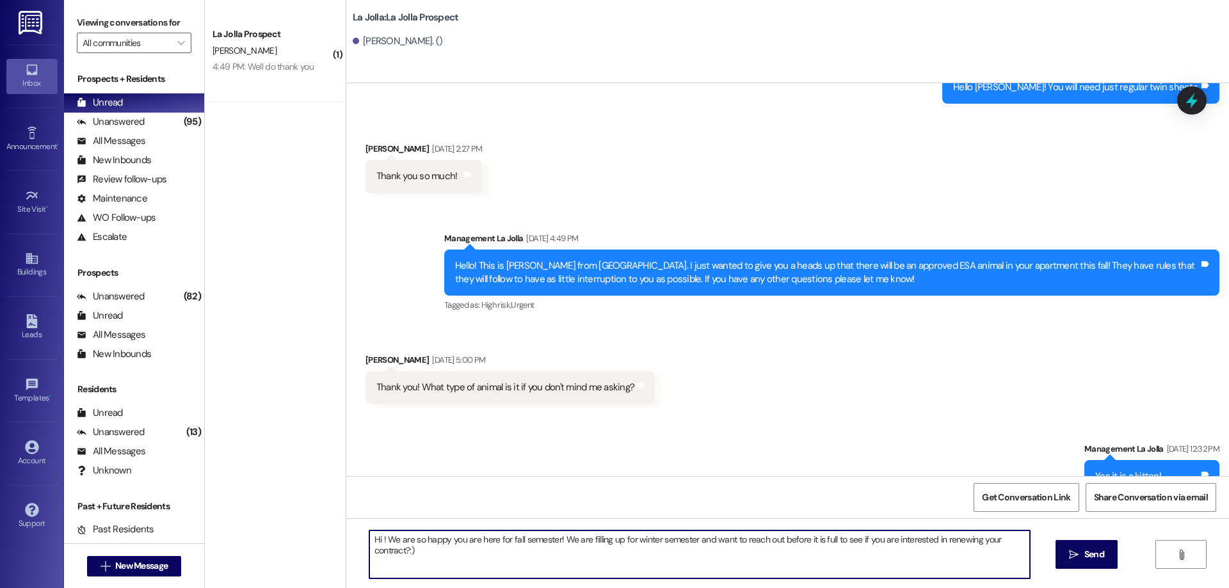
click at [376, 542] on textarea "Hi ! We are so happy you are here for fall semester! We are filling up for wint…" at bounding box center [699, 555] width 661 height 48
type textarea "Hi [PERSON_NAME]! We are so happy you are here for fall semester! We are fillin…"
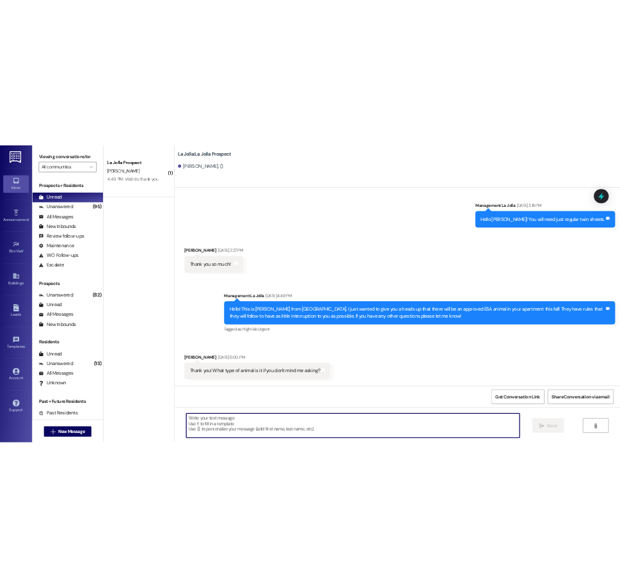
scroll to position [1028, 0]
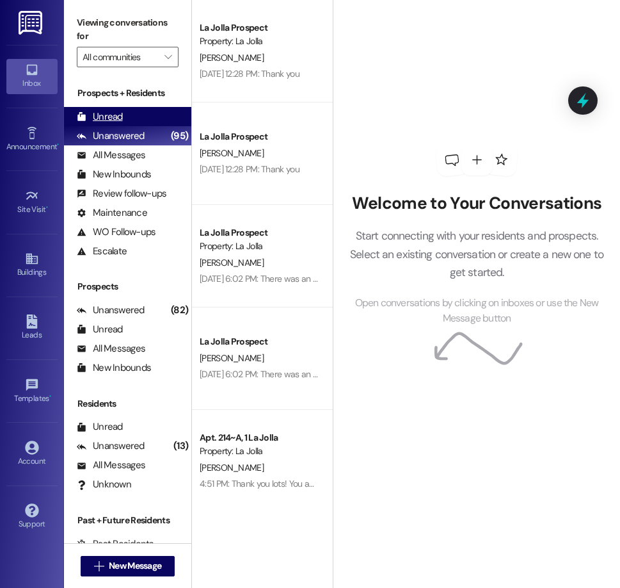
click at [125, 113] on div "Unread (0)" at bounding box center [127, 116] width 127 height 19
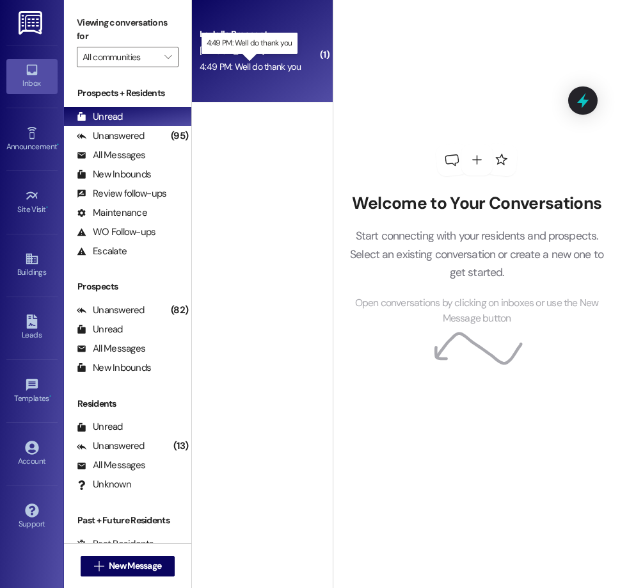
click at [258, 70] on div "4:49 PM: Well do thank you 4:49 PM: Well do thank you" at bounding box center [250, 67] width 101 height 12
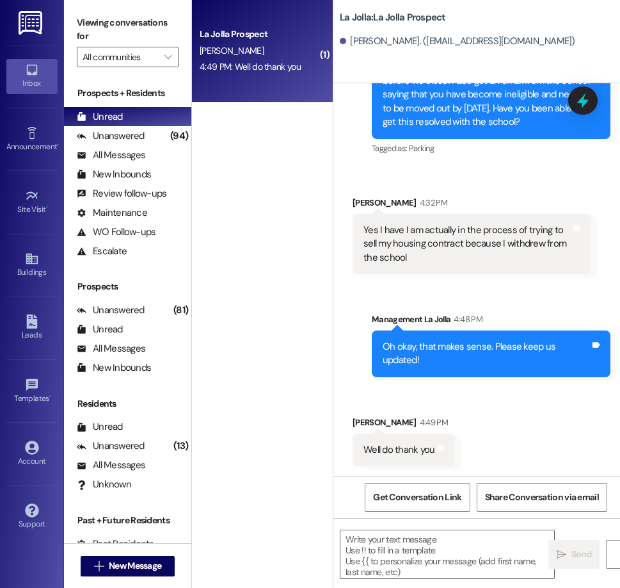
scroll to position [3806, 0]
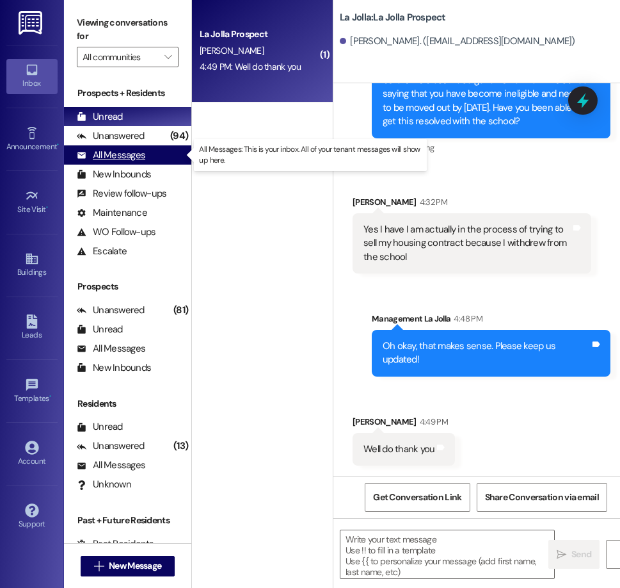
click at [147, 157] on div "All Messages (undefined)" at bounding box center [127, 154] width 127 height 19
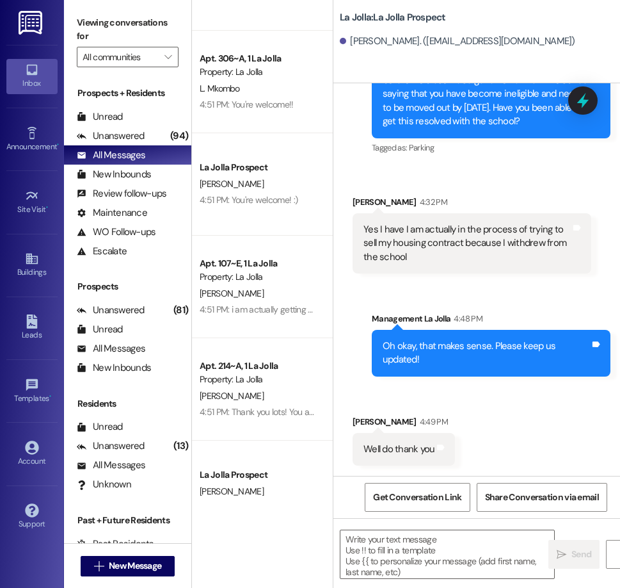
scroll to position [85, 0]
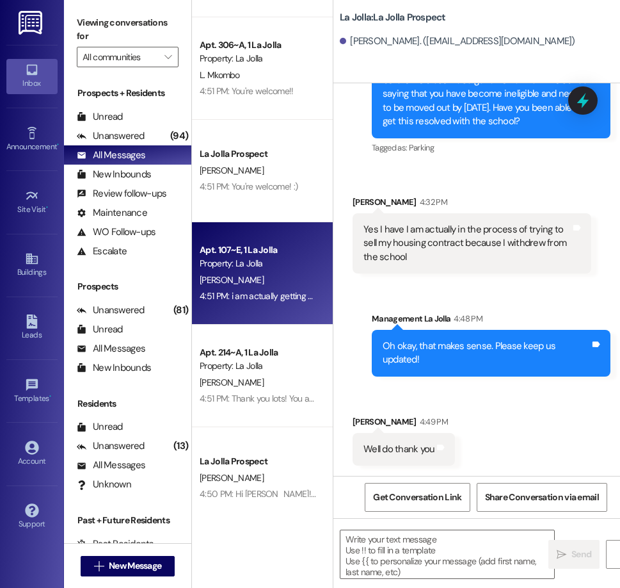
click at [273, 252] on div "Apt. 107~E, 1 La Jolla" at bounding box center [259, 249] width 118 height 13
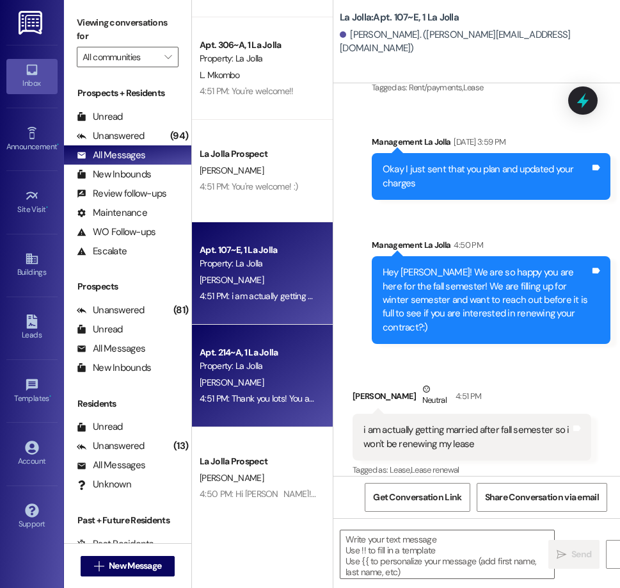
click at [268, 362] on div "Property: La Jolla" at bounding box center [259, 365] width 118 height 13
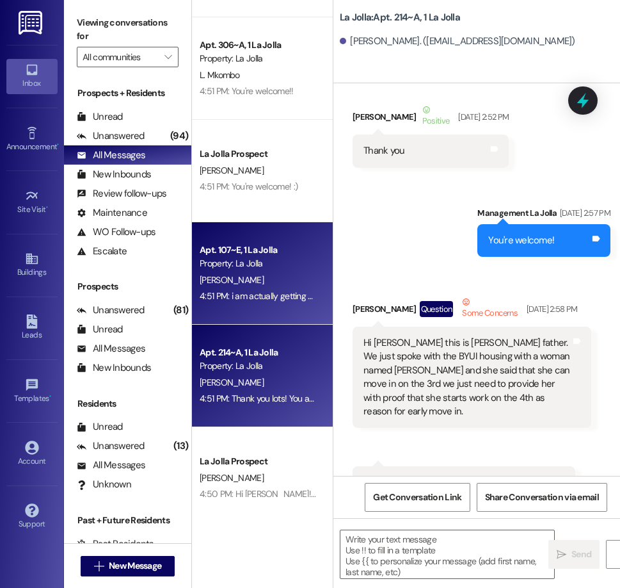
scroll to position [49116, 0]
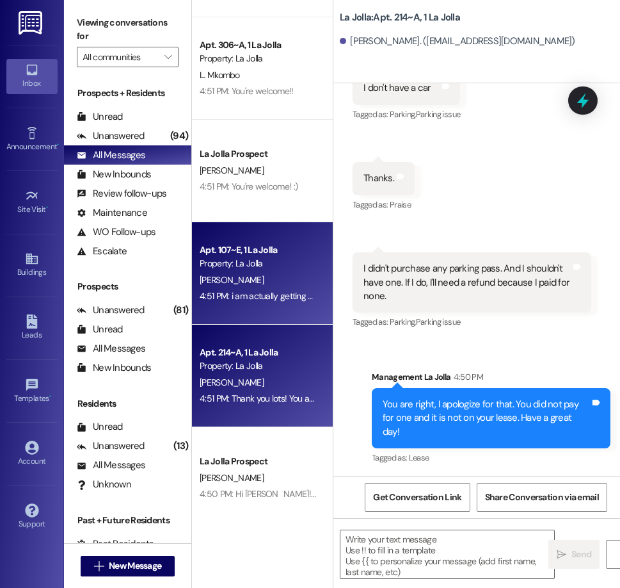
click at [271, 300] on div "4:51 PM: i am actually getting married after fall semester so i won't be renewi…" at bounding box center [363, 296] width 326 height 12
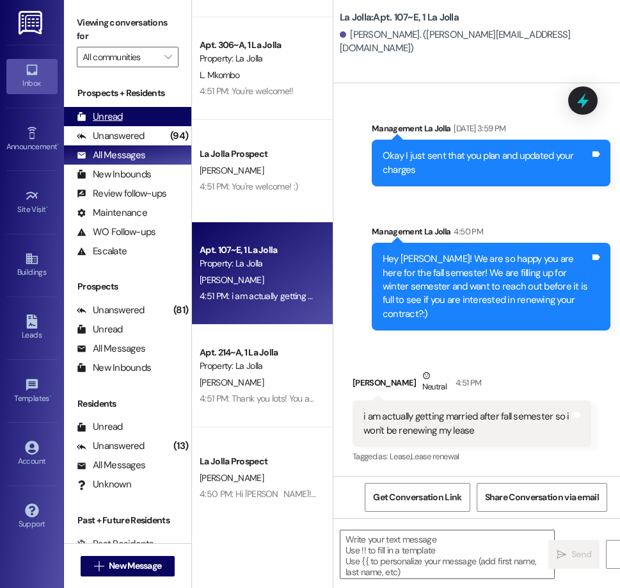
scroll to position [2187, 0]
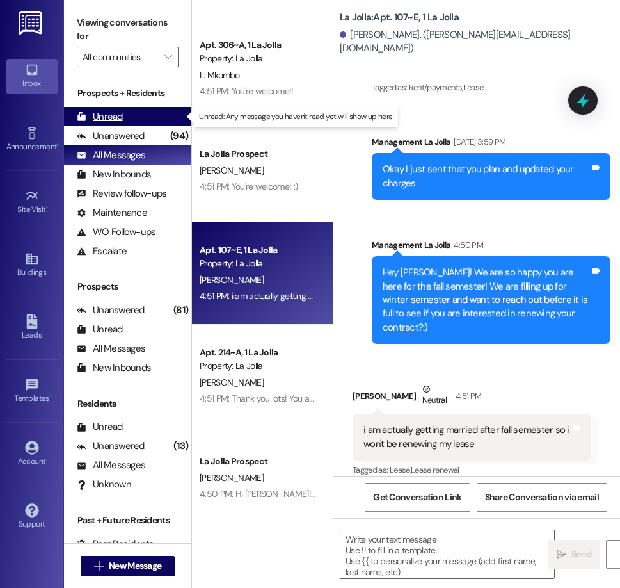
click at [121, 118] on div "Unread" at bounding box center [100, 116] width 46 height 13
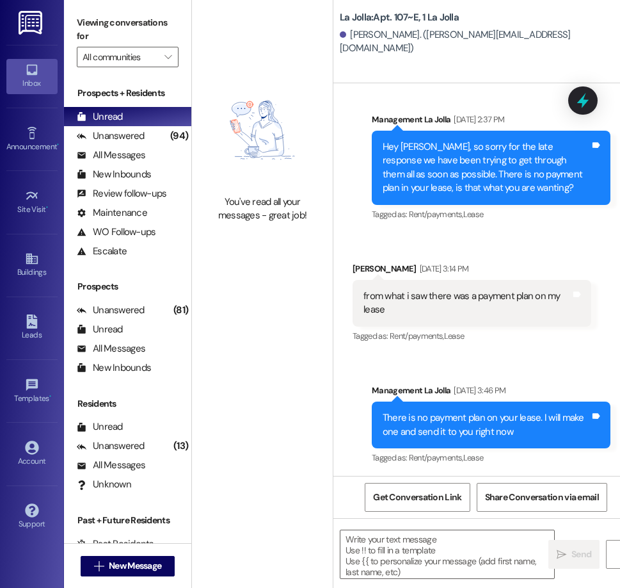
scroll to position [2186, 0]
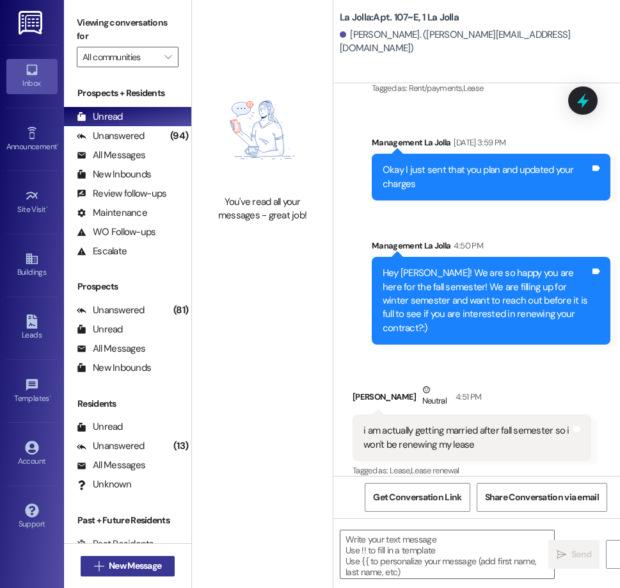
click at [156, 563] on span "New Message" at bounding box center [135, 565] width 52 height 13
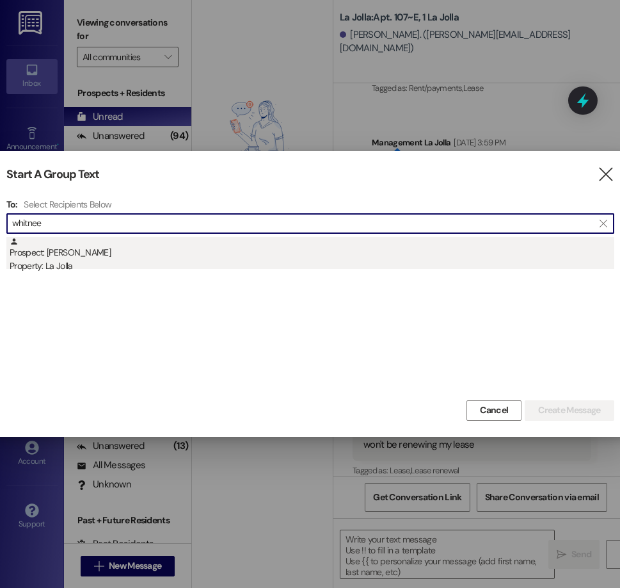
type input "whitnee"
click at [180, 252] on div "Prospect: [PERSON_NAME] Property: [GEOGRAPHIC_DATA]" at bounding box center [312, 255] width 605 height 36
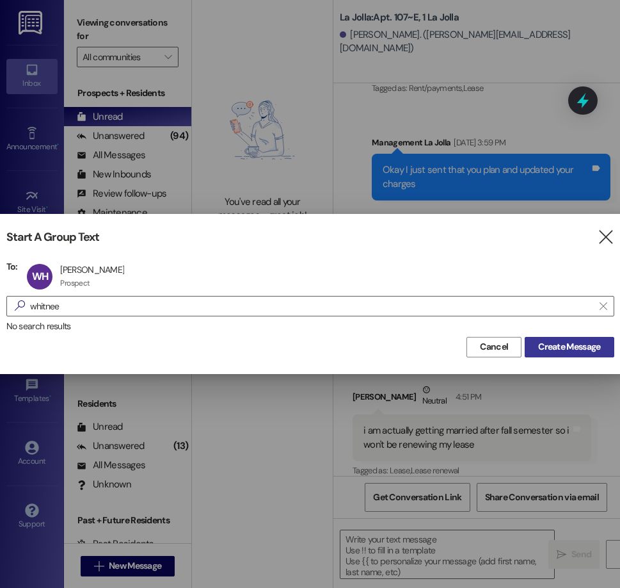
click at [552, 343] on span "Create Message" at bounding box center [569, 346] width 62 height 13
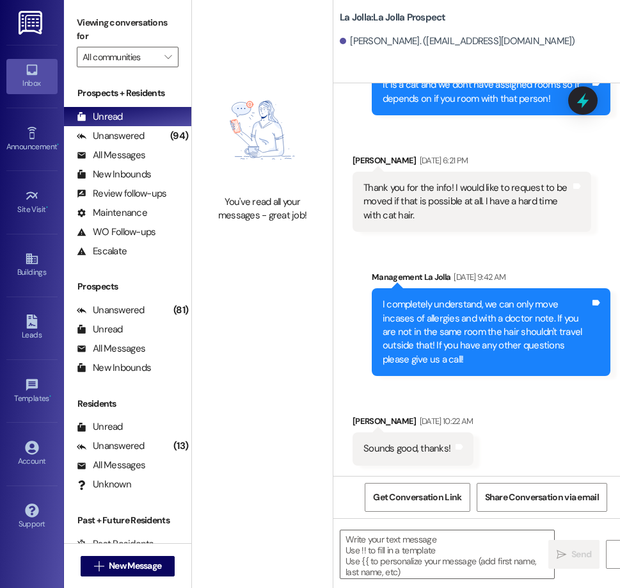
scroll to position [2058, 0]
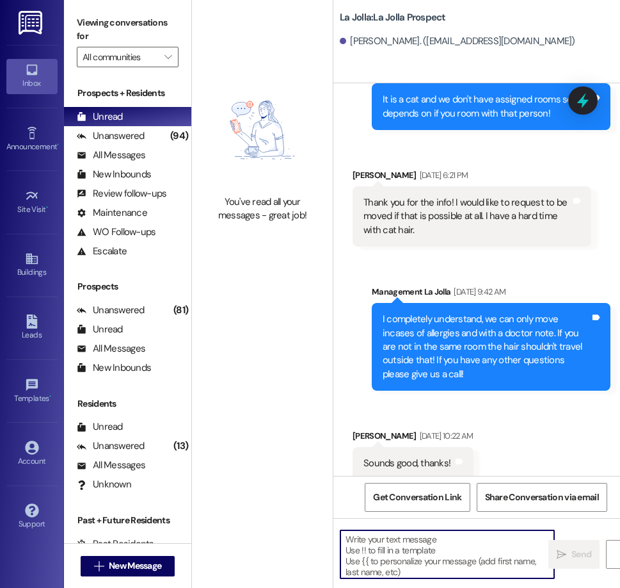
click at [414, 531] on textarea at bounding box center [448, 554] width 214 height 48
paste textarea "Hi ! We are so happy you are here for fall semester! We are filling up for wint…"
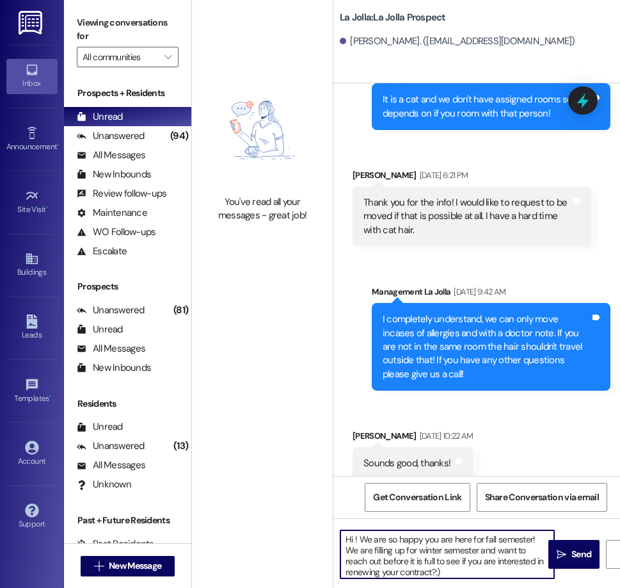
click at [353, 537] on textarea "Hi ! We are so happy you are here for fall semester! We are filling up for wint…" at bounding box center [448, 554] width 214 height 48
click at [362, 541] on textarea "Hey [PERSON_NAME]! We are so happy you are here for fall semester! We are filli…" at bounding box center [448, 554] width 214 height 48
drag, startPoint x: 362, startPoint y: 541, endPoint x: 344, endPoint y: 535, distance: 19.0
click at [344, 535] on textarea "Hey [PERSON_NAME]! We are so happy you are here for fall semester! We are filli…" at bounding box center [448, 554] width 214 height 48
click at [363, 537] on textarea "Hey [PERSON_NAME]! We are so happy you are here for fall semester! We are filli…" at bounding box center [448, 554] width 214 height 48
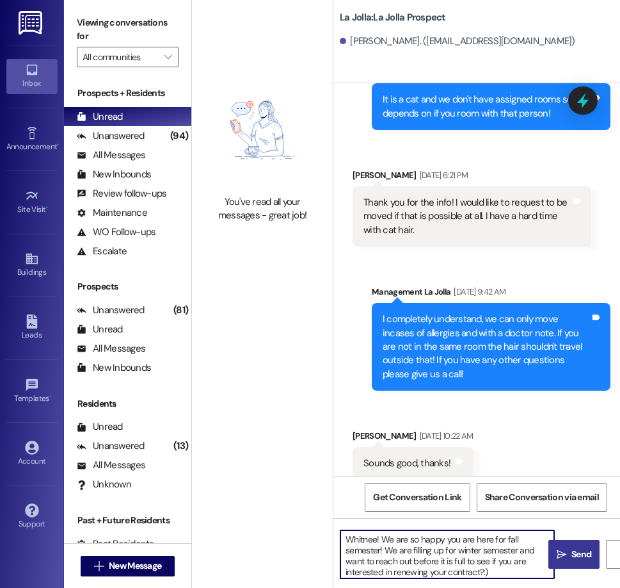
type textarea "Whitnee! We are so happy you are here for fall semester! We are filling up for …"
click at [549, 552] on button " Send" at bounding box center [574, 554] width 51 height 29
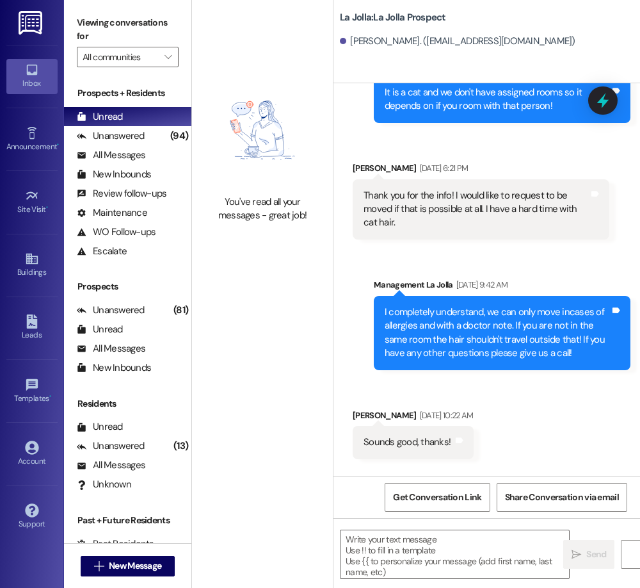
scroll to position [2148, 0]
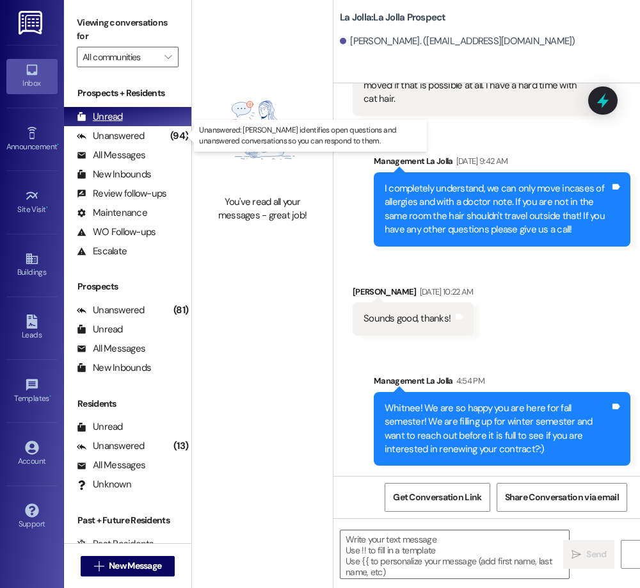
click at [125, 129] on div "Unanswered" at bounding box center [111, 135] width 68 height 13
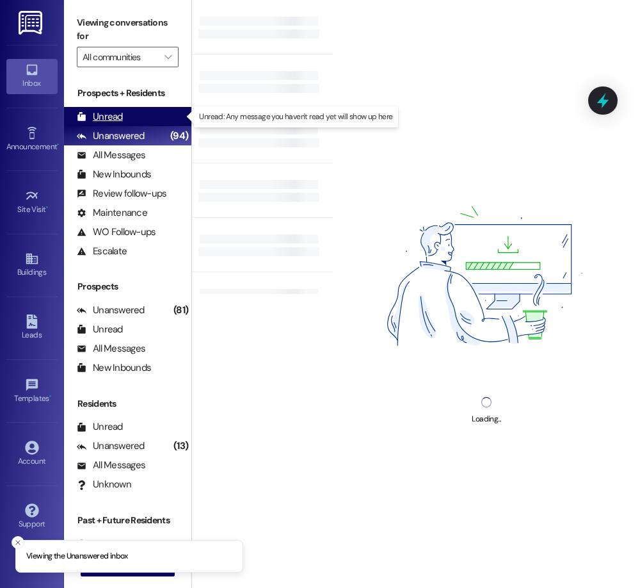
click at [125, 117] on div "Unread (0)" at bounding box center [127, 116] width 127 height 19
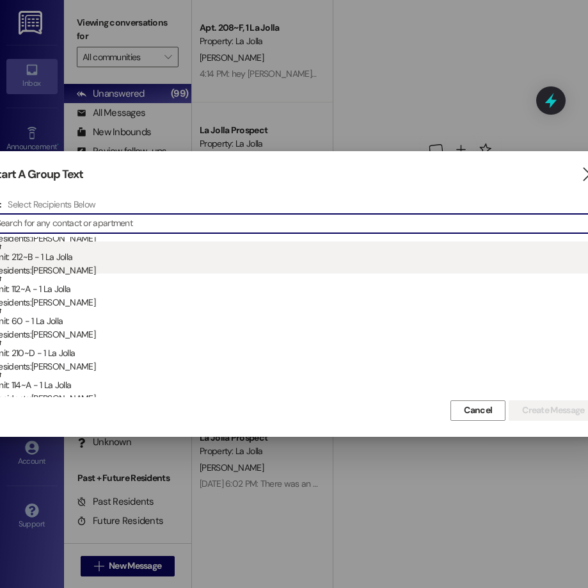
scroll to position [43, 0]
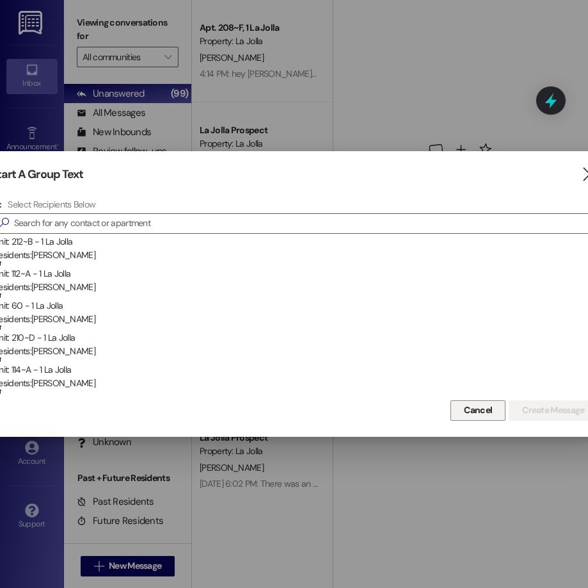
click at [464, 407] on span "Cancel" at bounding box center [478, 409] width 28 height 13
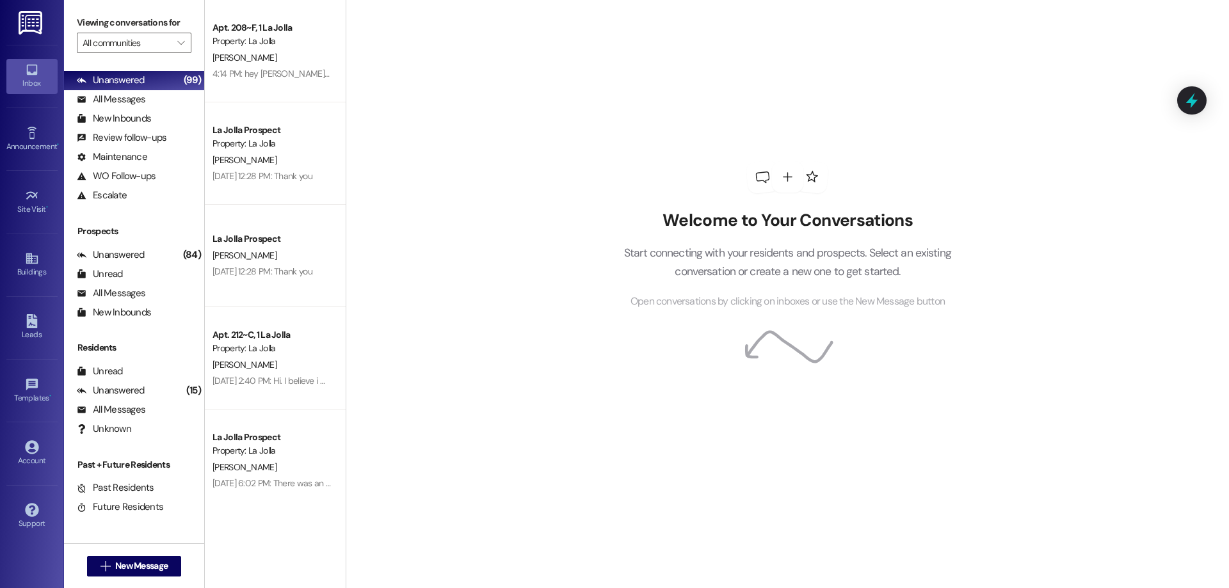
scroll to position [42, 0]
click at [116, 82] on div "Unanswered" at bounding box center [111, 80] width 68 height 13
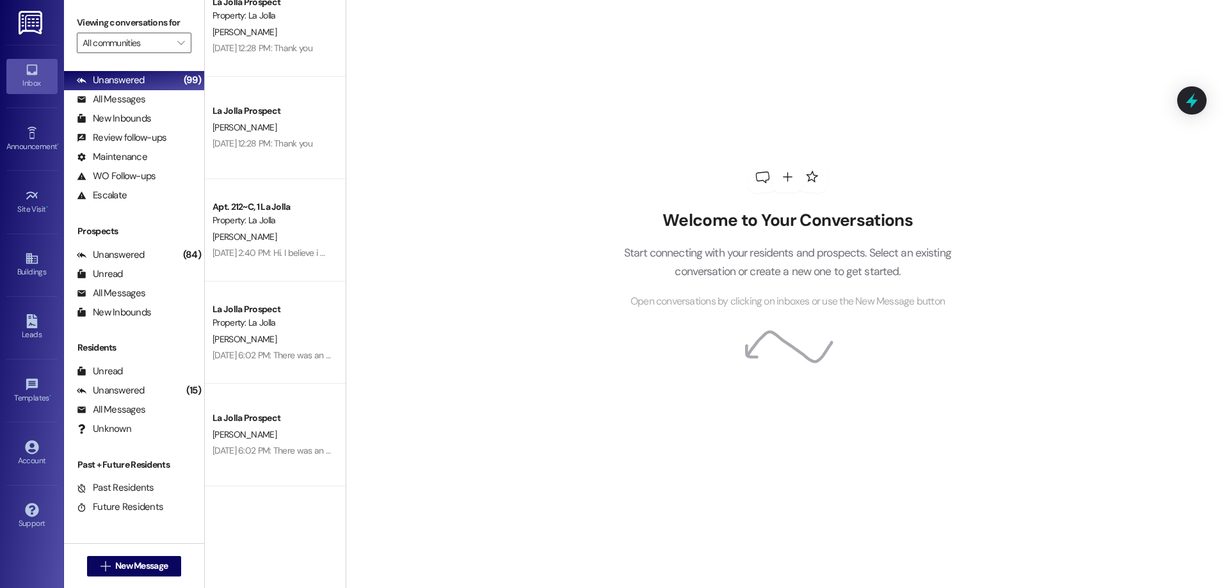
scroll to position [0, 0]
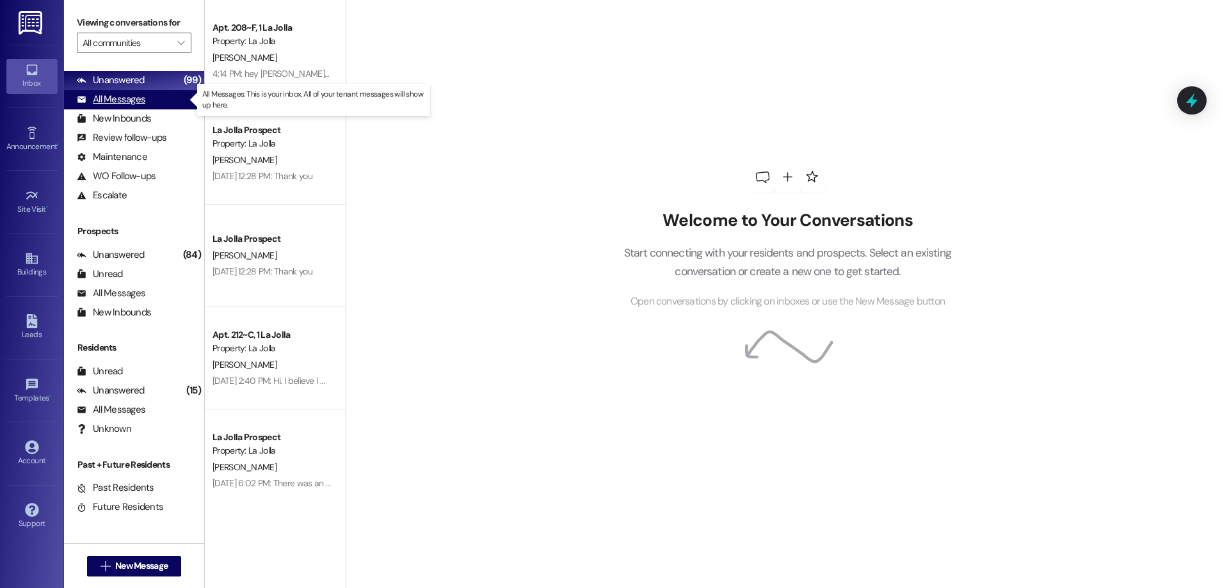
click at [141, 106] on div "All Messages" at bounding box center [111, 99] width 69 height 13
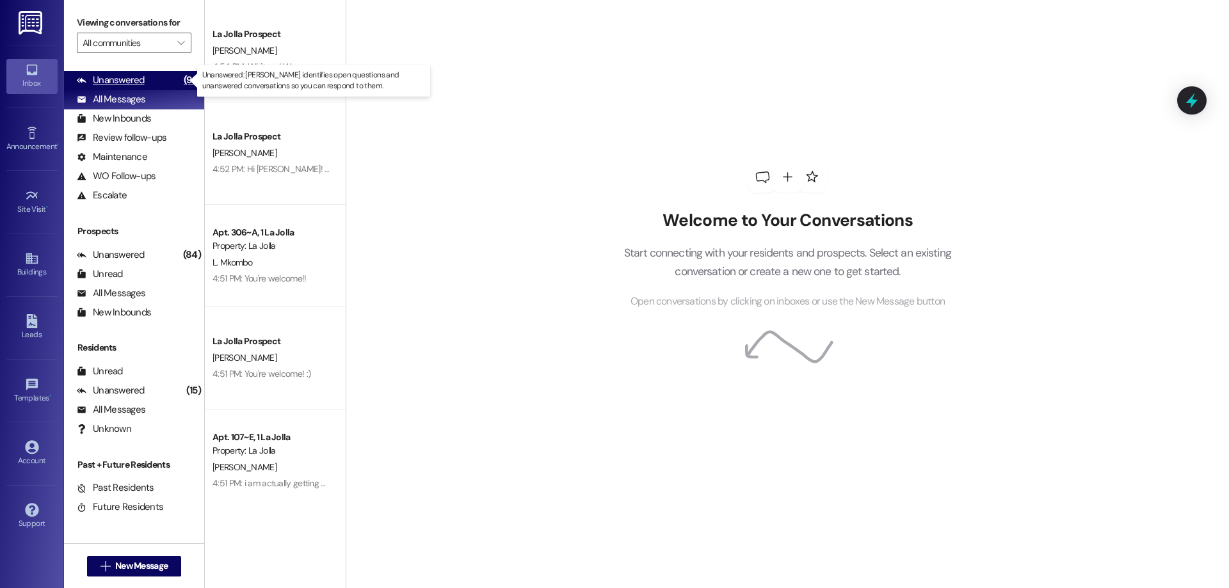
click at [130, 83] on div "Unanswered" at bounding box center [111, 80] width 68 height 13
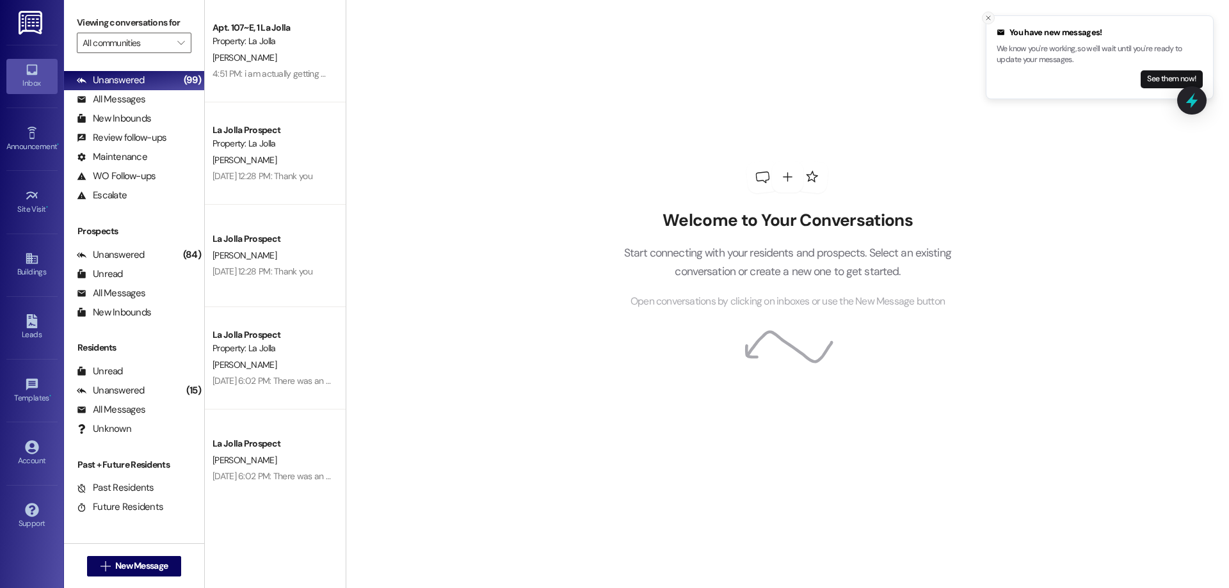
click at [985, 20] on icon "Close toast" at bounding box center [989, 18] width 8 height 8
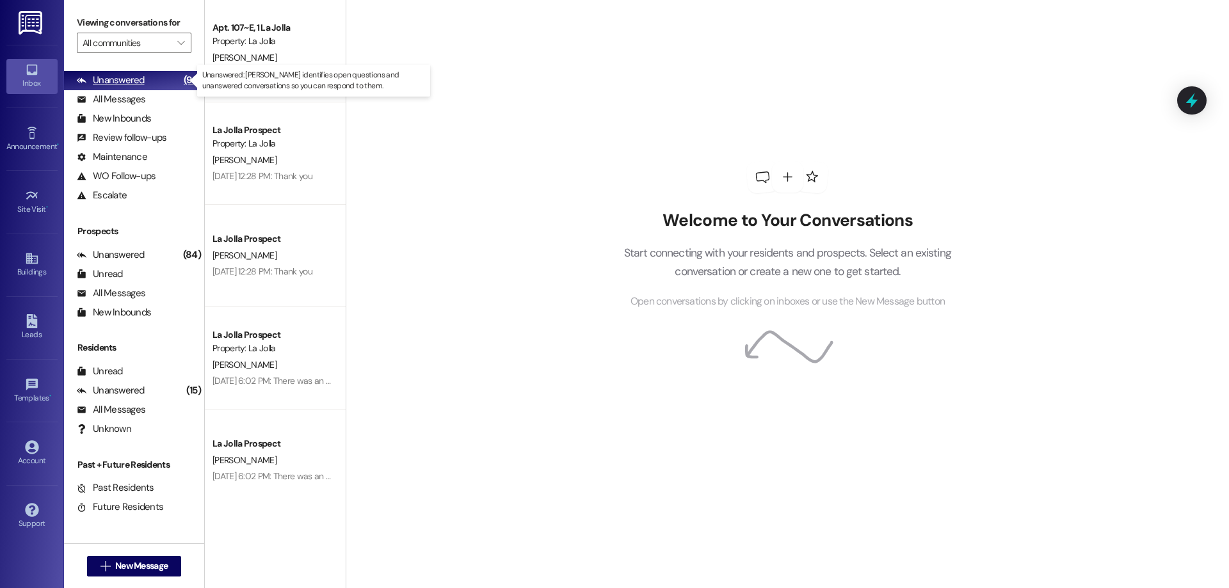
click at [128, 84] on div "Unanswered" at bounding box center [111, 80] width 68 height 13
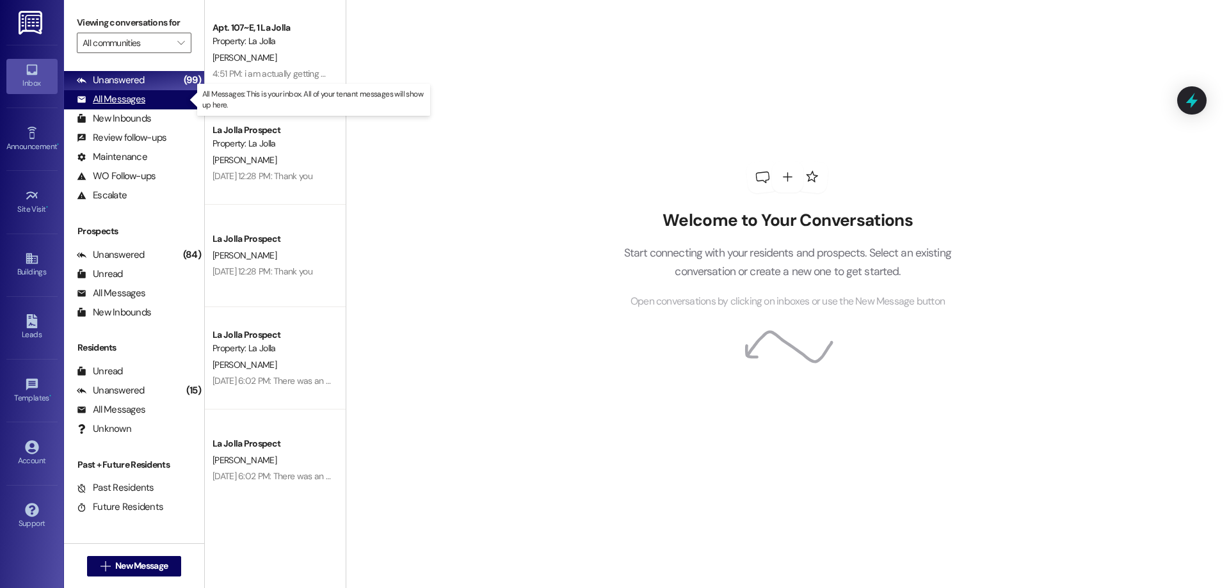
click at [137, 106] on div "All Messages" at bounding box center [111, 99] width 69 height 13
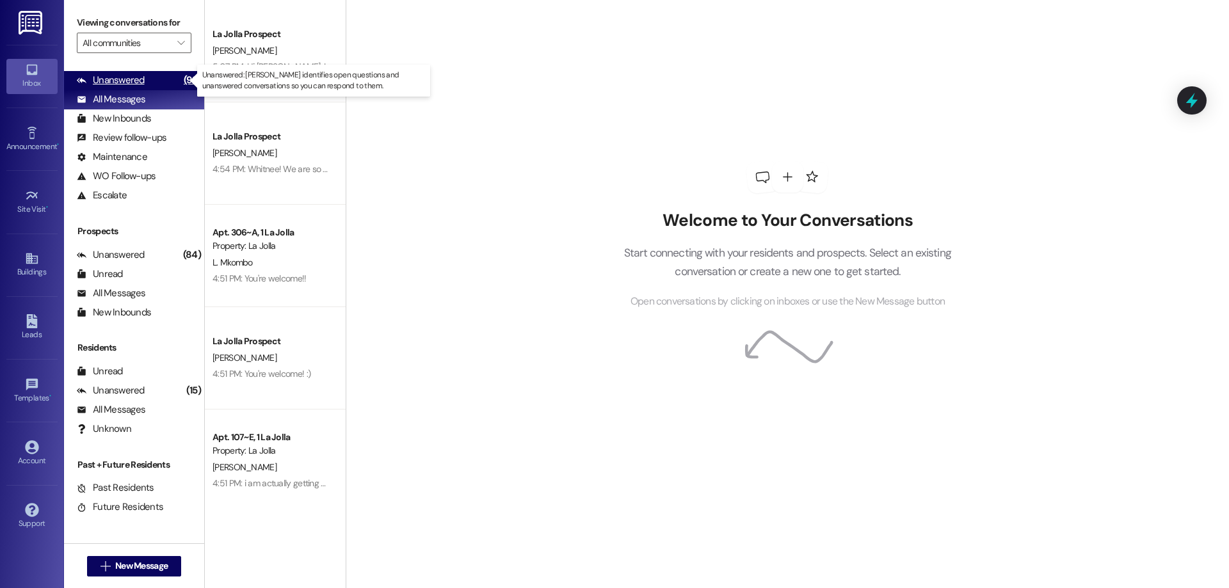
click at [132, 85] on div "Unanswered" at bounding box center [111, 80] width 68 height 13
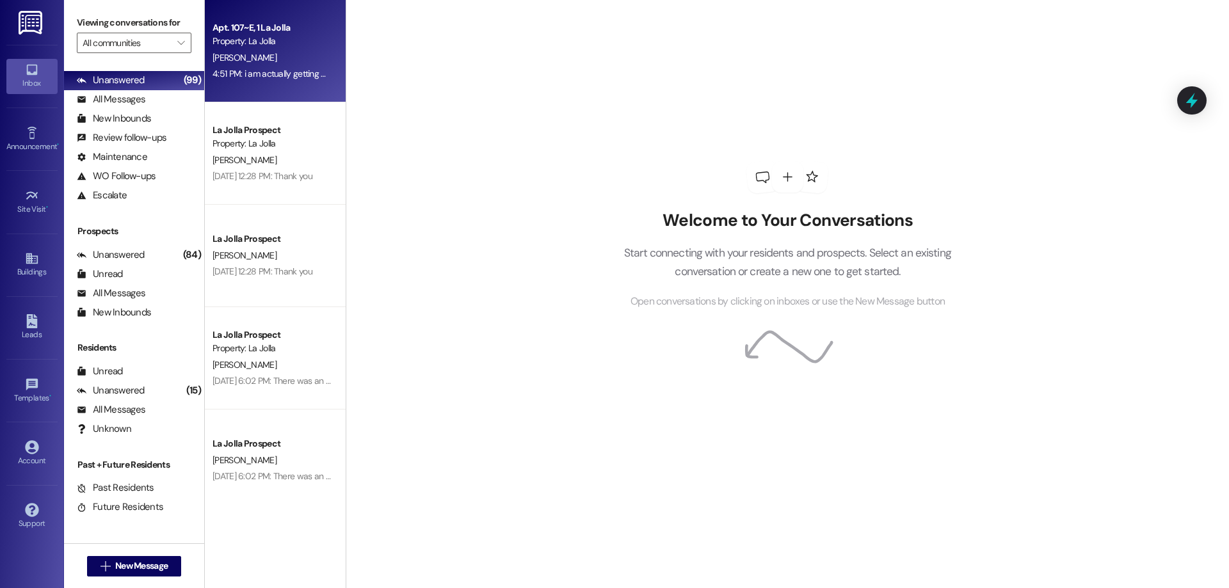
click at [254, 71] on div "4:51 PM: i am actually getting married after fall semester so i won't be renewi…" at bounding box center [376, 74] width 326 height 12
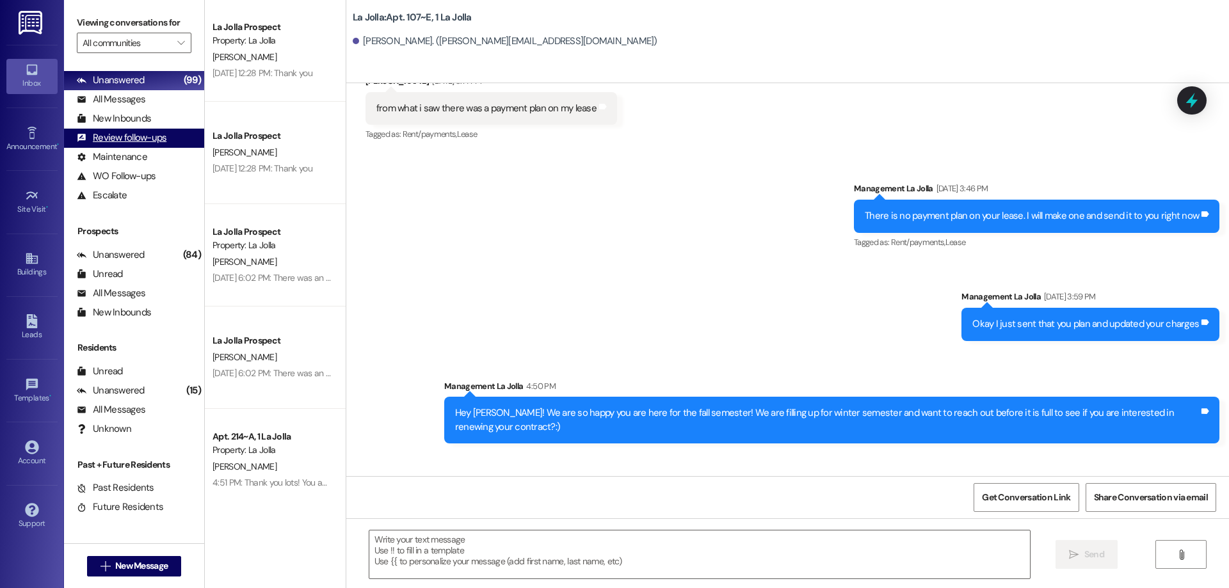
scroll to position [128, 0]
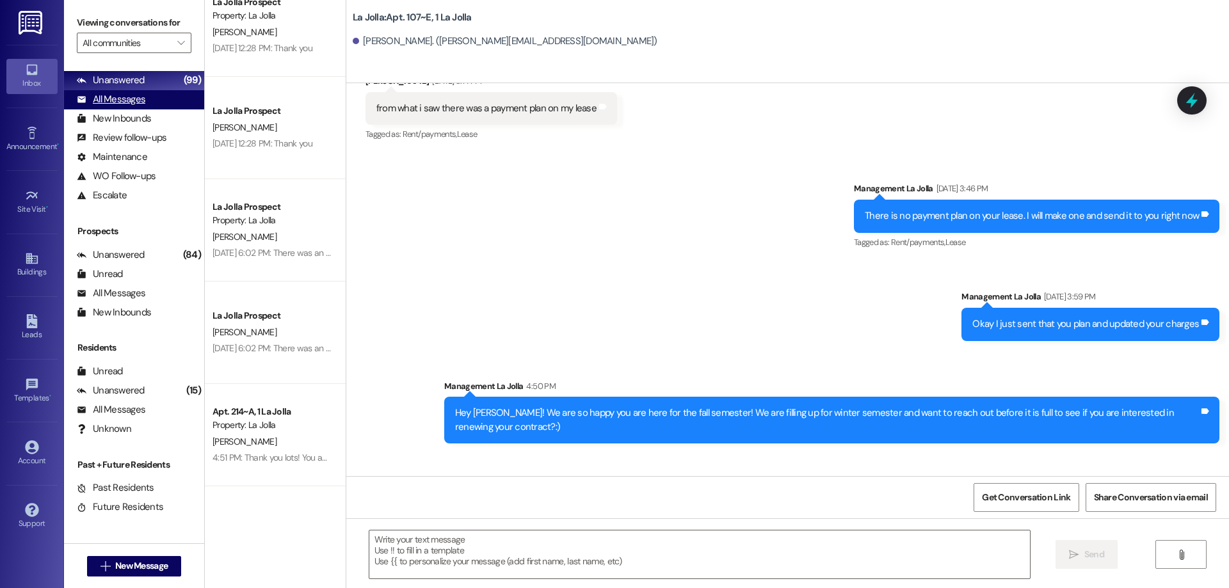
click at [140, 107] on div "All Messages (undefined)" at bounding box center [134, 99] width 140 height 19
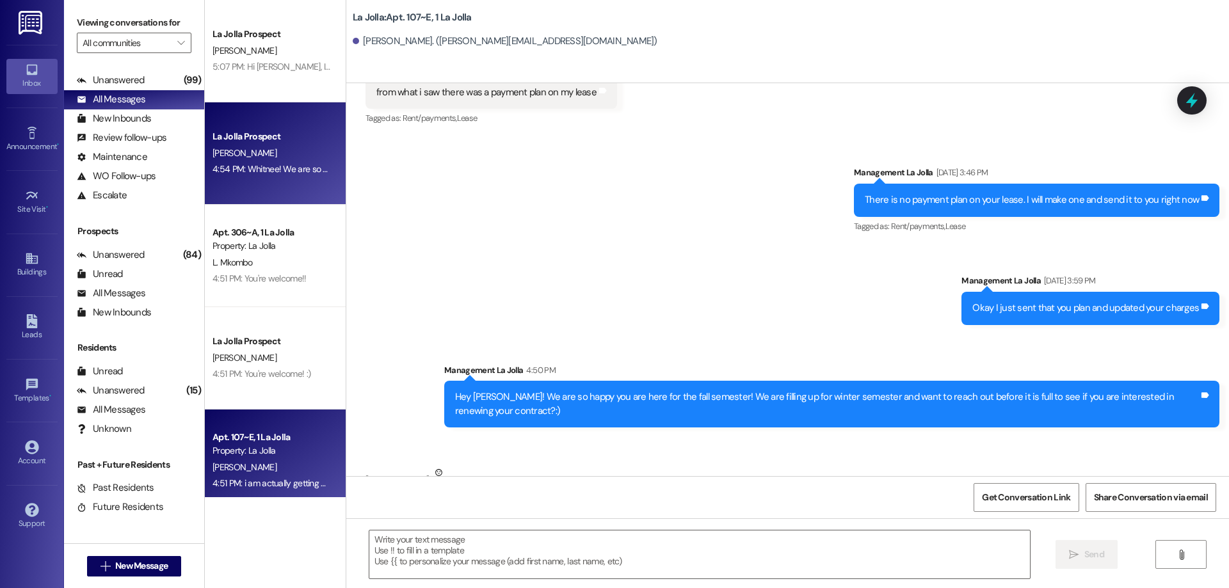
scroll to position [1720, 0]
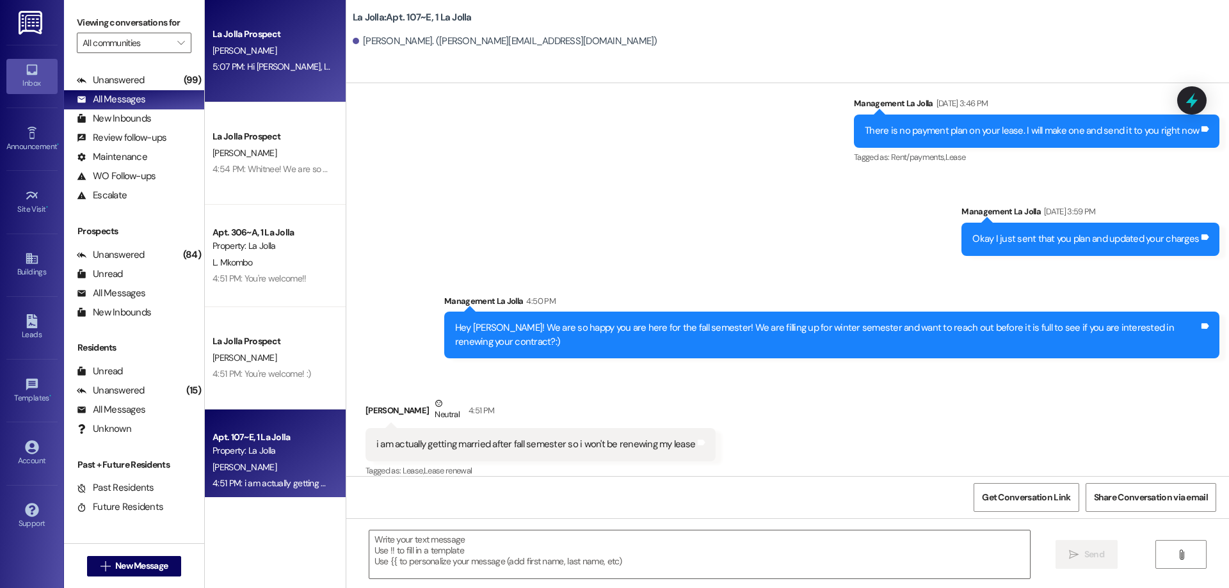
click at [236, 74] on div "5:07 PM: Hi Courtney, I'm going to ask my daughter and I will let you know ASAP…" at bounding box center [271, 67] width 121 height 16
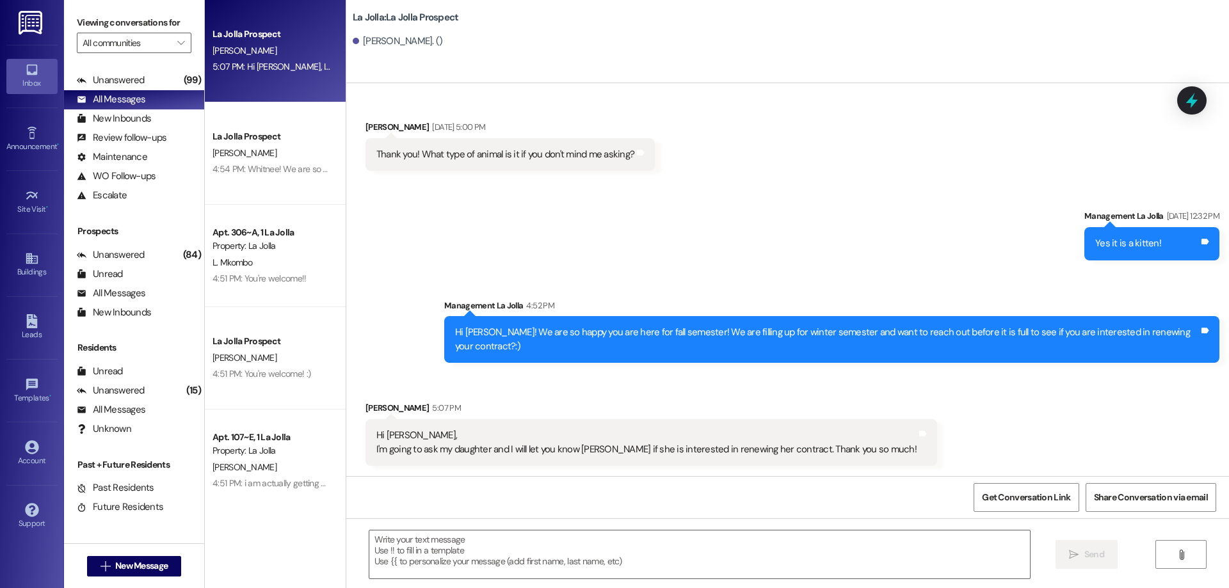
scroll to position [1311, 0]
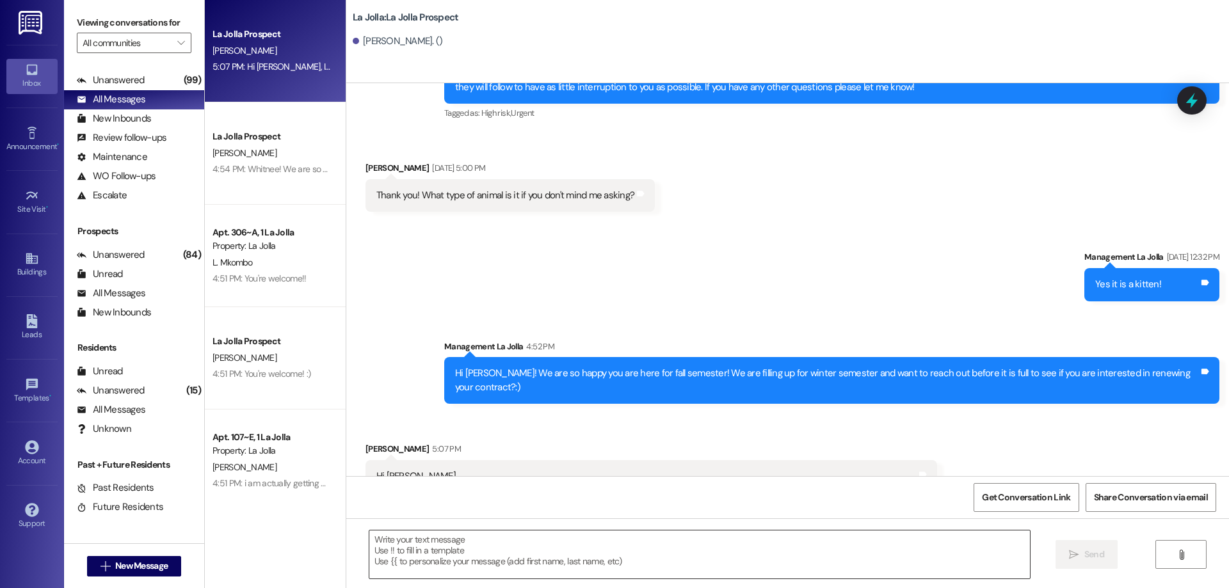
click at [642, 533] on textarea at bounding box center [699, 555] width 661 height 48
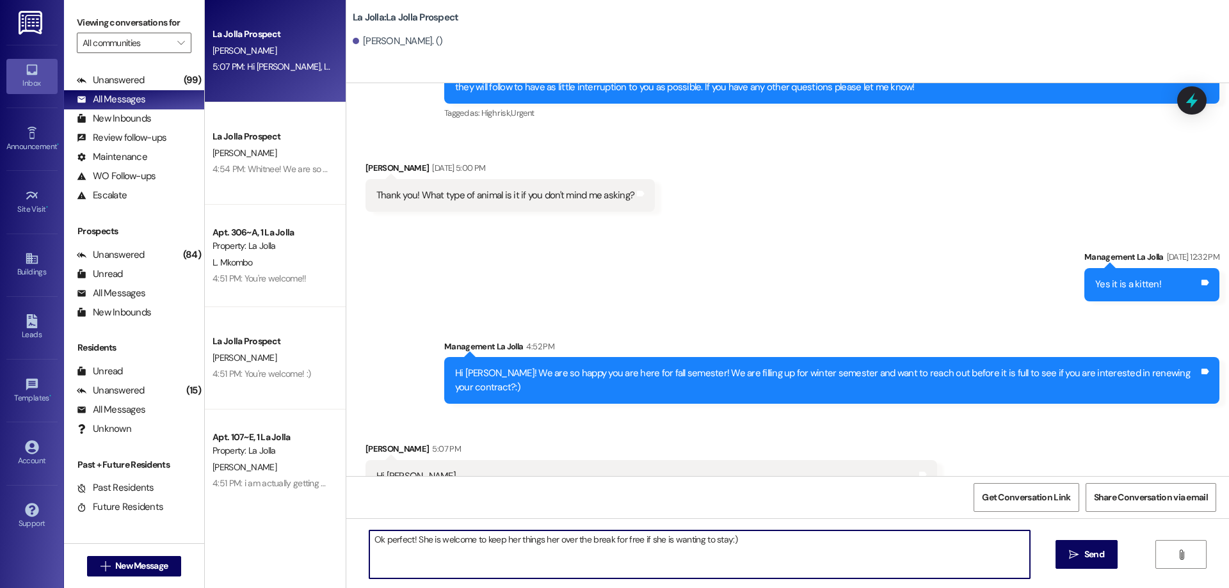
click at [550, 538] on textarea "Ok perfect! She is welcome to keep her things her over the break for free if sh…" at bounding box center [699, 555] width 661 height 48
click at [755, 547] on textarea "Ok perfect! She is welcome to keep her things here over the break for free if s…" at bounding box center [699, 555] width 661 height 48
click at [410, 540] on textarea "Ok perfect! She is welcome to keep her things here over the break for free if s…" at bounding box center [699, 555] width 661 height 48
drag, startPoint x: 582, startPoint y: 542, endPoint x: 928, endPoint y: 546, distance: 346.4
click at [928, 546] on textarea "Ok perfect! We will be doing a discount on renewals soon! She is welcome to kee…" at bounding box center [699, 555] width 661 height 48
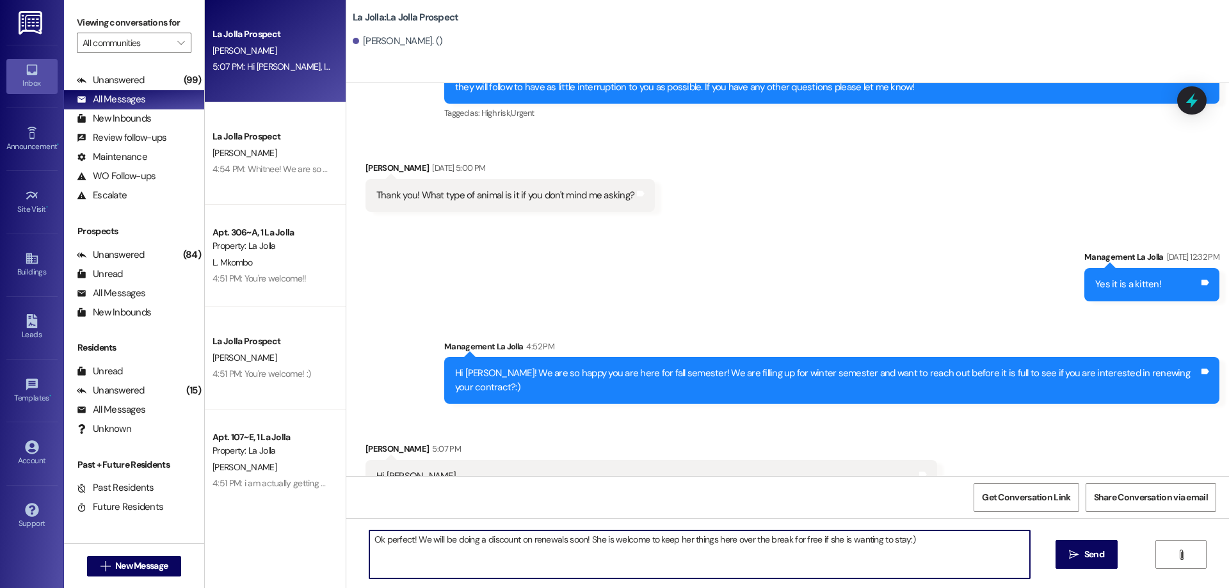
click at [933, 544] on textarea "Ok perfect! We will be doing a discount on renewals soon! She is welcome to kee…" at bounding box center [699, 555] width 661 height 48
click at [581, 545] on textarea "Ok perfect! We will be doing a discount on renewals soon! She is welcome to kee…" at bounding box center [699, 555] width 661 height 48
drag, startPoint x: 579, startPoint y: 540, endPoint x: 903, endPoint y: 539, distance: 324.0
click at [903, 539] on textarea "Ok perfect! We will be doing a discount on renewals soon! She is welcome to kee…" at bounding box center [699, 555] width 661 height 48
drag, startPoint x: 410, startPoint y: 545, endPoint x: 700, endPoint y: 534, distance: 290.3
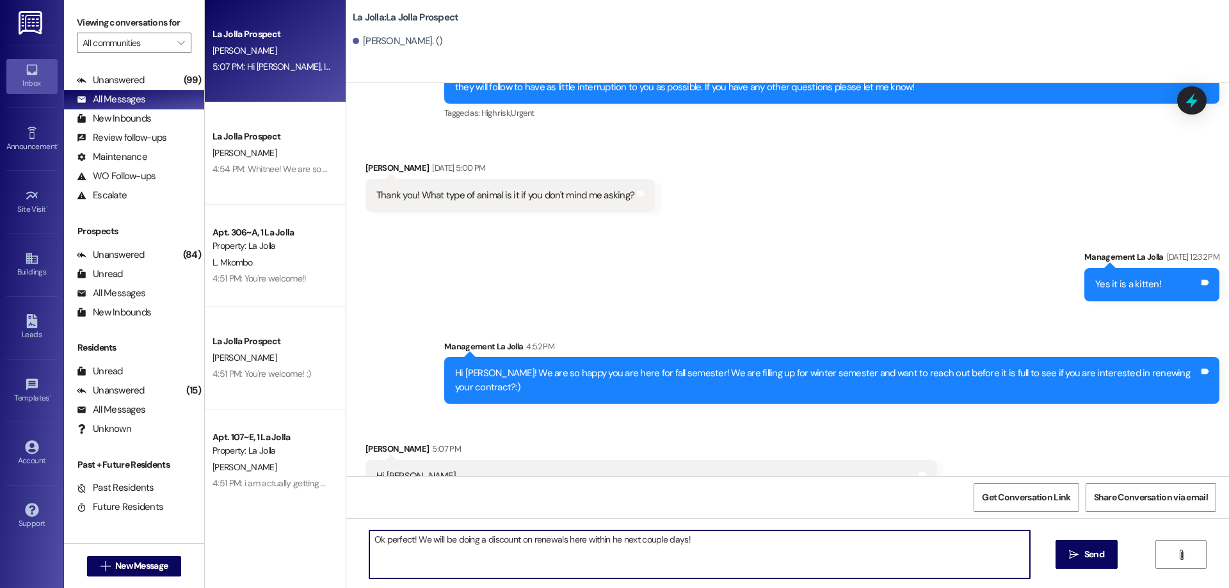
click at [700, 534] on textarea "Ok perfect! We will be doing a discount on renewals here within he next couple …" at bounding box center [699, 555] width 661 height 48
drag, startPoint x: 462, startPoint y: 540, endPoint x: 699, endPoint y: 528, distance: 237.2
click at [699, 528] on div "Ok perfect! Of course. We can let you know how much our renewal discount will b…" at bounding box center [787, 567] width 883 height 96
click at [649, 542] on textarea "Ok perfect! Of course! We are doing a renewal discount that we can text you abo…" at bounding box center [699, 555] width 661 height 48
type textarea "Ok perfect! Of course! We are doing a renewal discount that we can text you inf…"
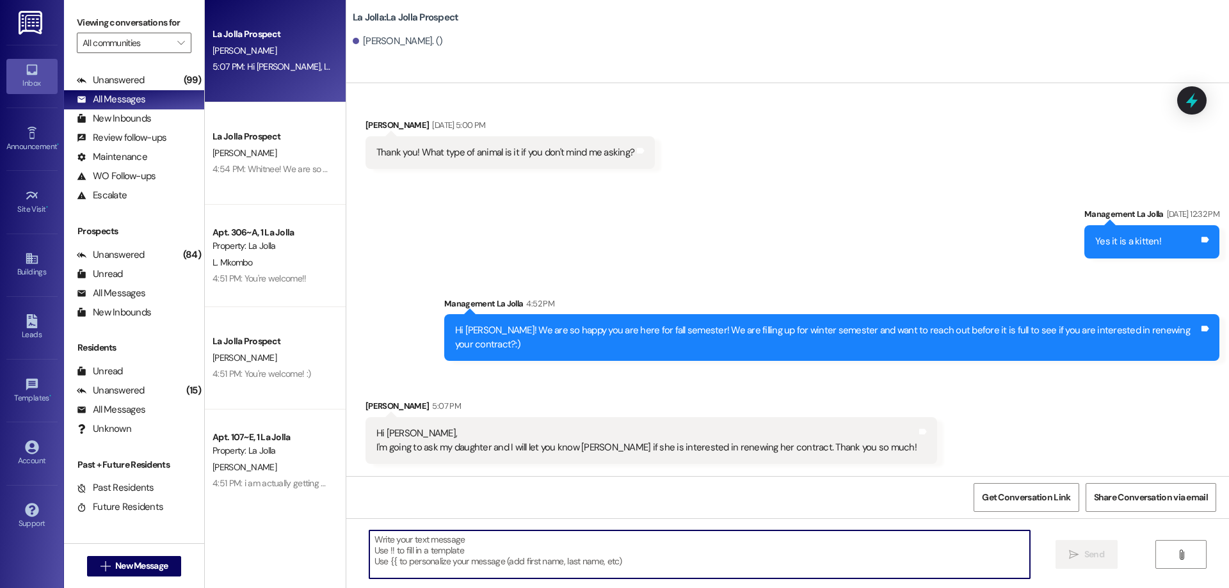
scroll to position [1400, 0]
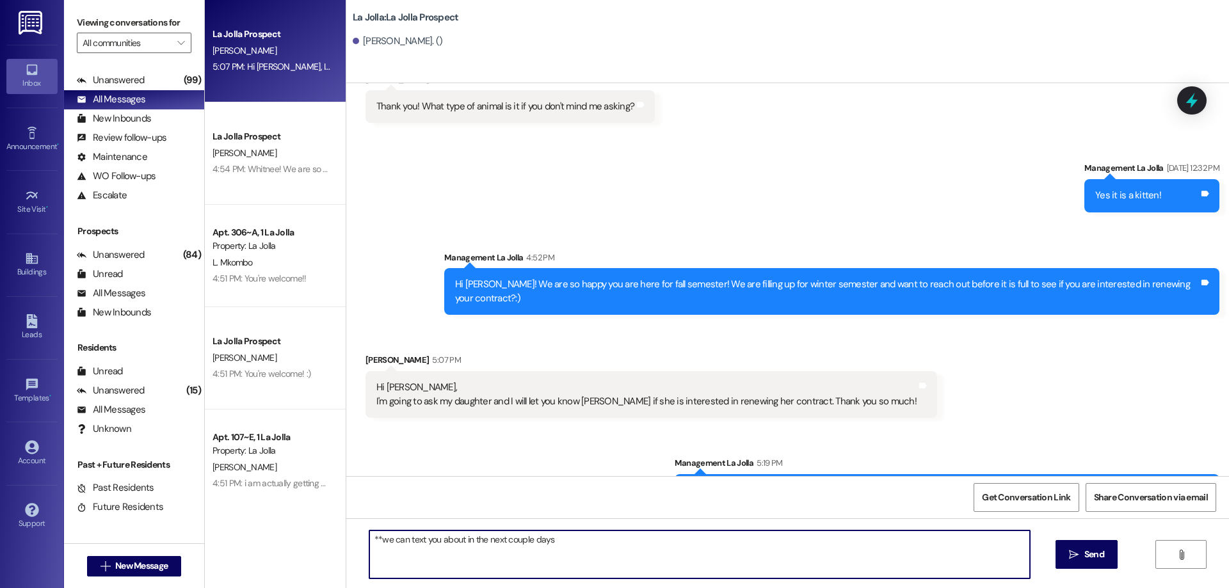
type textarea "**we can text you about in the next couple days!"
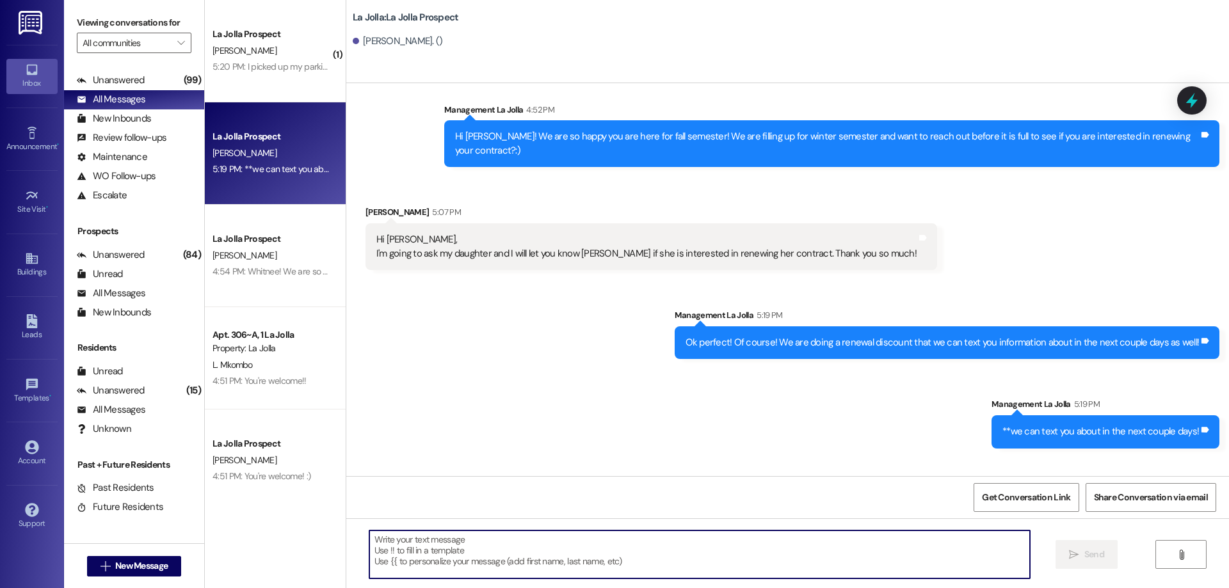
scroll to position [1578, 0]
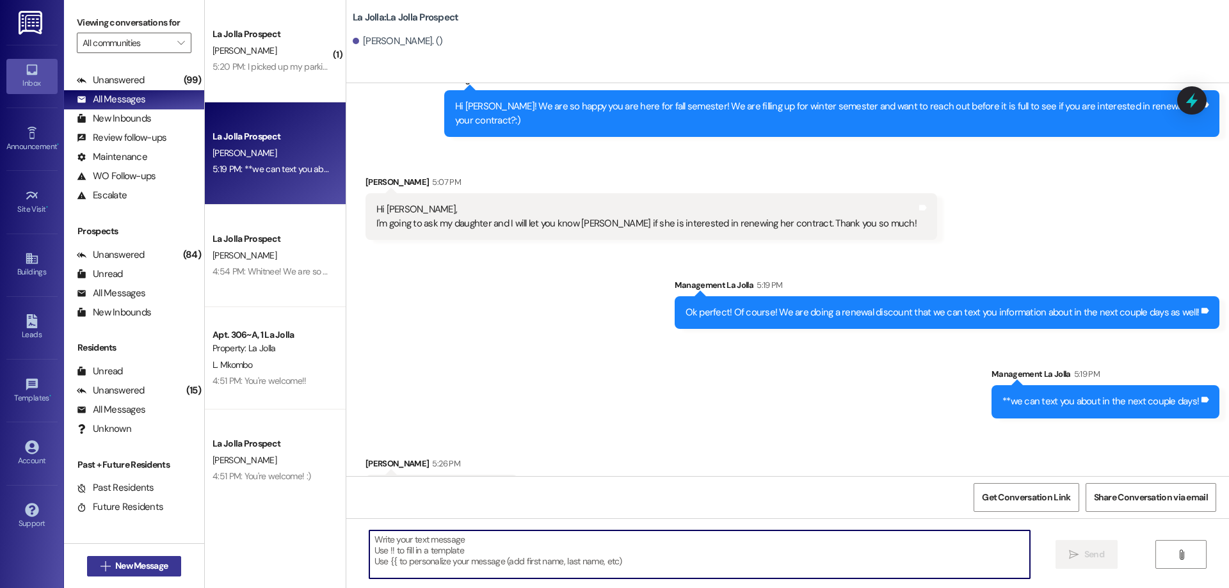
click at [138, 561] on span "New Message" at bounding box center [141, 566] width 52 height 13
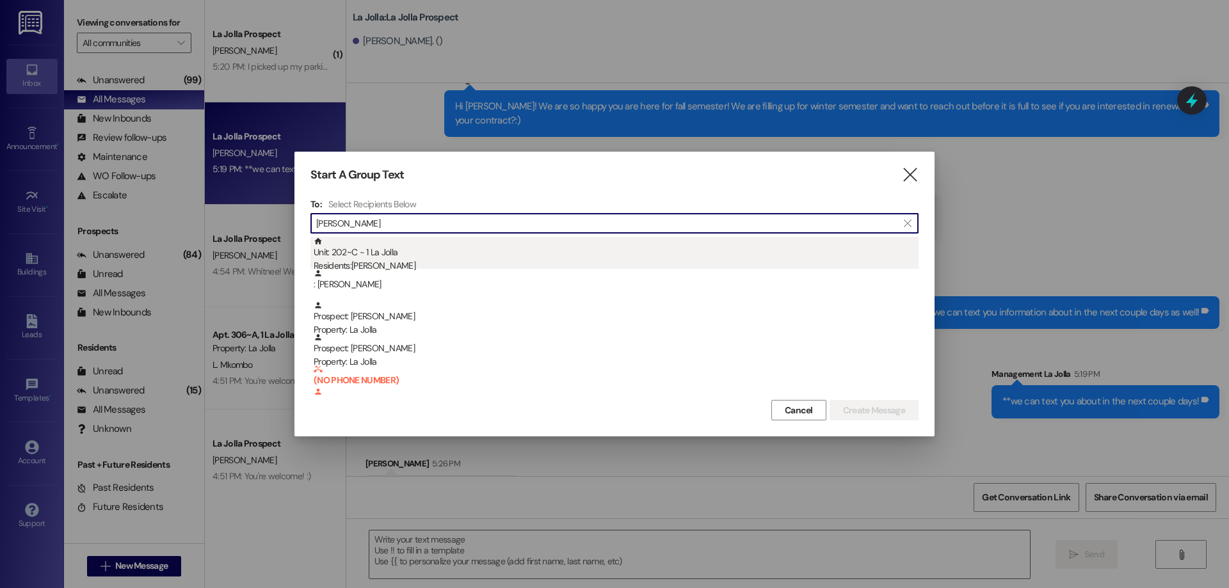
type input "spencer"
click at [403, 262] on div "Residents: Spencer Walker" at bounding box center [616, 265] width 605 height 13
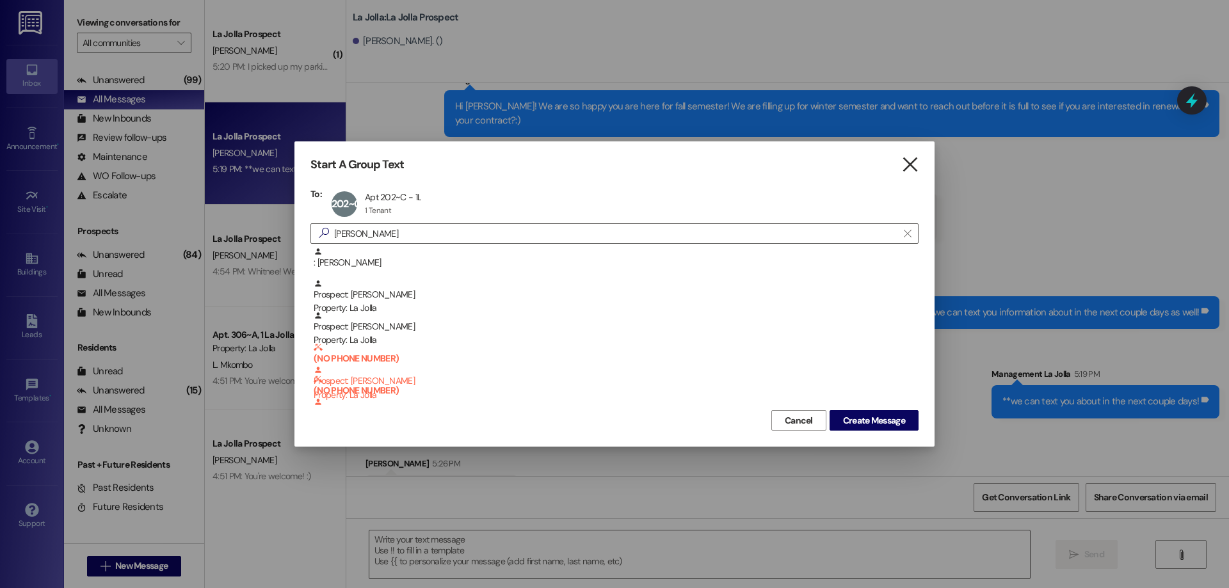
click at [918, 170] on icon "" at bounding box center [909, 164] width 17 height 13
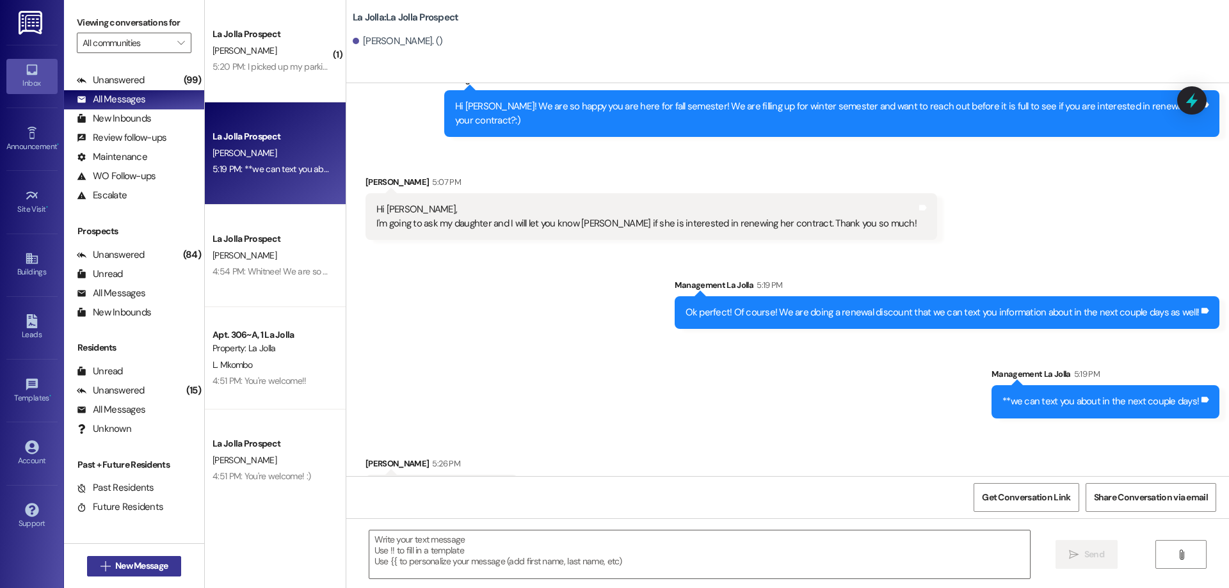
click at [156, 566] on span "New Message" at bounding box center [141, 566] width 52 height 13
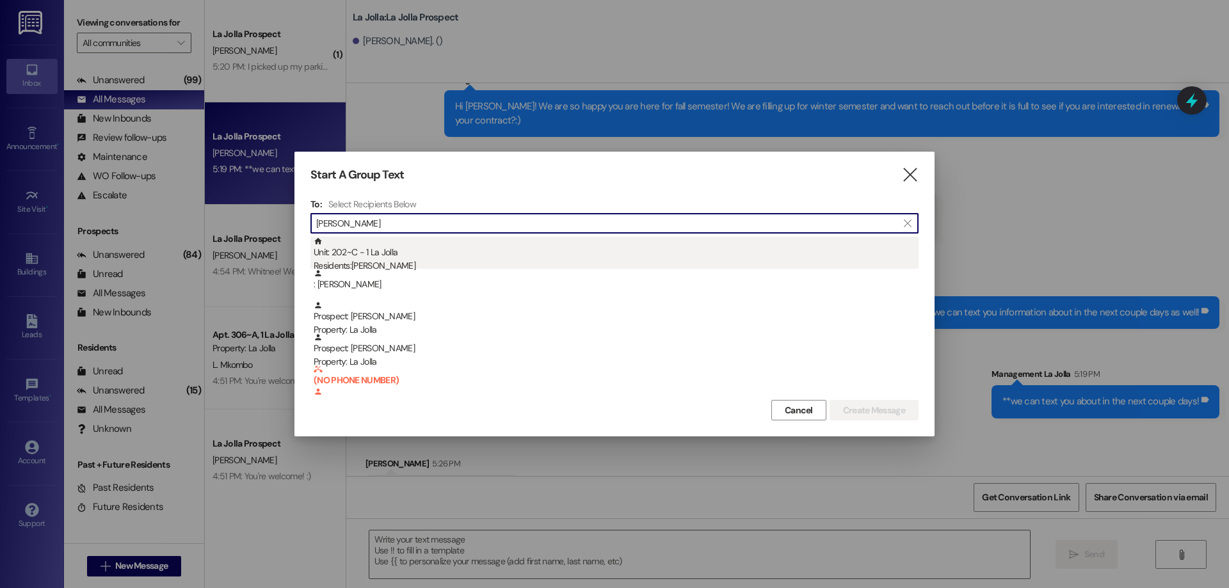
type input "spencer"
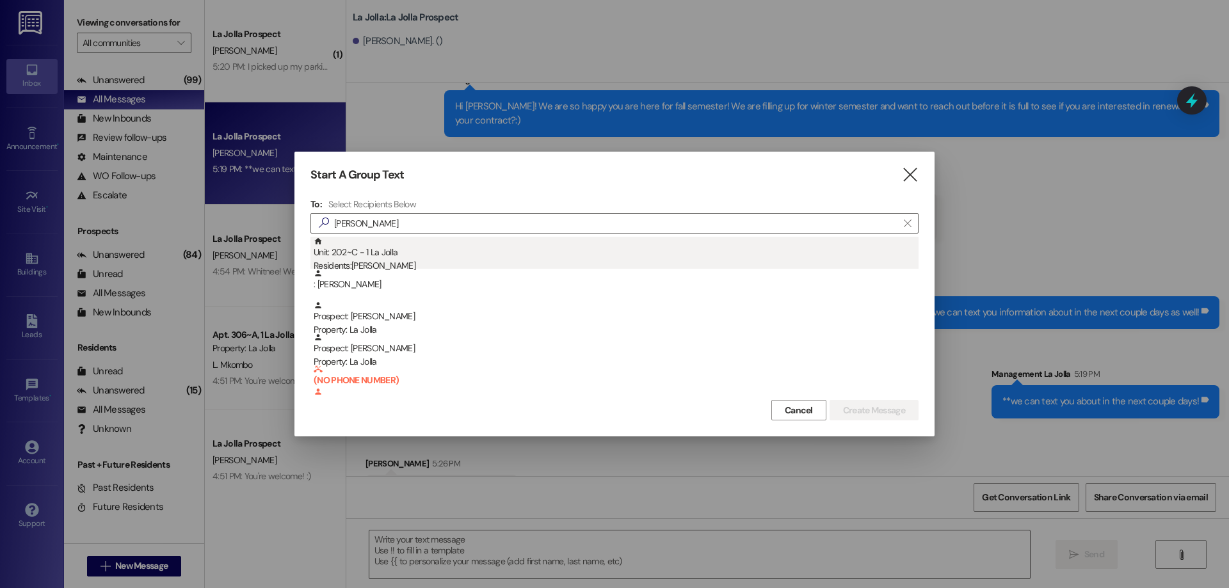
click at [378, 254] on div "Unit: 202~C - 1 La Jolla Residents: Spencer Walker" at bounding box center [616, 255] width 605 height 36
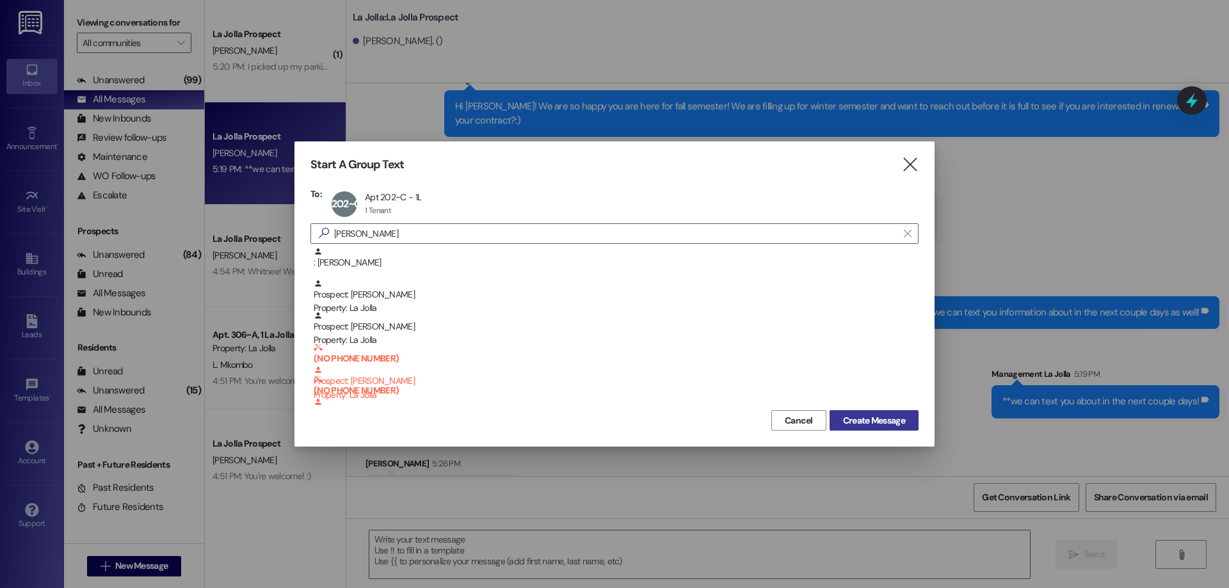
click at [845, 412] on button "Create Message" at bounding box center [874, 420] width 89 height 20
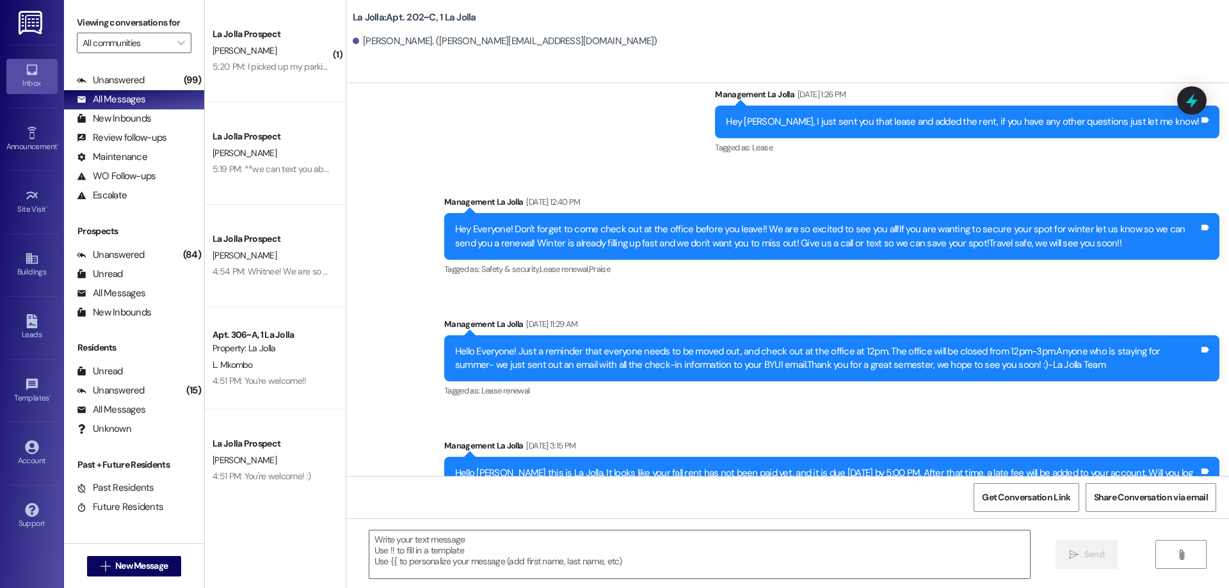
scroll to position [8653, 0]
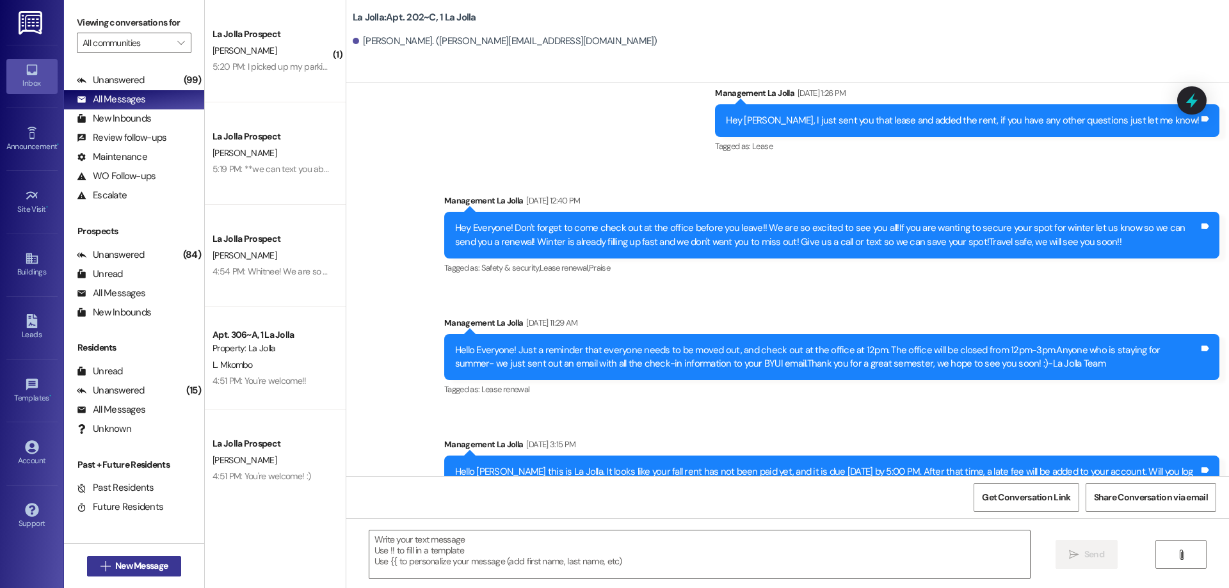
click at [145, 563] on span "New Message" at bounding box center [141, 566] width 52 height 13
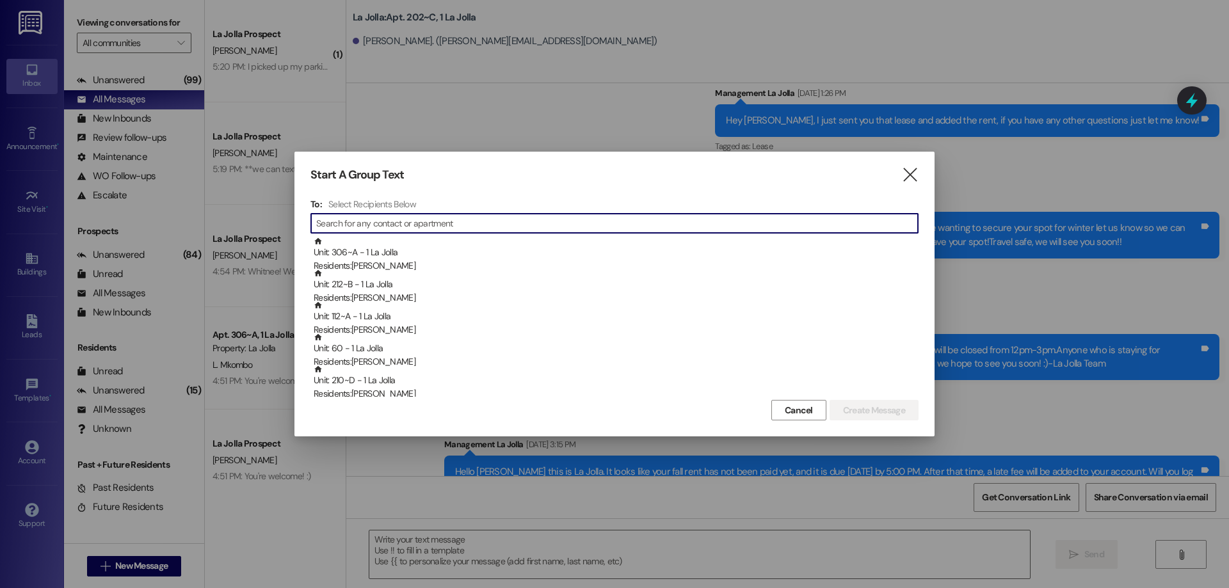
click at [898, 178] on div "Start A Group Text " at bounding box center [615, 175] width 608 height 15
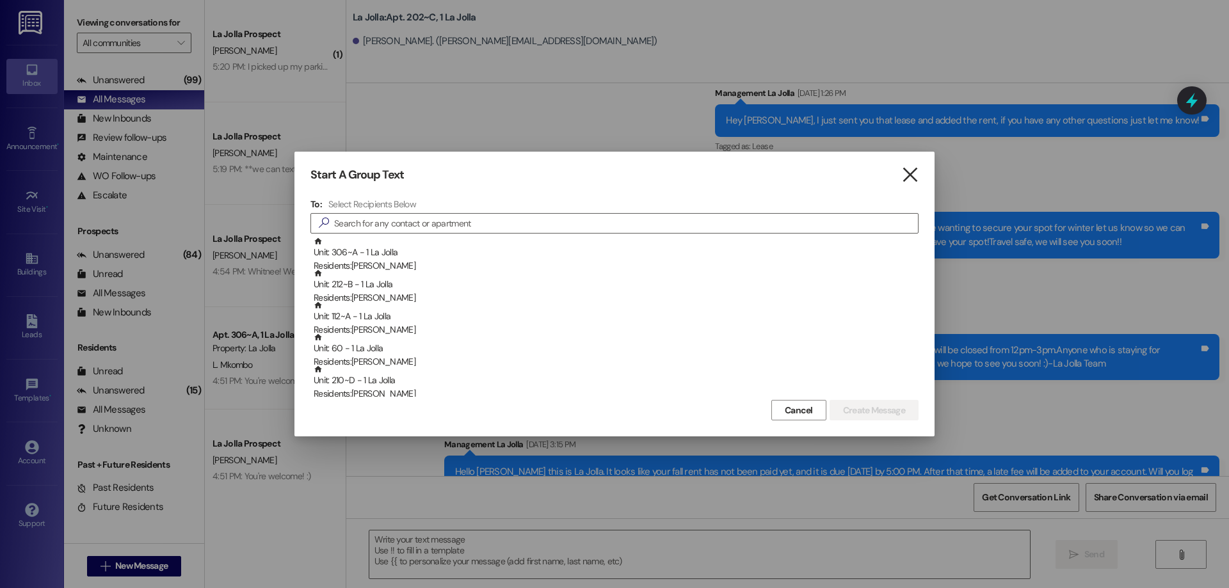
click at [914, 170] on icon "" at bounding box center [909, 174] width 17 height 13
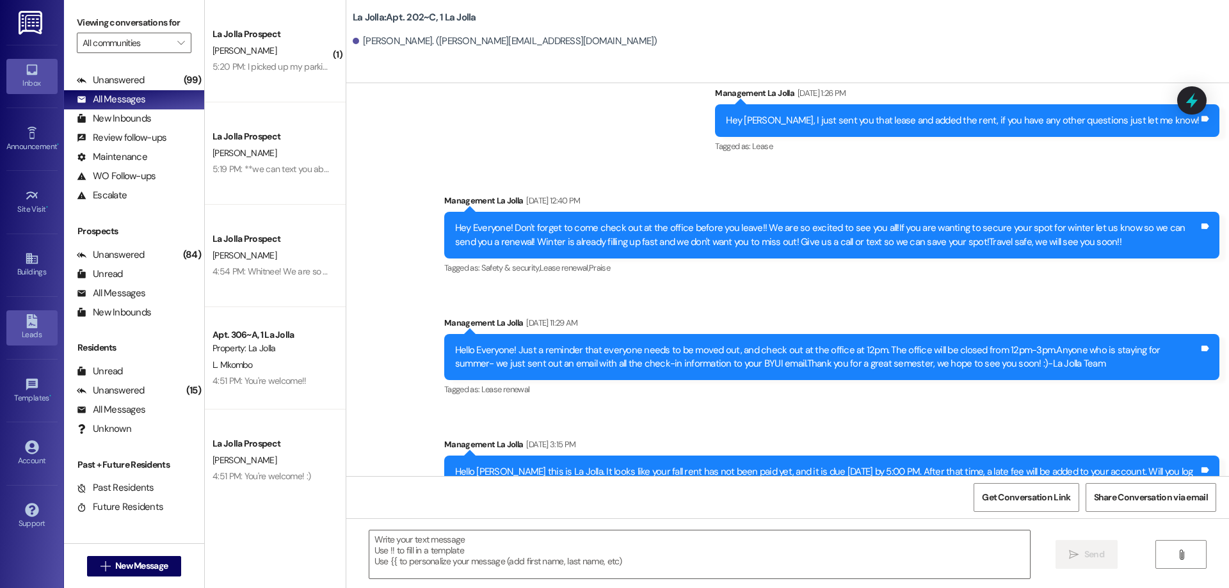
click at [32, 321] on icon at bounding box center [31, 321] width 11 height 14
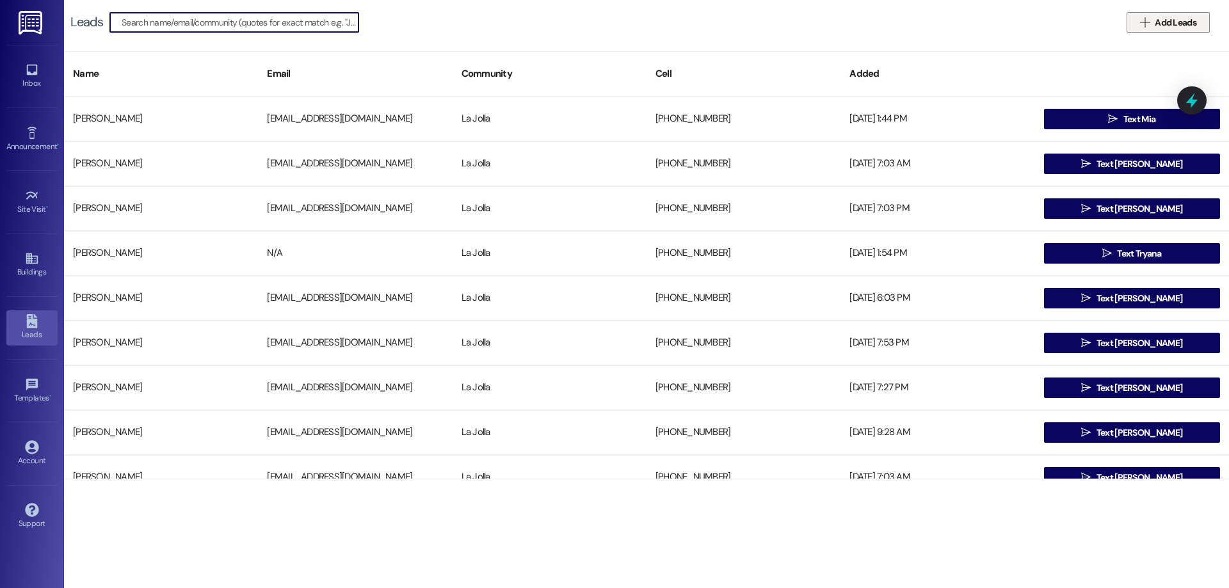
click at [1138, 19] on span " Add Leads" at bounding box center [1168, 22] width 61 height 13
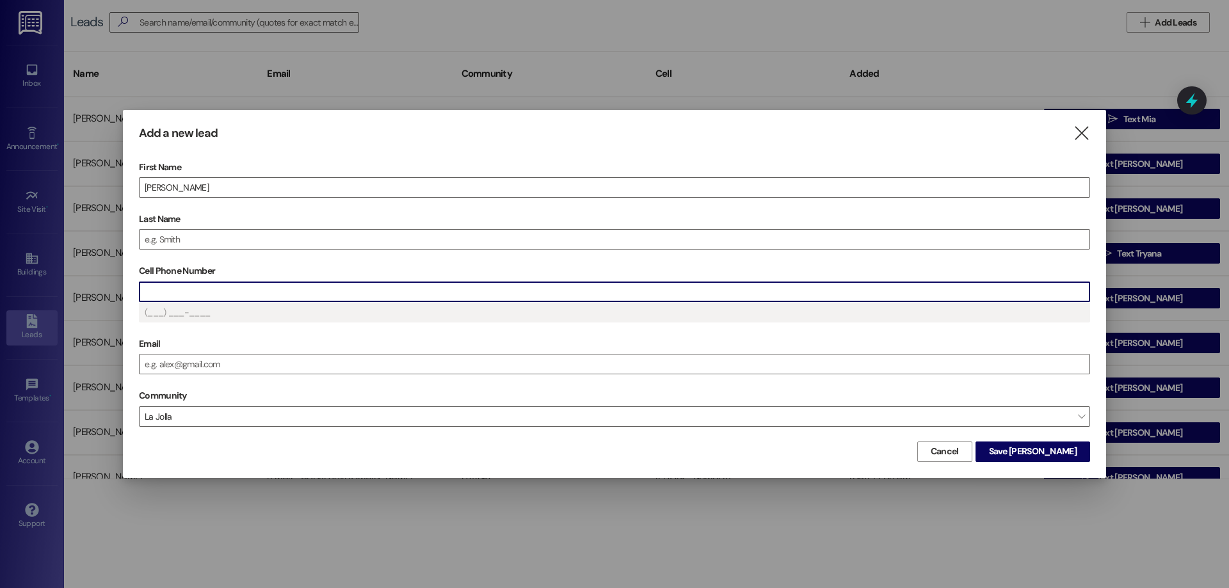
click at [378, 289] on input "Cell Phone Number" at bounding box center [615, 291] width 950 height 19
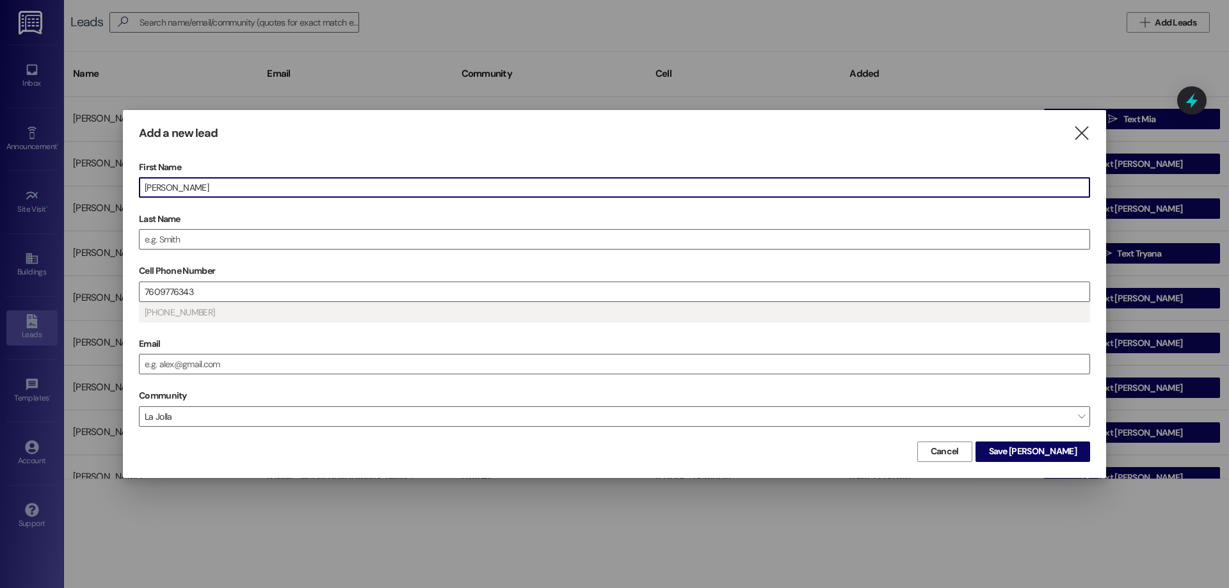
drag, startPoint x: 282, startPoint y: 182, endPoint x: 132, endPoint y: 185, distance: 149.8
click at [132, 185] on div "Add a new lead  First Name Spencer Last Name Cell Phone Number 7609776343 (760…" at bounding box center [614, 293] width 983 height 367
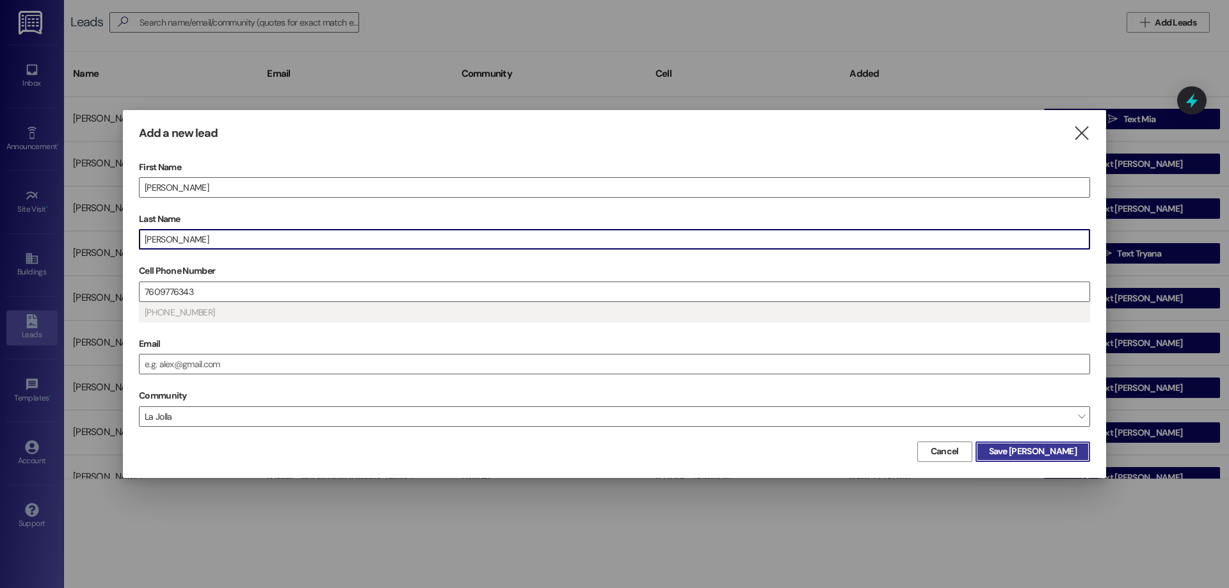
click at [1070, 444] on button "Save Matthew" at bounding box center [1033, 452] width 115 height 20
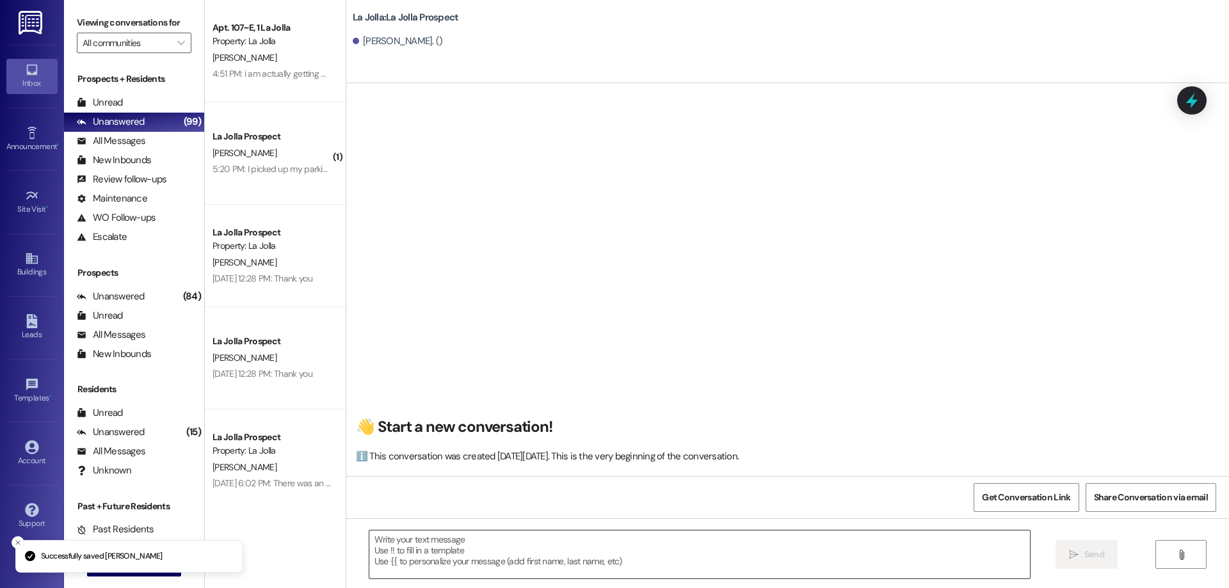
click at [650, 540] on textarea at bounding box center [699, 555] width 661 height 48
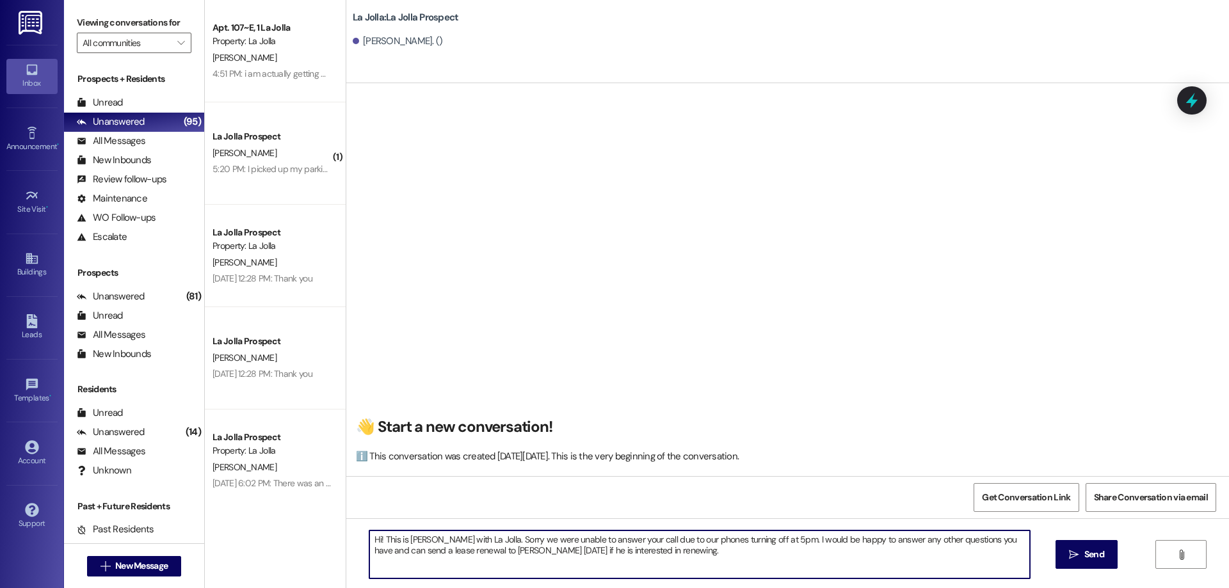
click at [390, 553] on textarea "Hi! This is Addie with La Jolla. Sorry we were unable to answer your call due t…" at bounding box center [699, 555] width 661 height 48
drag, startPoint x: 720, startPoint y: 556, endPoint x: 679, endPoint y: 556, distance: 41.6
click at [679, 556] on textarea "Hi! This is Addie with La Jolla. Sorry we were unable to answer your call due t…" at bounding box center [699, 555] width 661 height 48
click at [456, 553] on textarea "Hi! This is Addie with La Jolla. Sorry we were unable to answer your call due t…" at bounding box center [699, 555] width 661 height 48
type textarea "Hi! This is Addie with La Jolla. Sorry we were unable to answer your call due t…"
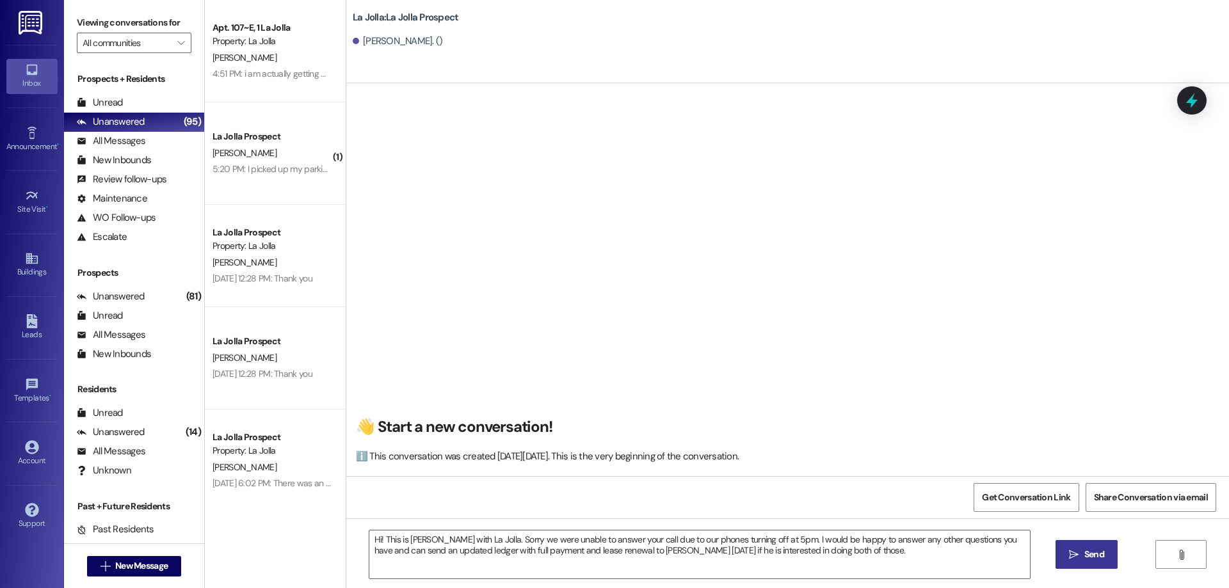
click at [1082, 560] on span "Send" at bounding box center [1094, 554] width 25 height 13
